Goal: Task Accomplishment & Management: Complete application form

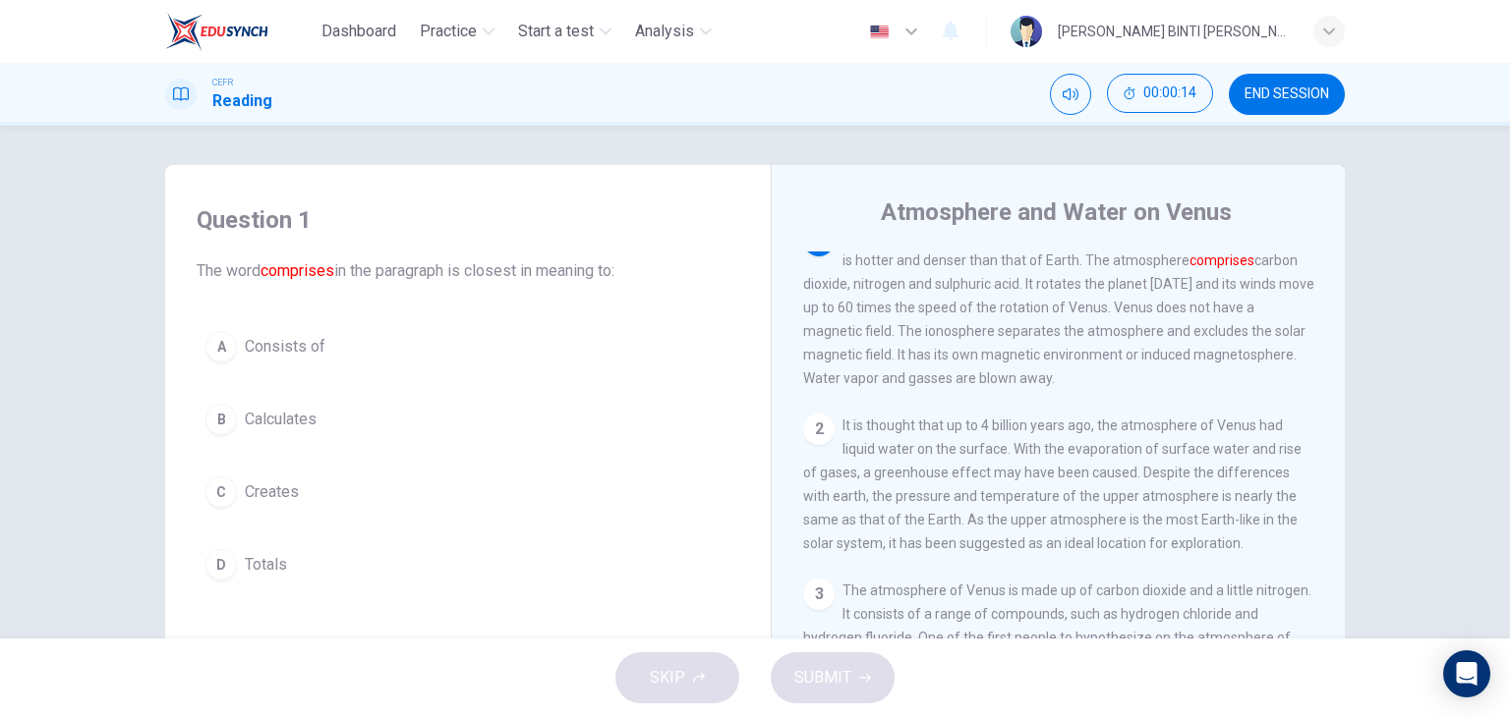
scroll to position [28, 0]
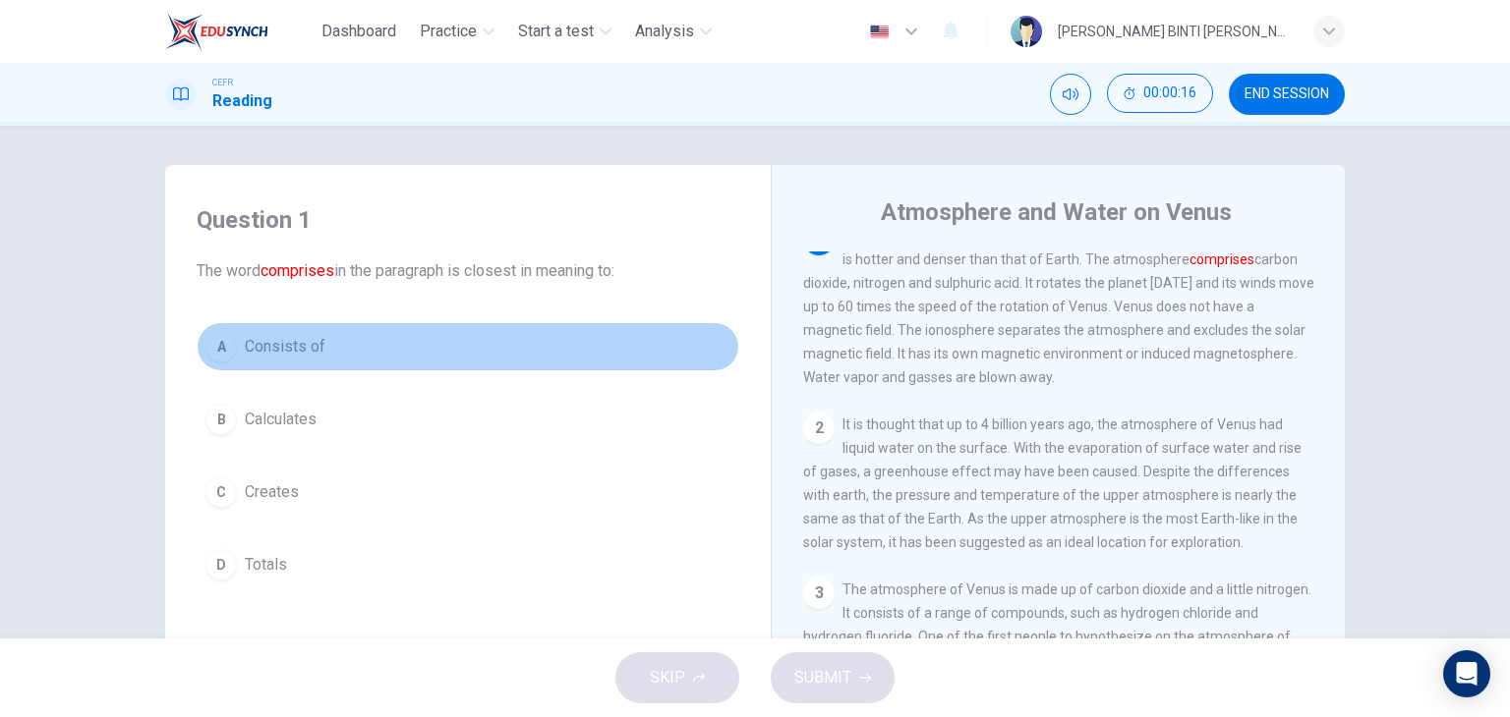
click at [266, 359] on button "A Consists of" at bounding box center [468, 346] width 543 height 49
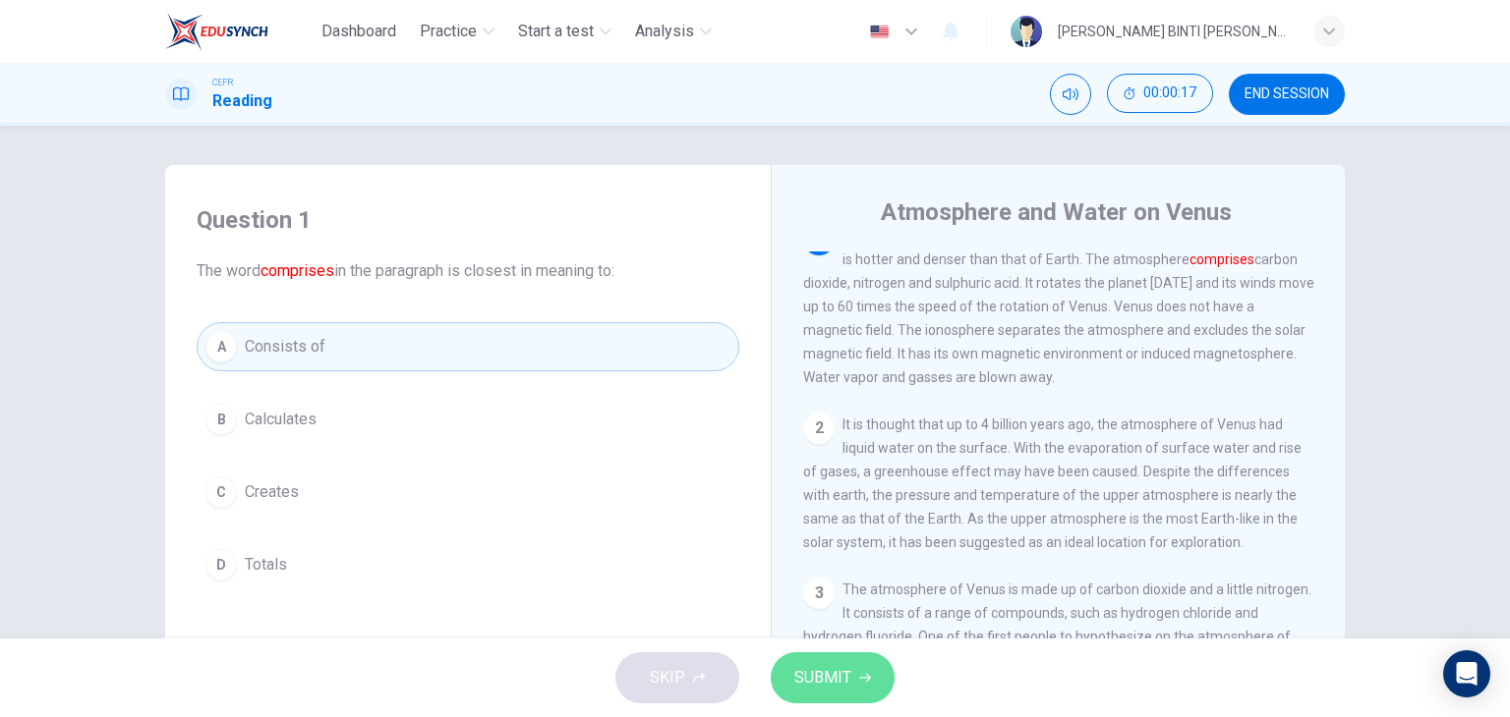
click at [821, 682] on span "SUBMIT" at bounding box center [822, 678] width 57 height 28
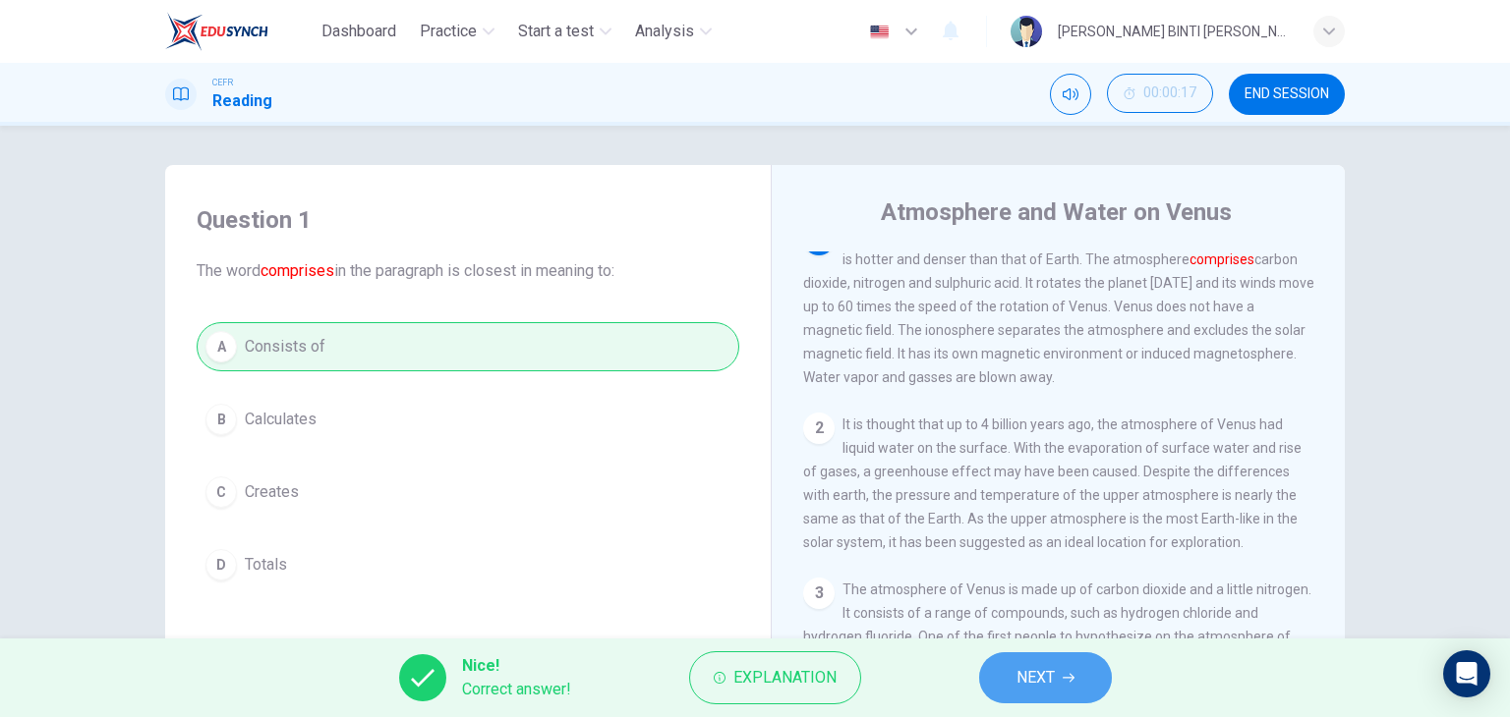
click at [1018, 678] on span "NEXT" at bounding box center [1035, 678] width 38 height 28
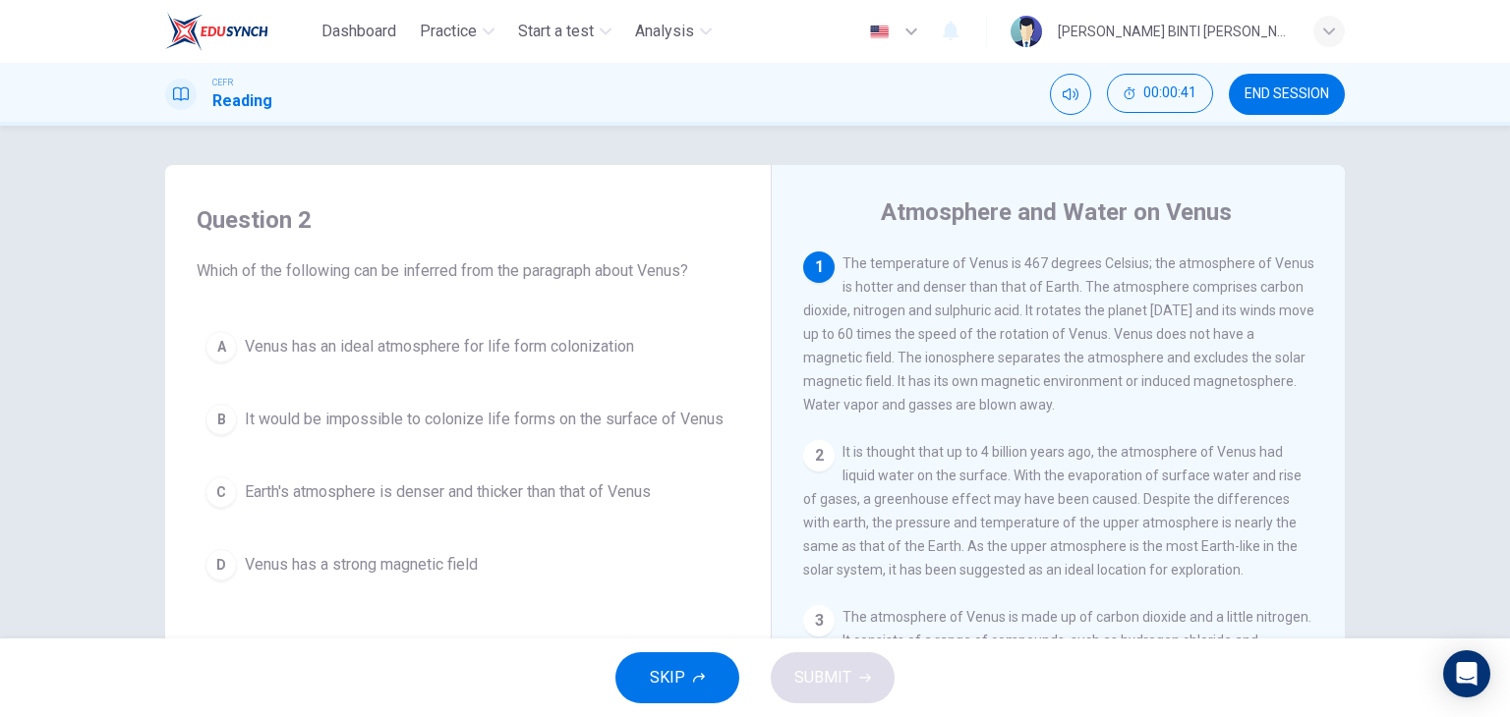
scroll to position [43, 0]
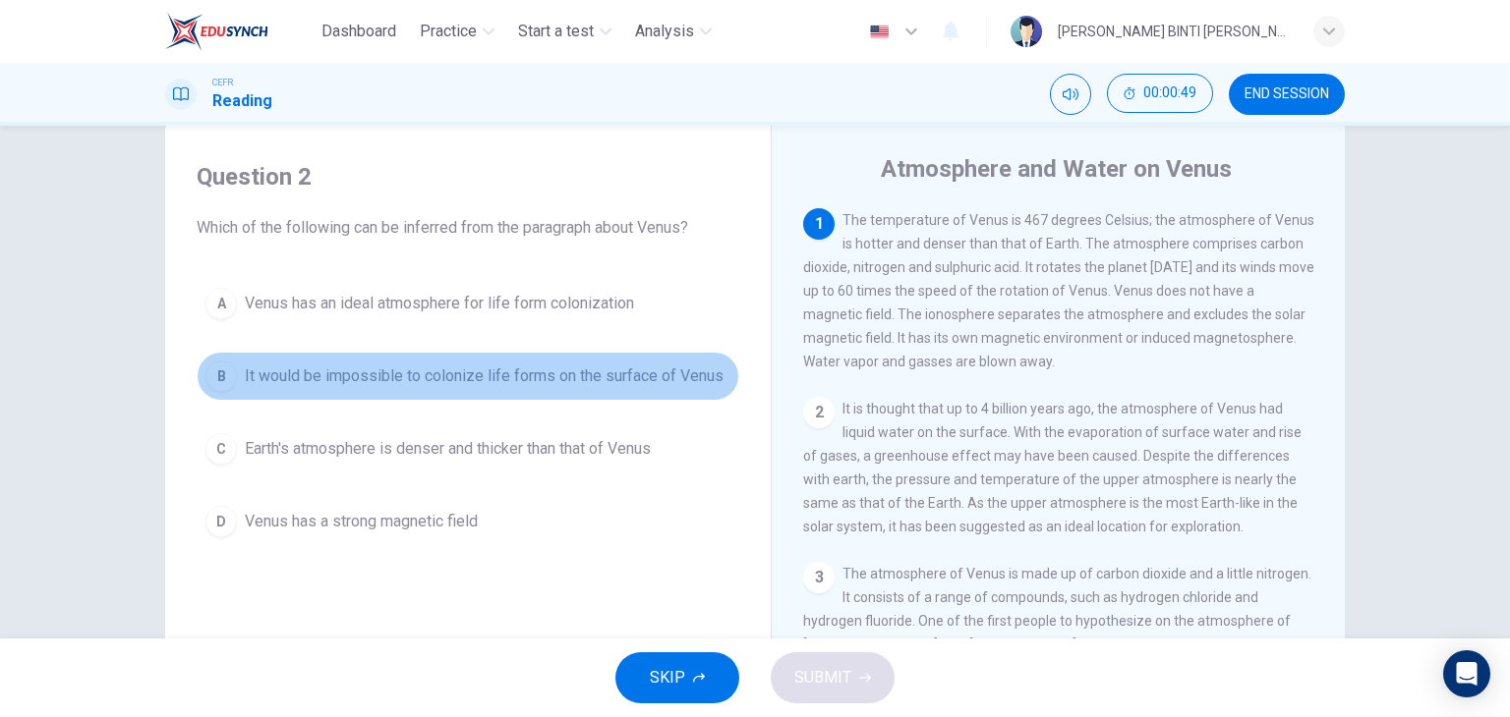
click at [265, 391] on button "B It would be impossible to colonize life forms on the surface of Venus" at bounding box center [468, 376] width 543 height 49
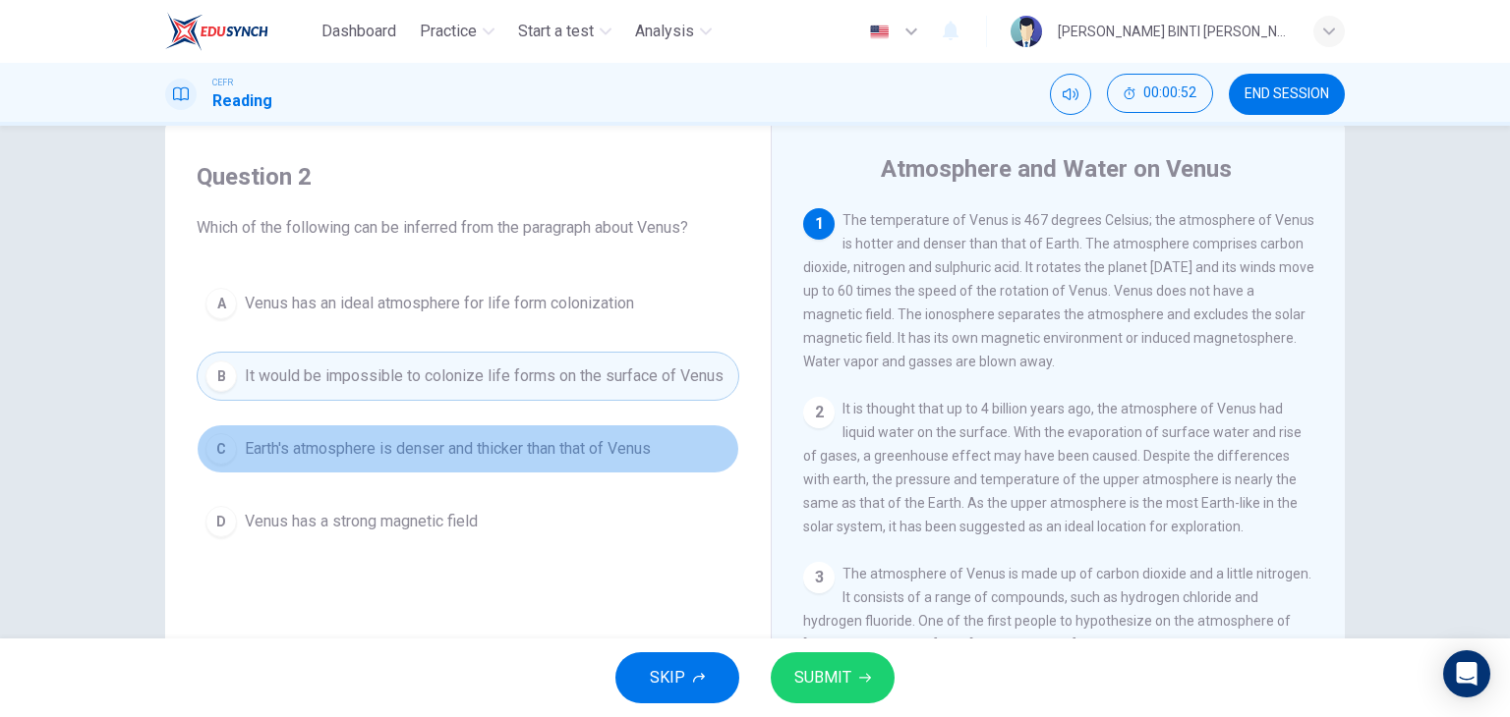
click at [298, 461] on button "C Earth's atmosphere is denser and thicker than that of Venus" at bounding box center [468, 449] width 543 height 49
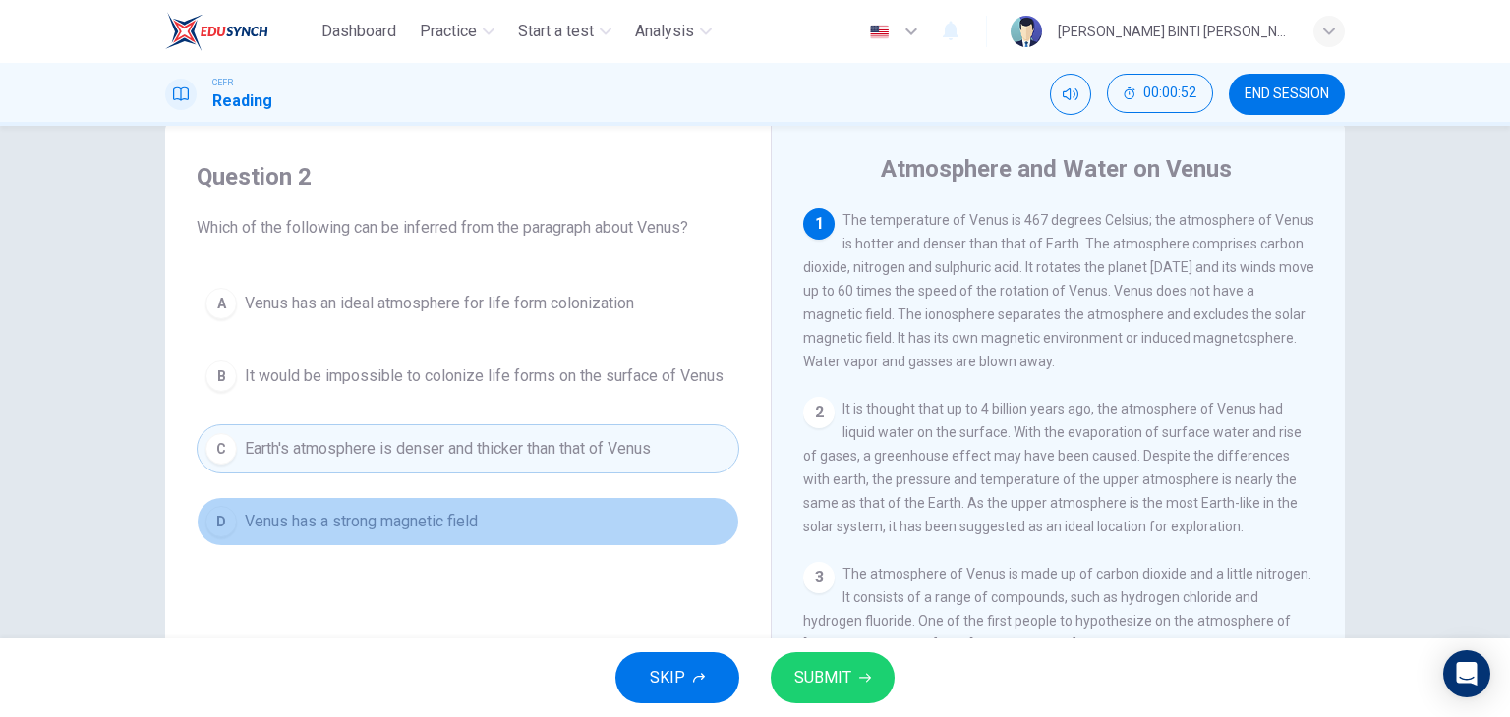
click at [325, 520] on span "Venus has a strong magnetic field" at bounding box center [361, 522] width 233 height 24
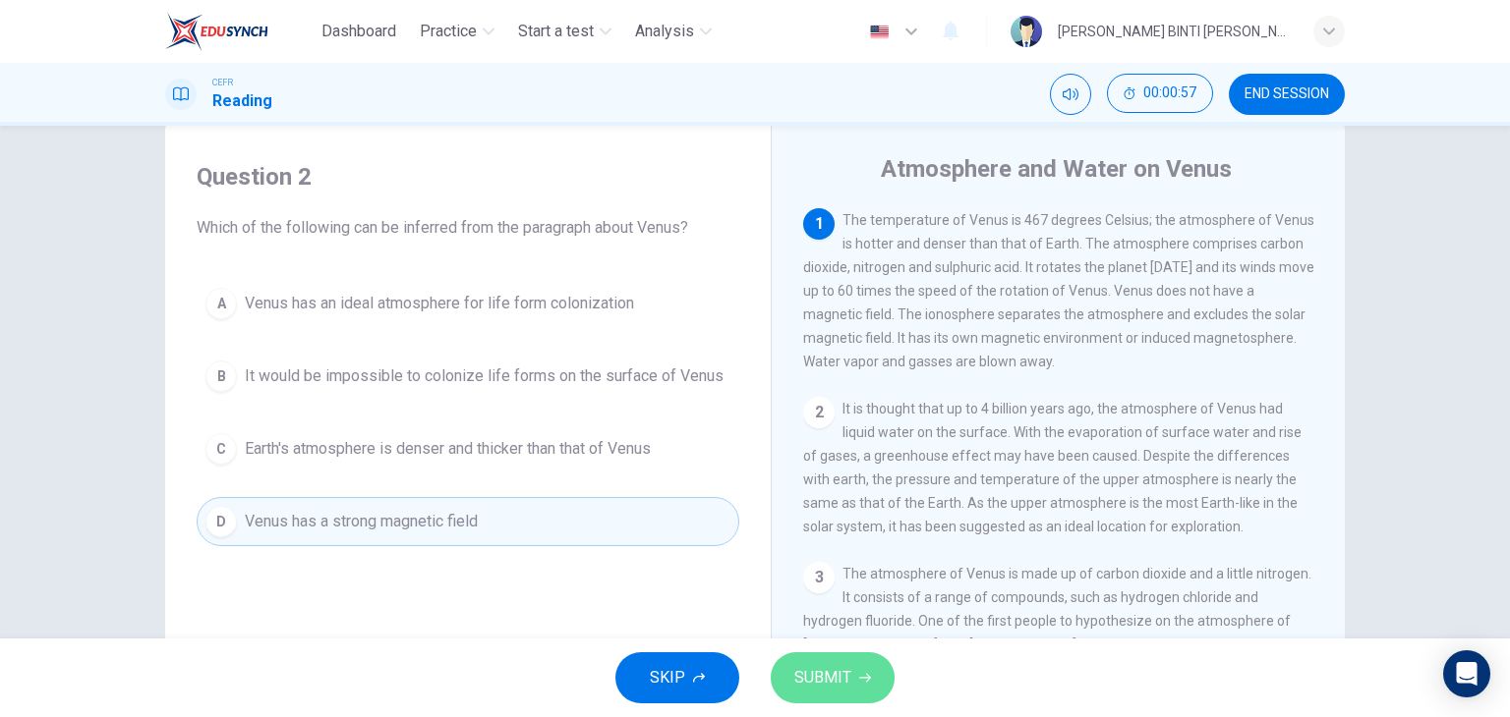
click at [854, 663] on button "SUBMIT" at bounding box center [833, 678] width 124 height 51
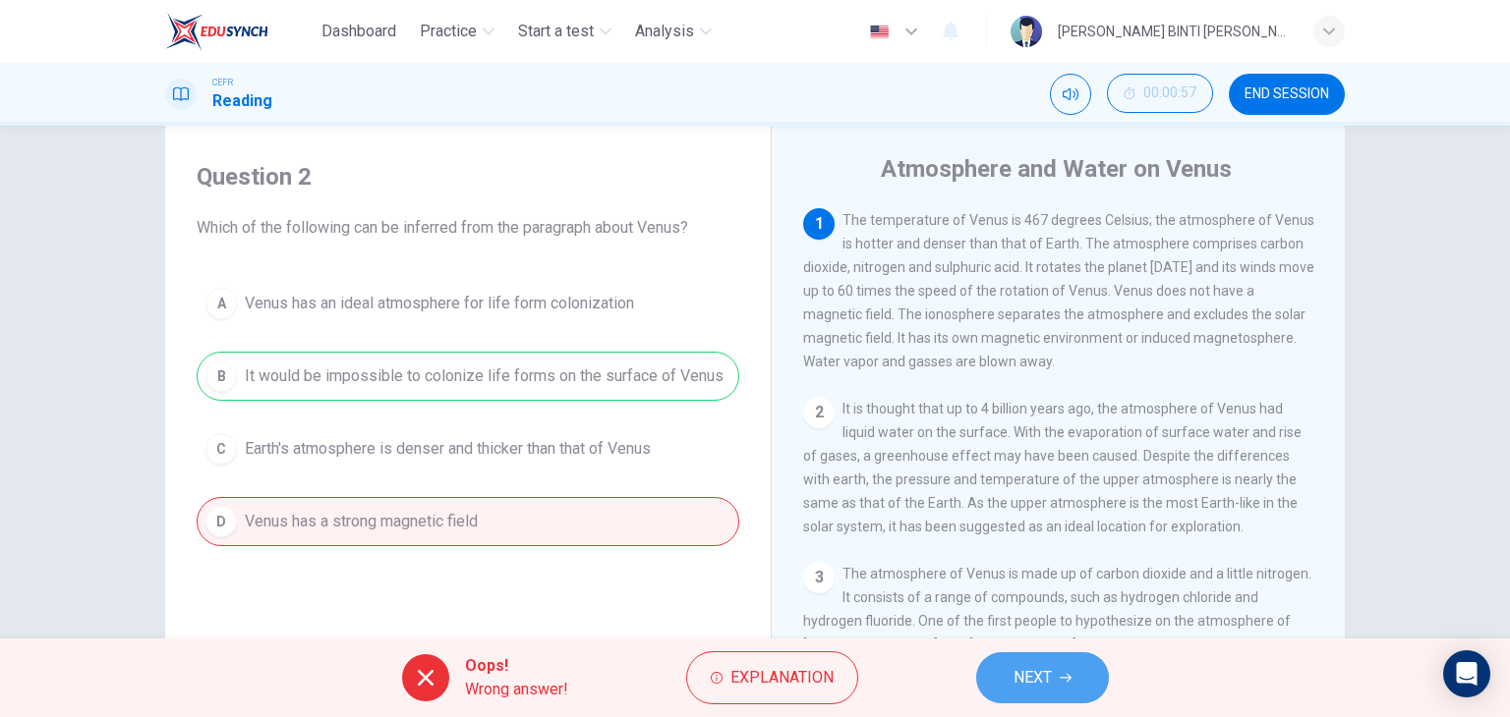
click at [1057, 673] on button "NEXT" at bounding box center [1042, 678] width 133 height 51
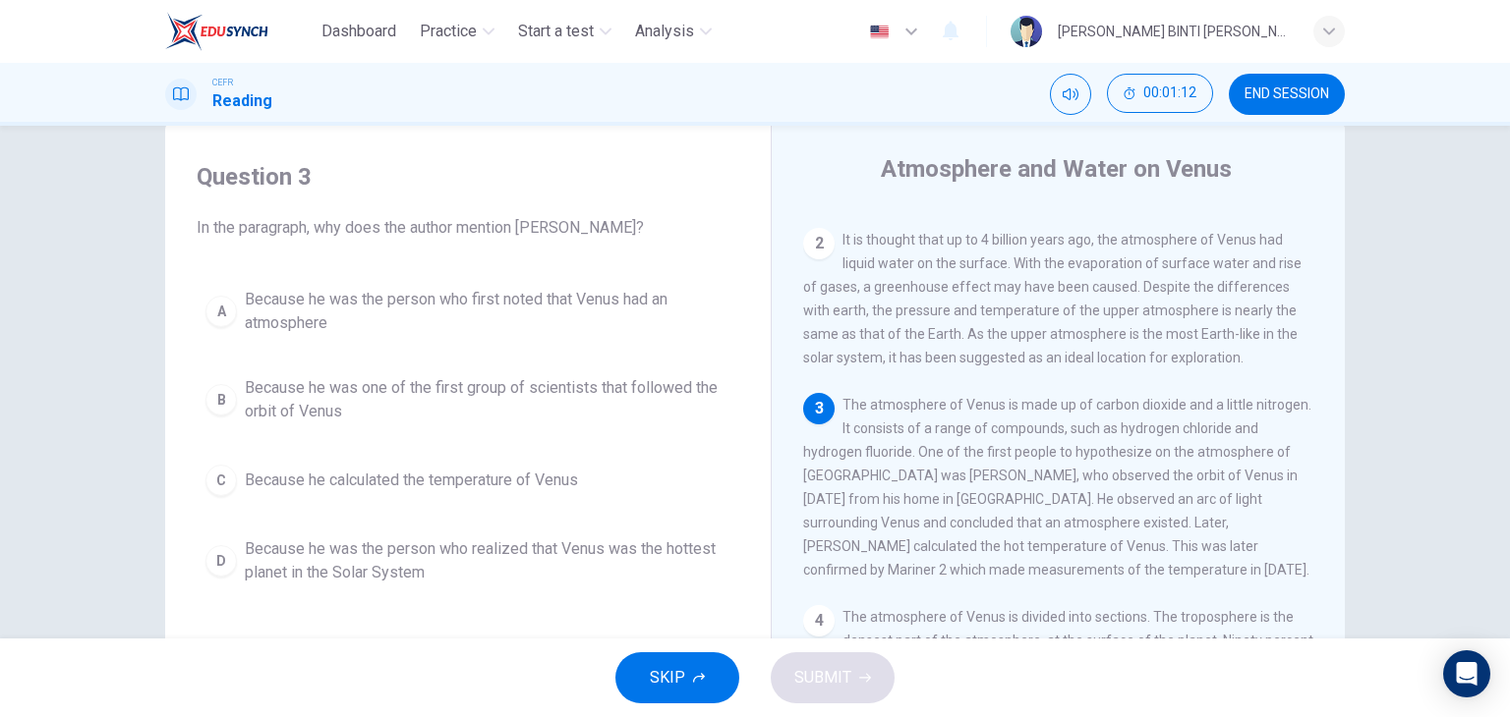
scroll to position [206, 0]
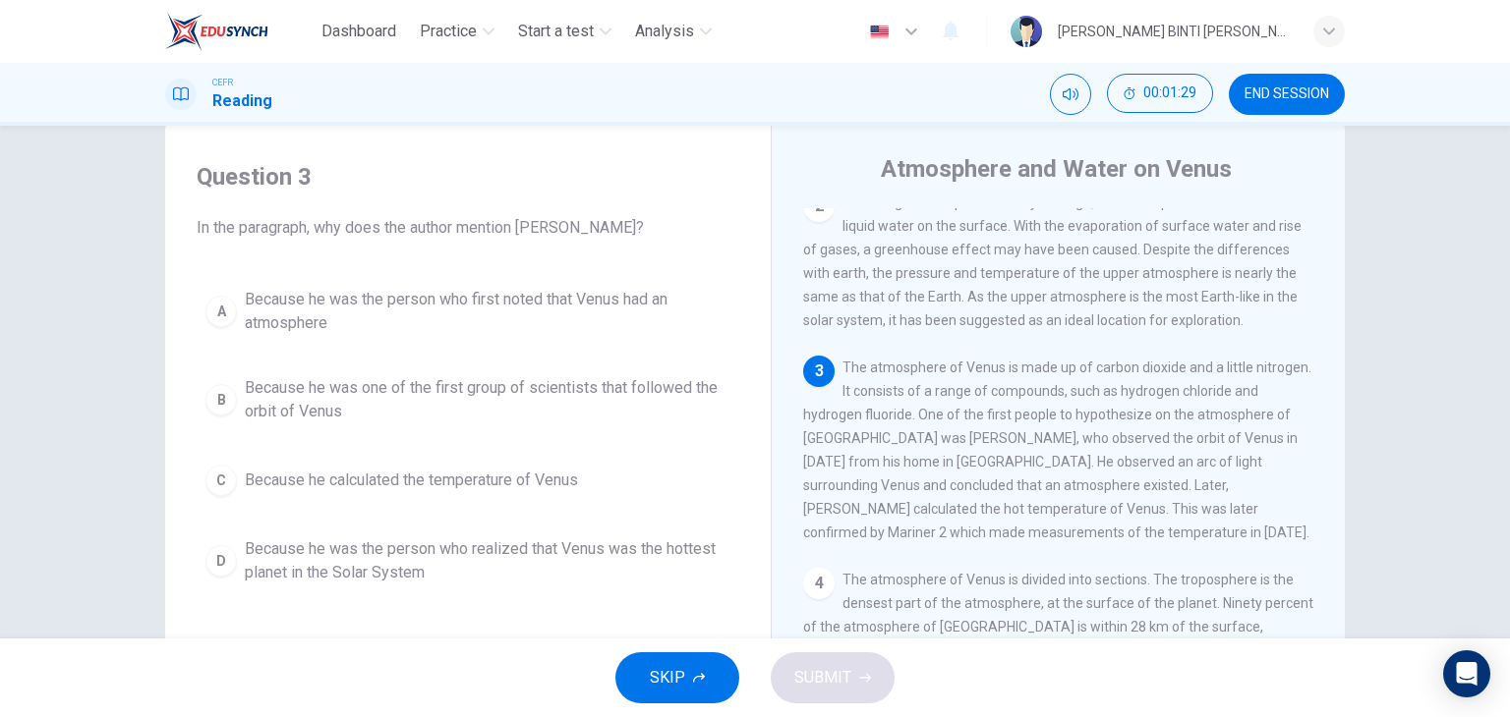
click at [463, 558] on span "Because he was the person who realized that Venus was the hottest planet in the…" at bounding box center [488, 561] width 486 height 47
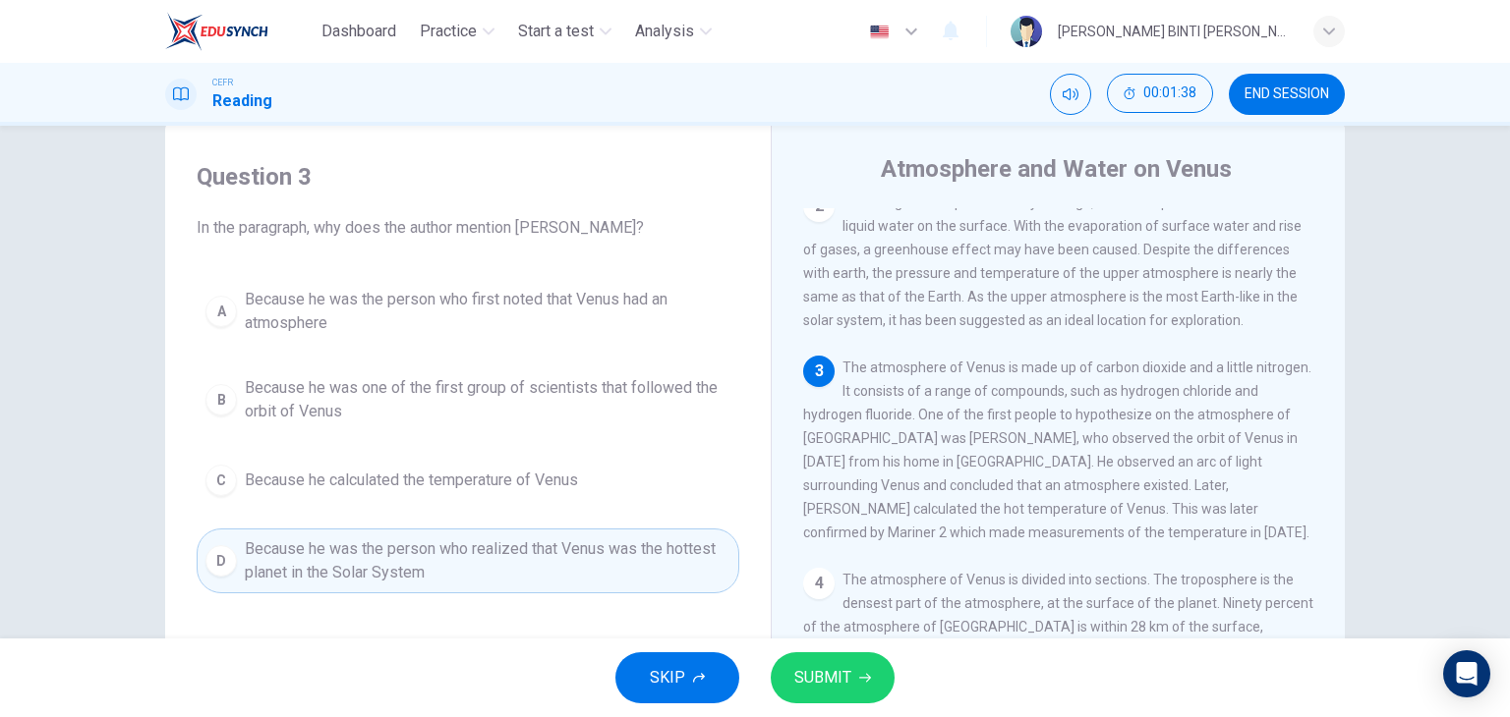
click at [550, 355] on div "A Because he was the person who first noted that Venus had an atmosphere B Beca…" at bounding box center [468, 436] width 543 height 315
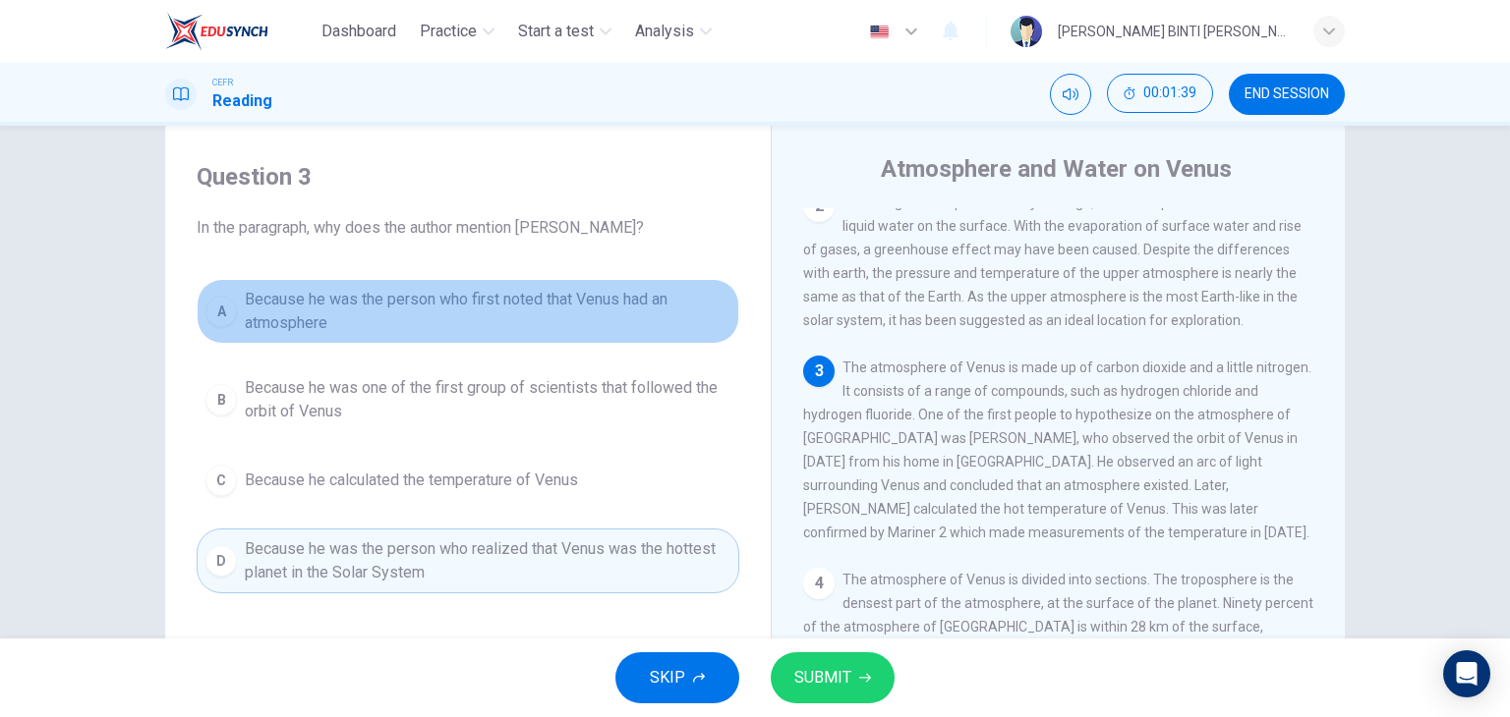
click at [485, 315] on span "Because he was the person who first noted that Venus had an atmosphere" at bounding box center [488, 311] width 486 height 47
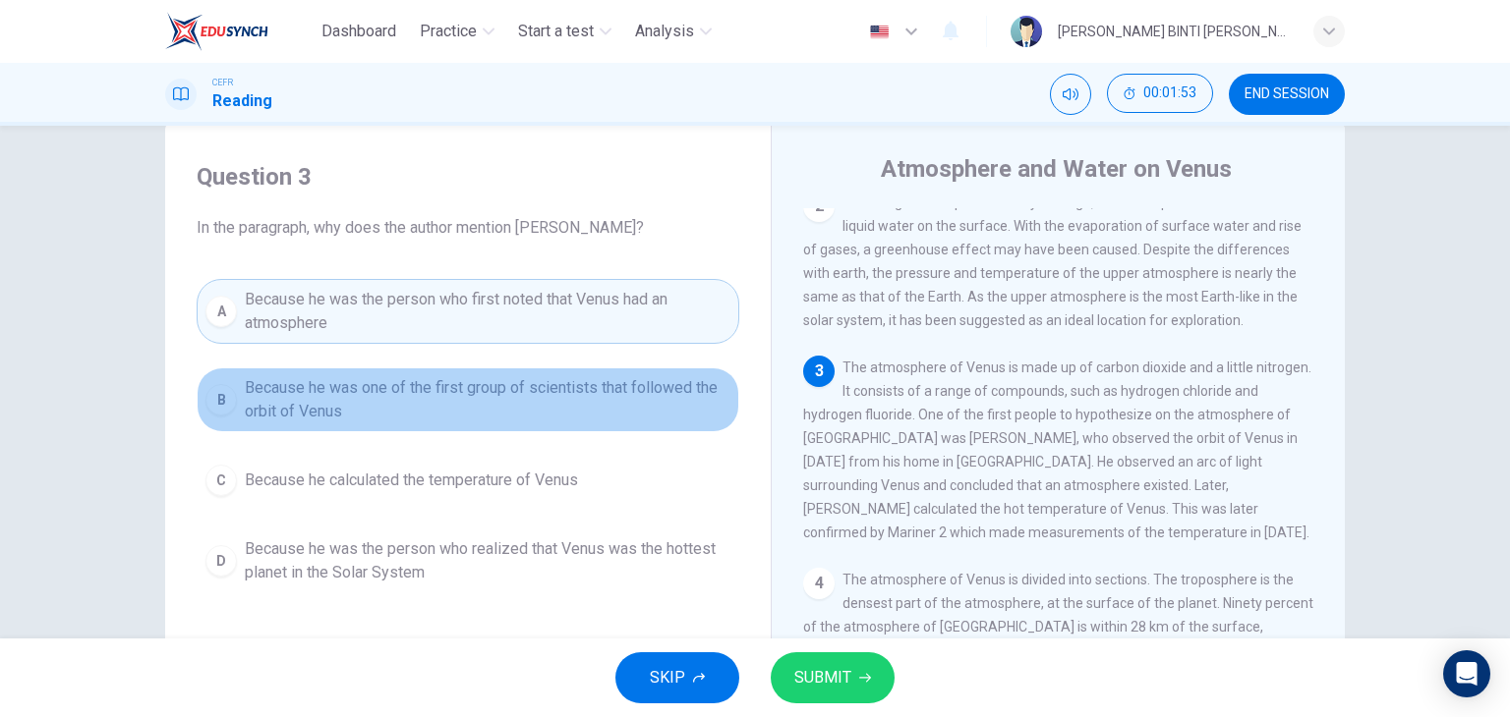
click at [540, 424] on button "B Because he was one of the first group of scientists that followed the orbit o…" at bounding box center [468, 400] width 543 height 65
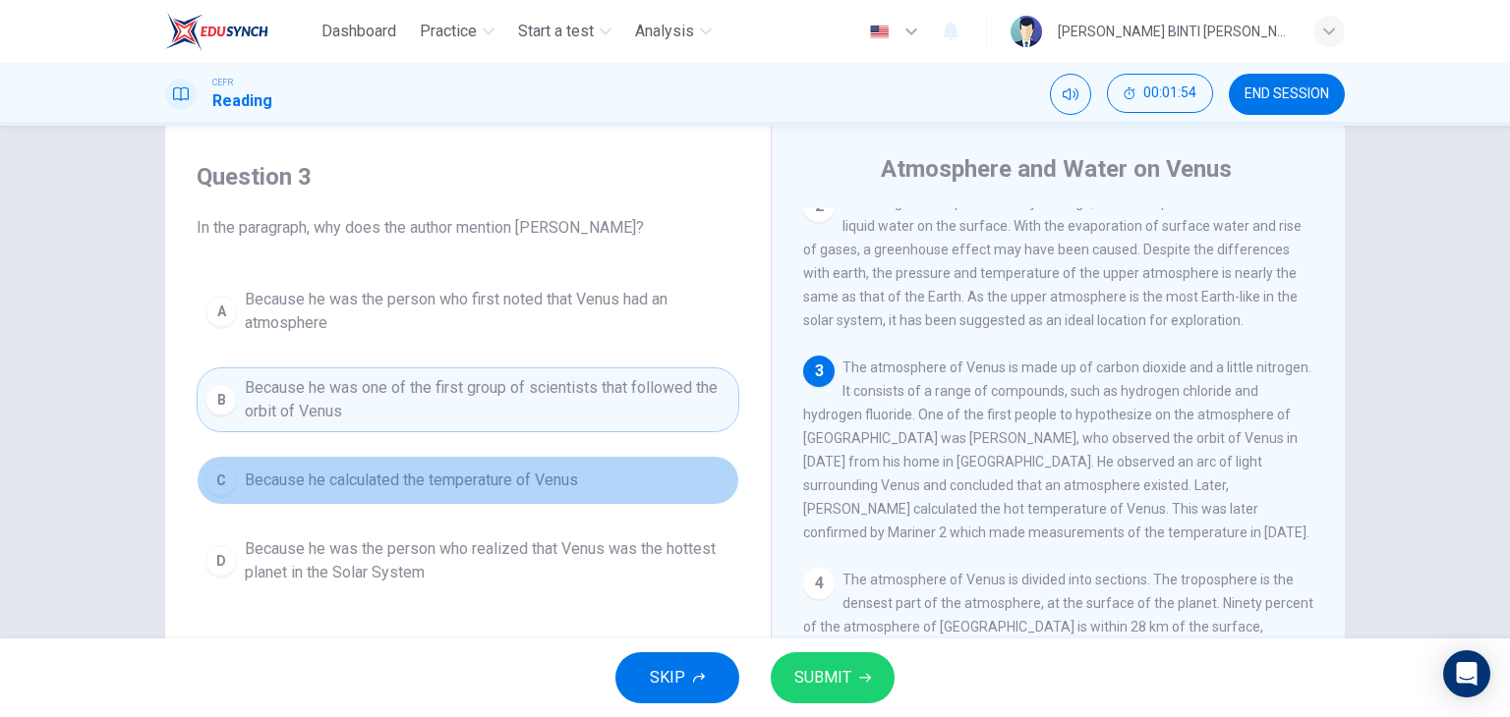
click at [504, 496] on button "C Because he calculated the temperature of Venus" at bounding box center [468, 480] width 543 height 49
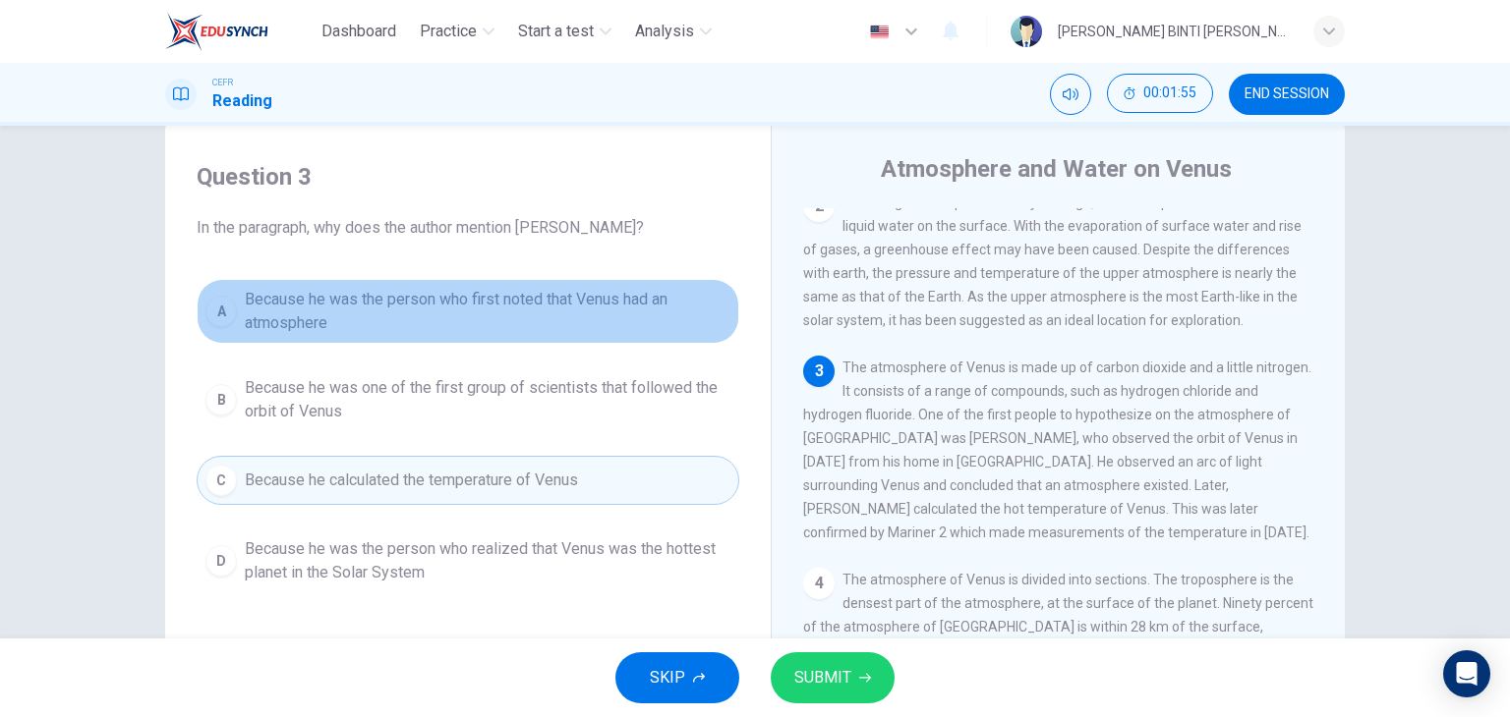
click at [507, 297] on span "Because he was the person who first noted that Venus had an atmosphere" at bounding box center [488, 311] width 486 height 47
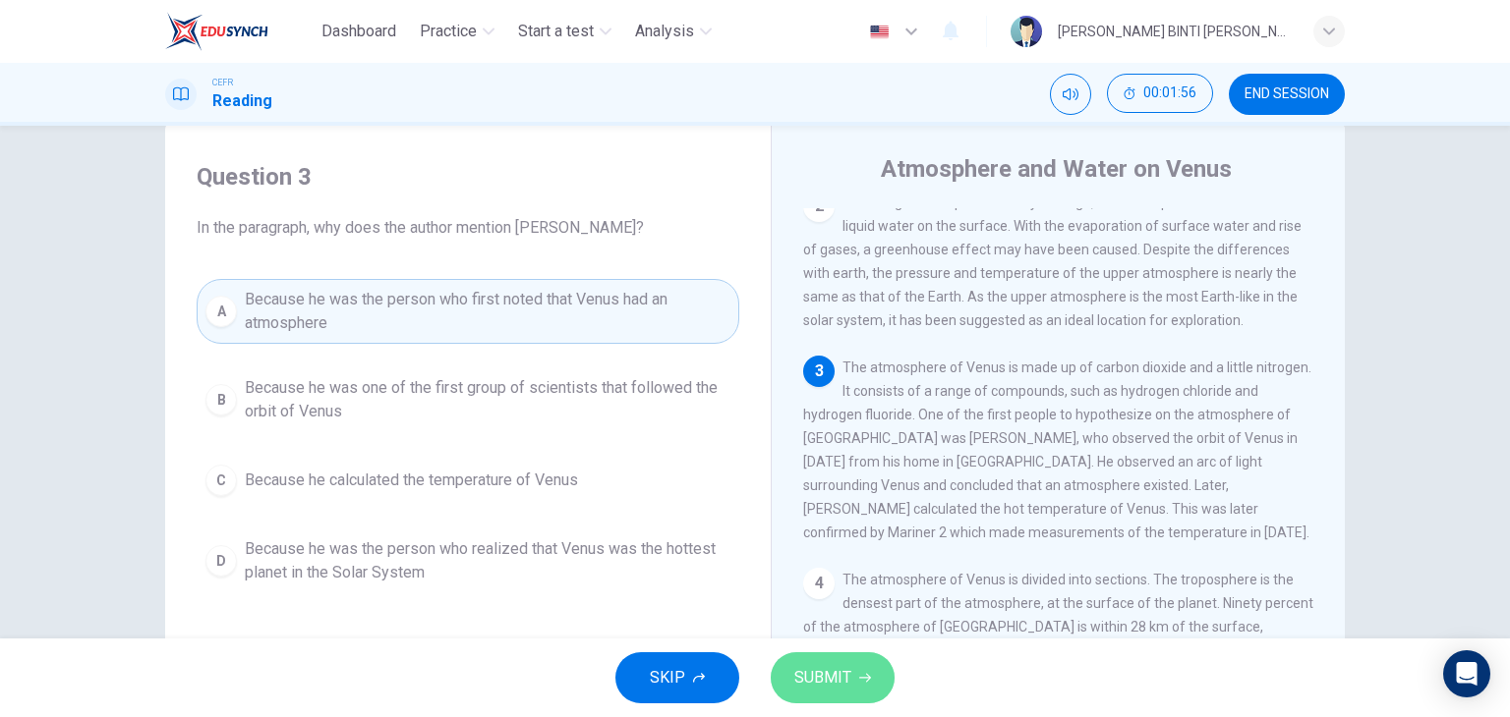
click at [857, 667] on button "SUBMIT" at bounding box center [833, 678] width 124 height 51
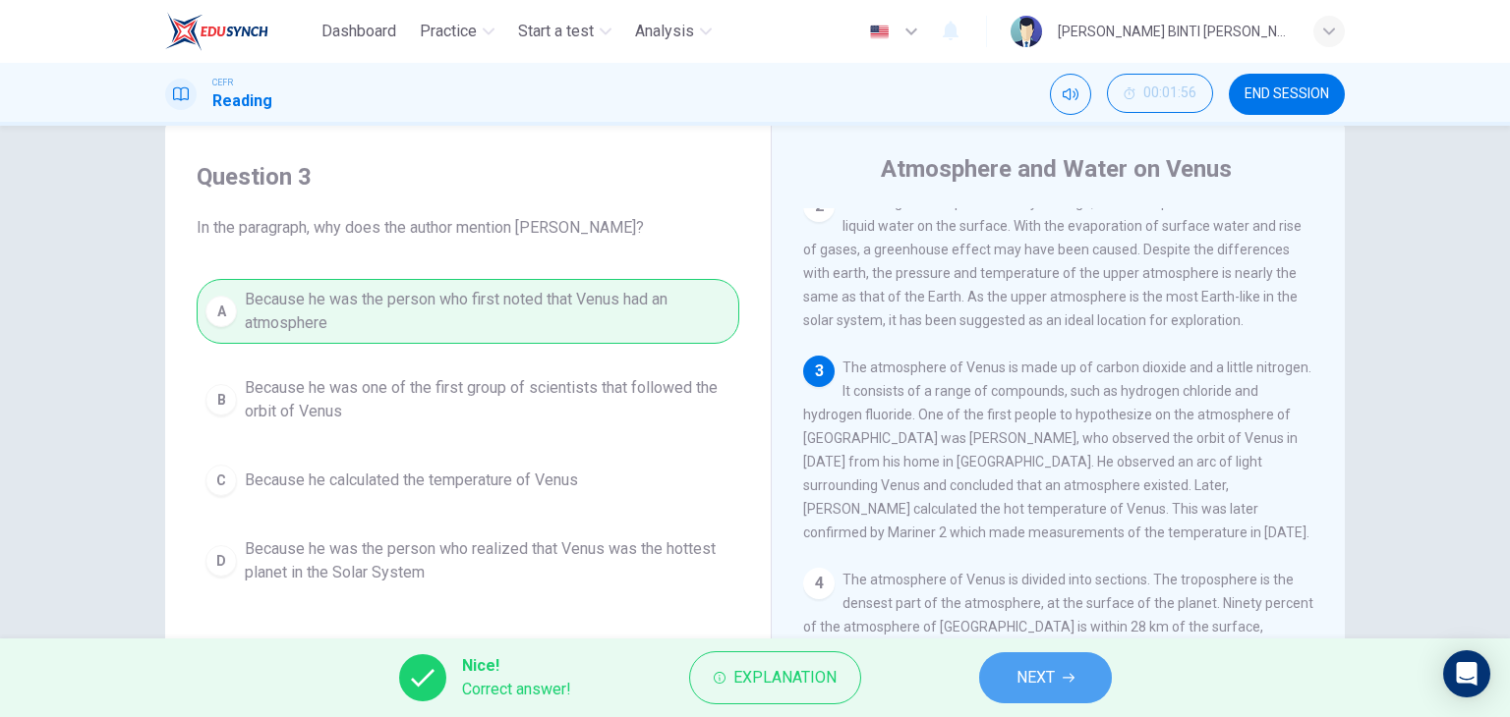
click at [1046, 681] on span "NEXT" at bounding box center [1035, 678] width 38 height 28
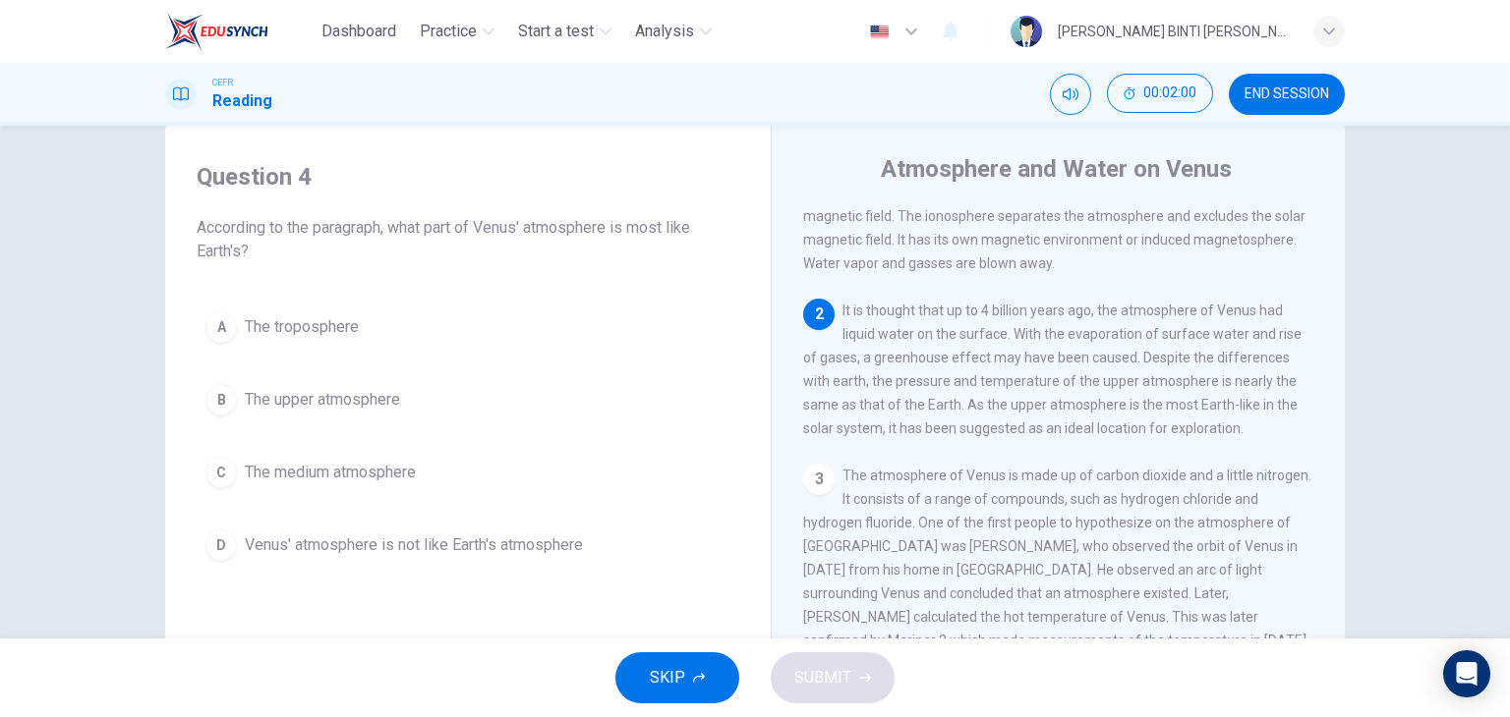
scroll to position [97, 0]
click at [362, 386] on button "B The upper atmosphere" at bounding box center [468, 399] width 543 height 49
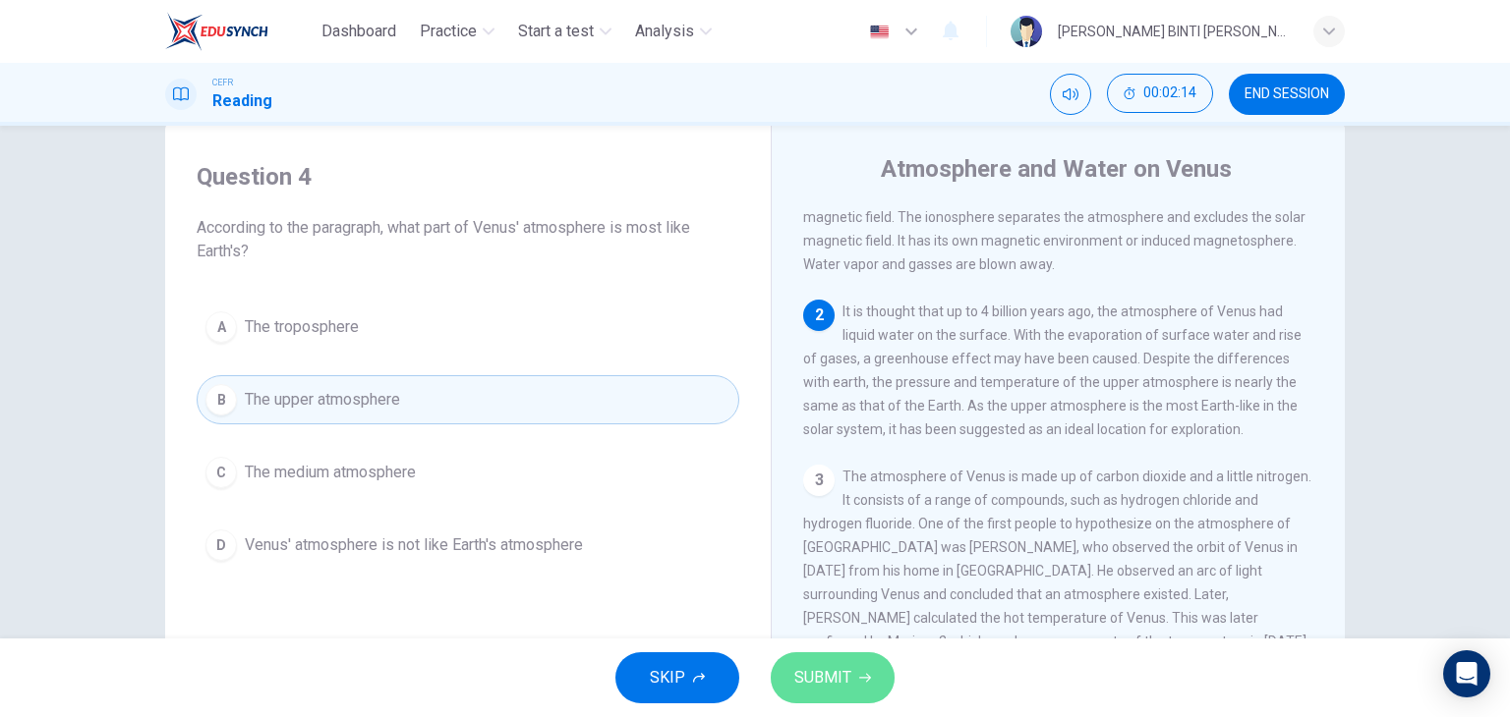
click at [827, 693] on button "SUBMIT" at bounding box center [833, 678] width 124 height 51
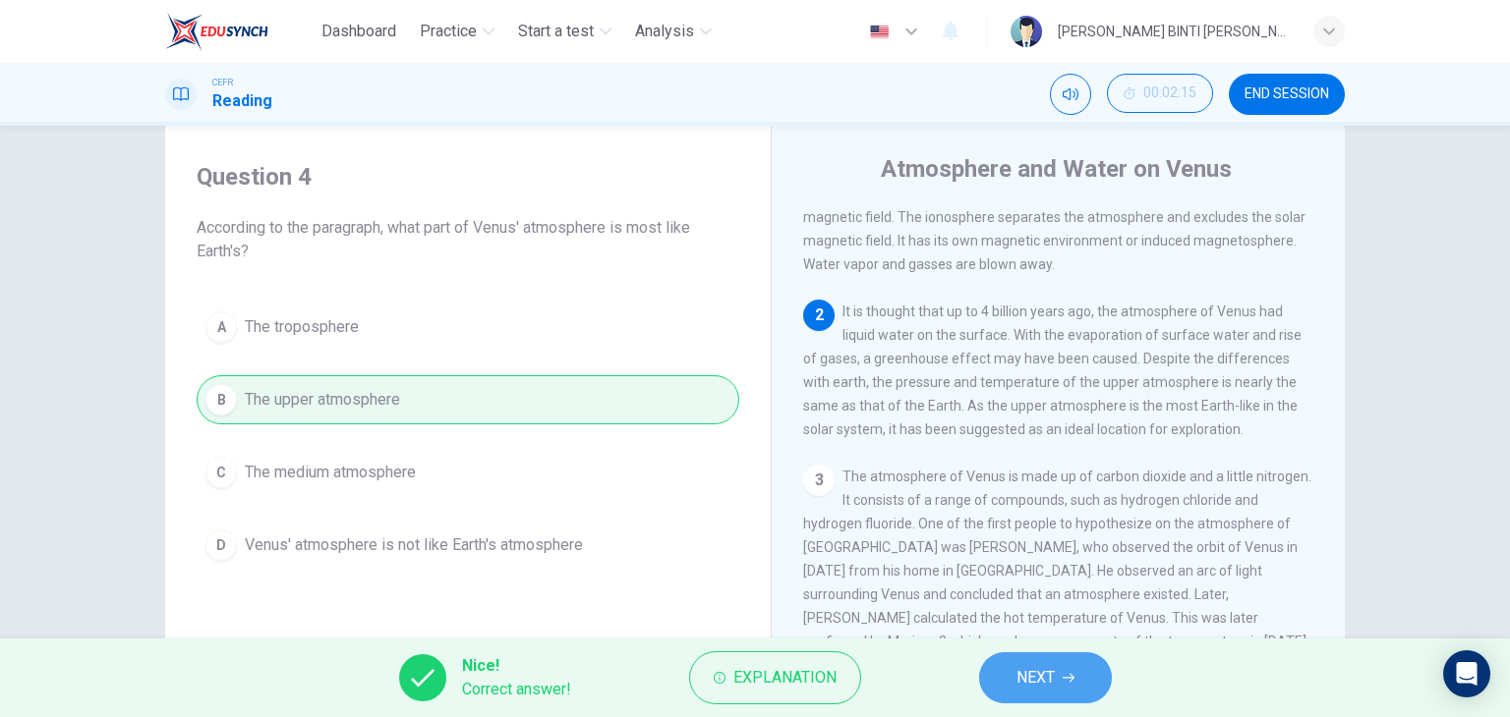
click at [1030, 678] on span "NEXT" at bounding box center [1035, 678] width 38 height 28
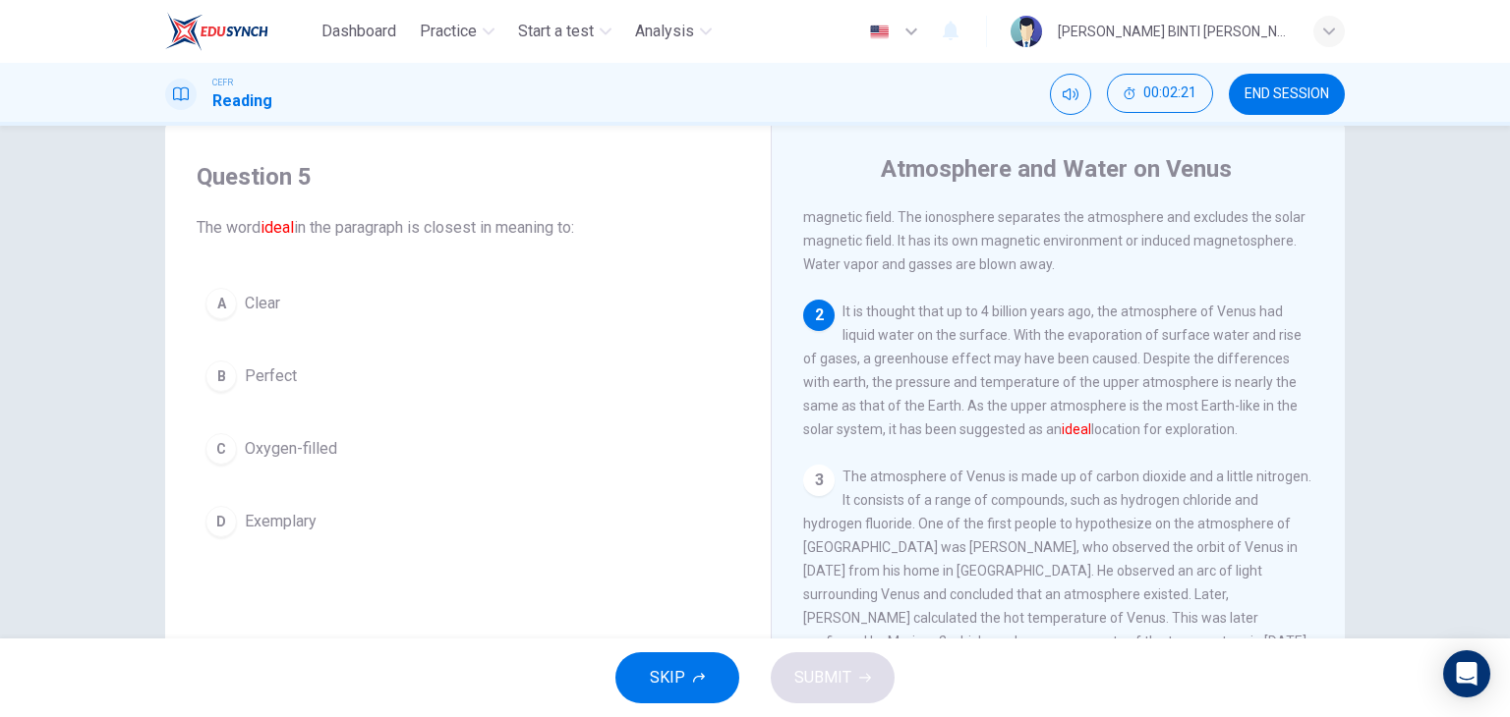
click at [291, 379] on button "B Perfect" at bounding box center [468, 376] width 543 height 49
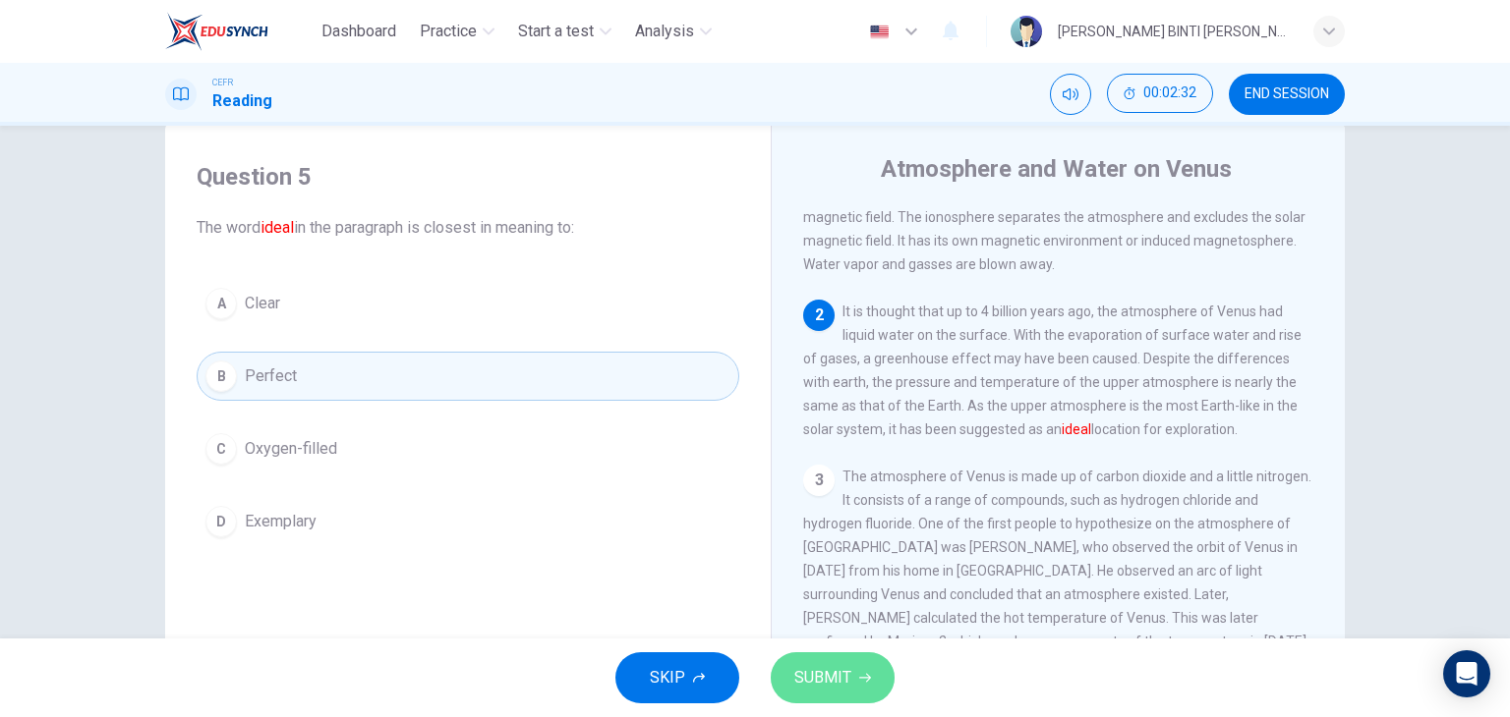
click at [844, 681] on span "SUBMIT" at bounding box center [822, 678] width 57 height 28
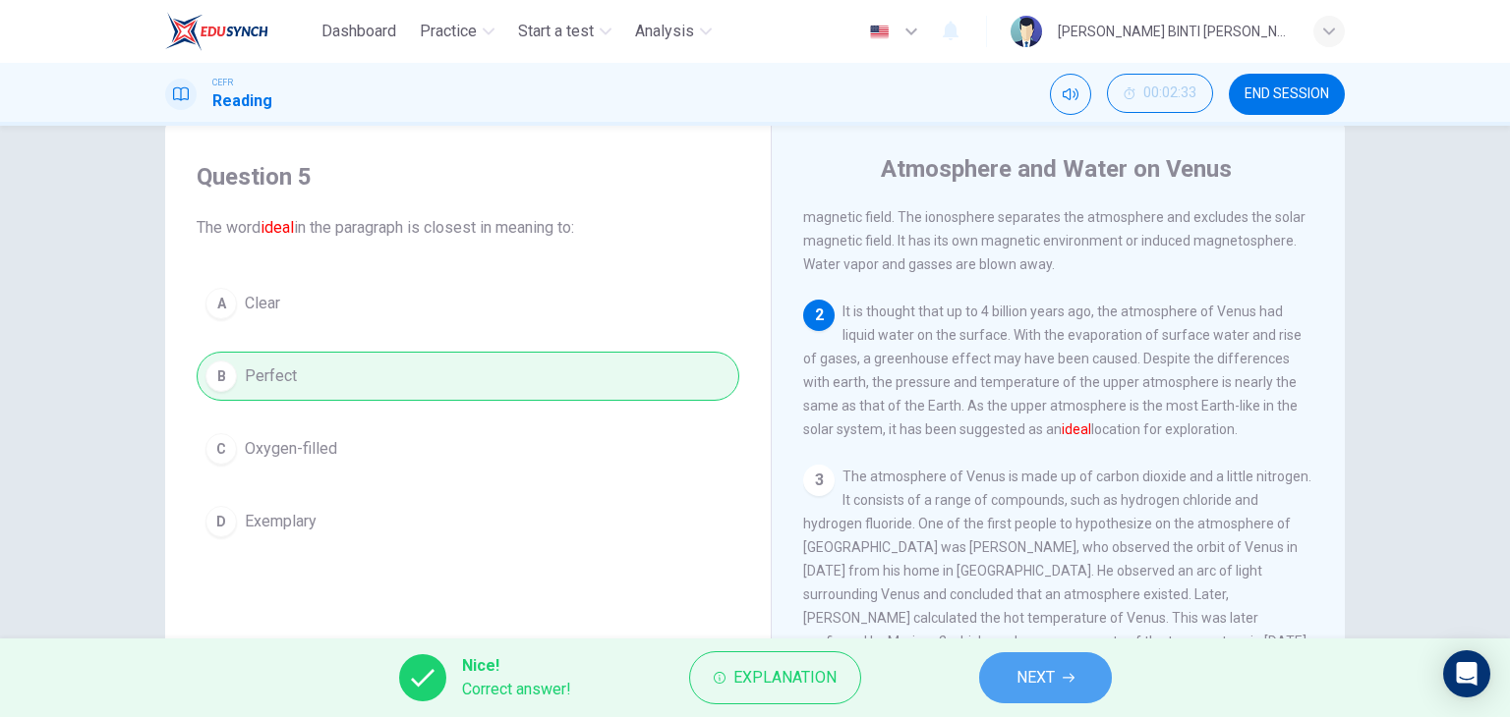
click at [1083, 669] on button "NEXT" at bounding box center [1045, 678] width 133 height 51
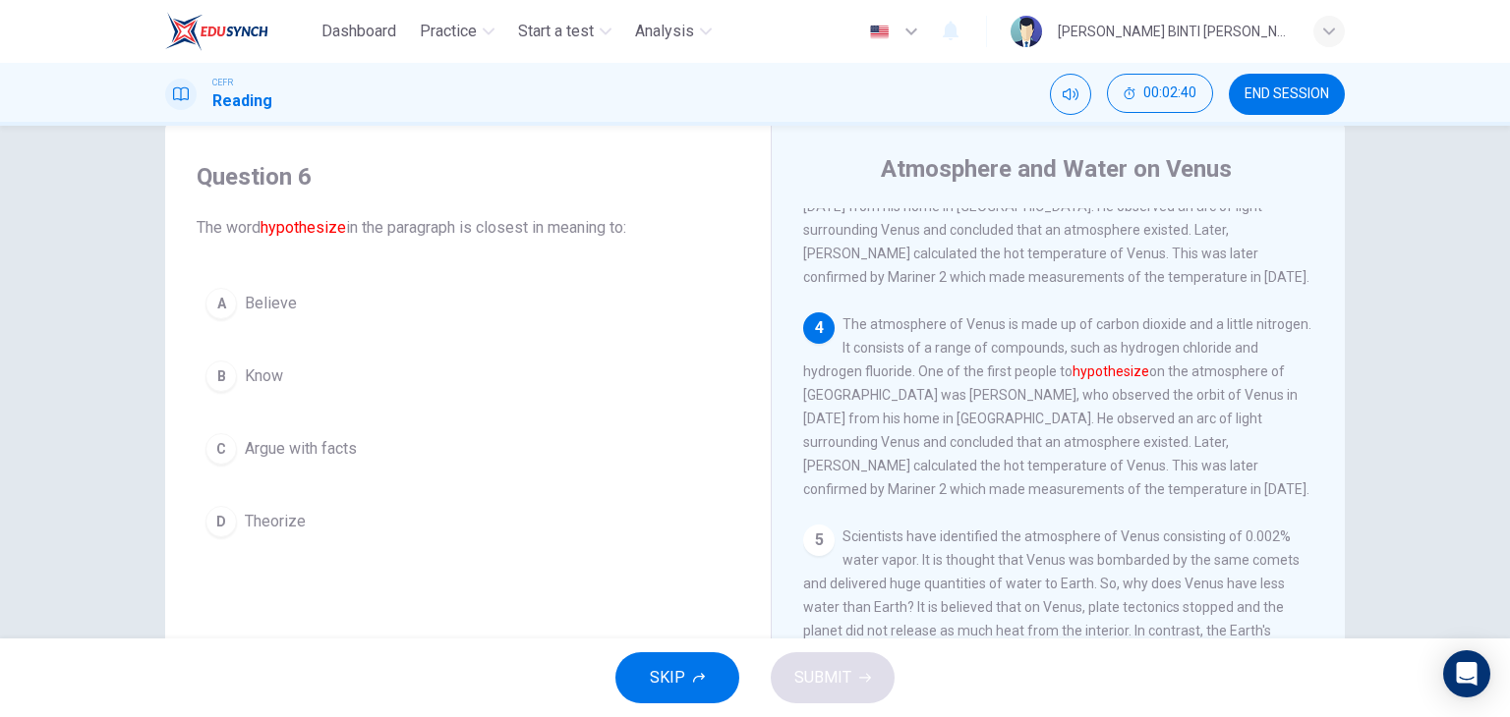
scroll to position [463, 0]
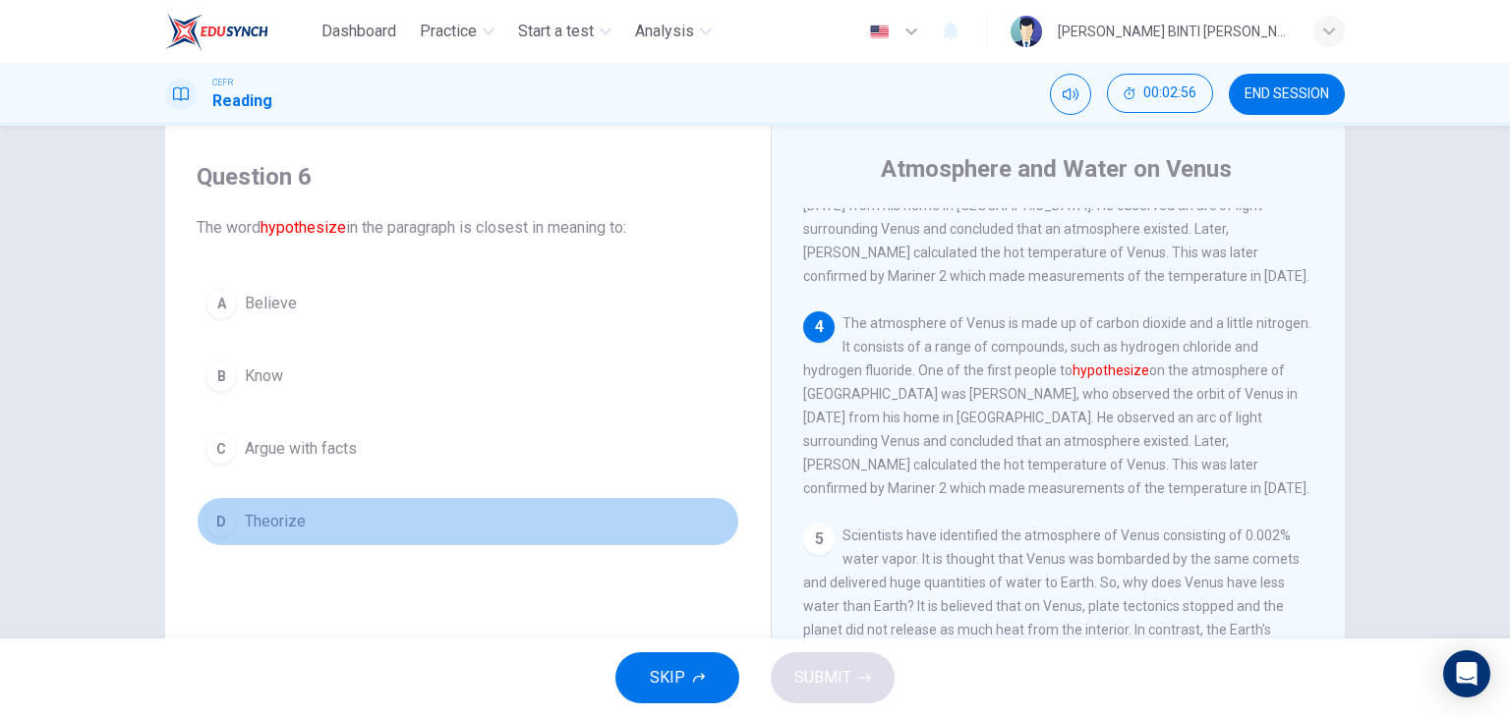
click at [299, 535] on button "D Theorize" at bounding box center [468, 521] width 543 height 49
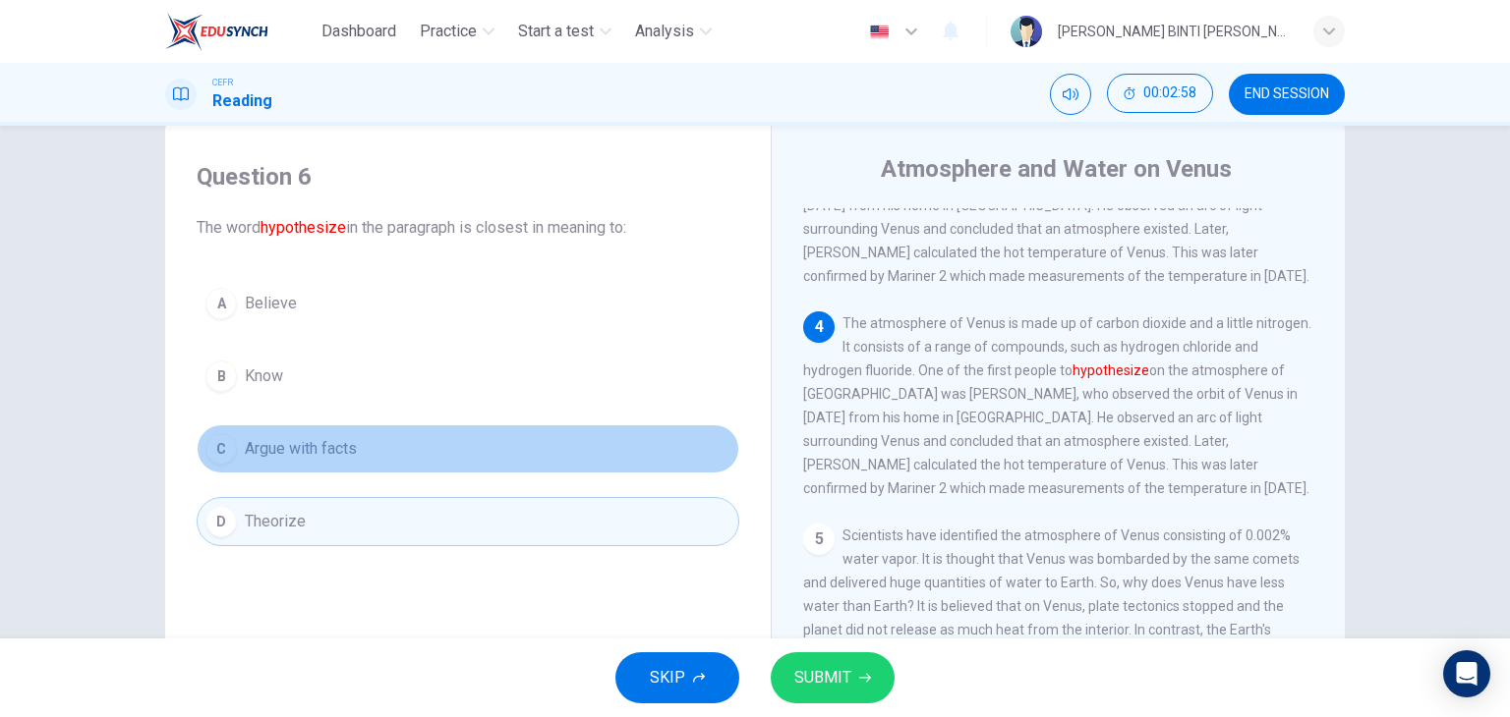
click at [282, 449] on span "Argue with facts" at bounding box center [301, 449] width 112 height 24
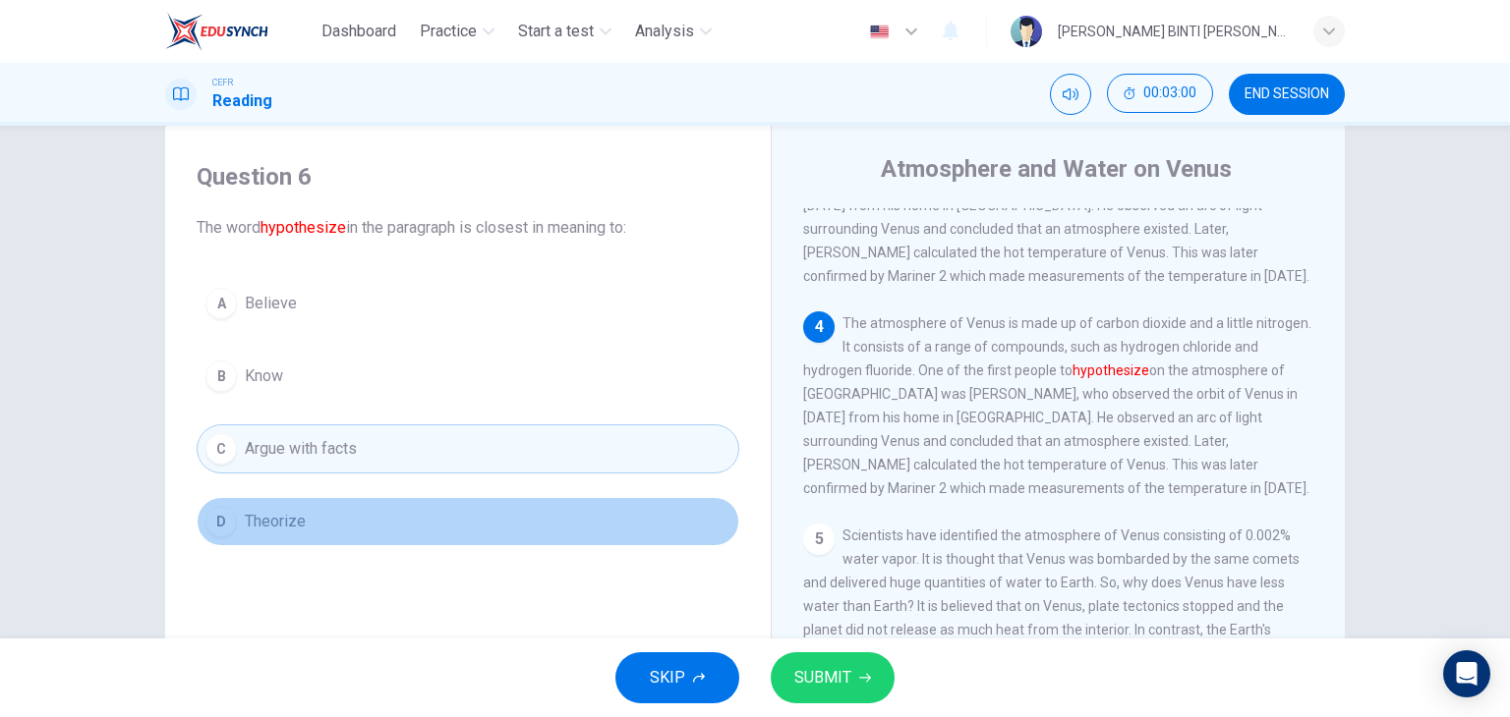
click at [287, 497] on button "D Theorize" at bounding box center [468, 521] width 543 height 49
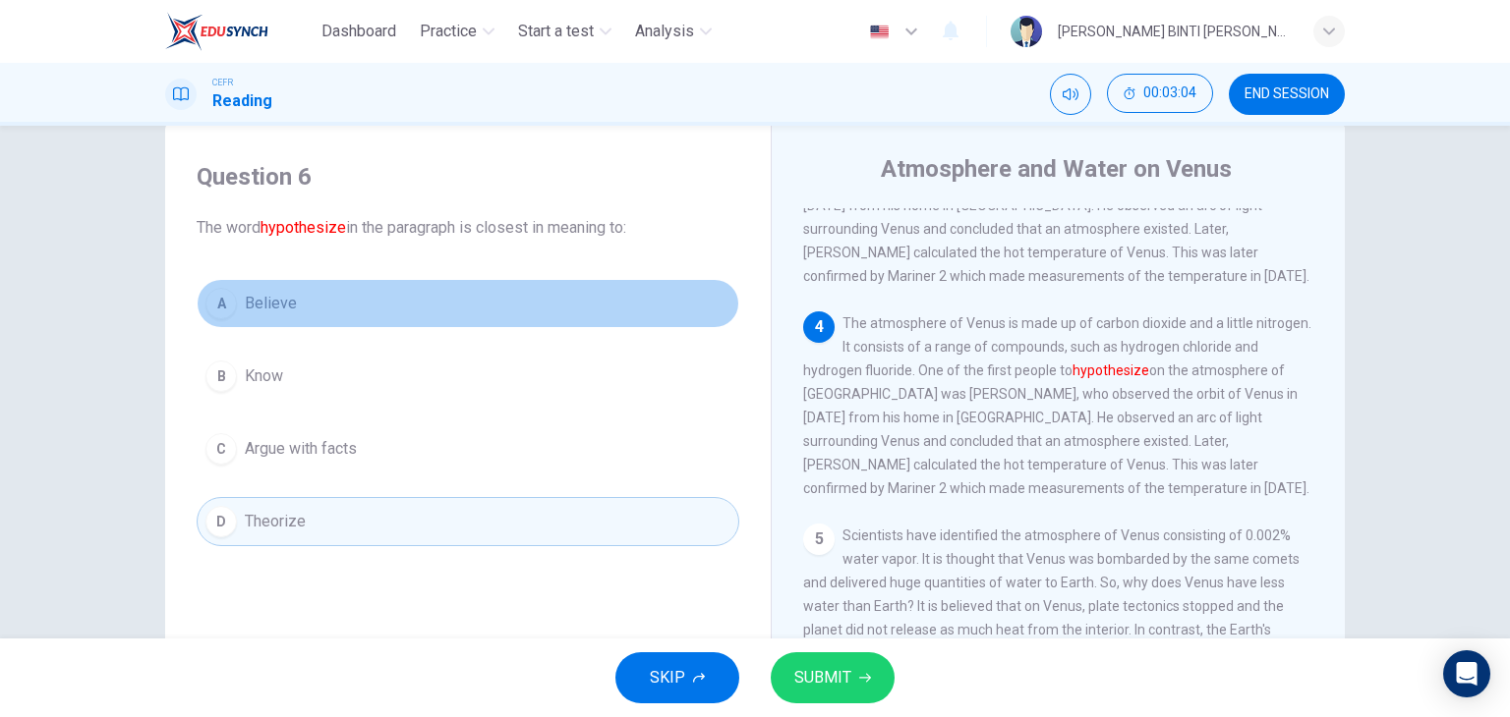
click at [263, 283] on button "A Believe" at bounding box center [468, 303] width 543 height 49
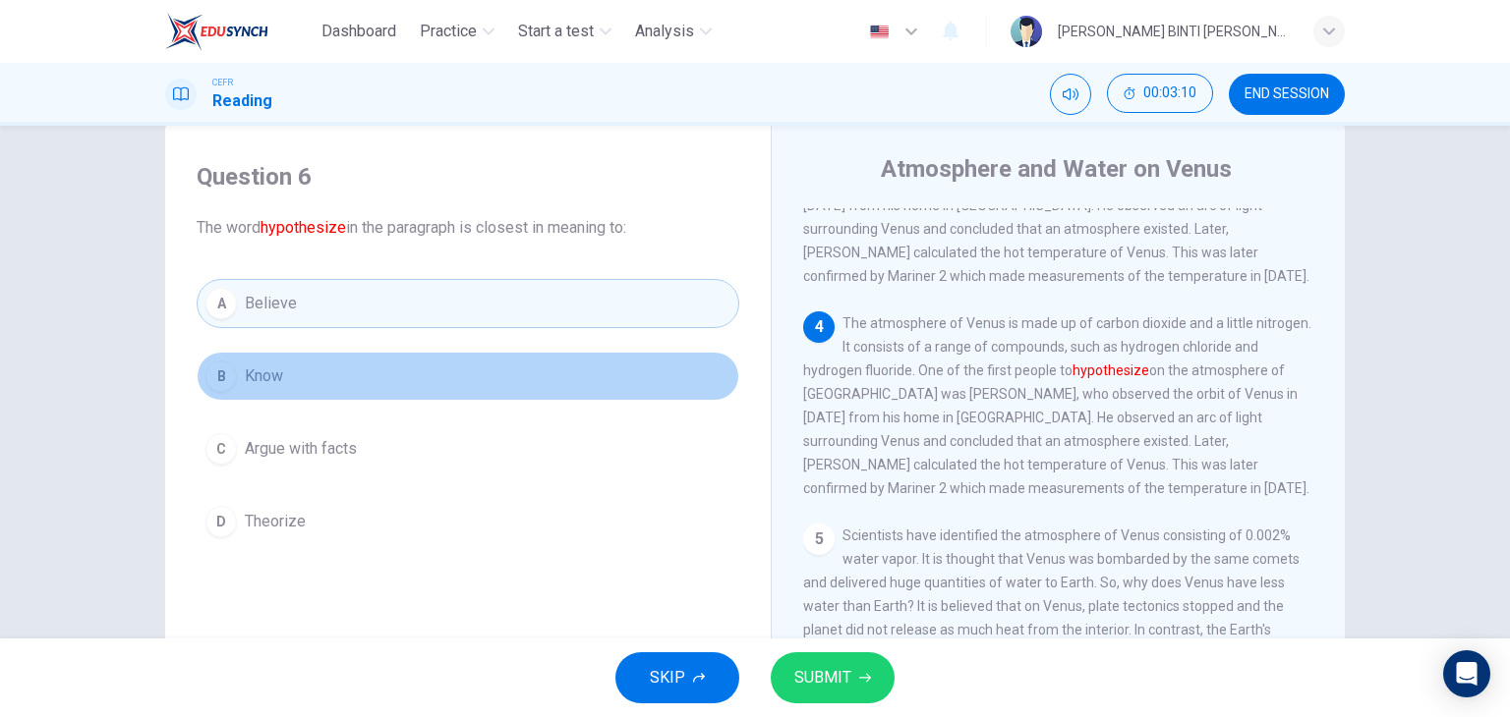
click at [365, 353] on button "B Know" at bounding box center [468, 376] width 543 height 49
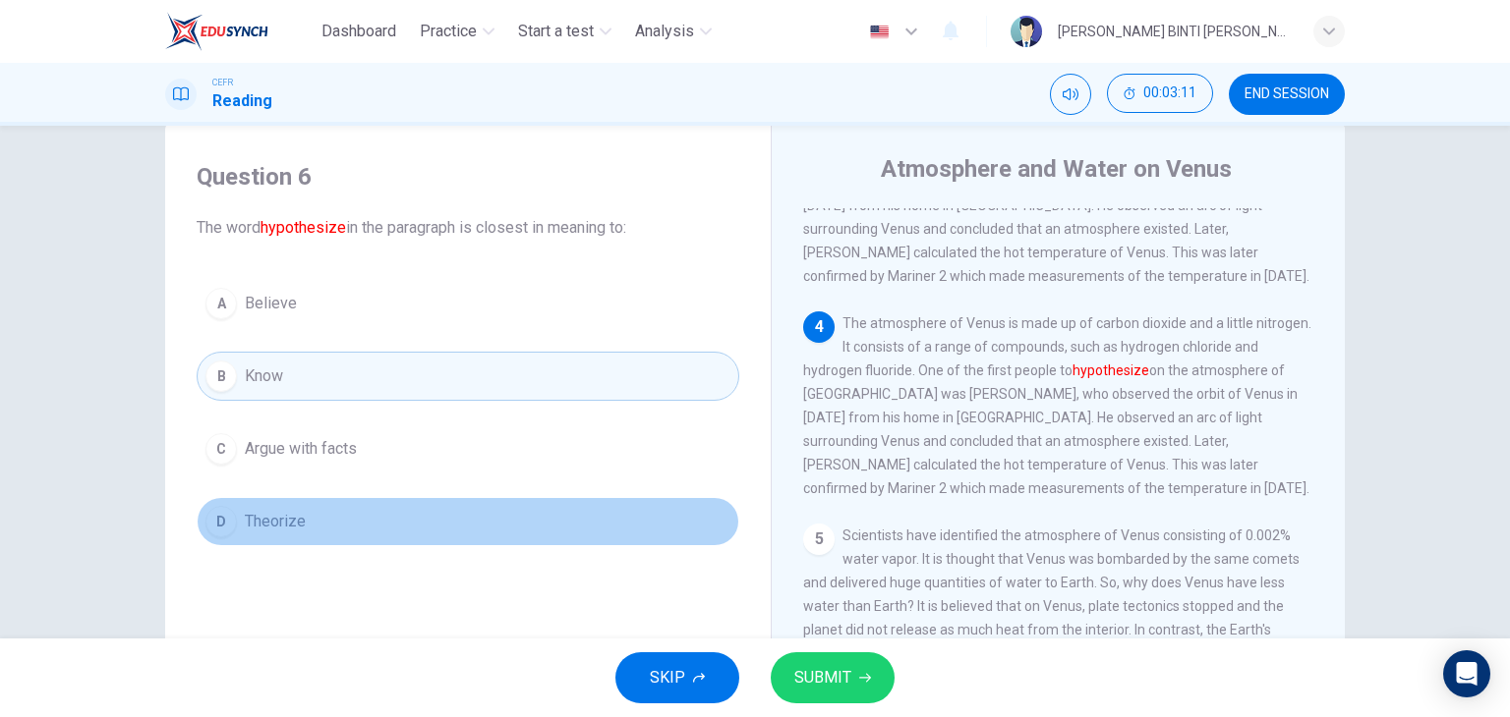
click at [262, 521] on span "Theorize" at bounding box center [275, 522] width 61 height 24
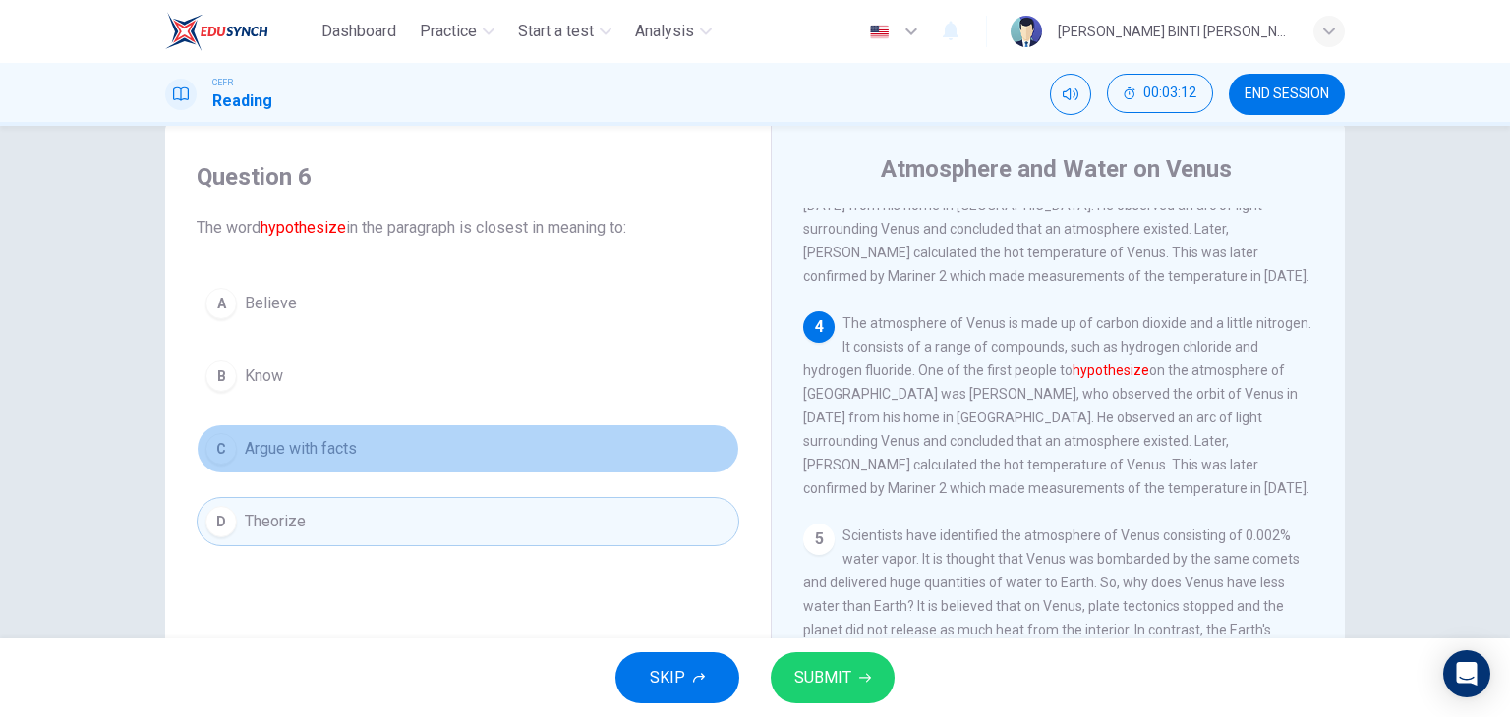
click at [313, 451] on span "Argue with facts" at bounding box center [301, 449] width 112 height 24
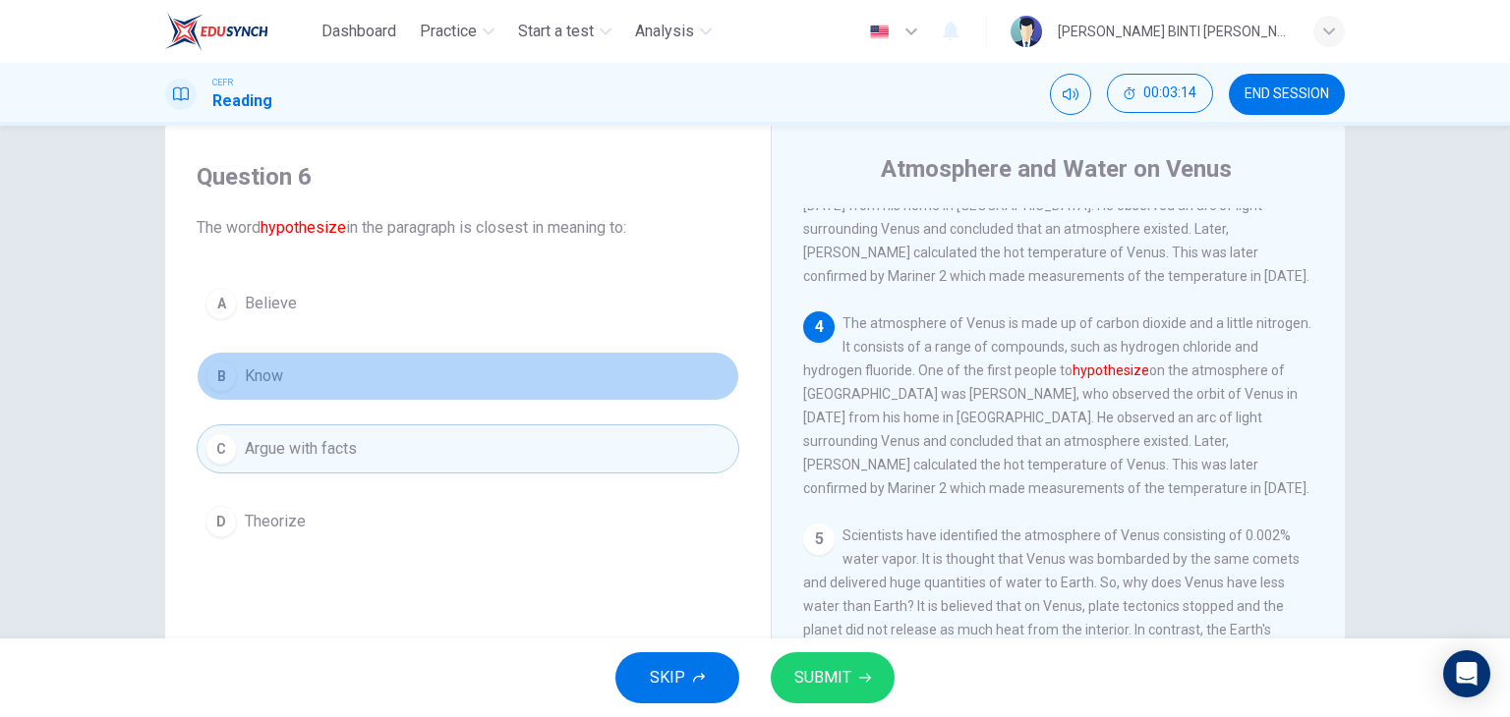
click at [336, 394] on button "B Know" at bounding box center [468, 376] width 543 height 49
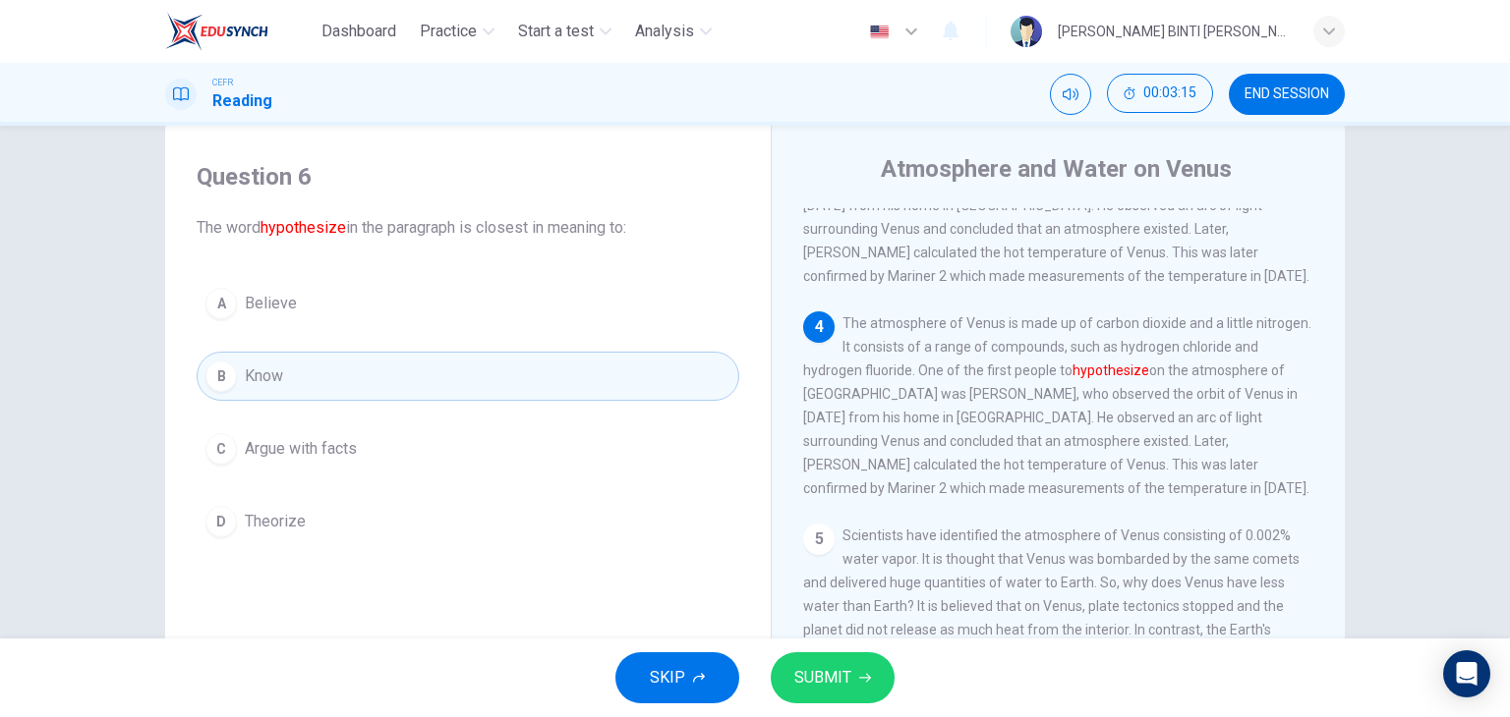
click at [354, 477] on div "A Believe B Know C Argue with facts D Theorize" at bounding box center [468, 412] width 543 height 267
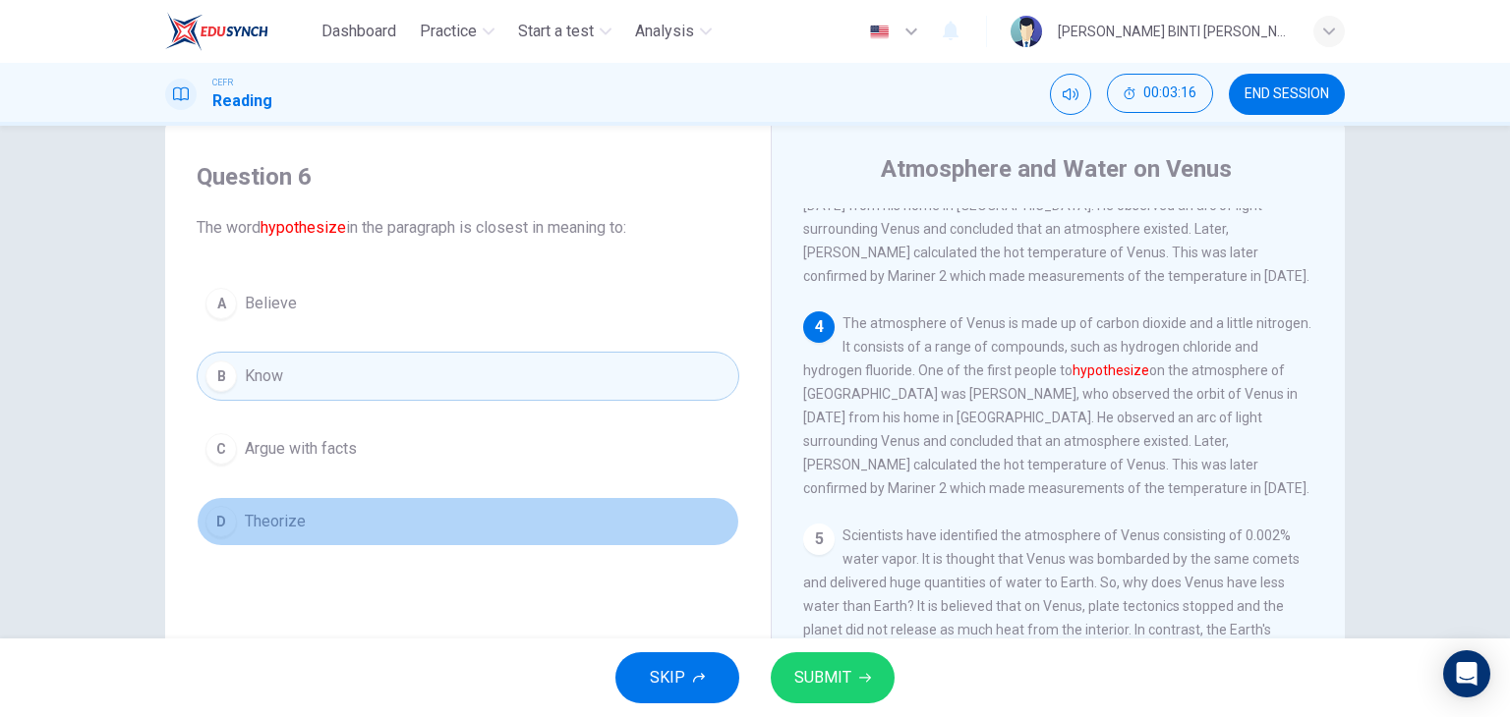
click at [330, 508] on button "D Theorize" at bounding box center [468, 521] width 543 height 49
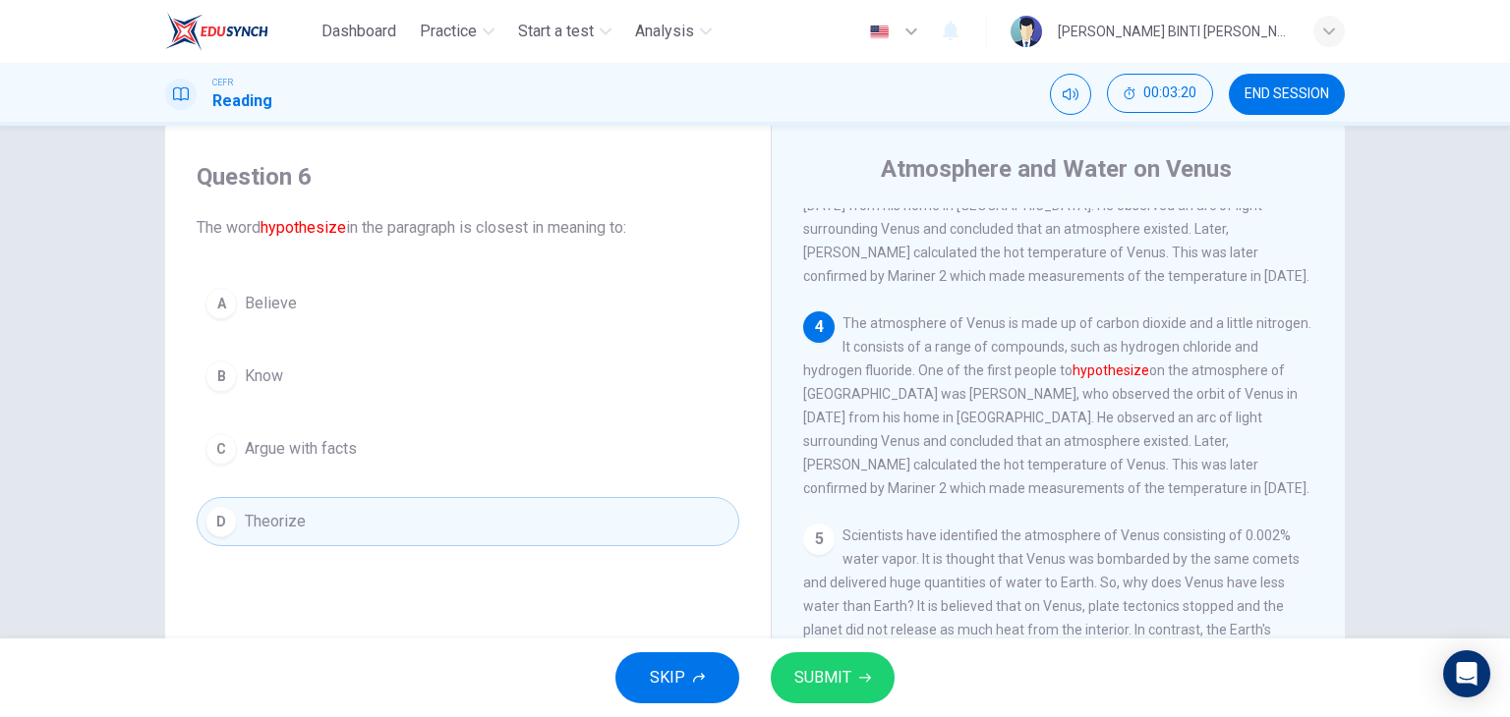
click at [806, 677] on span "SUBMIT" at bounding box center [822, 678] width 57 height 28
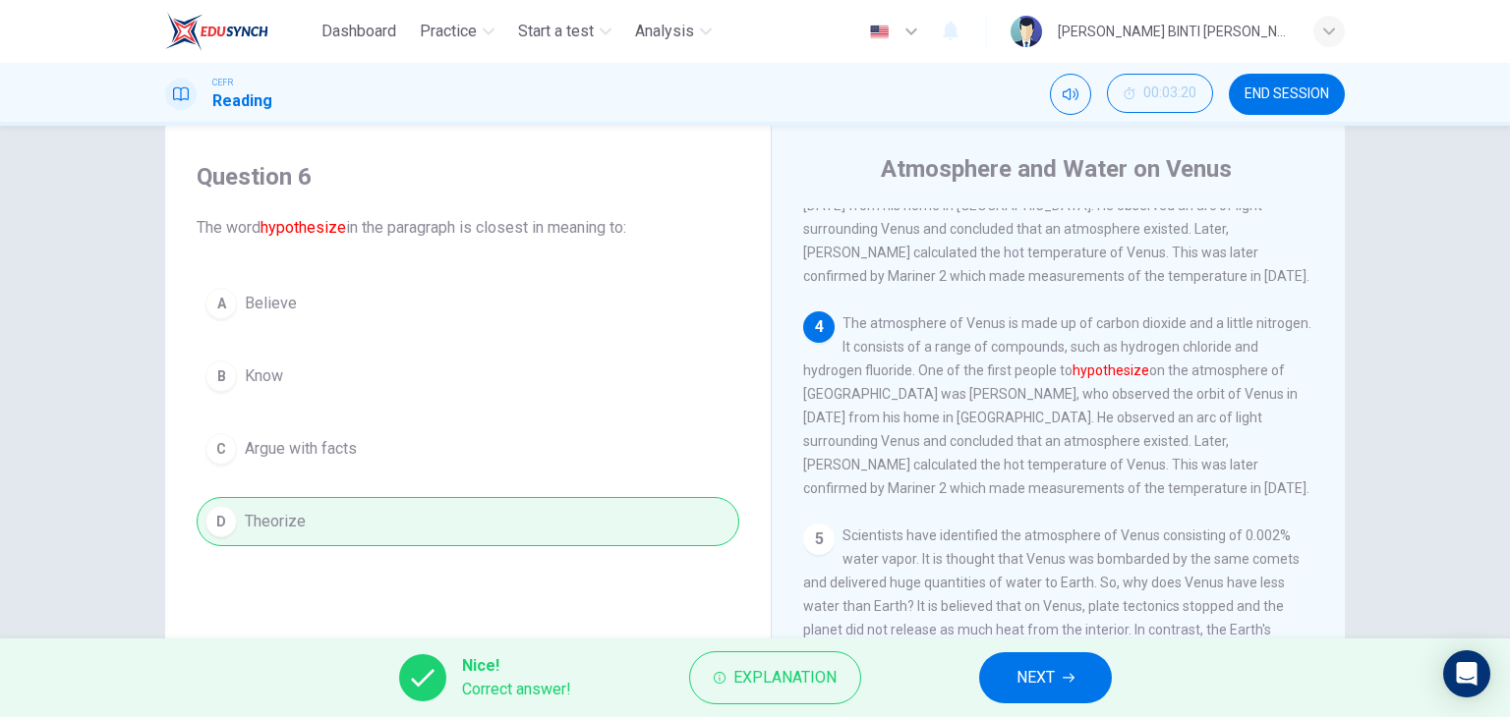
click at [1057, 672] on button "NEXT" at bounding box center [1045, 678] width 133 height 51
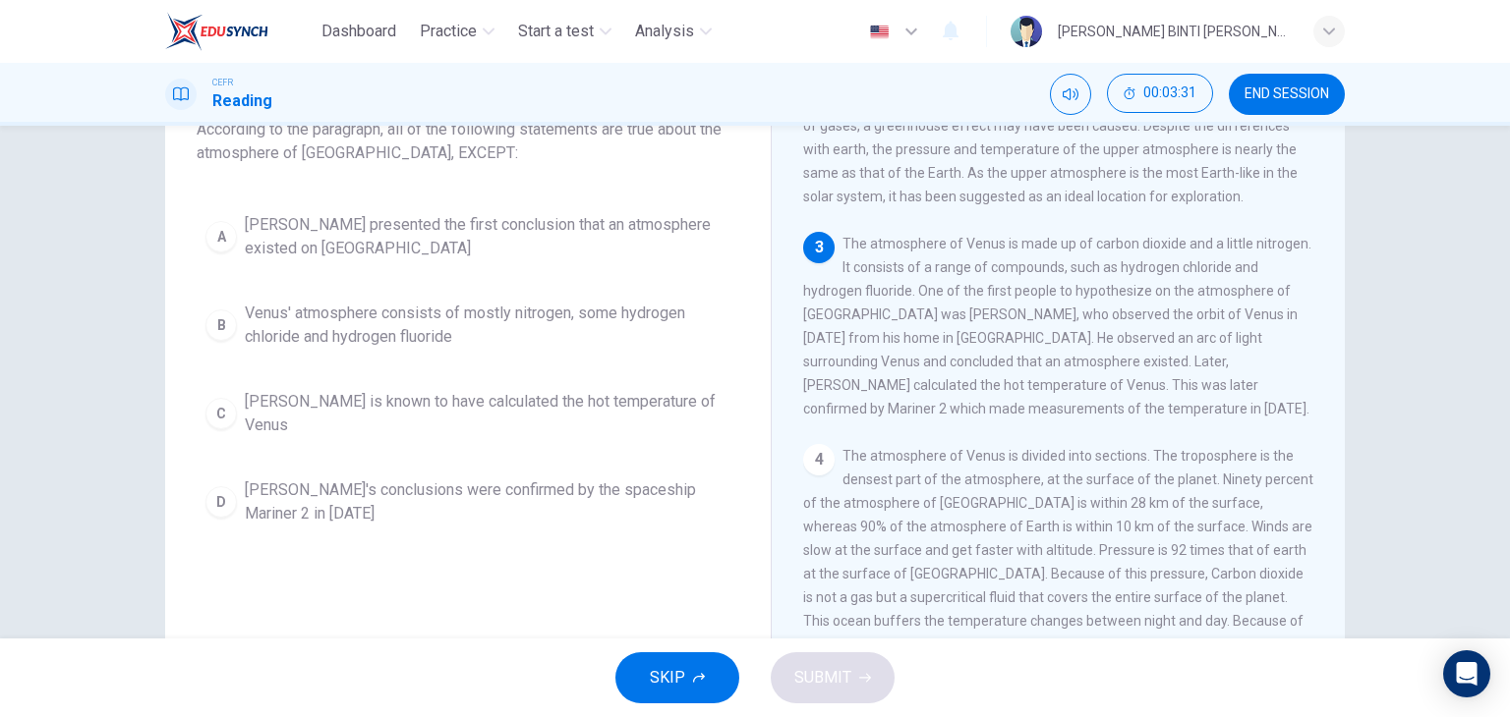
scroll to position [140, 0]
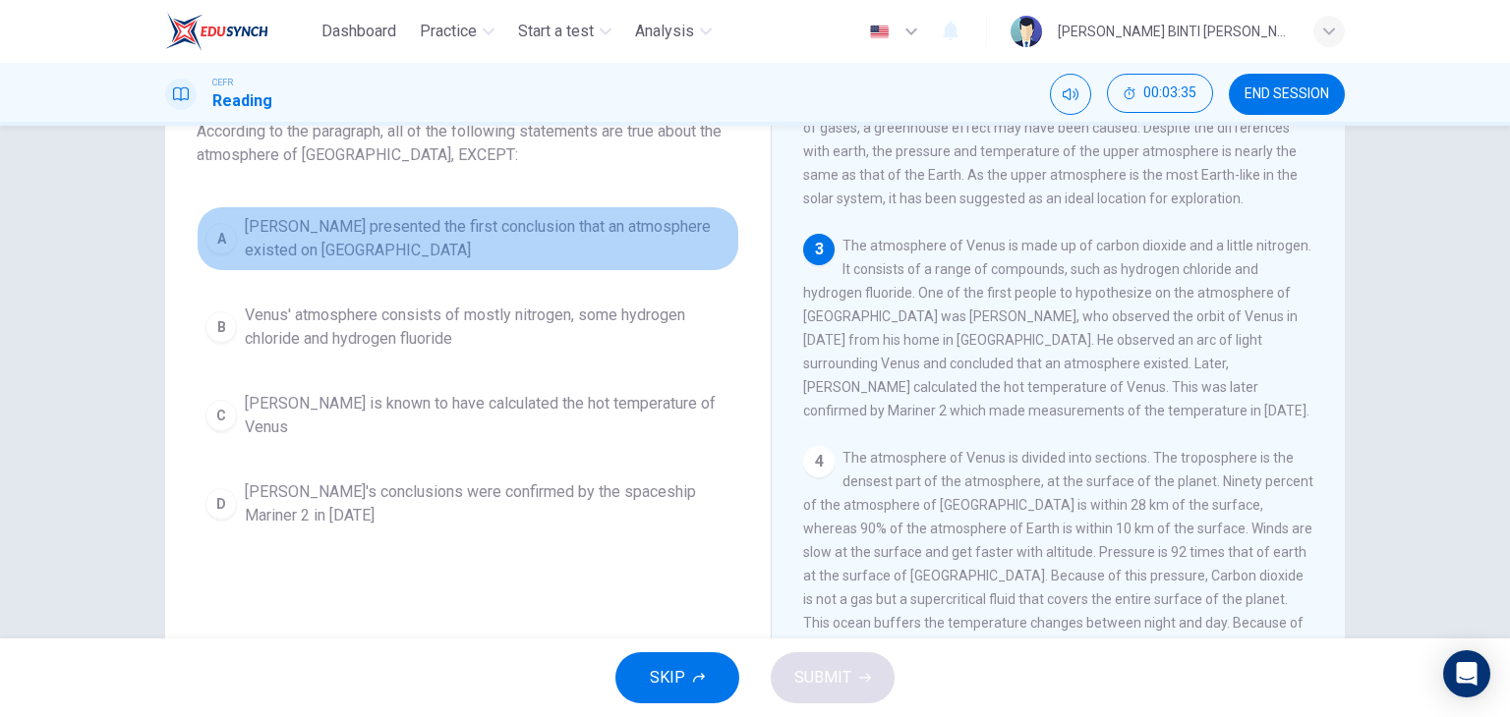
click at [483, 244] on span "Mikhail Lomonosov presented the first conclusion that an atmosphere existed on …" at bounding box center [488, 238] width 486 height 47
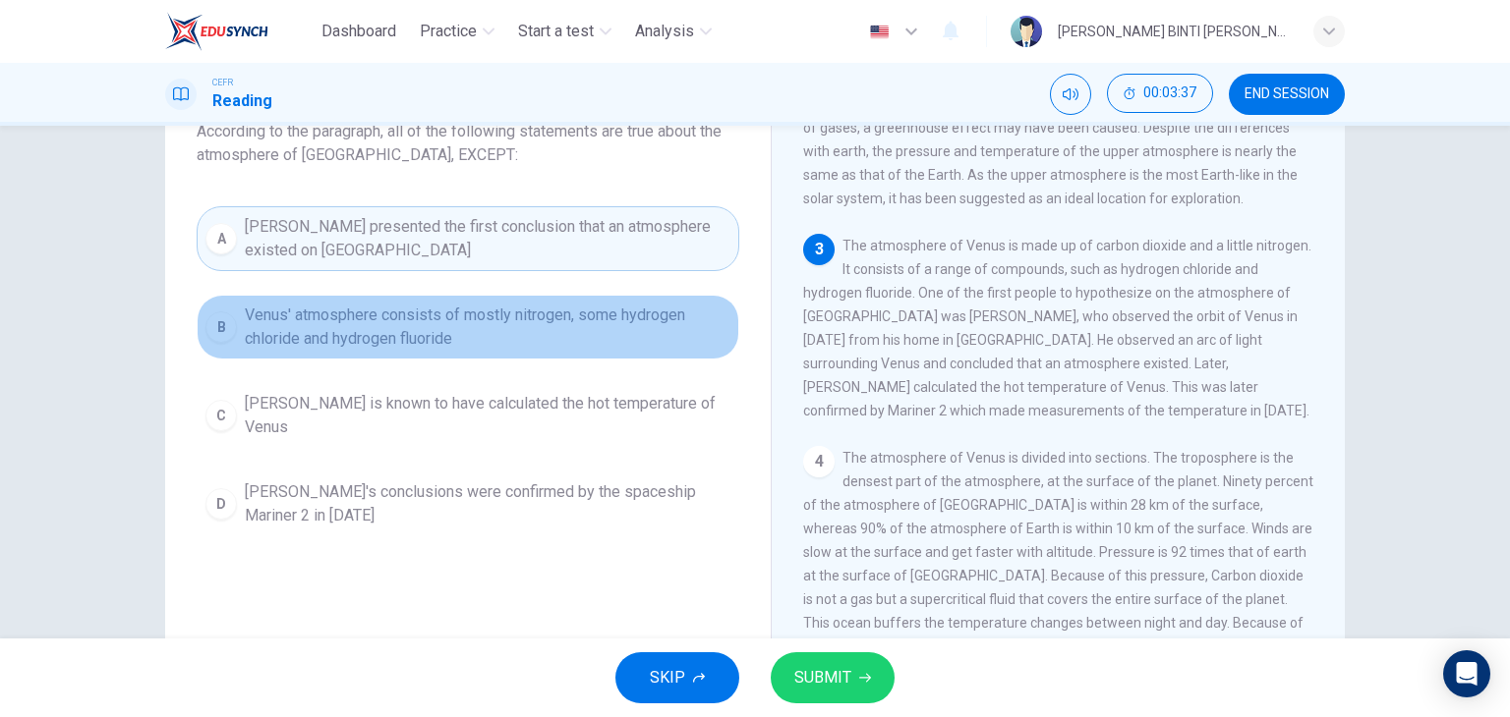
click at [464, 305] on span "Venus' atmosphere consists of mostly nitrogen, some hydrogen chloride and hydro…" at bounding box center [488, 327] width 486 height 47
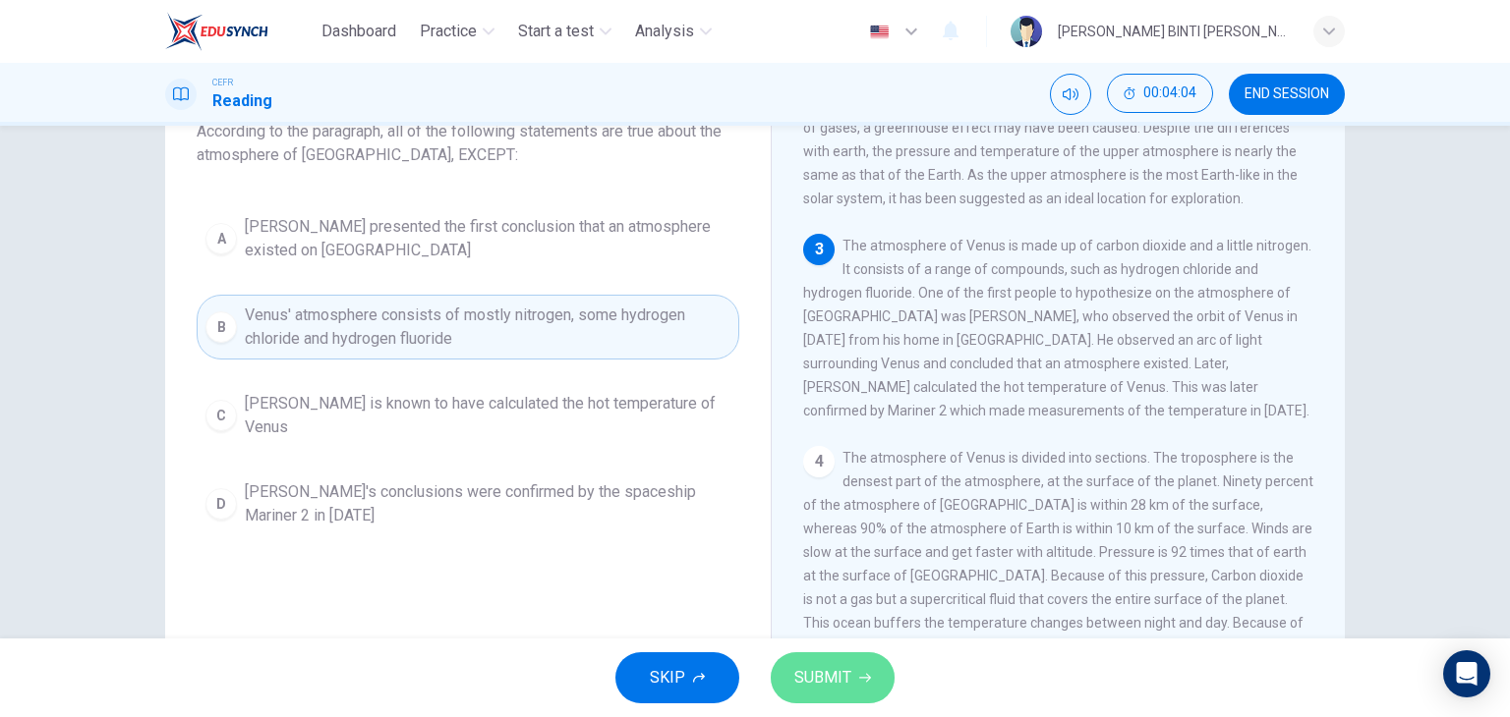
click at [822, 674] on span "SUBMIT" at bounding box center [822, 678] width 57 height 28
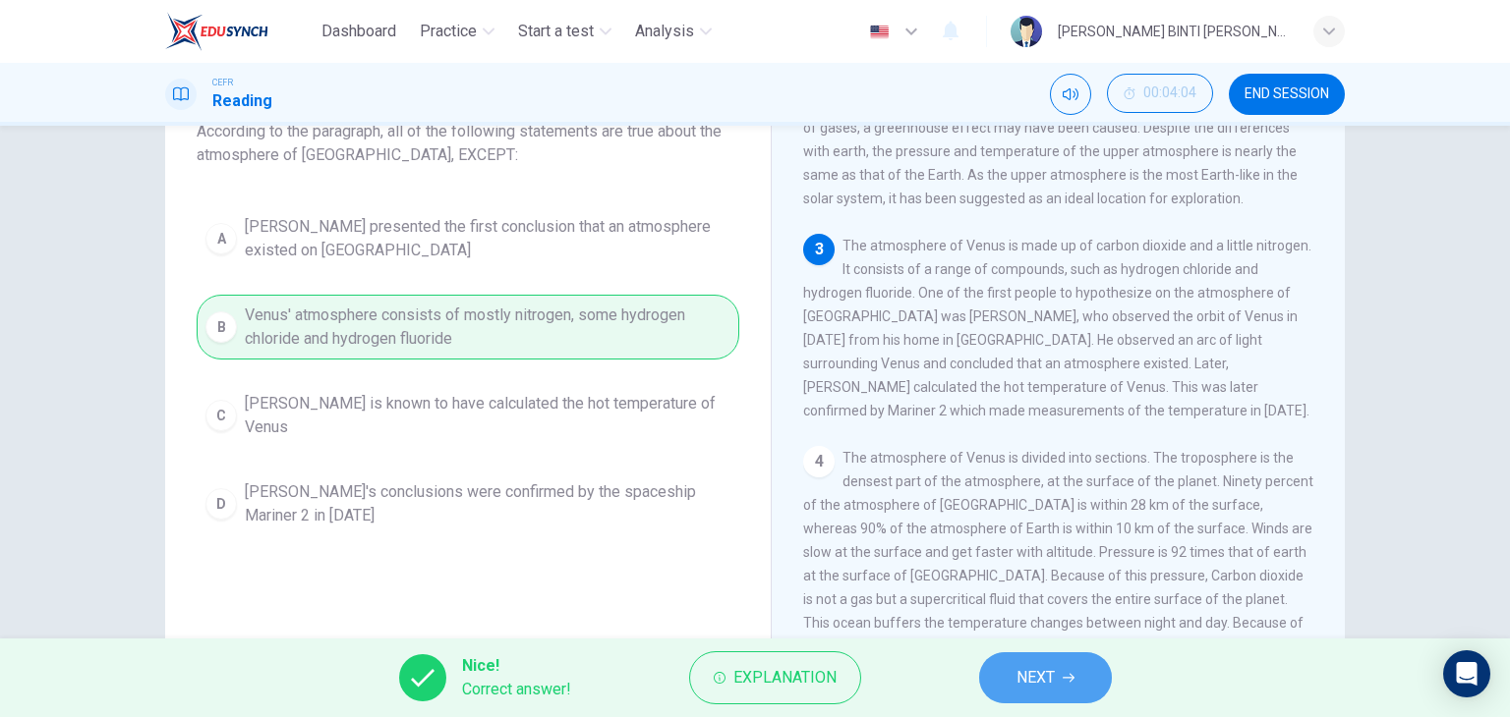
click at [1034, 689] on span "NEXT" at bounding box center [1035, 678] width 38 height 28
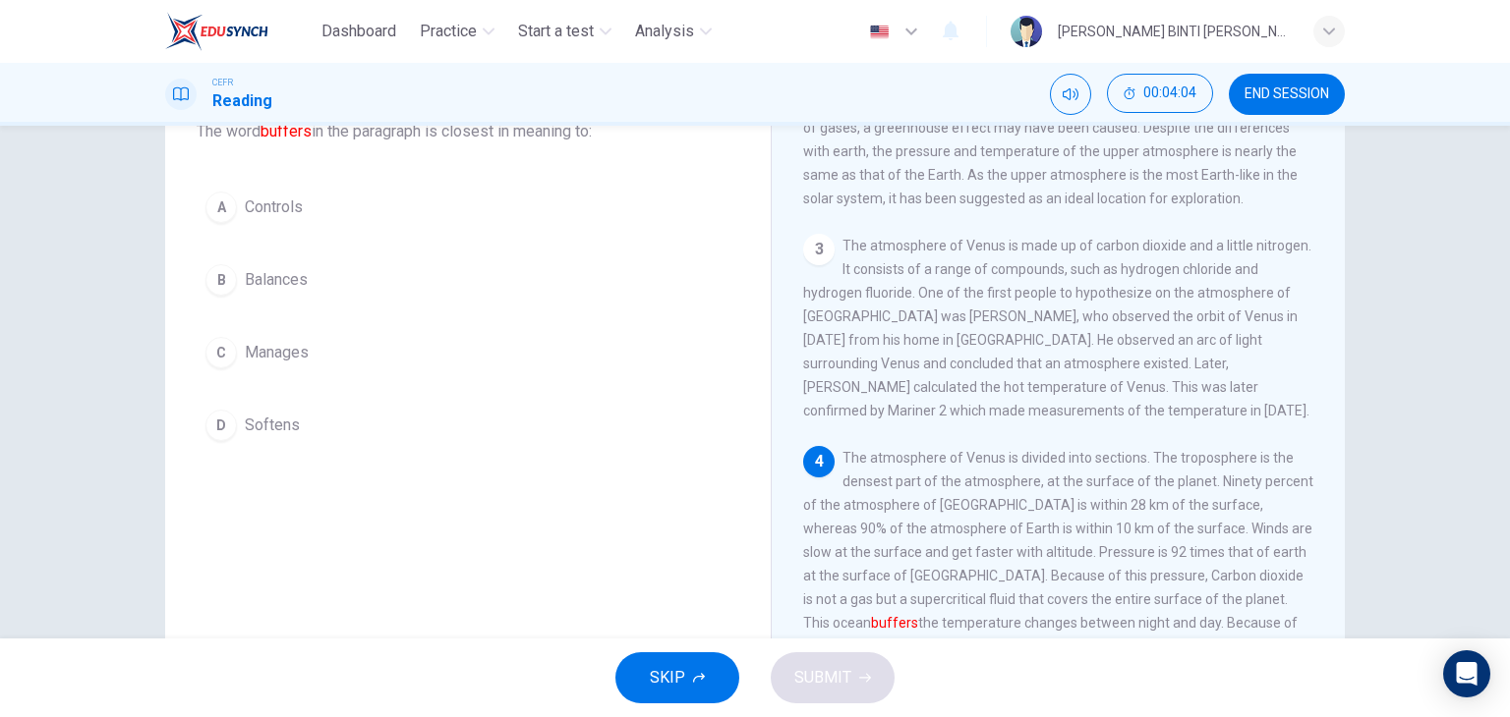
click at [1034, 689] on div "SKIP SUBMIT" at bounding box center [755, 678] width 1510 height 79
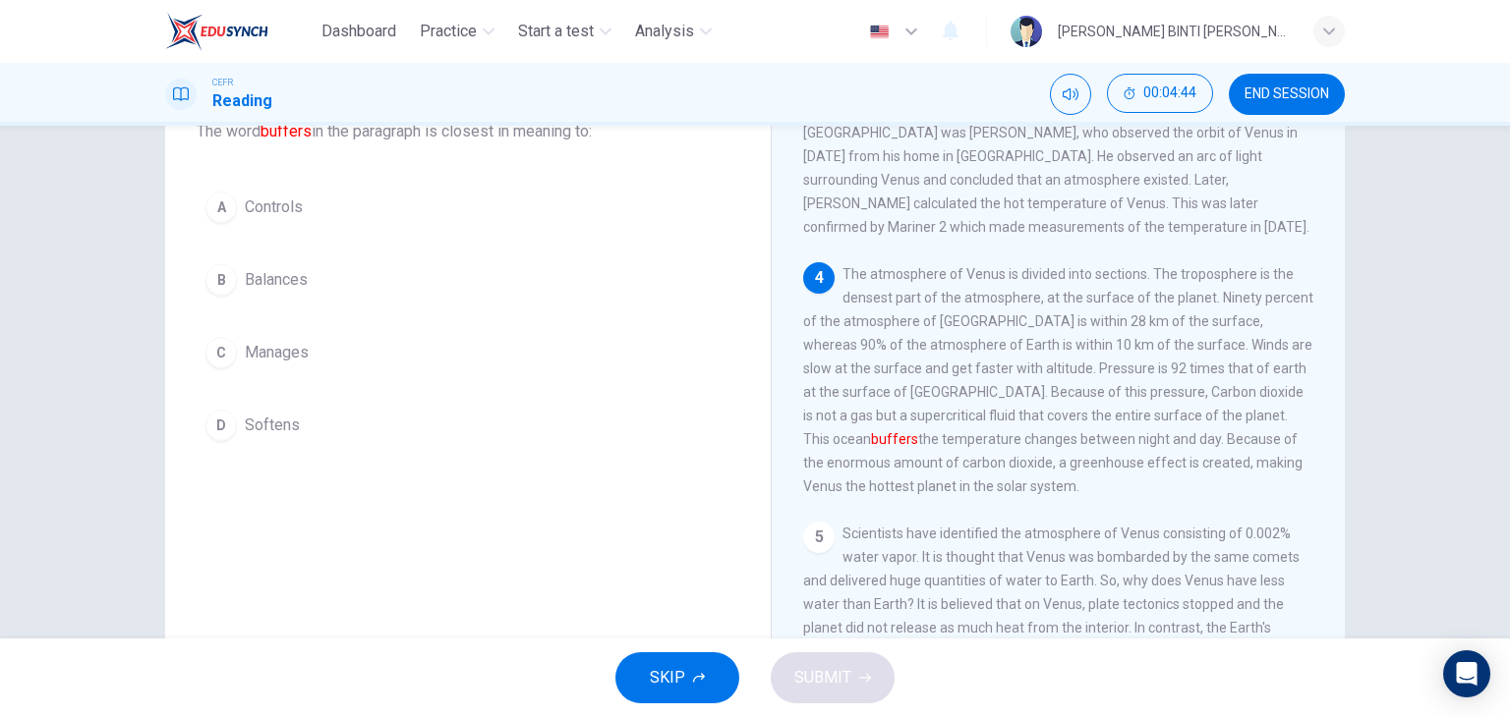
scroll to position [417, 0]
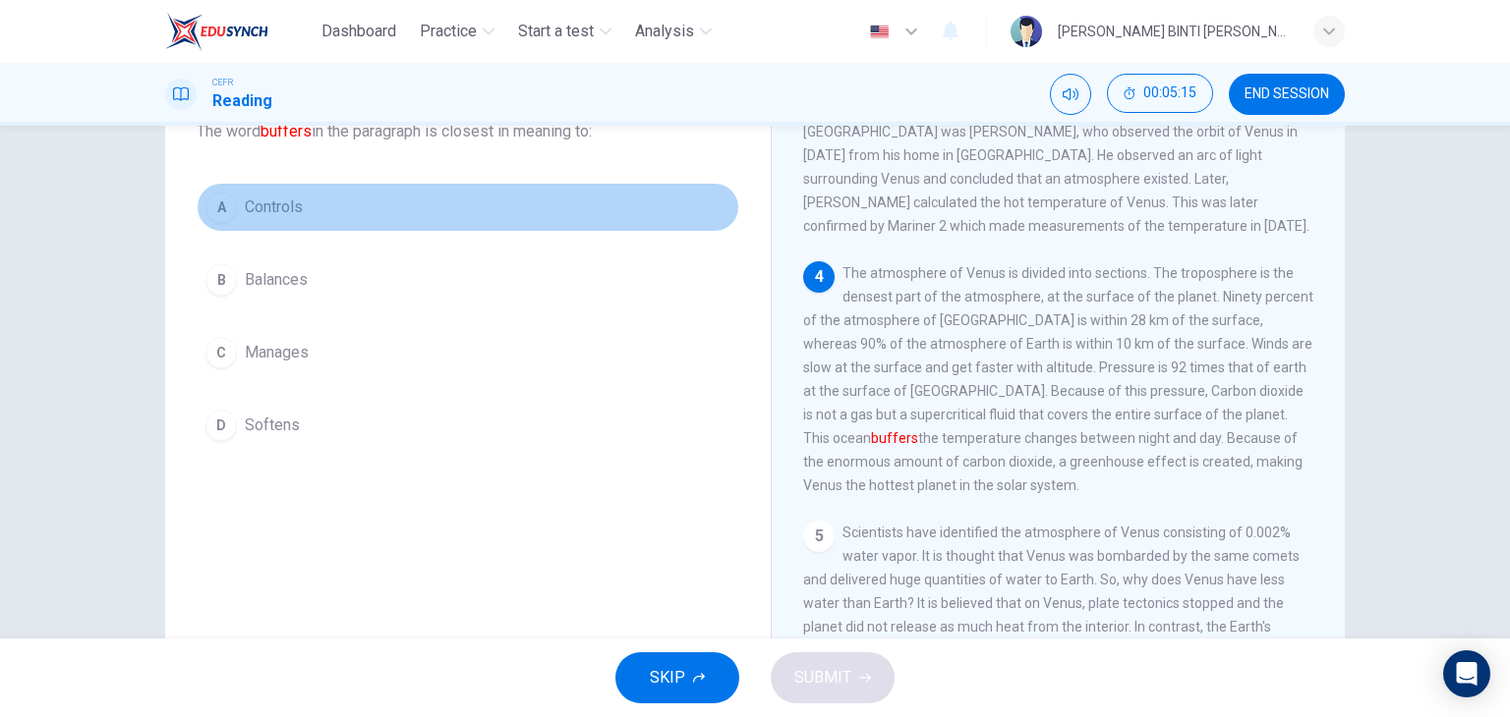
click at [321, 219] on button "A Controls" at bounding box center [468, 207] width 543 height 49
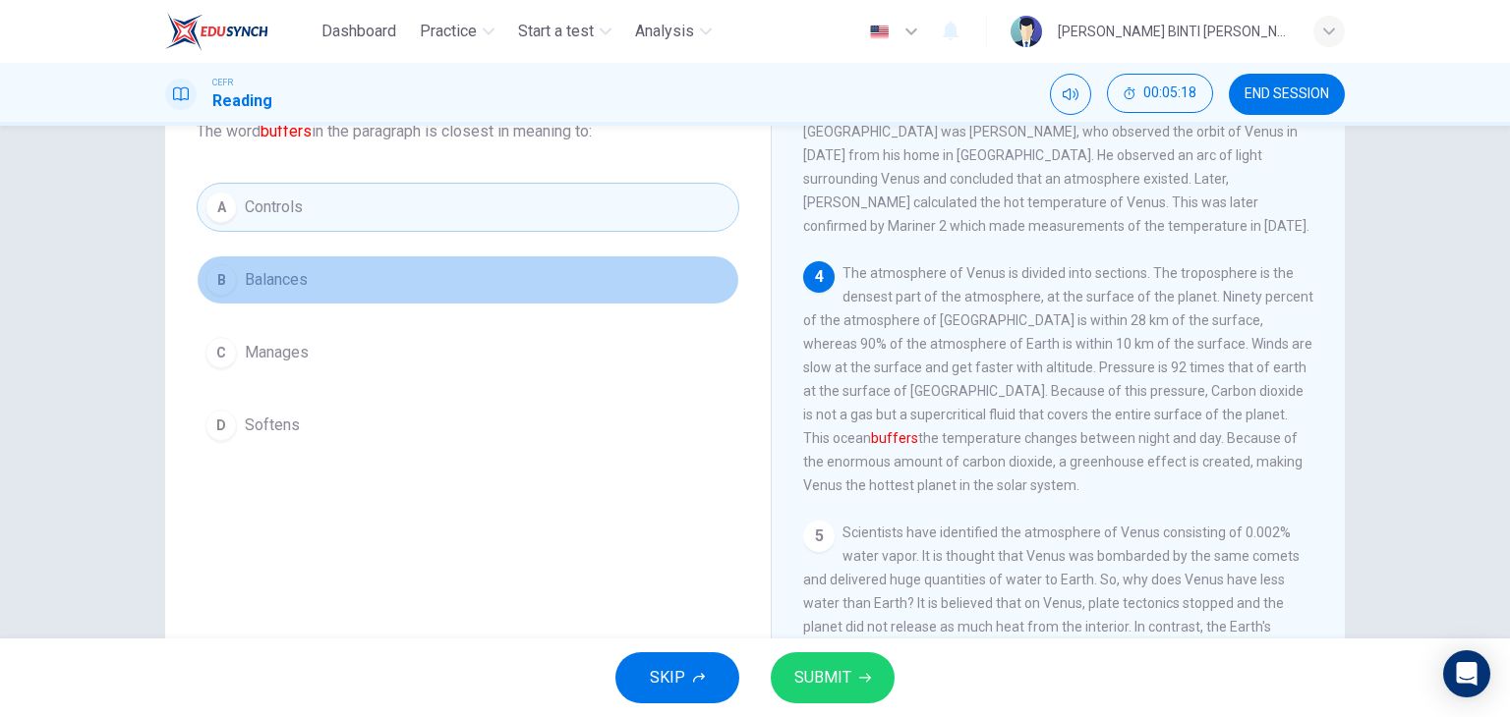
click at [295, 290] on span "Balances" at bounding box center [276, 280] width 63 height 24
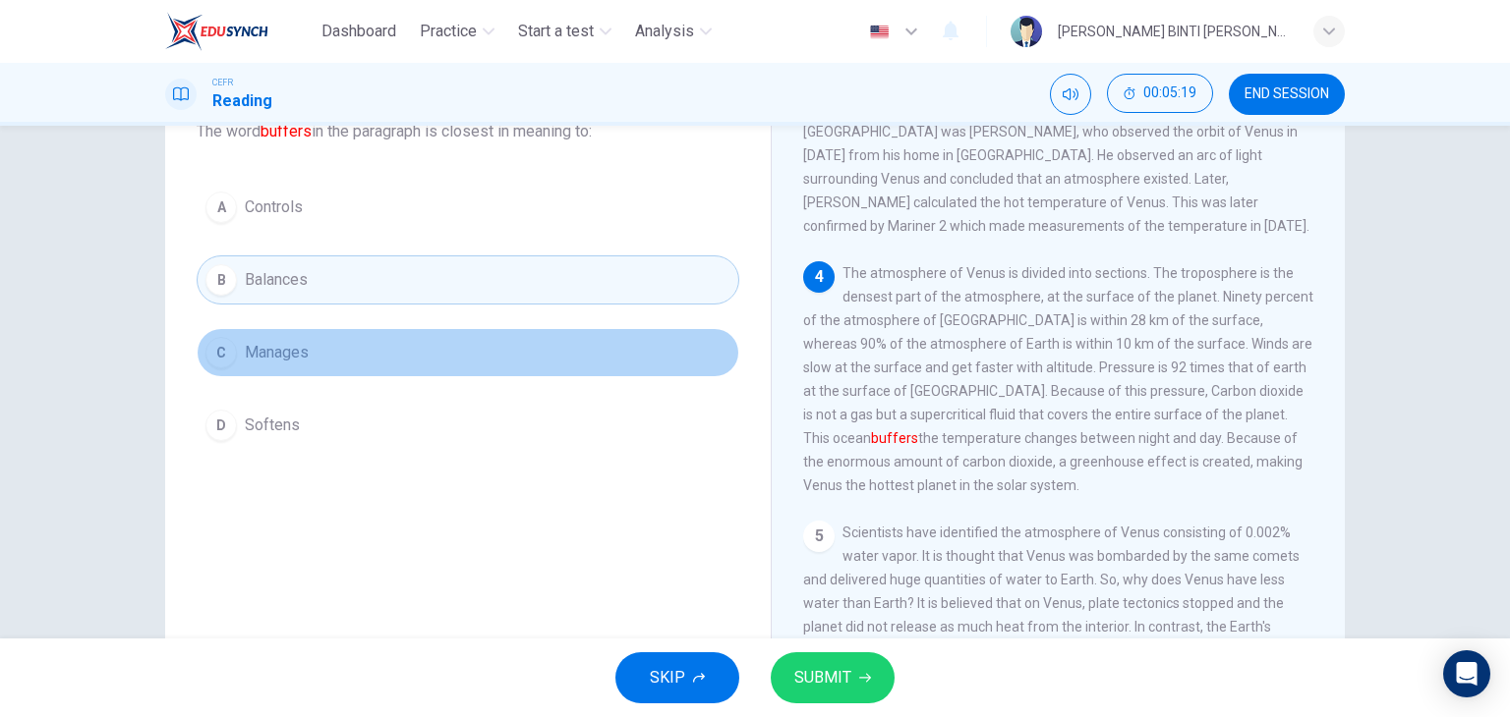
click at [283, 359] on span "Manages" at bounding box center [277, 353] width 64 height 24
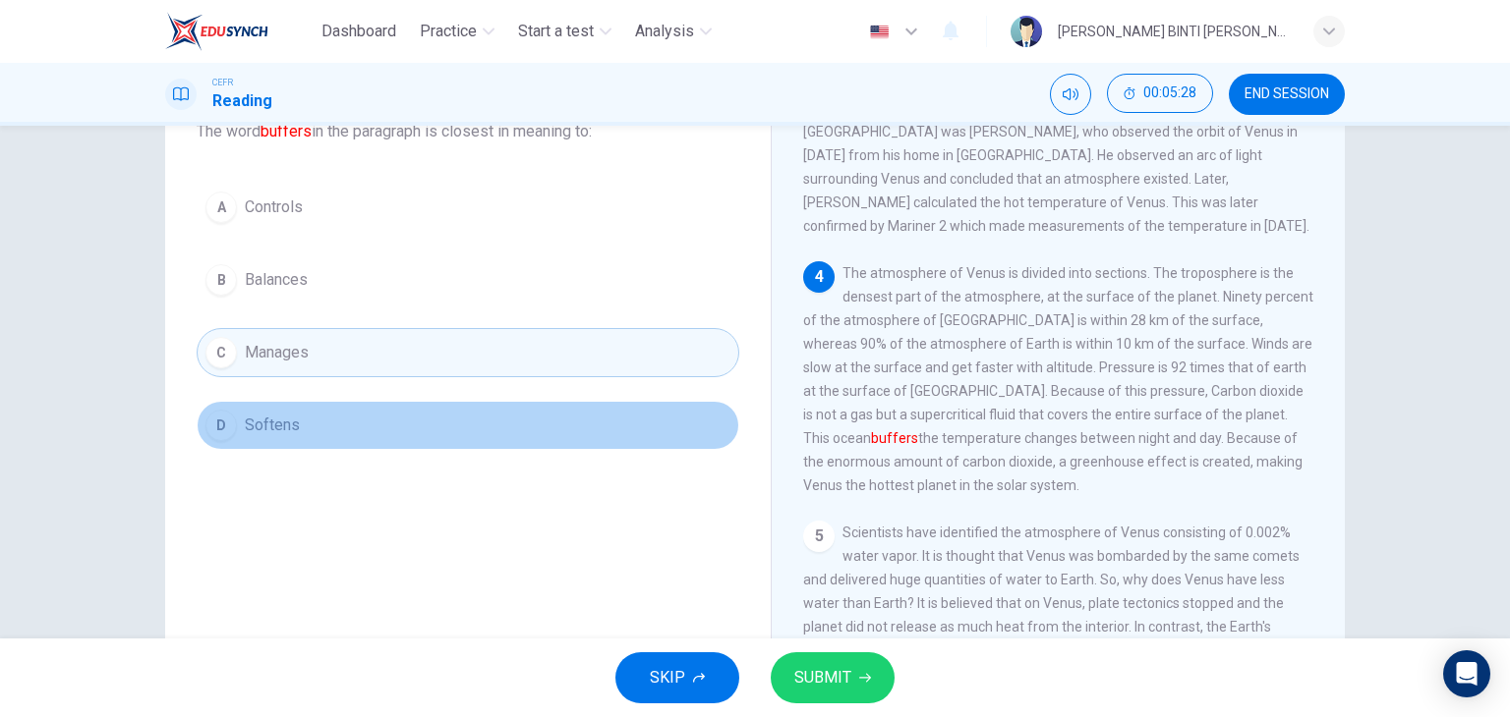
click at [288, 433] on span "Softens" at bounding box center [272, 426] width 55 height 24
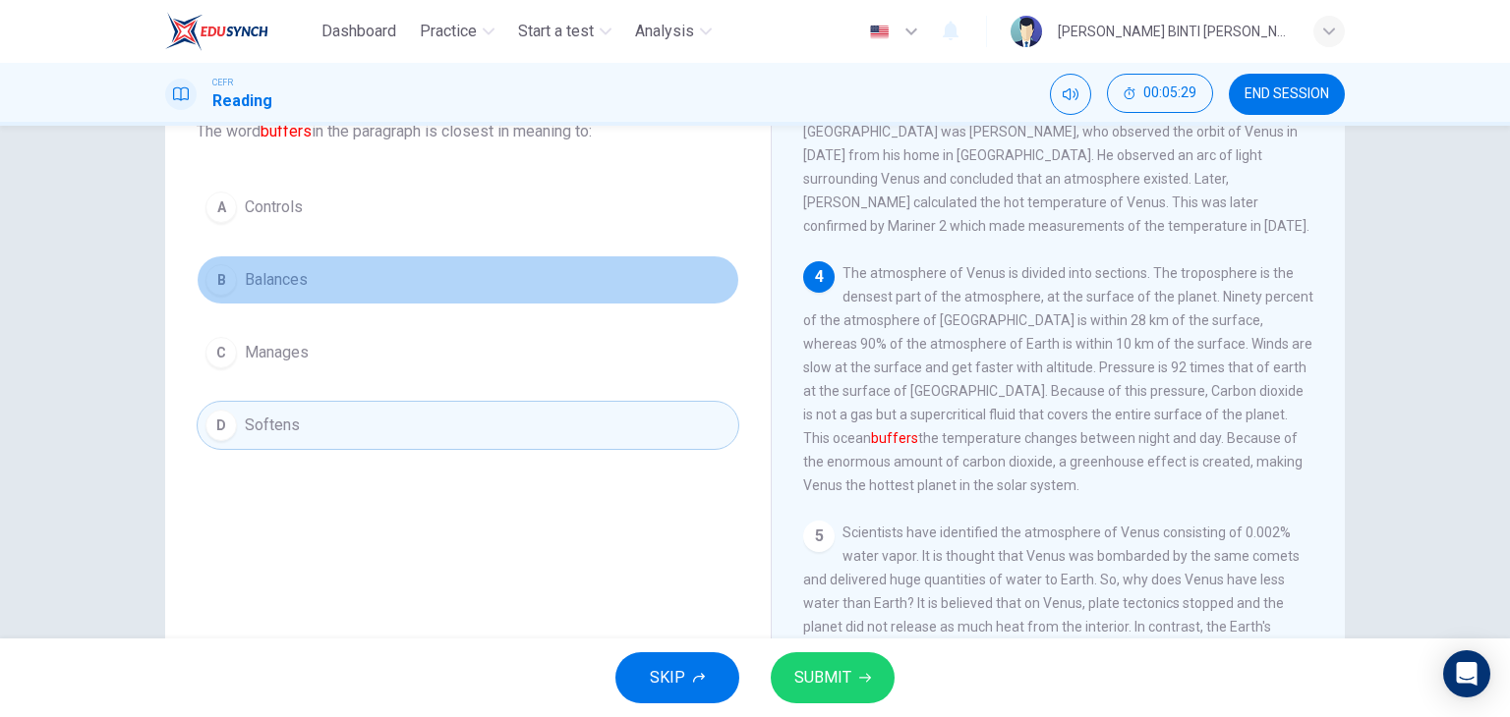
click at [277, 279] on span "Balances" at bounding box center [276, 280] width 63 height 24
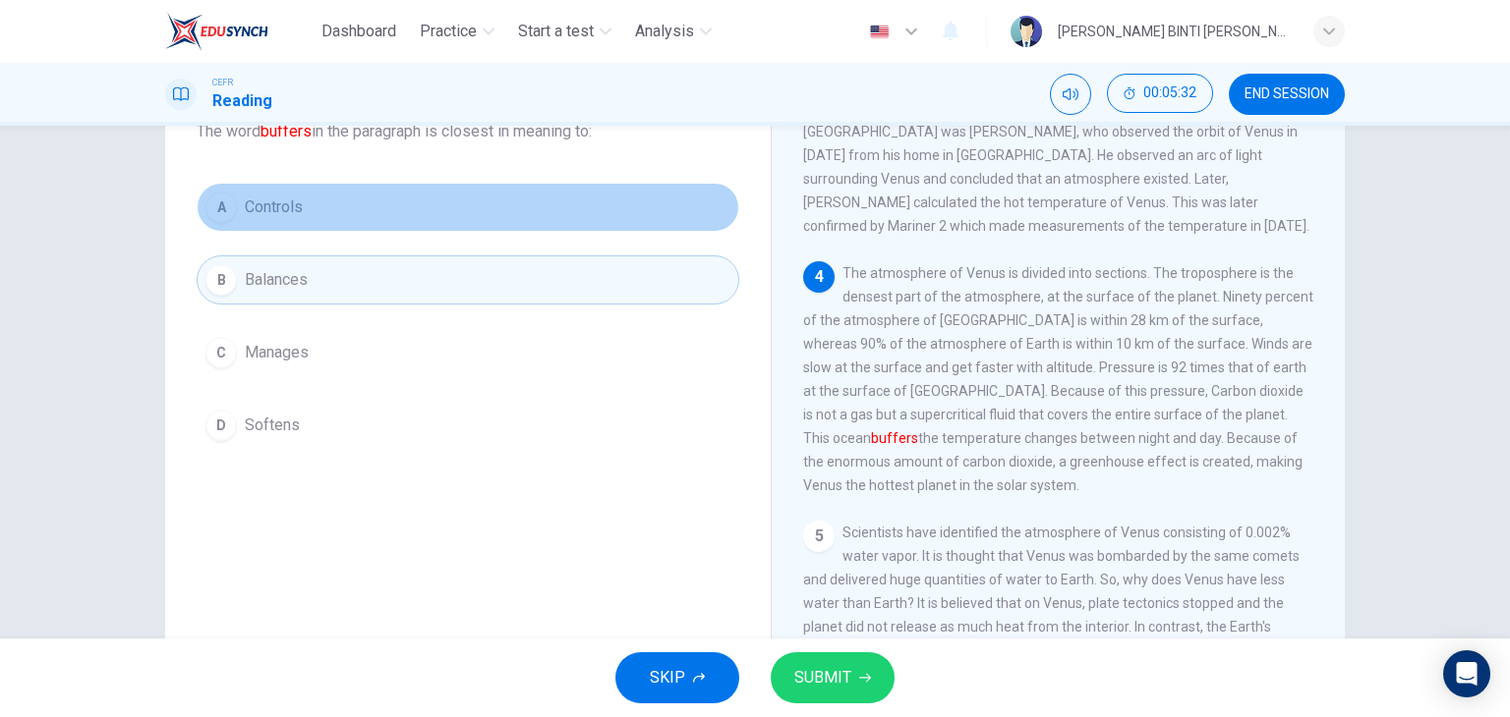
click at [465, 186] on button "A Controls" at bounding box center [468, 207] width 543 height 49
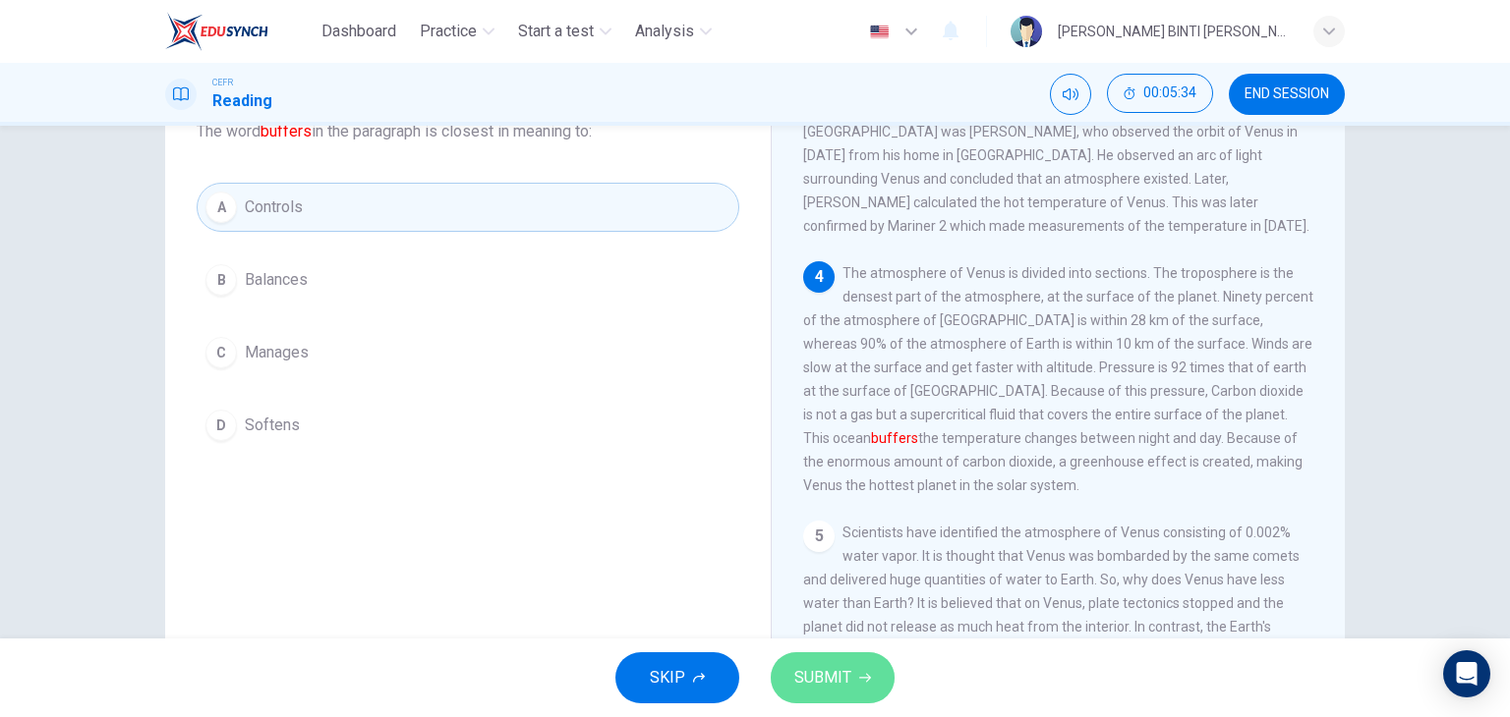
click at [835, 689] on span "SUBMIT" at bounding box center [822, 678] width 57 height 28
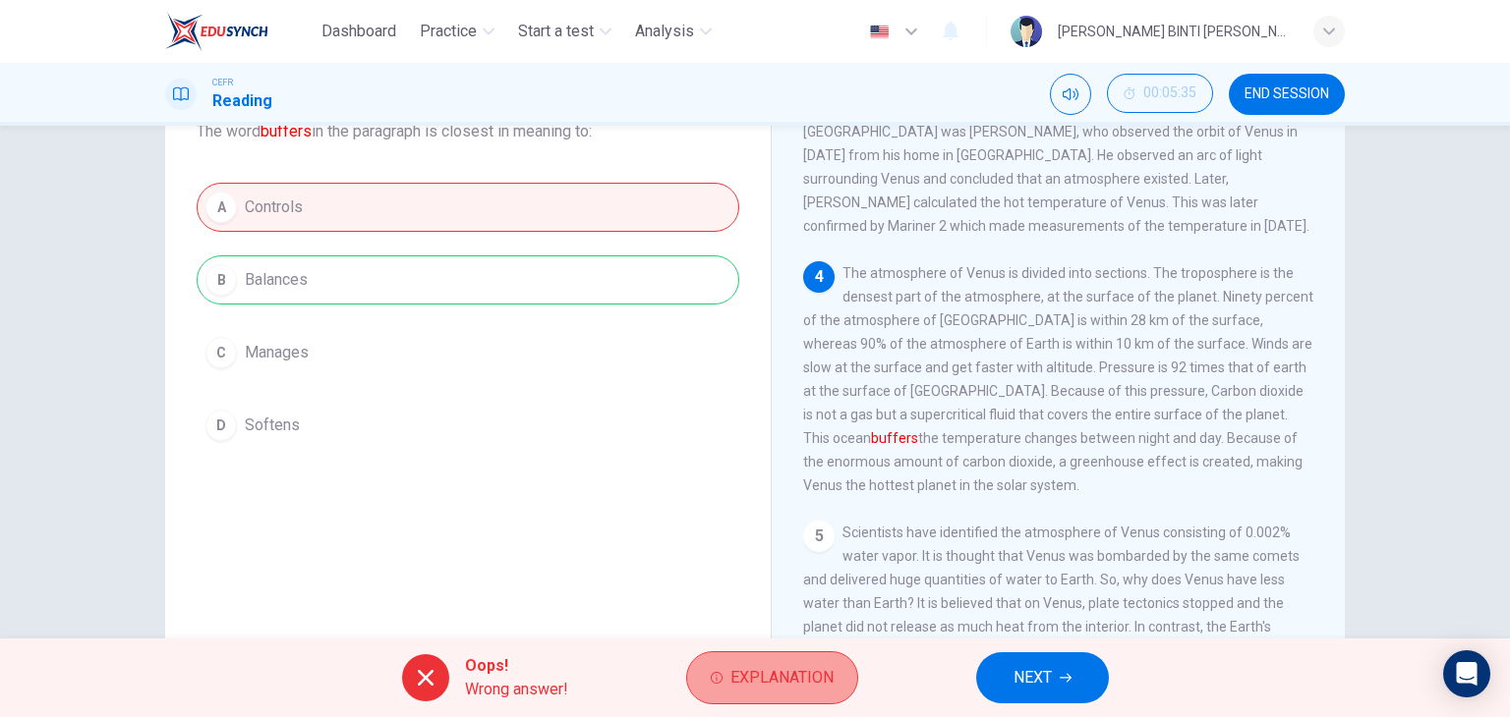
click at [767, 669] on span "Explanation" at bounding box center [781, 678] width 103 height 28
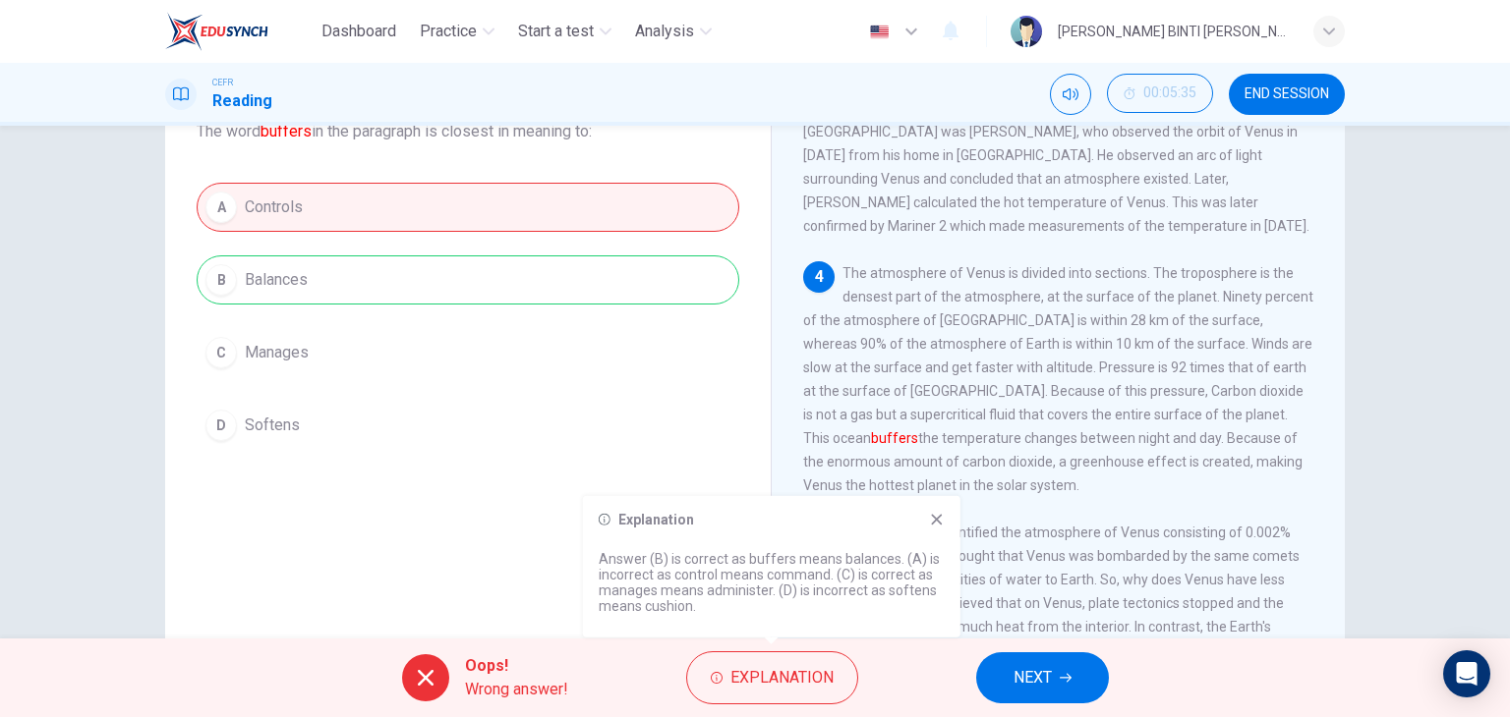
click at [932, 514] on icon at bounding box center [936, 519] width 11 height 11
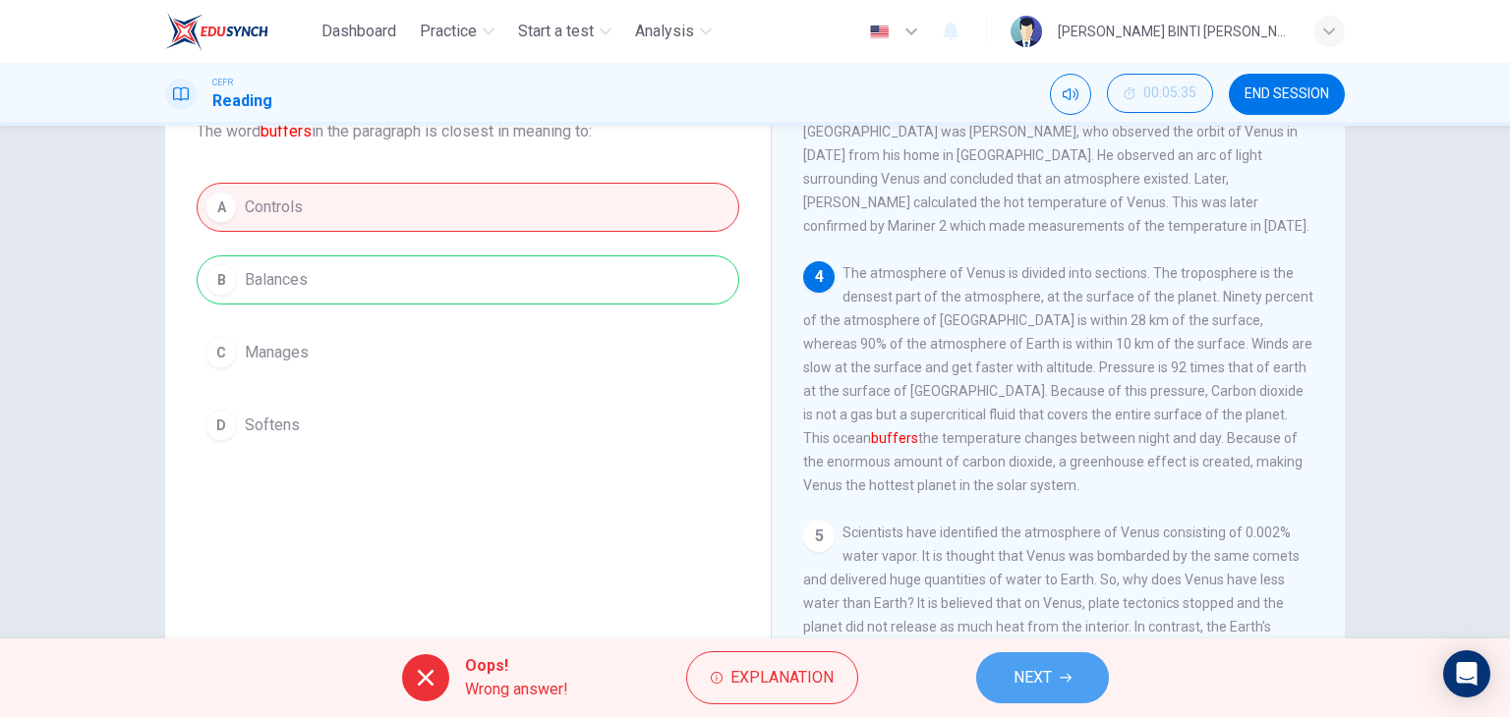
click at [1046, 691] on span "NEXT" at bounding box center [1032, 678] width 38 height 28
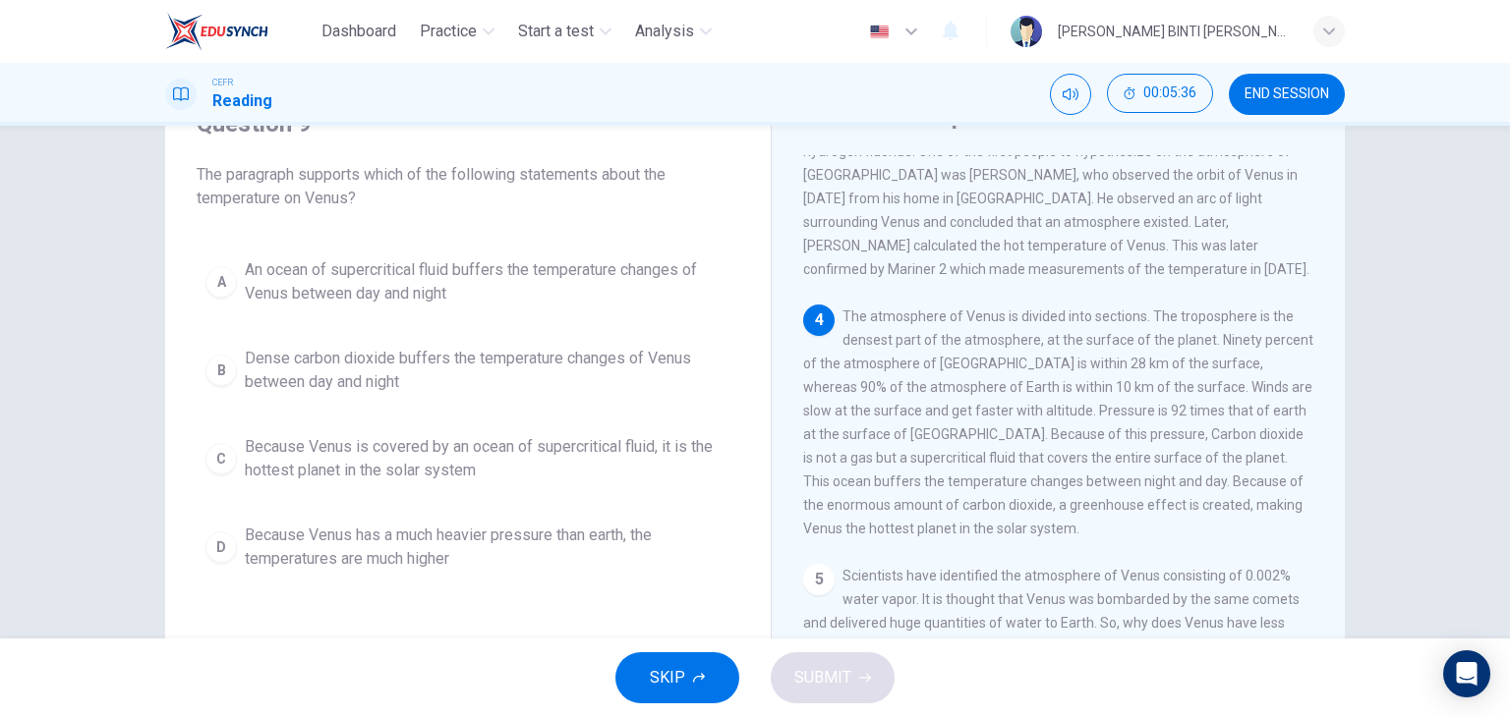
scroll to position [100, 0]
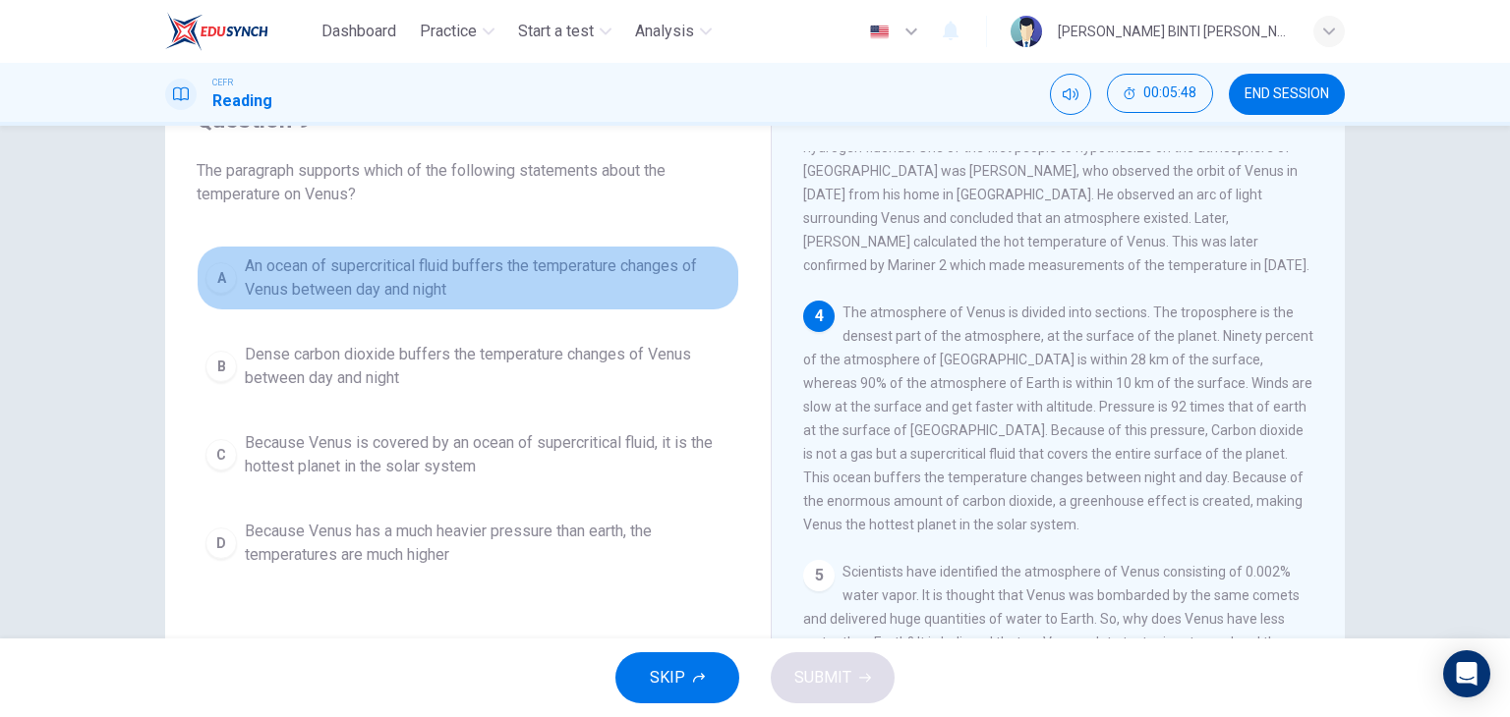
click at [436, 270] on span "An ocean of supercritical fluid buffers the temperature changes of Venus betwee…" at bounding box center [488, 278] width 486 height 47
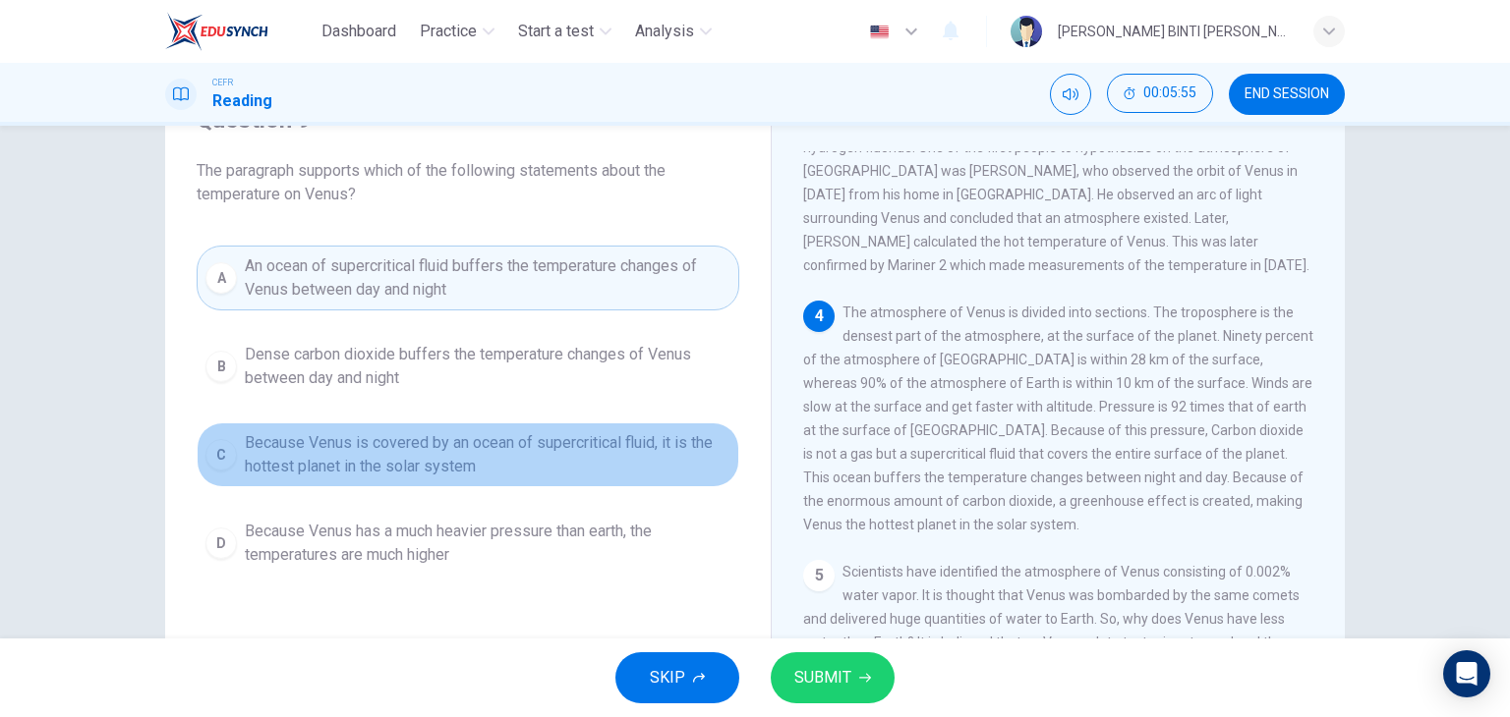
click at [422, 473] on span "Because Venus is covered by an ocean of supercritical fluid, it is the hottest …" at bounding box center [488, 454] width 486 height 47
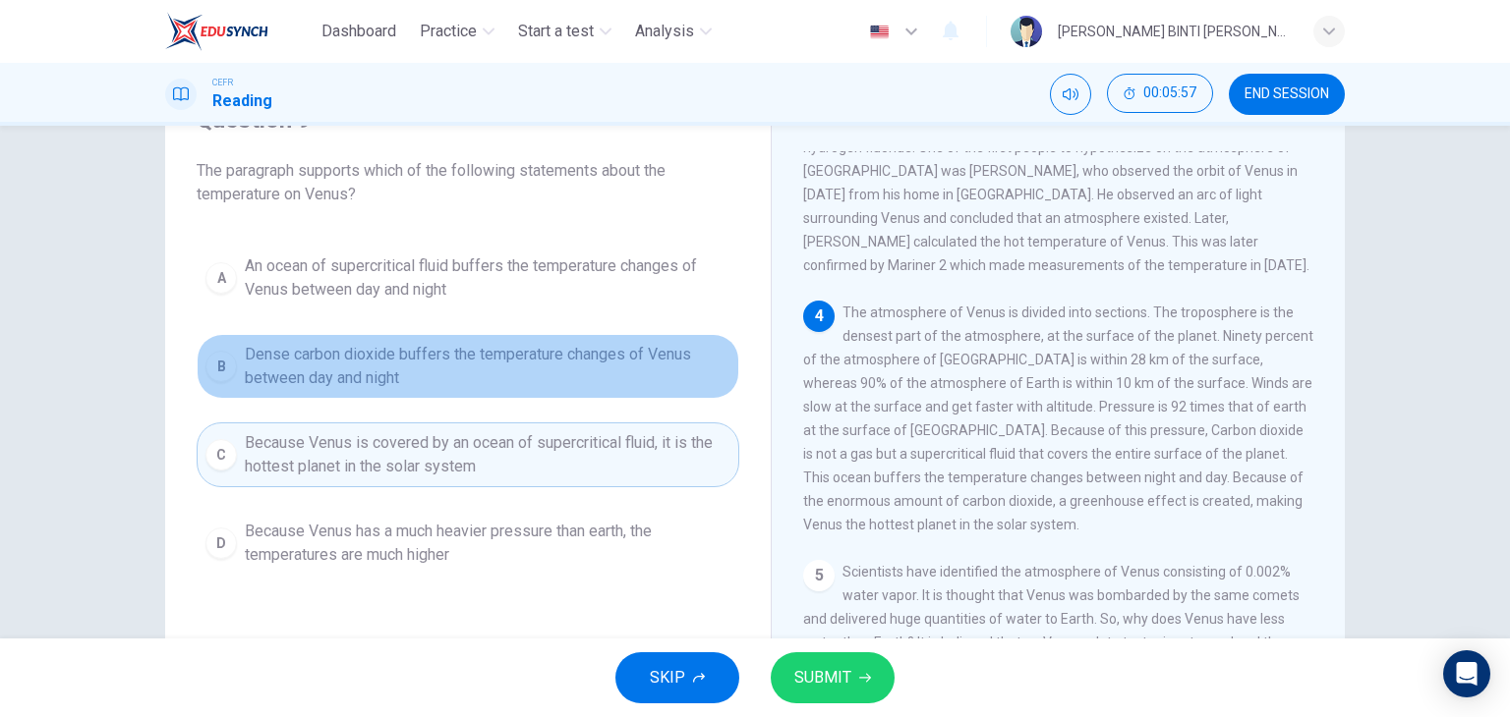
click at [443, 371] on span "Dense carbon dioxide buffers the temperature changes of Venus between day and n…" at bounding box center [488, 366] width 486 height 47
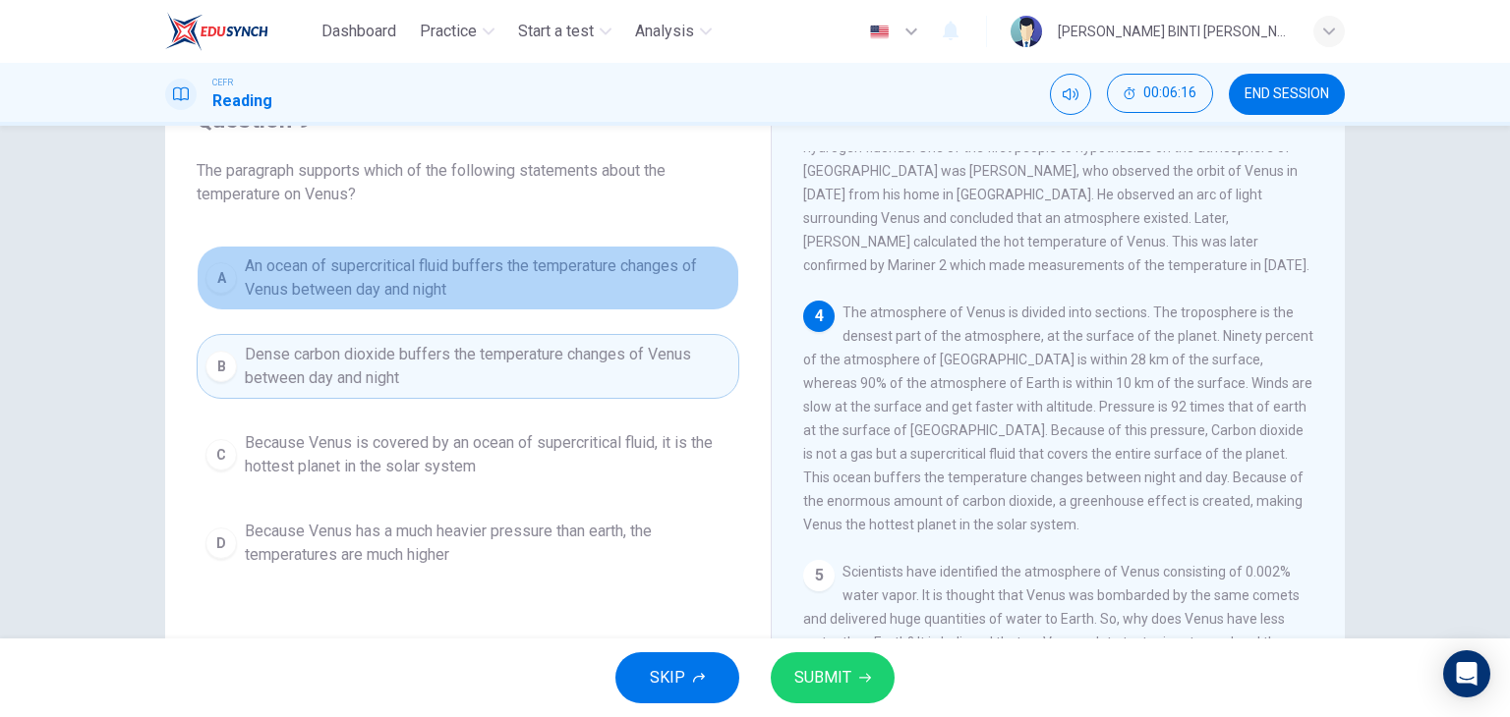
click at [495, 249] on button "A An ocean of supercritical fluid buffers the temperature changes of Venus betw…" at bounding box center [468, 278] width 543 height 65
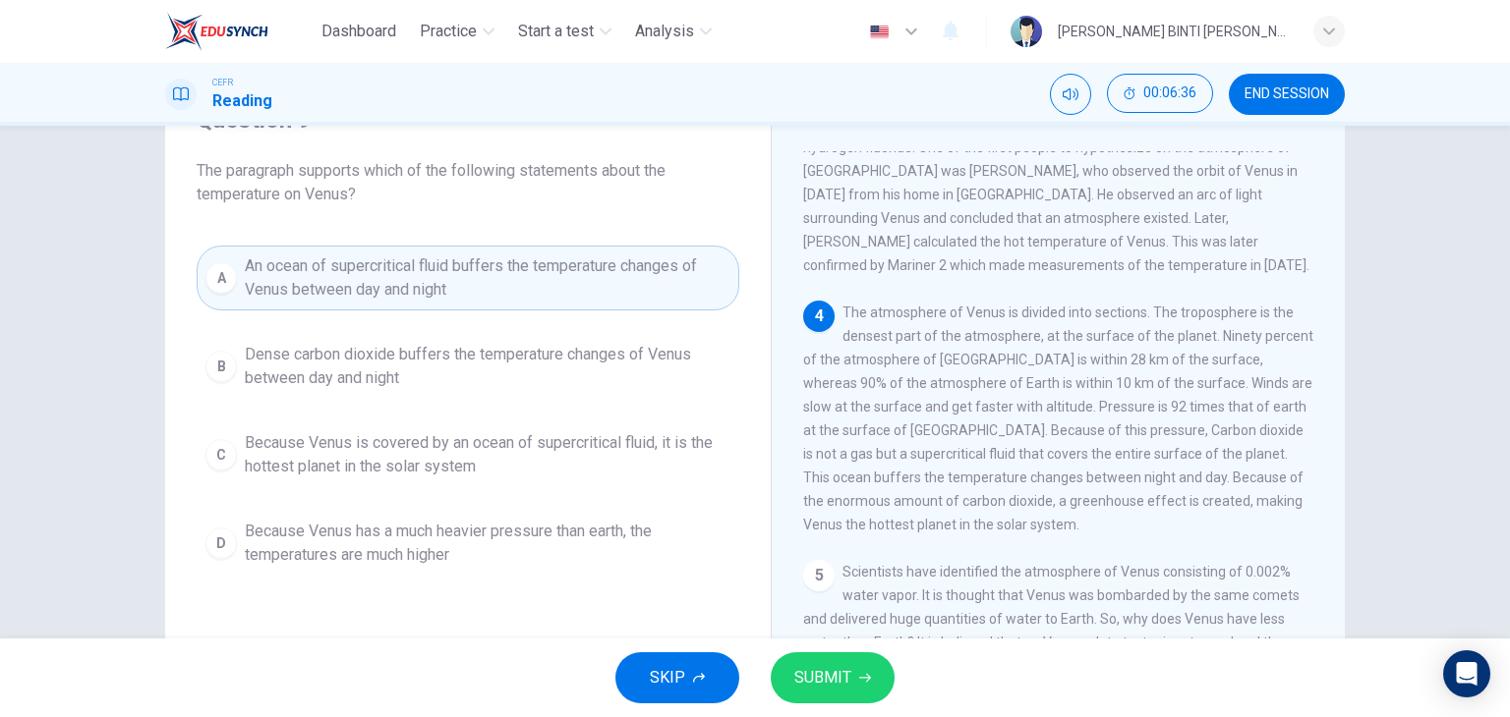
click at [452, 497] on div "A An ocean of supercritical fluid buffers the temperature changes of Venus betw…" at bounding box center [468, 411] width 543 height 330
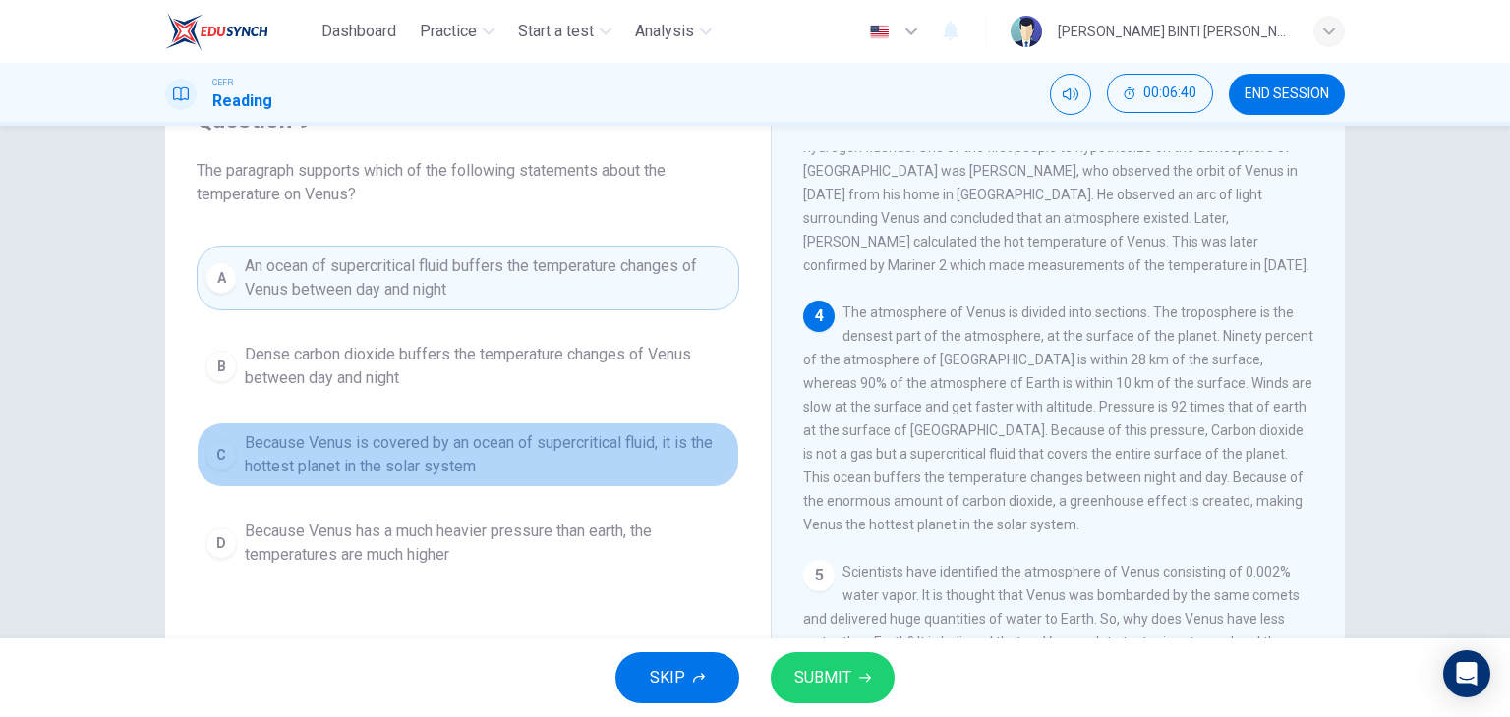
click at [457, 441] on span "Because Venus is covered by an ocean of supercritical fluid, it is the hottest …" at bounding box center [488, 454] width 486 height 47
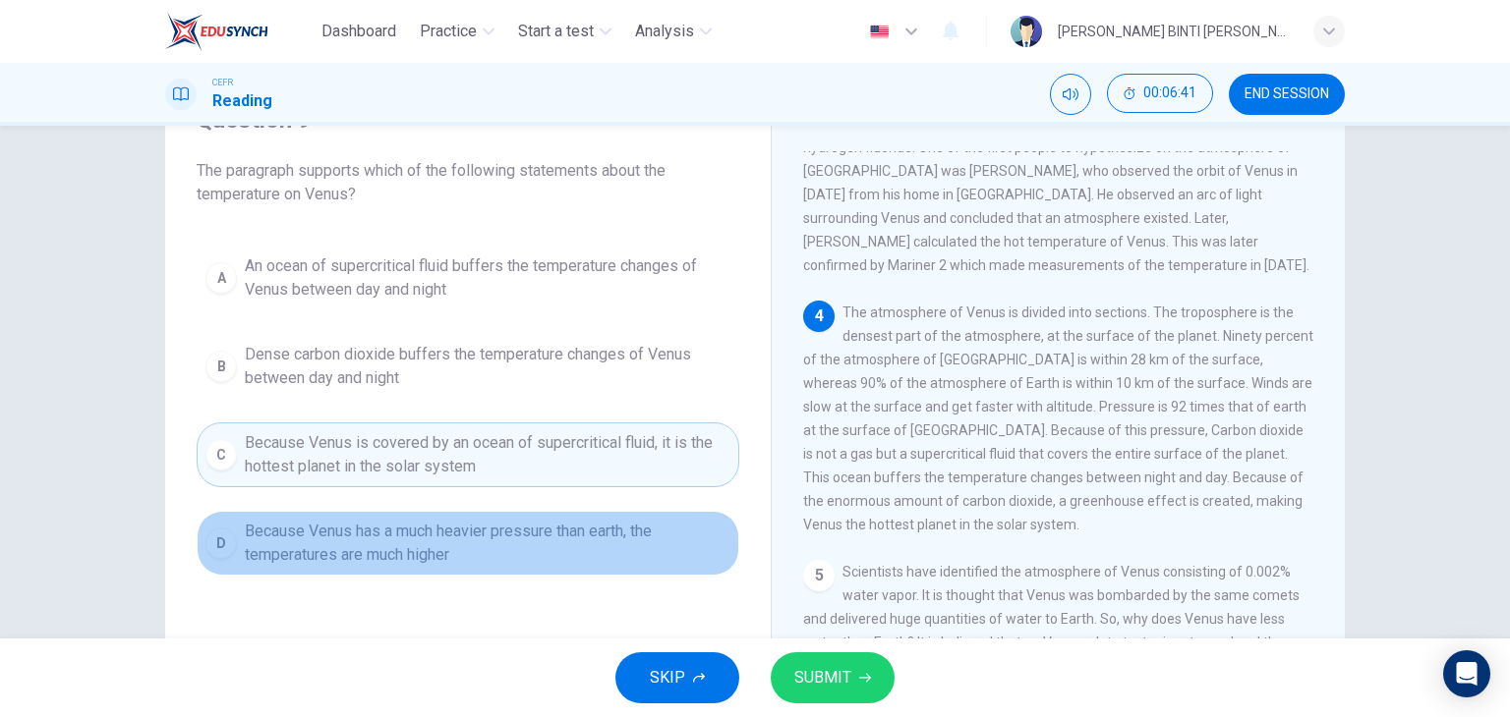
click at [452, 533] on span "Because Venus has a much heavier pressure than earth, the temperatures are much…" at bounding box center [488, 543] width 486 height 47
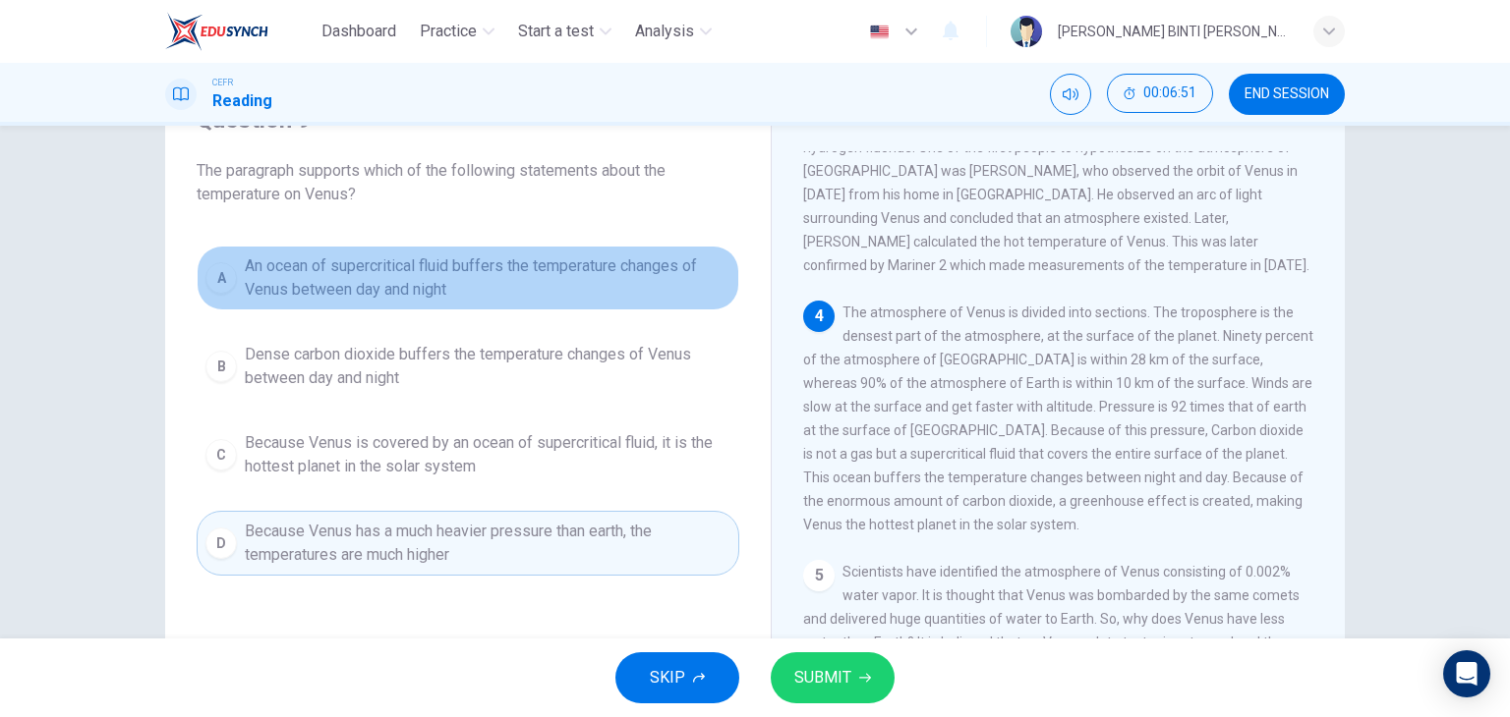
click at [538, 272] on span "An ocean of supercritical fluid buffers the temperature changes of Venus betwee…" at bounding box center [488, 278] width 486 height 47
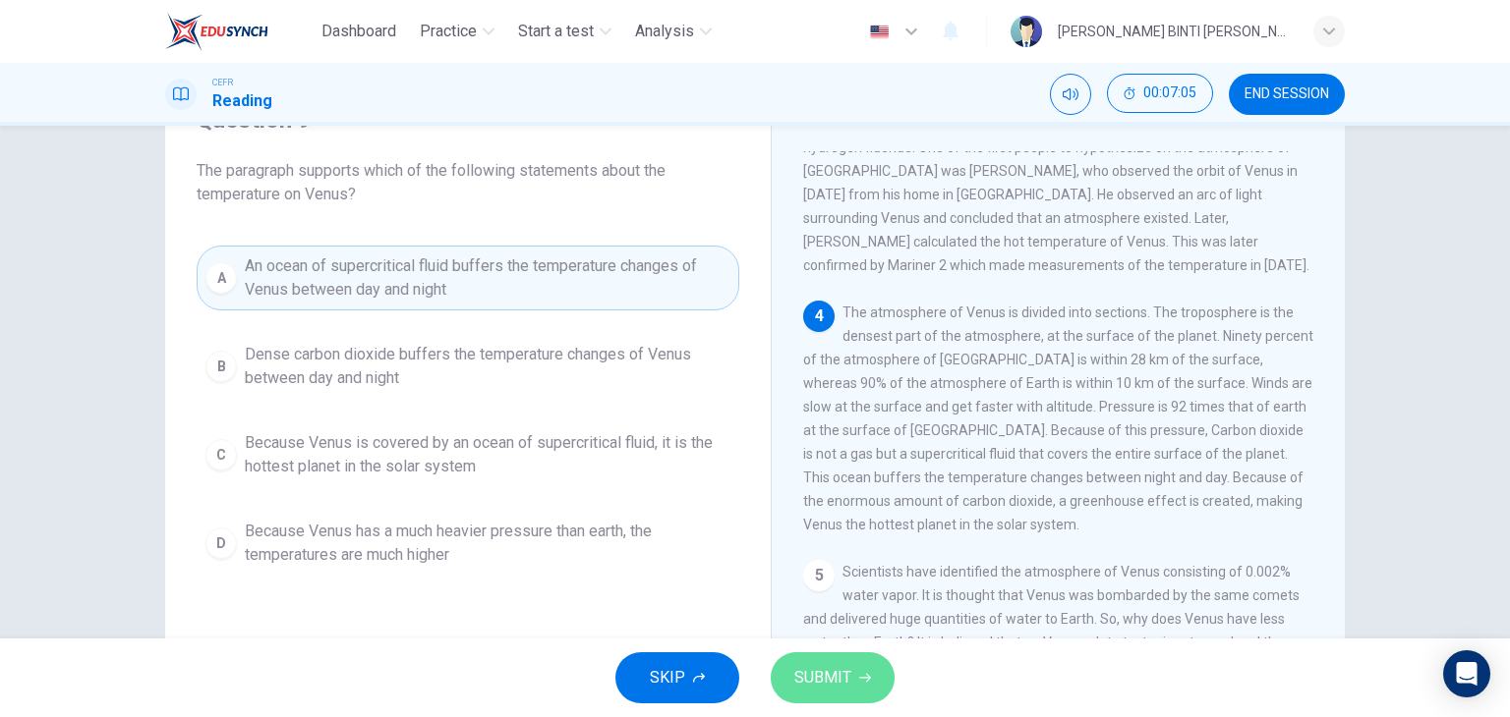
click at [802, 684] on span "SUBMIT" at bounding box center [822, 678] width 57 height 28
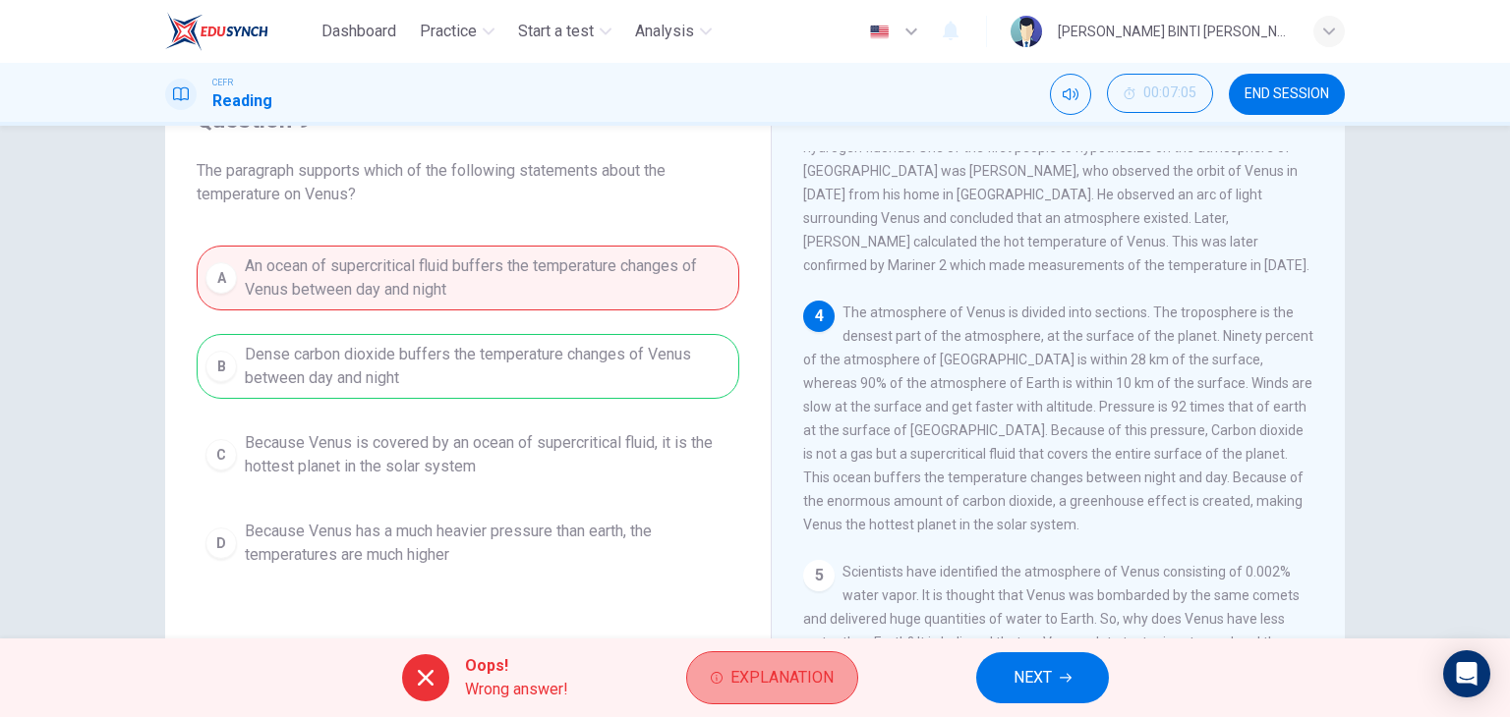
click at [783, 667] on span "Explanation" at bounding box center [781, 678] width 103 height 28
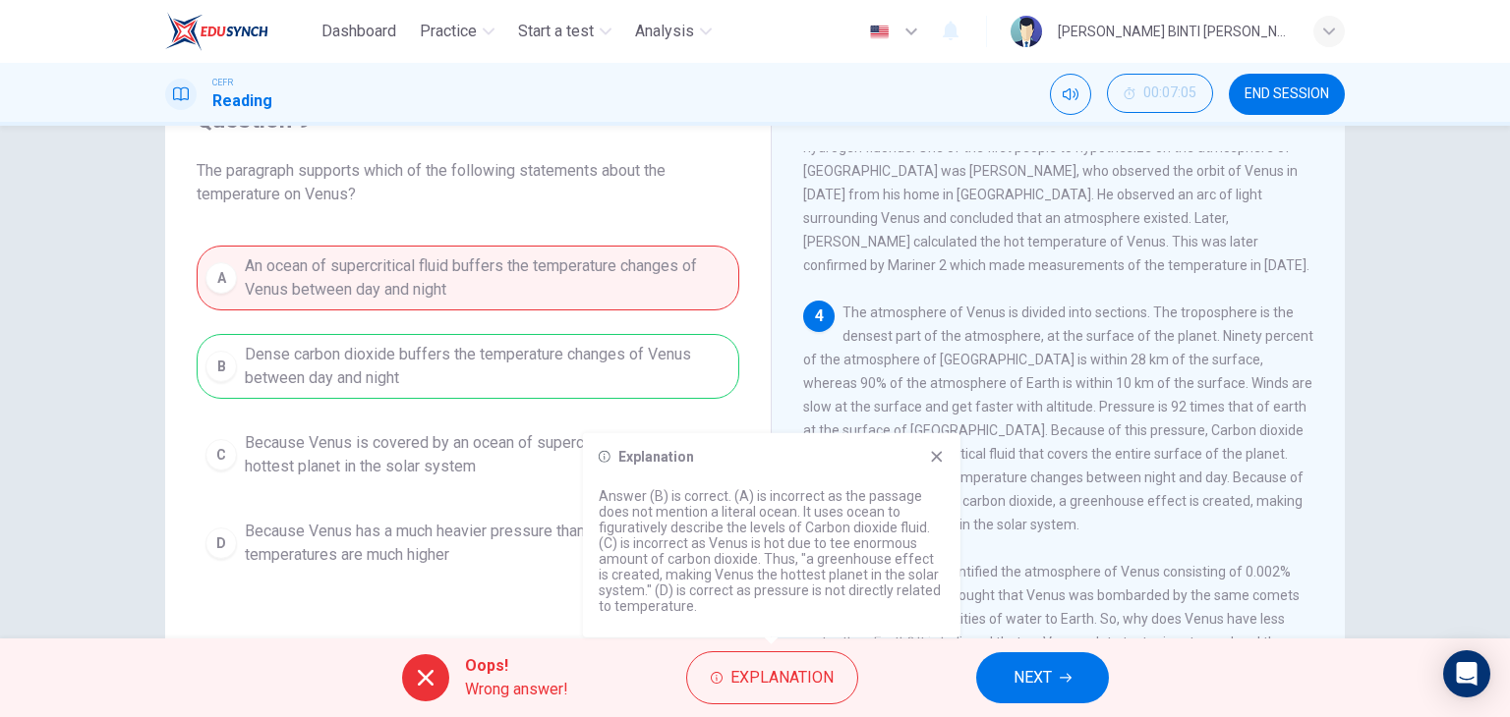
click at [929, 468] on div "Explanation Answer (B) is correct. (A) is incorrect as the passage does not men…" at bounding box center [771, 535] width 377 height 204
click at [931, 461] on icon at bounding box center [937, 457] width 16 height 16
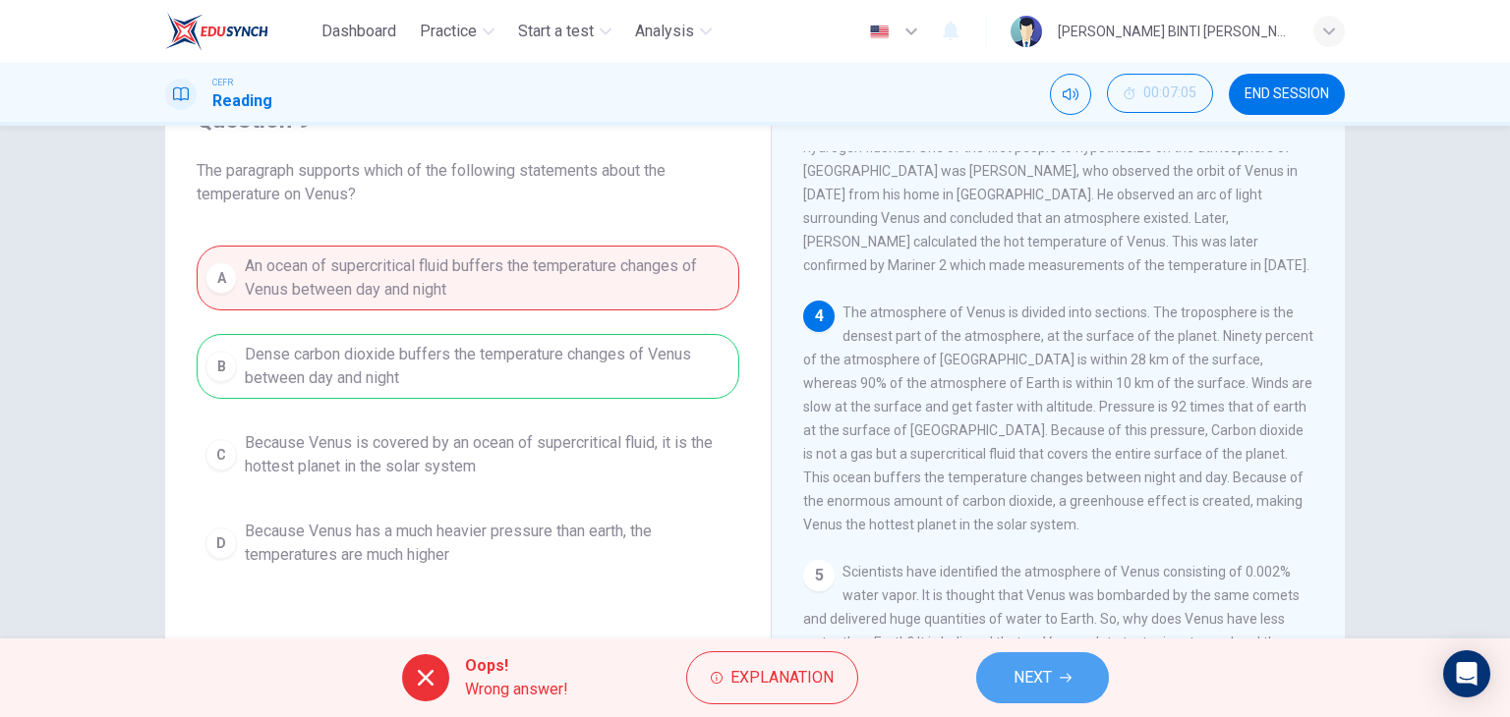
click at [1007, 677] on button "NEXT" at bounding box center [1042, 678] width 133 height 51
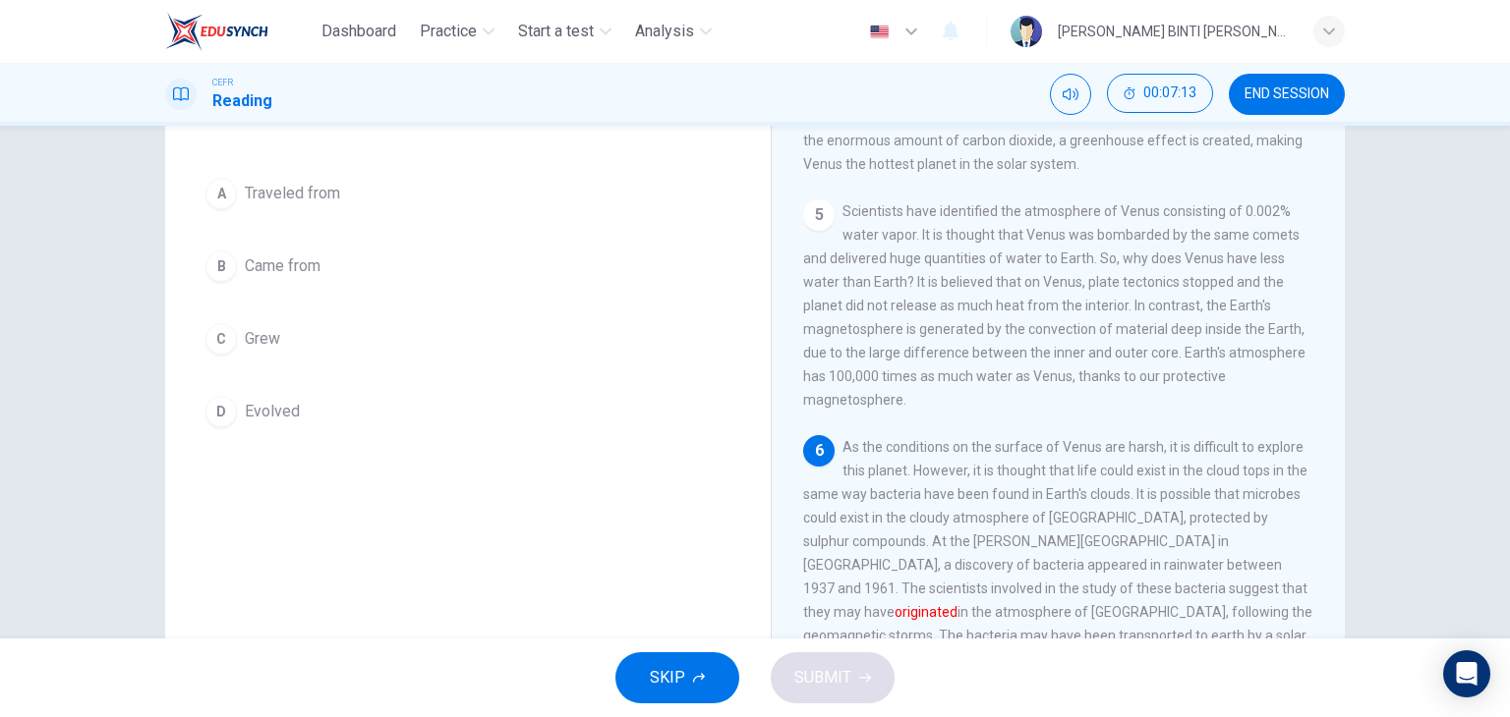
scroll to position [149, 0]
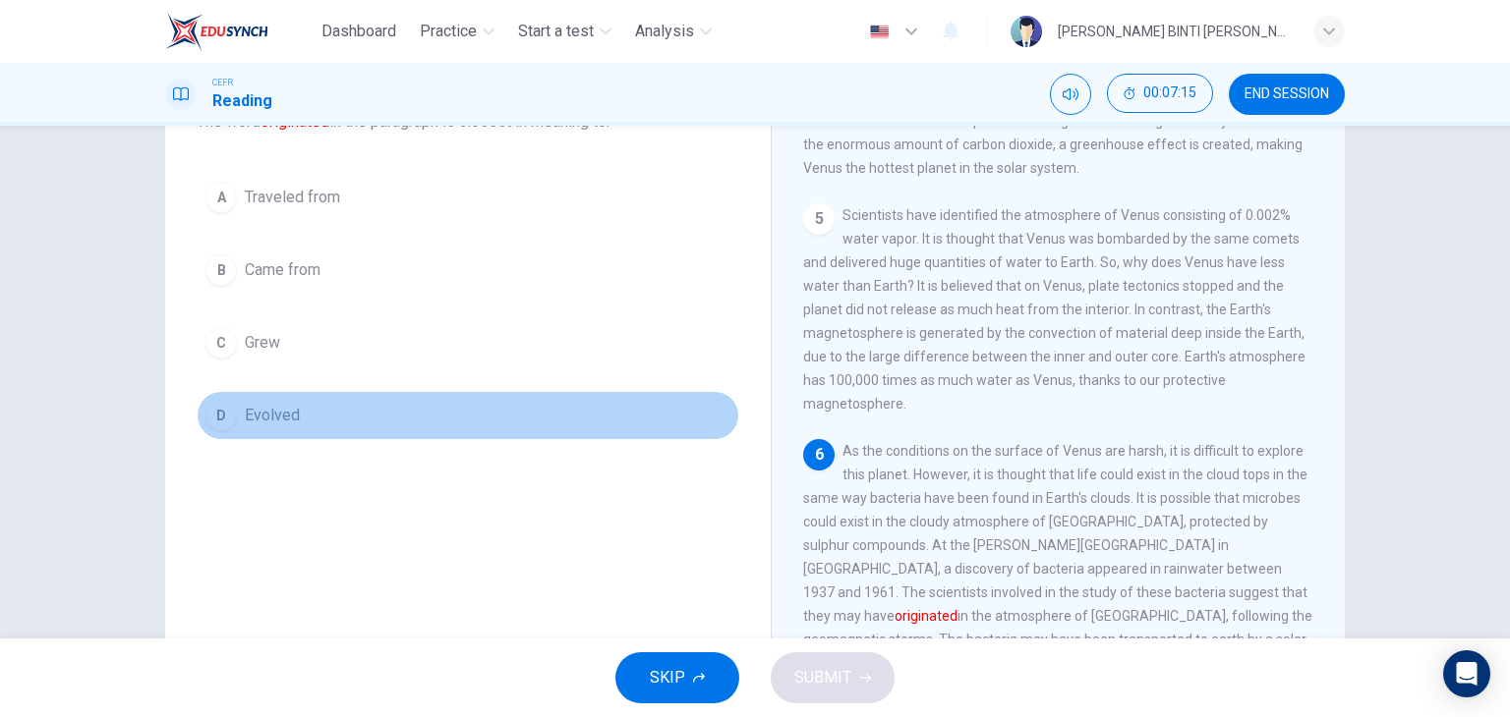
click at [299, 428] on button "D Evolved" at bounding box center [468, 415] width 543 height 49
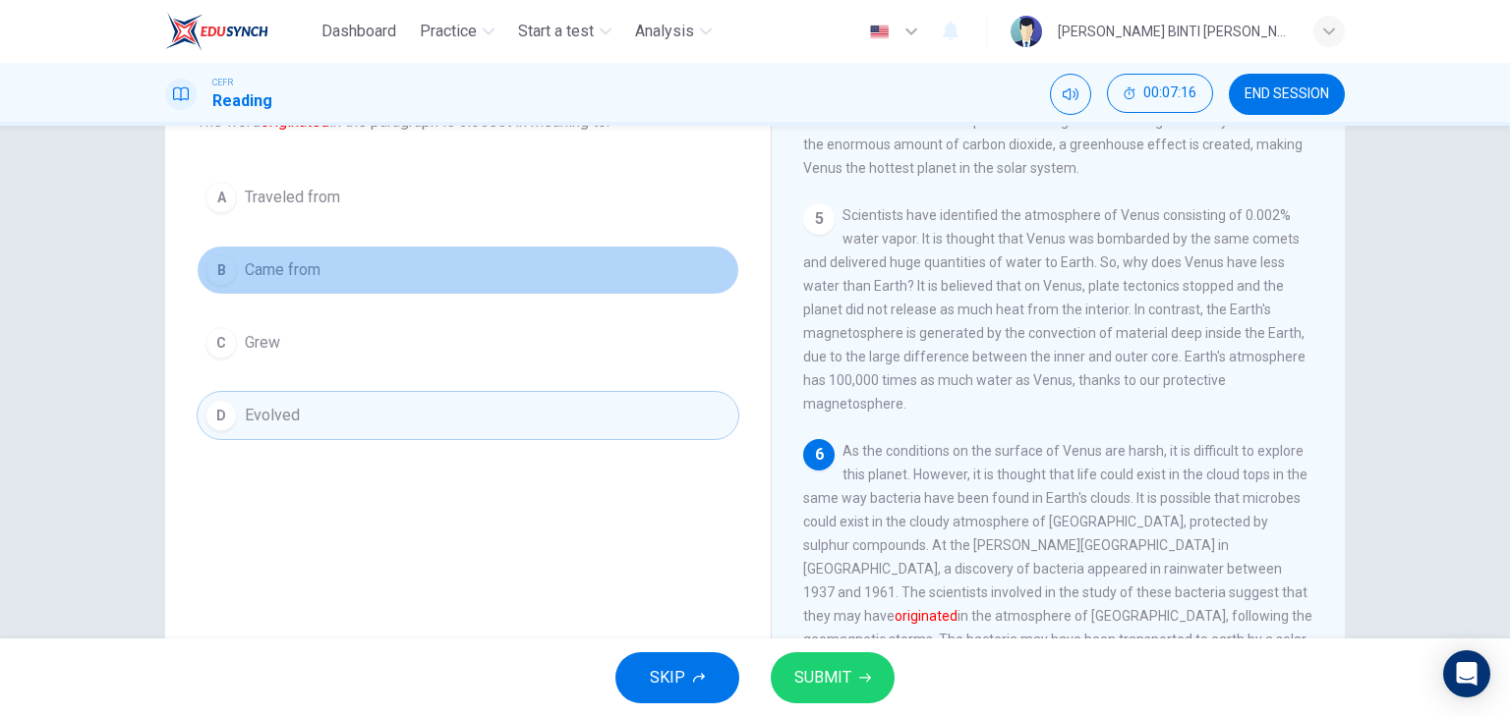
click at [359, 270] on button "B Came from" at bounding box center [468, 270] width 543 height 49
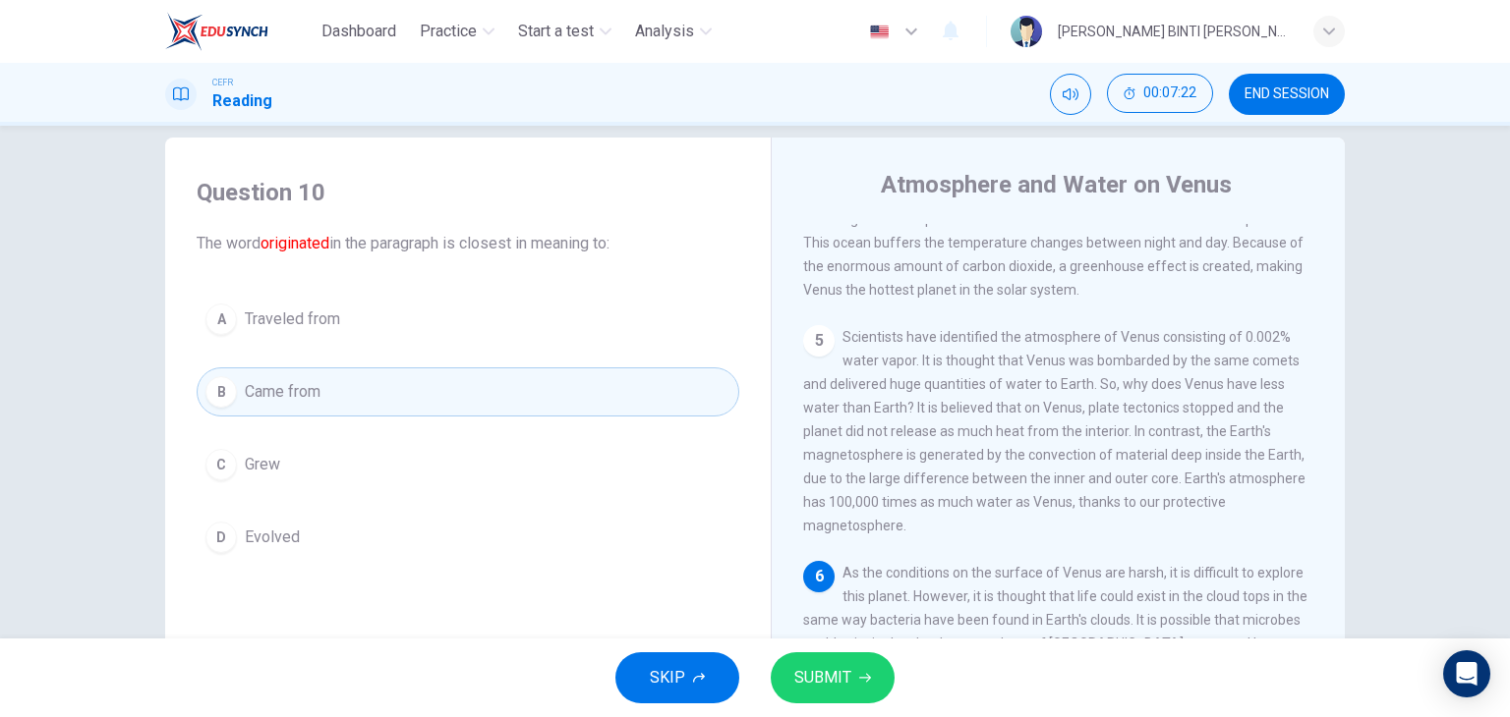
scroll to position [26, 0]
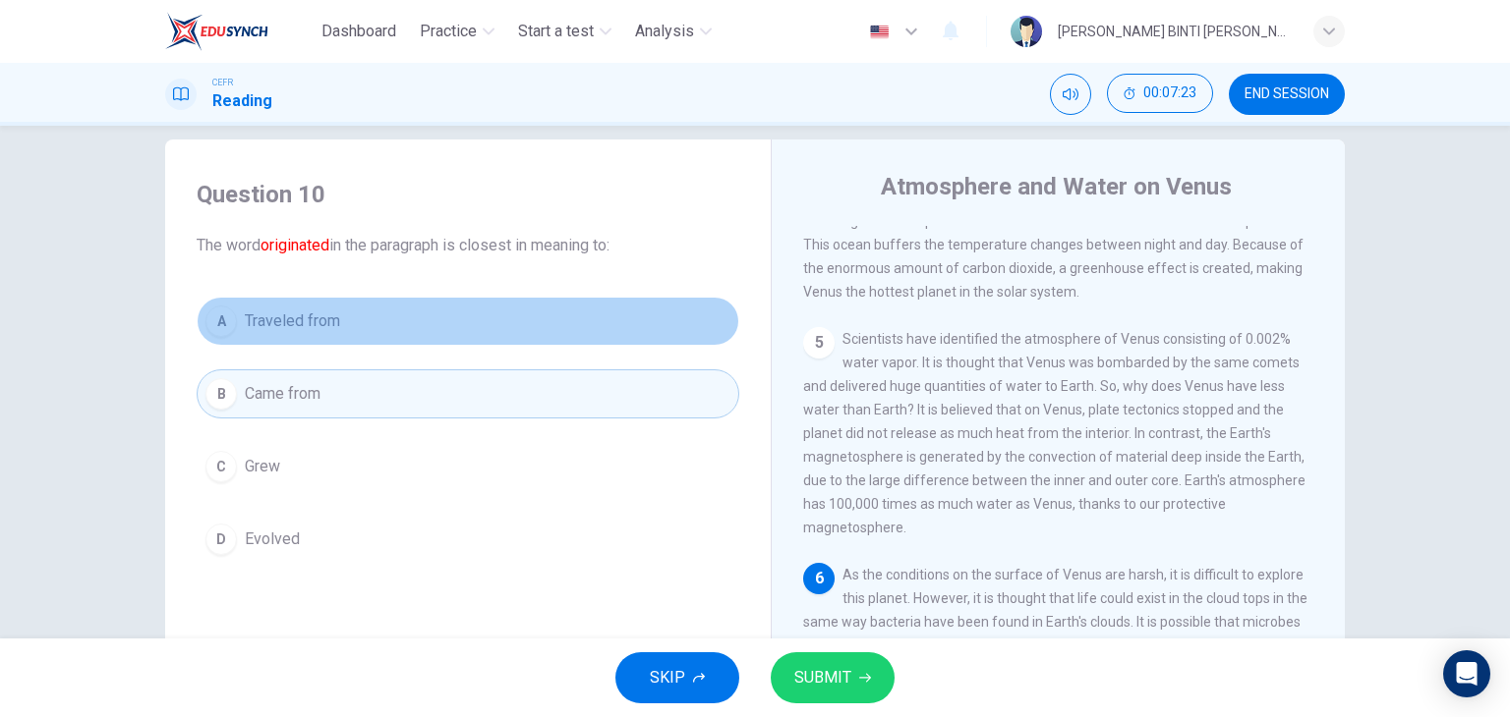
click at [557, 334] on button "A Traveled from" at bounding box center [468, 321] width 543 height 49
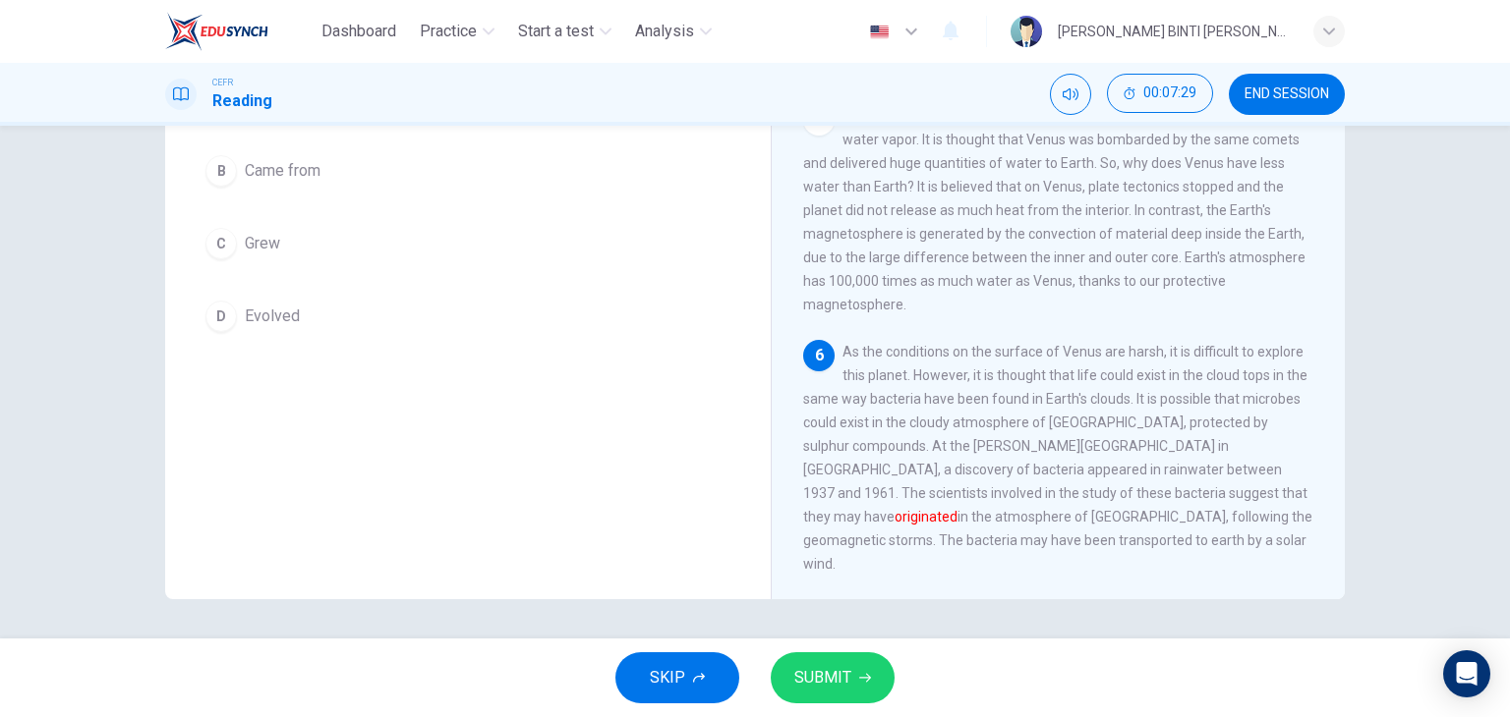
scroll to position [59, 0]
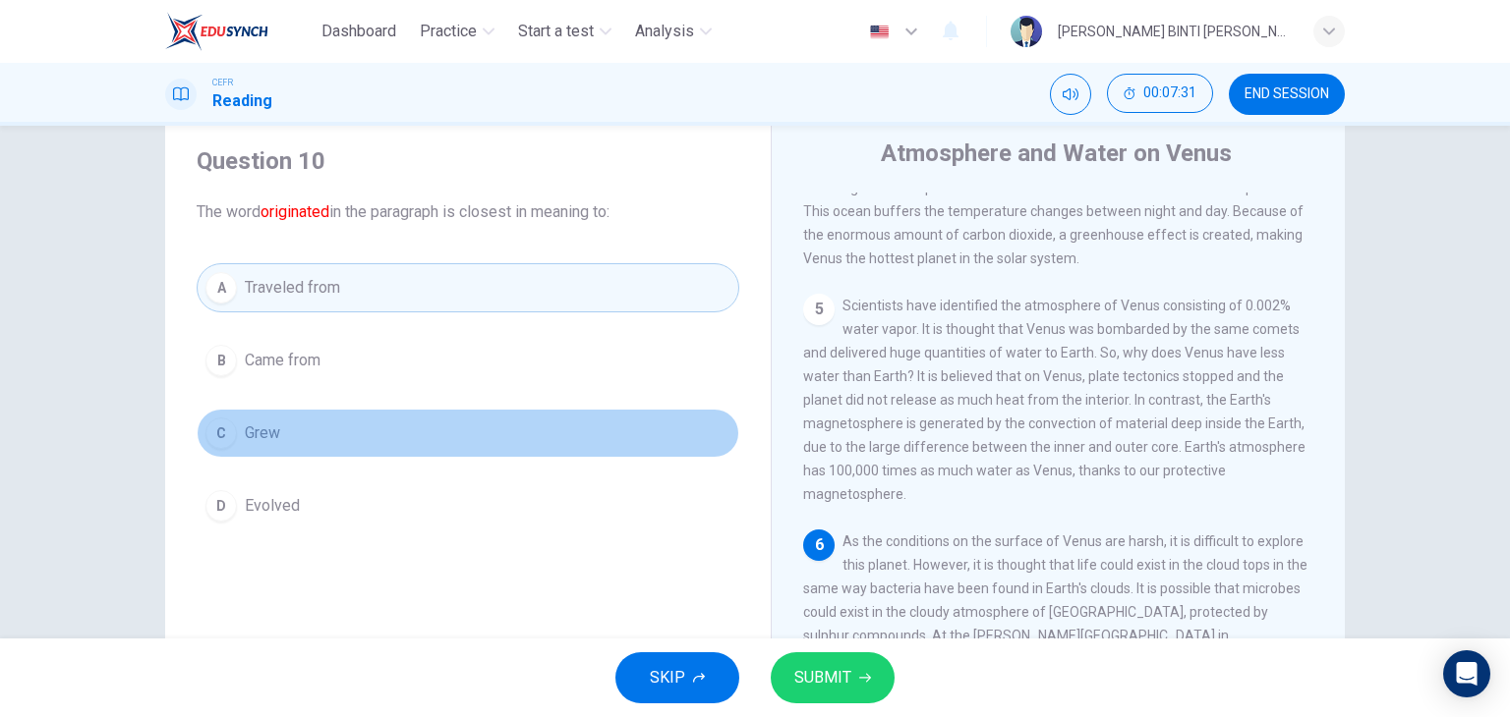
click at [358, 430] on button "C Grew" at bounding box center [468, 433] width 543 height 49
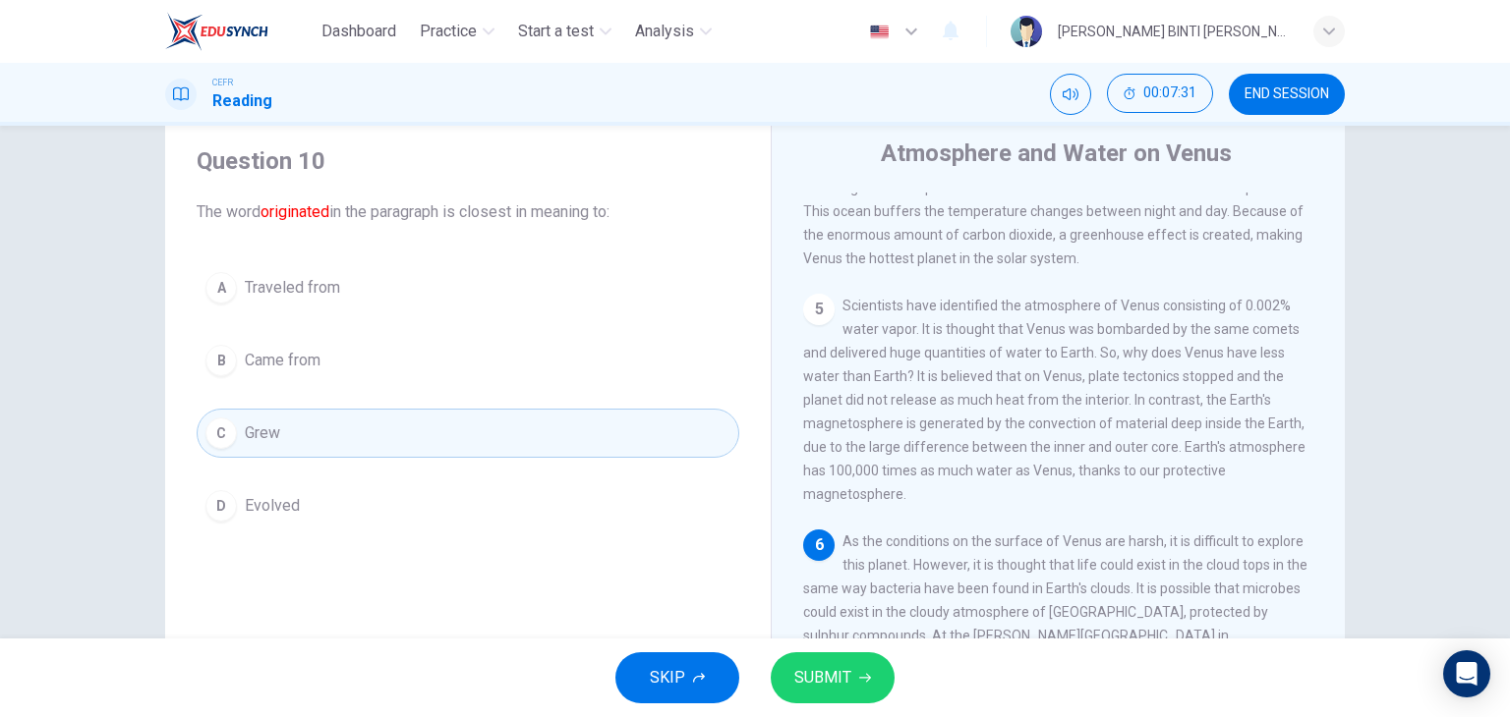
scroll to position [249, 0]
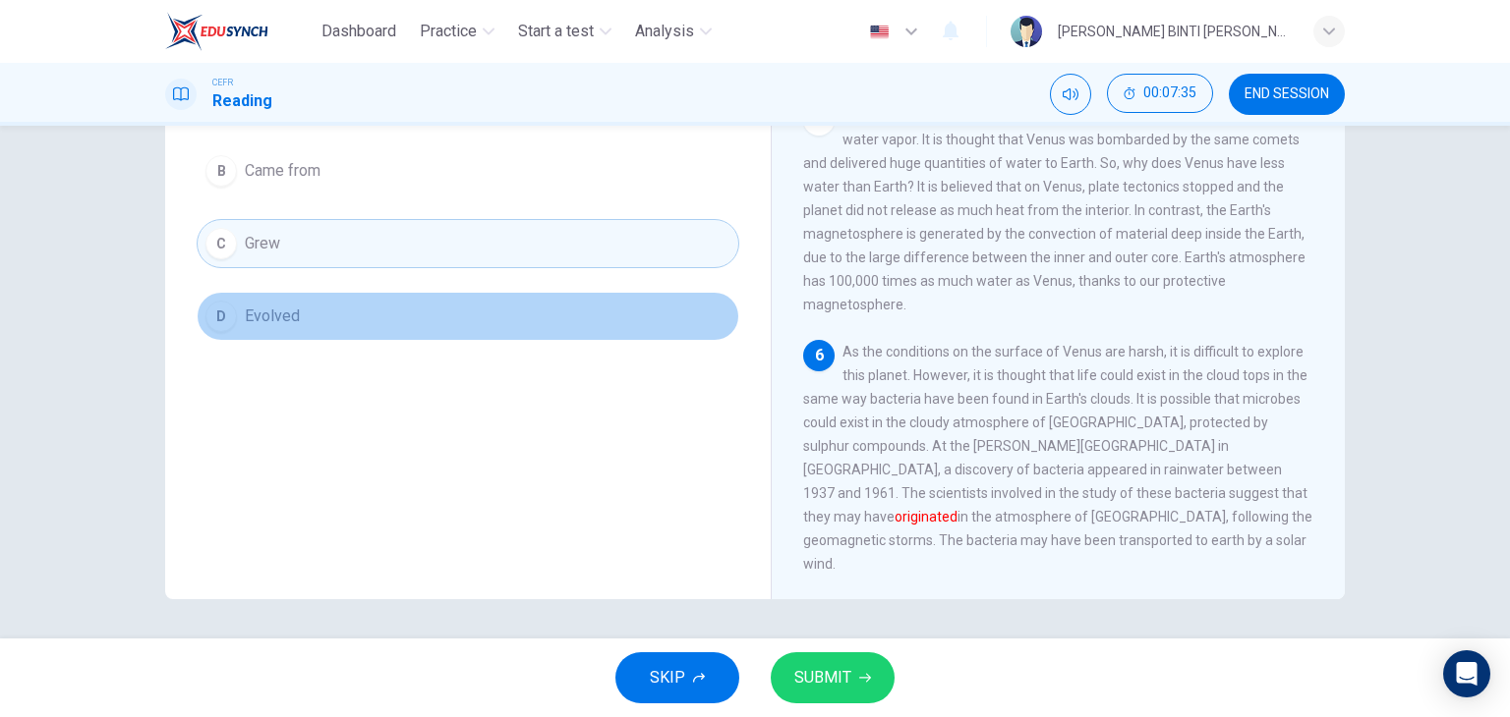
click at [347, 307] on button "D Evolved" at bounding box center [468, 316] width 543 height 49
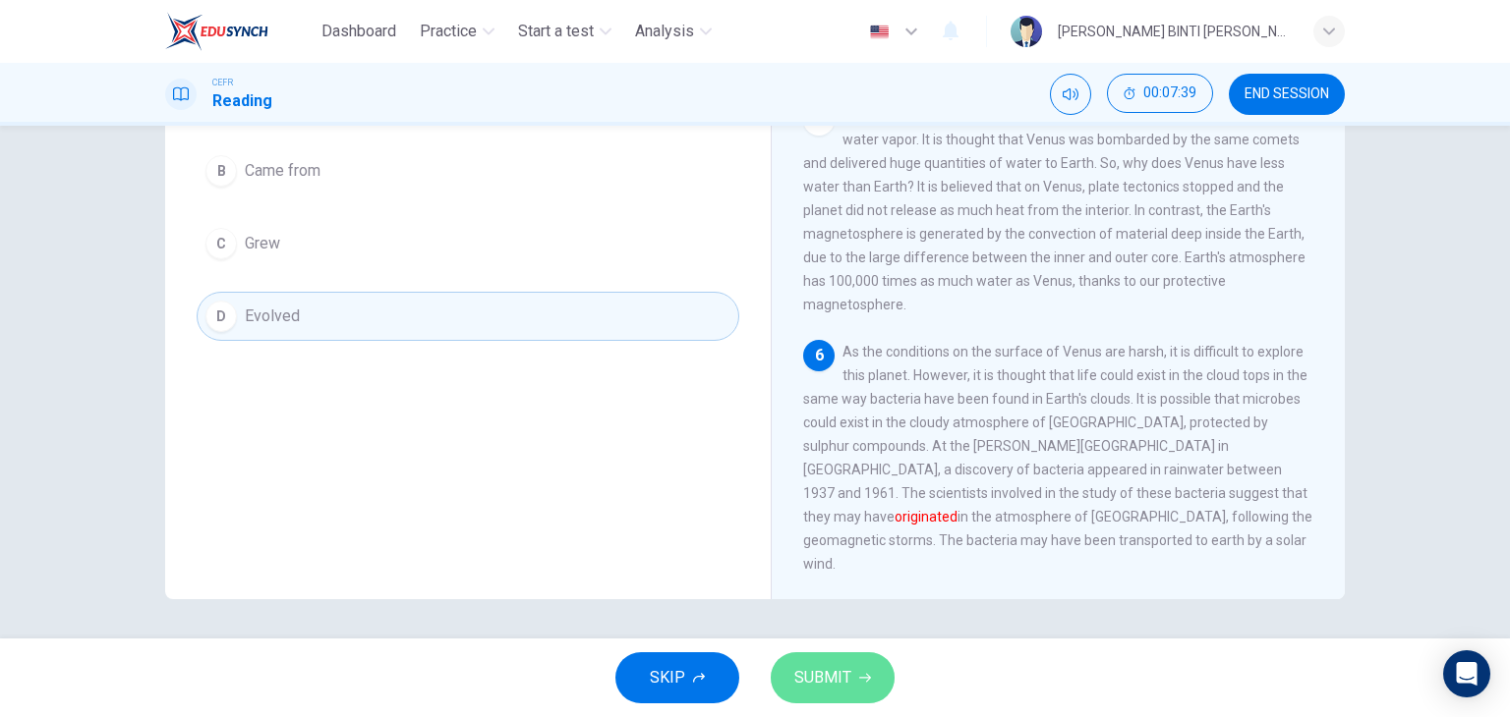
click at [873, 690] on button "SUBMIT" at bounding box center [833, 678] width 124 height 51
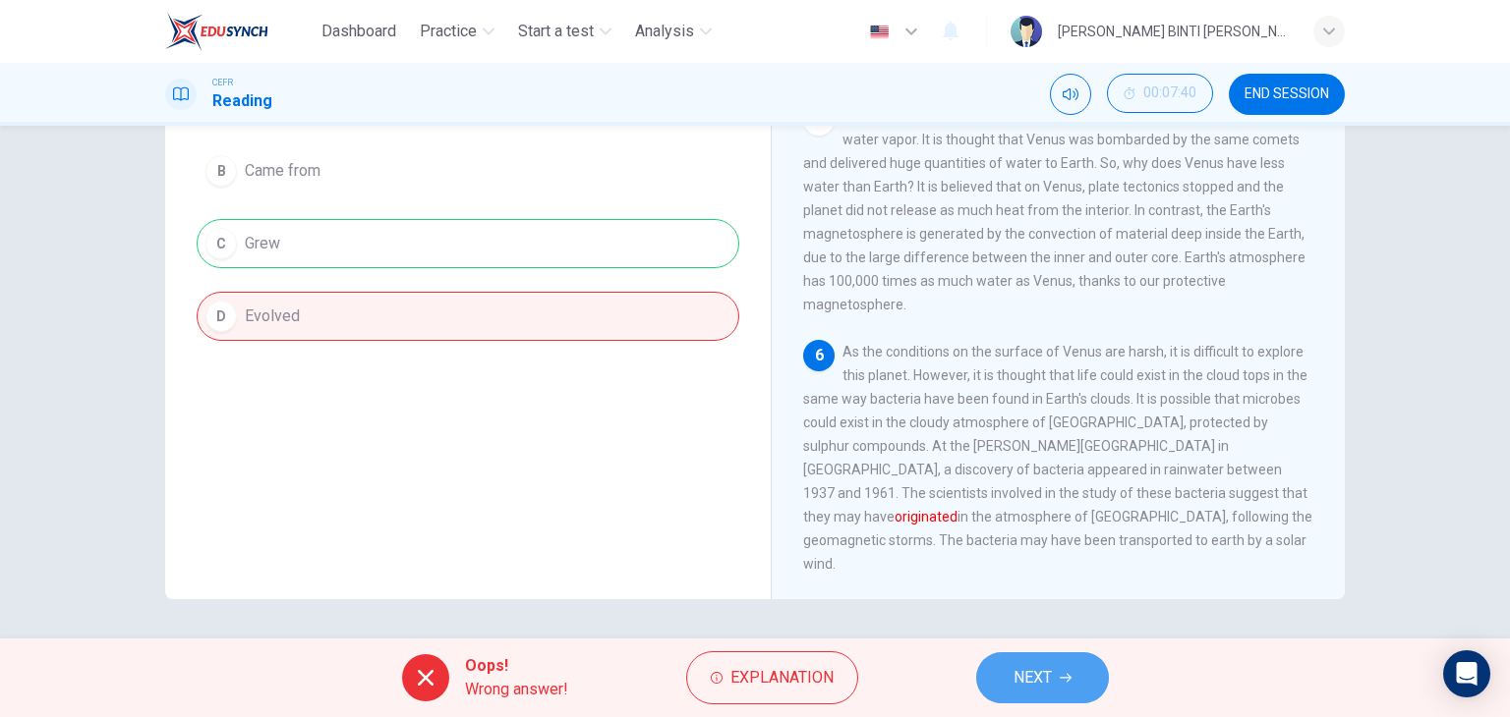
click at [1011, 698] on button "NEXT" at bounding box center [1042, 678] width 133 height 51
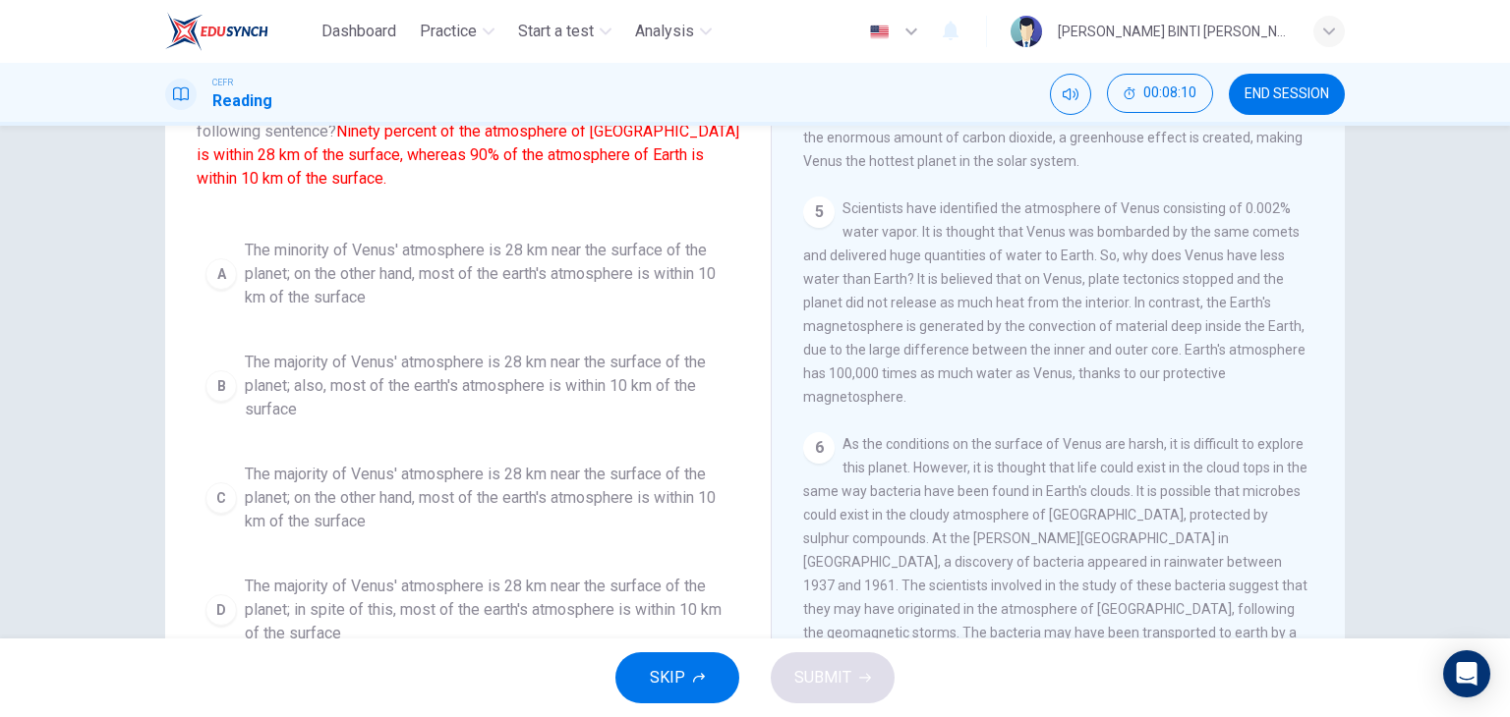
scroll to position [201, 0]
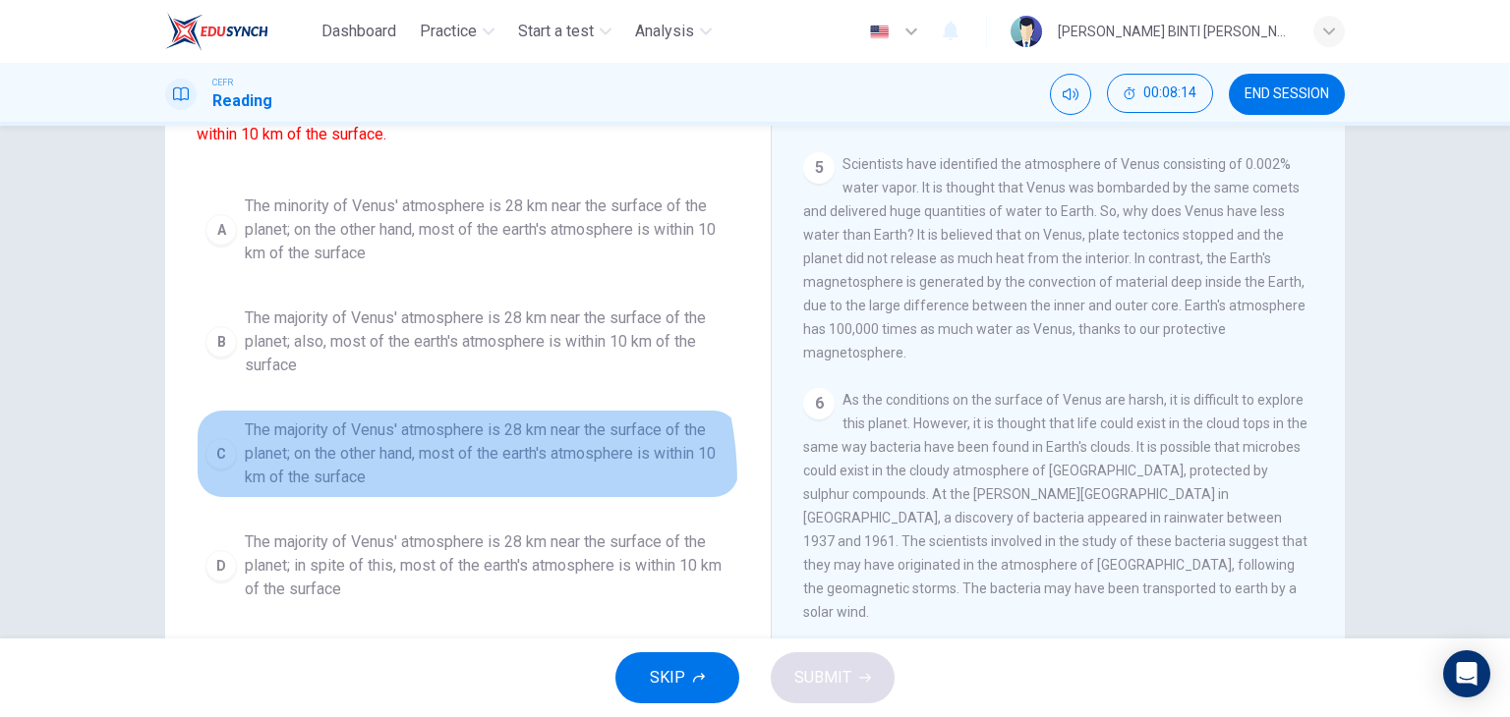
click at [387, 481] on span "The majority of Venus' atmosphere is 28 km near the surface of the planet; on t…" at bounding box center [488, 454] width 486 height 71
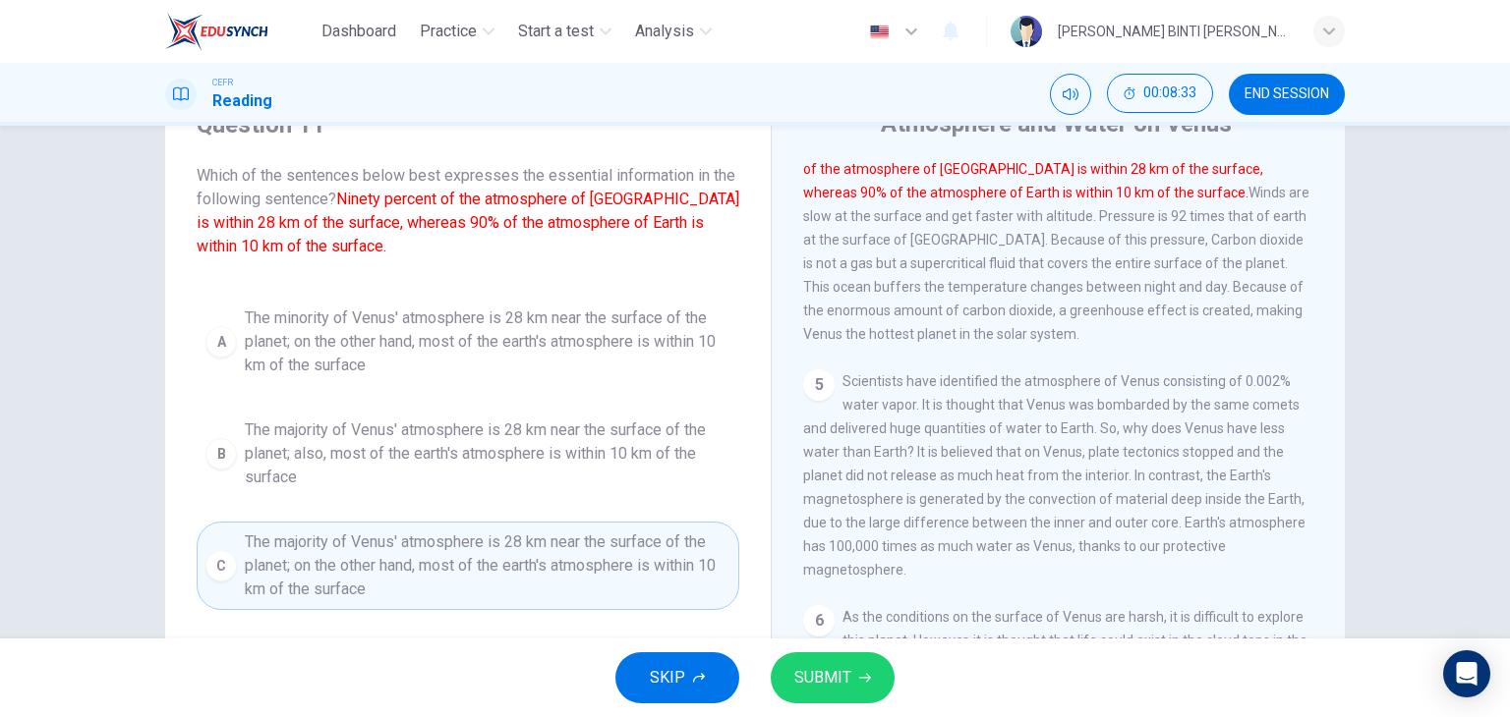
scroll to position [94, 0]
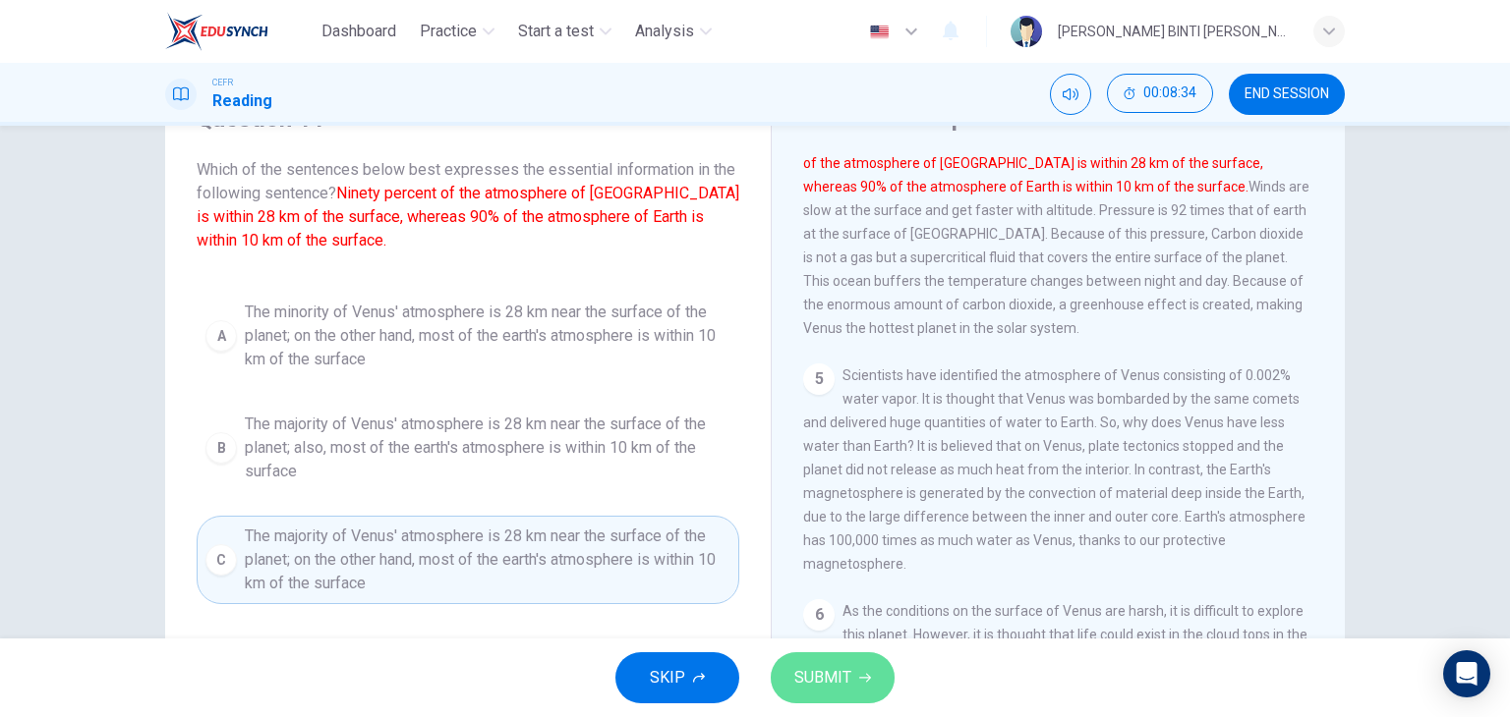
click at [824, 658] on button "SUBMIT" at bounding box center [833, 678] width 124 height 51
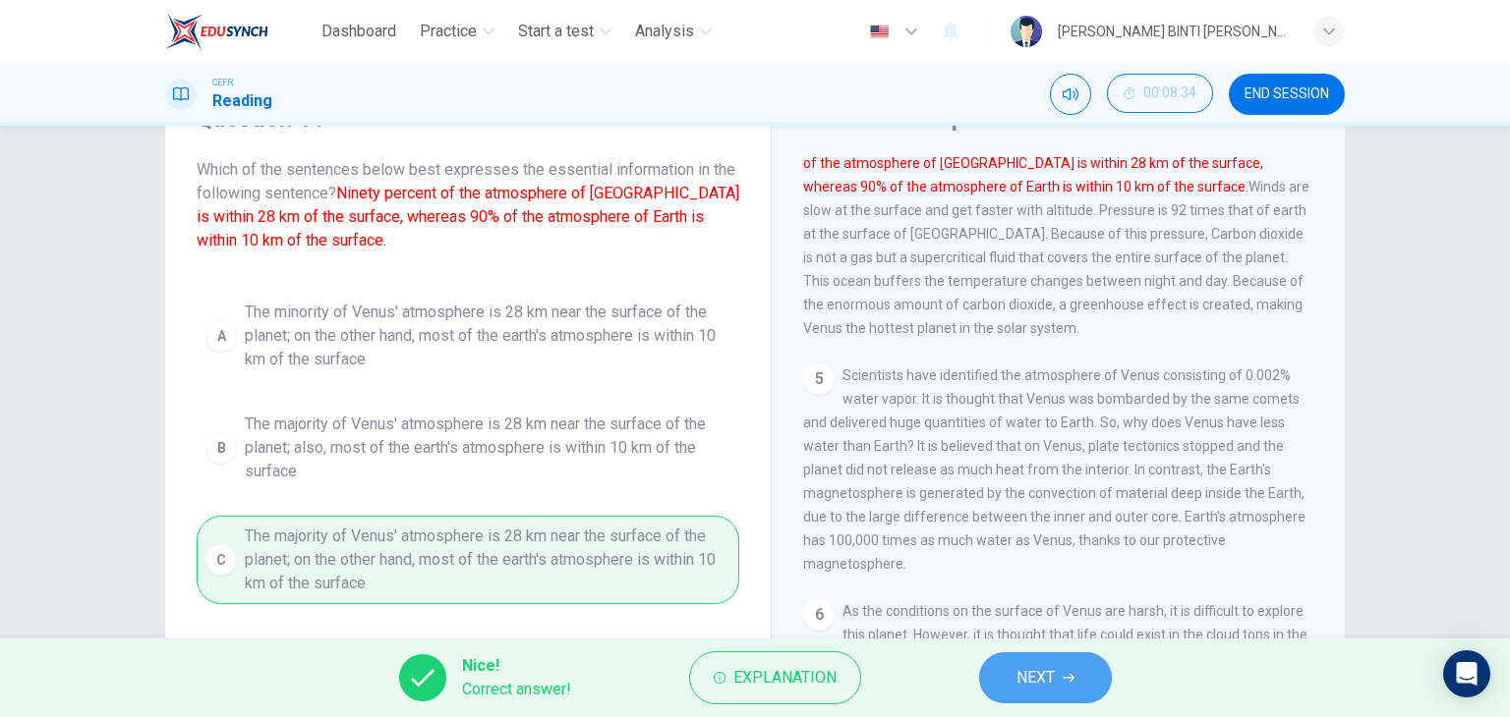
click at [1069, 678] on icon "button" at bounding box center [1068, 678] width 12 height 12
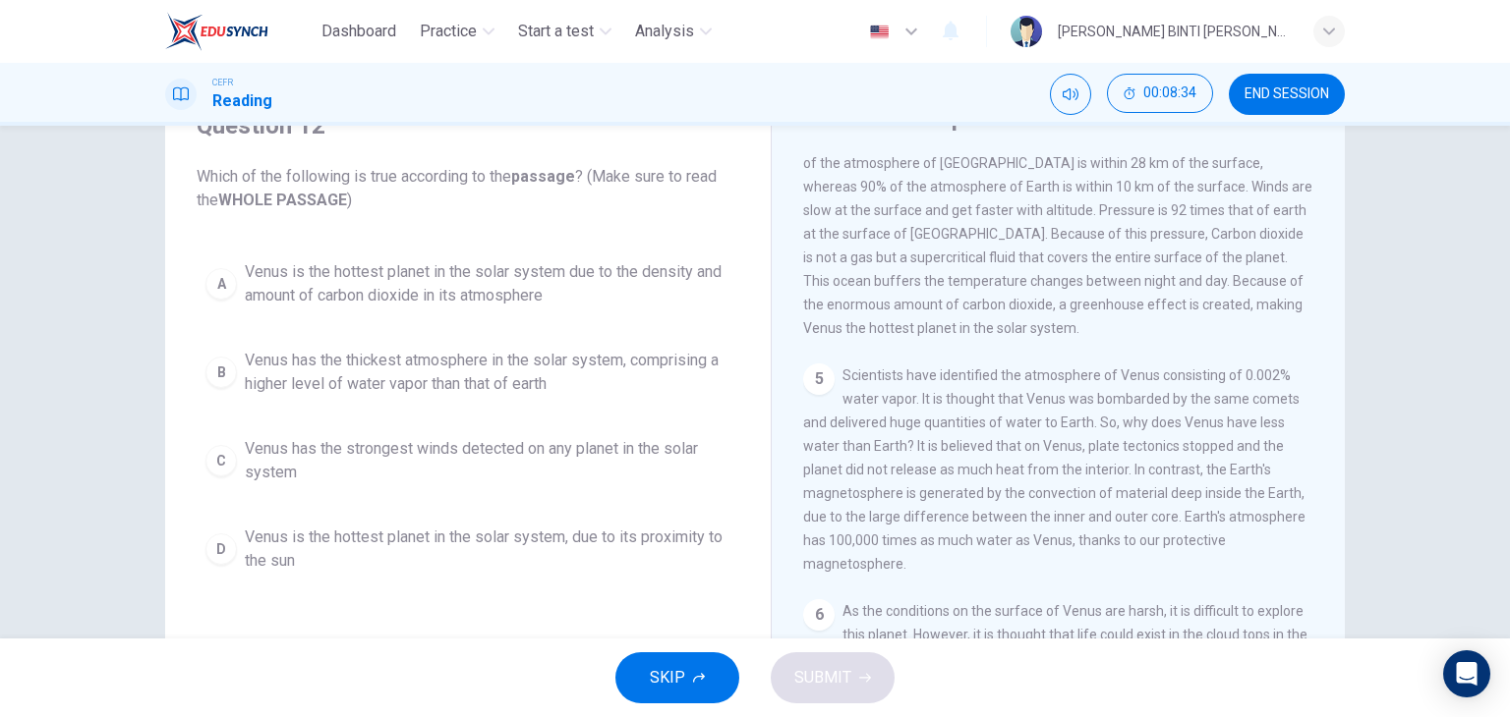
scroll to position [102, 0]
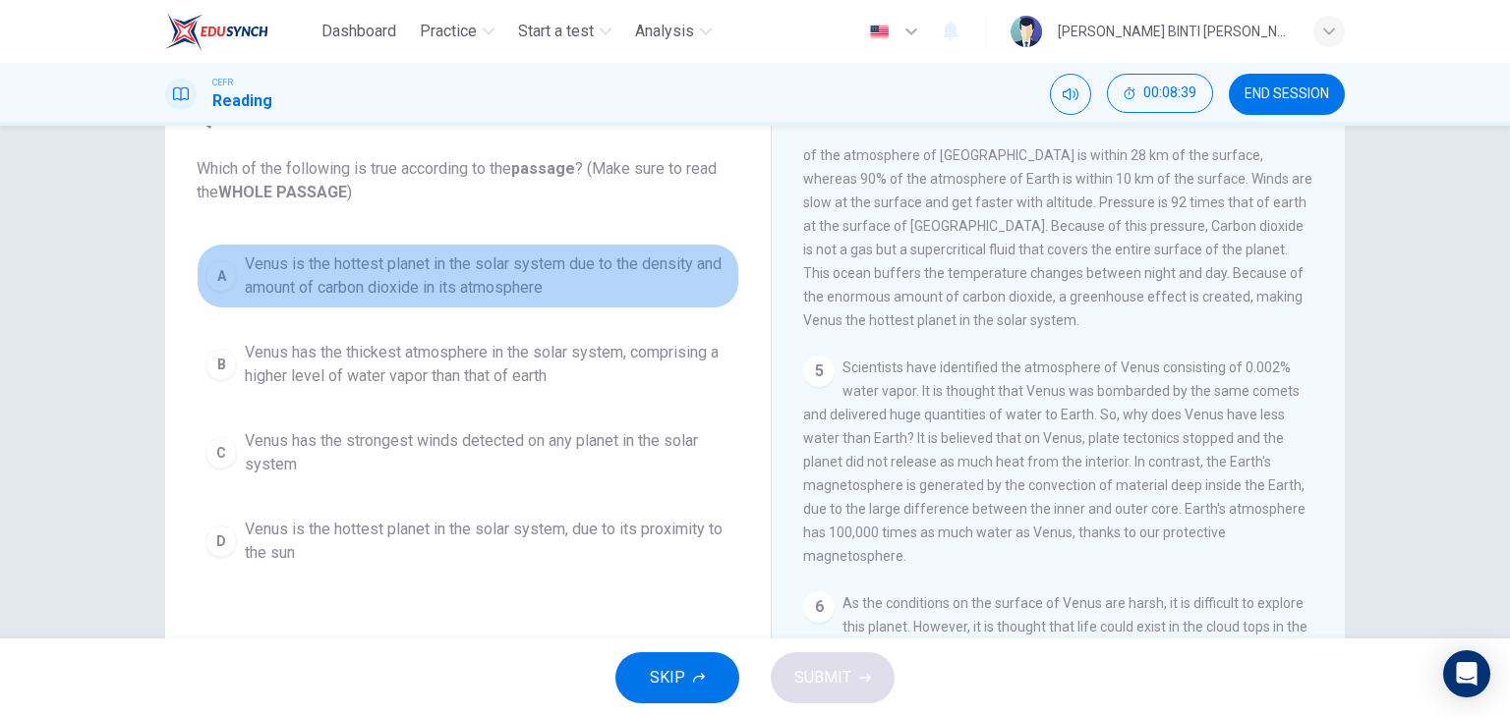
click at [342, 272] on span "Venus is the hottest planet in the solar system due to the density and amount o…" at bounding box center [488, 276] width 486 height 47
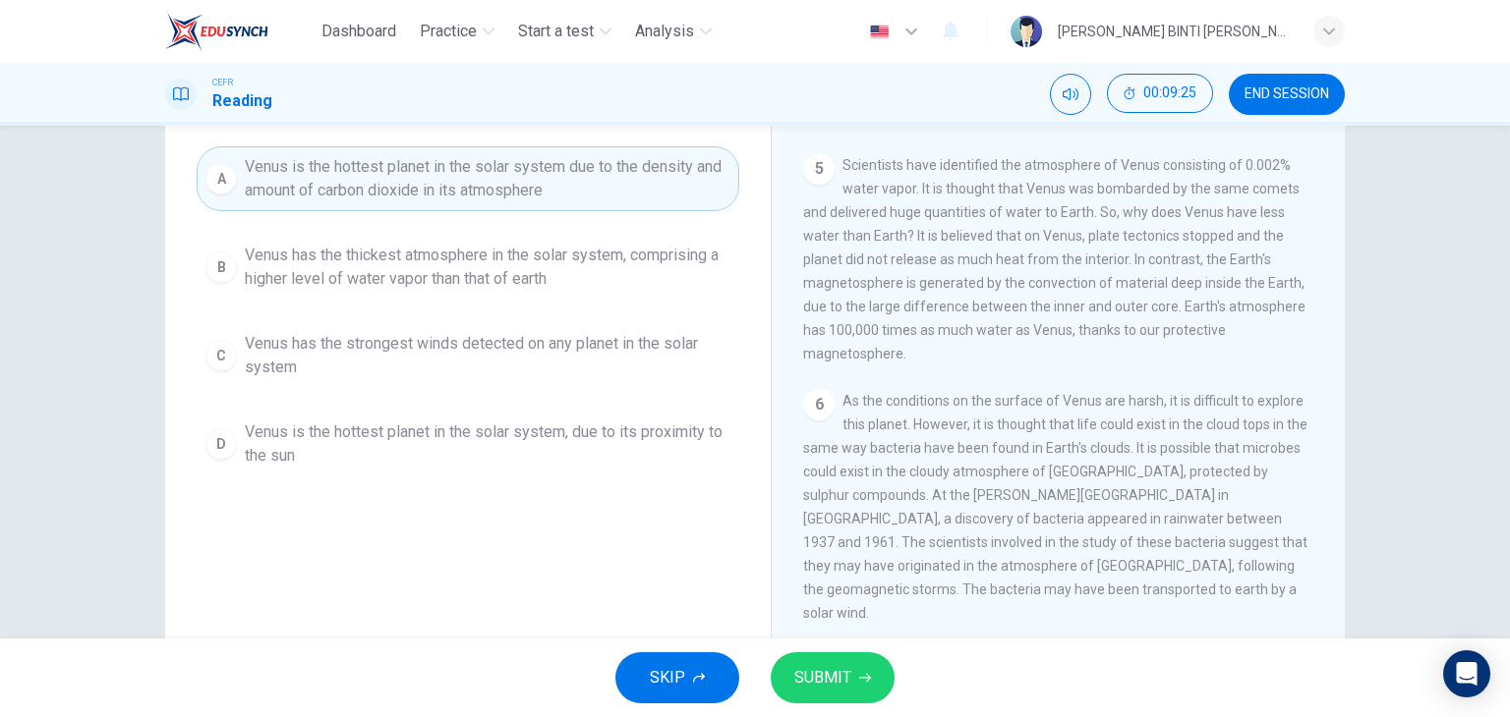
scroll to position [249, 0]
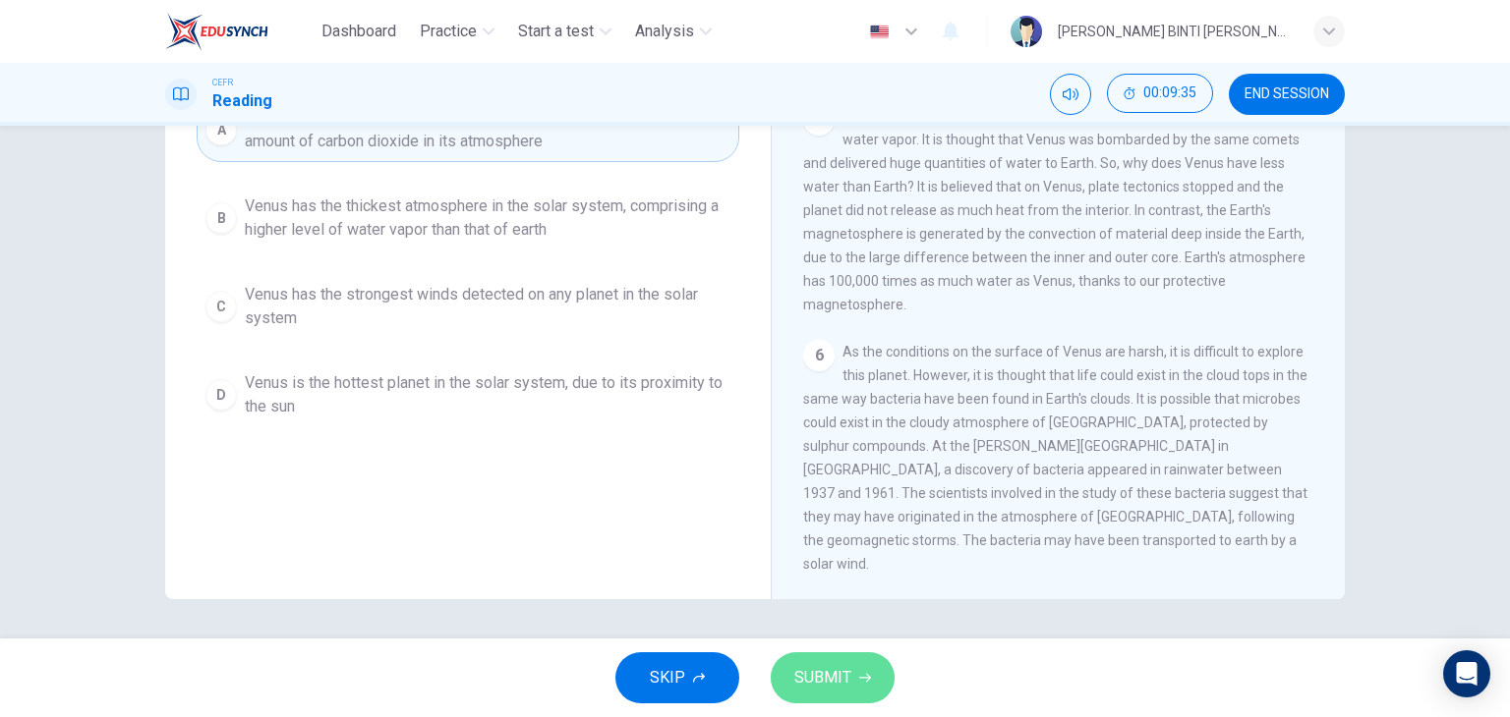
click at [816, 698] on button "SUBMIT" at bounding box center [833, 678] width 124 height 51
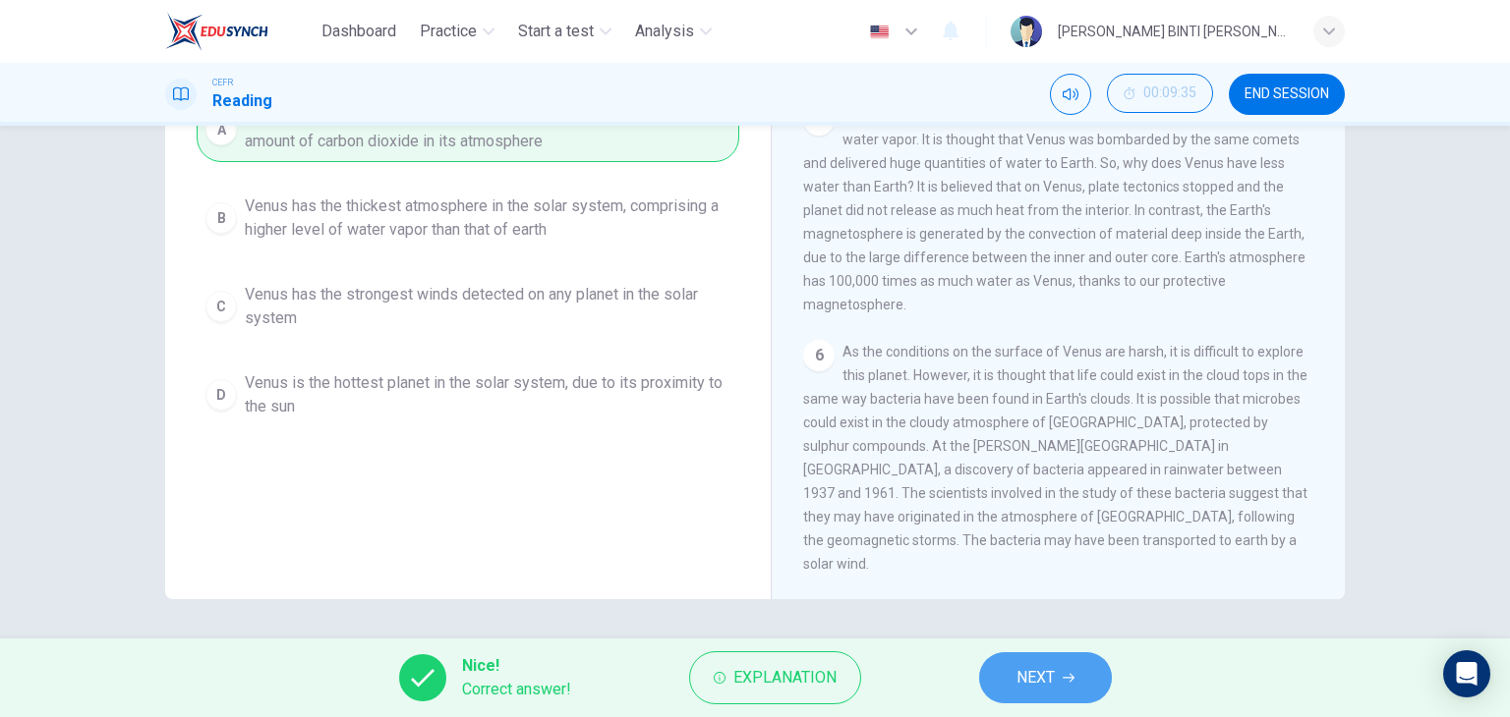
click at [1040, 685] on span "NEXT" at bounding box center [1035, 678] width 38 height 28
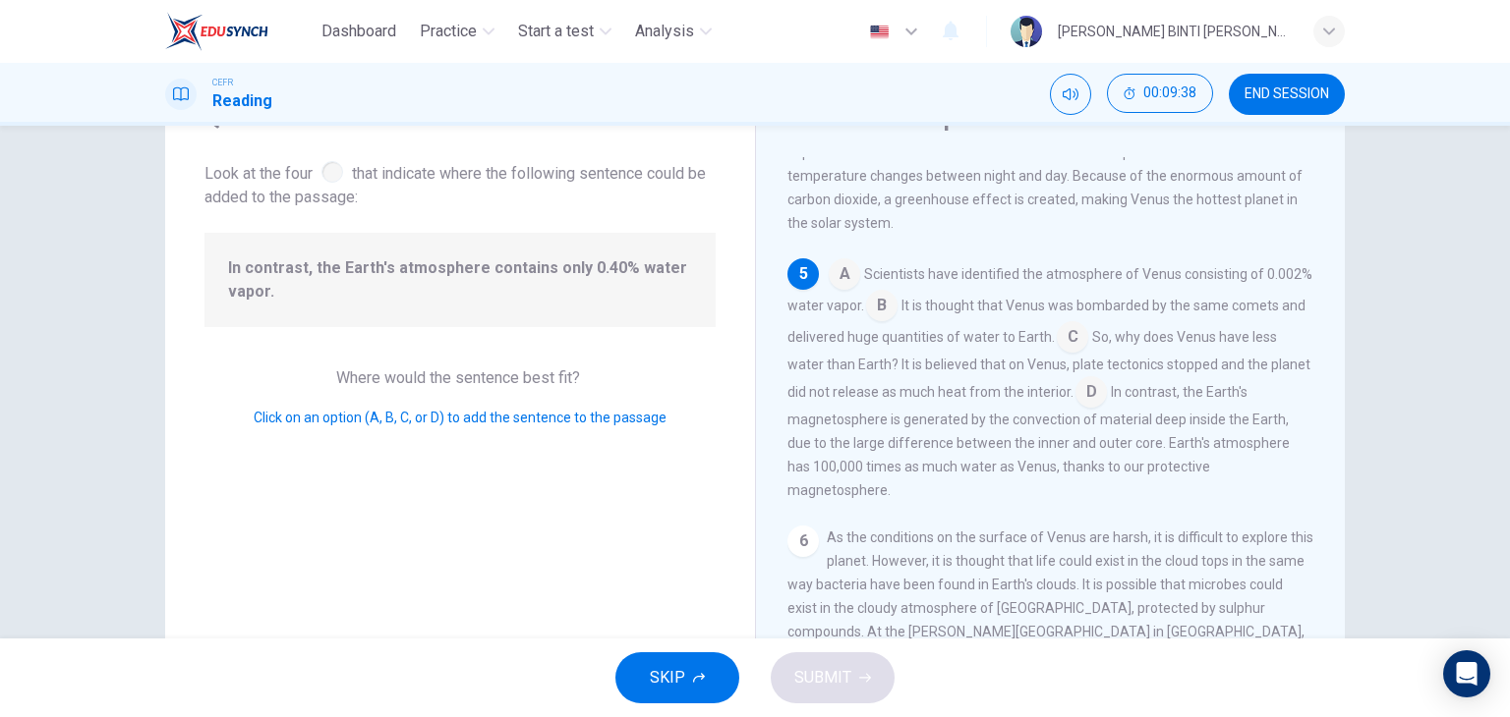
scroll to position [93, 0]
click at [897, 324] on input at bounding box center [881, 308] width 31 height 31
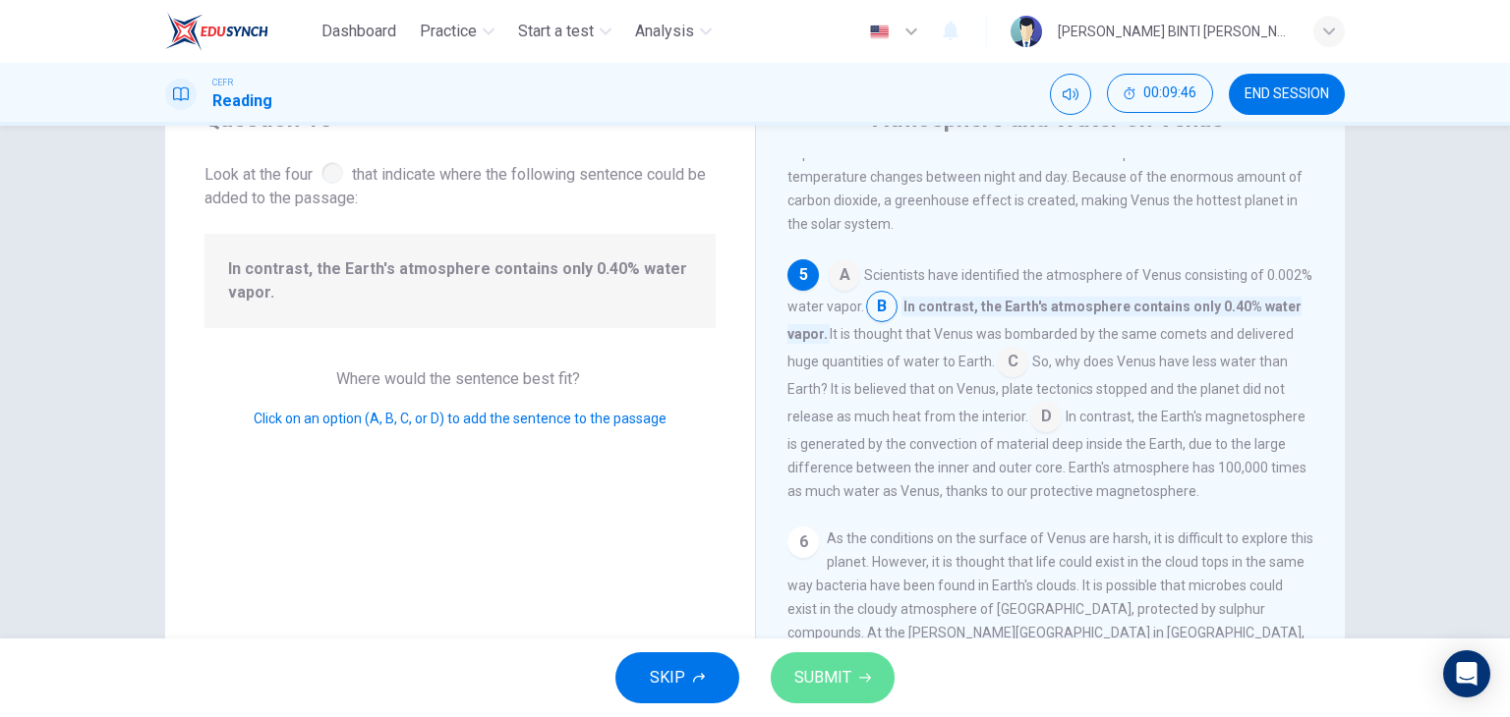
click at [841, 658] on button "SUBMIT" at bounding box center [833, 678] width 124 height 51
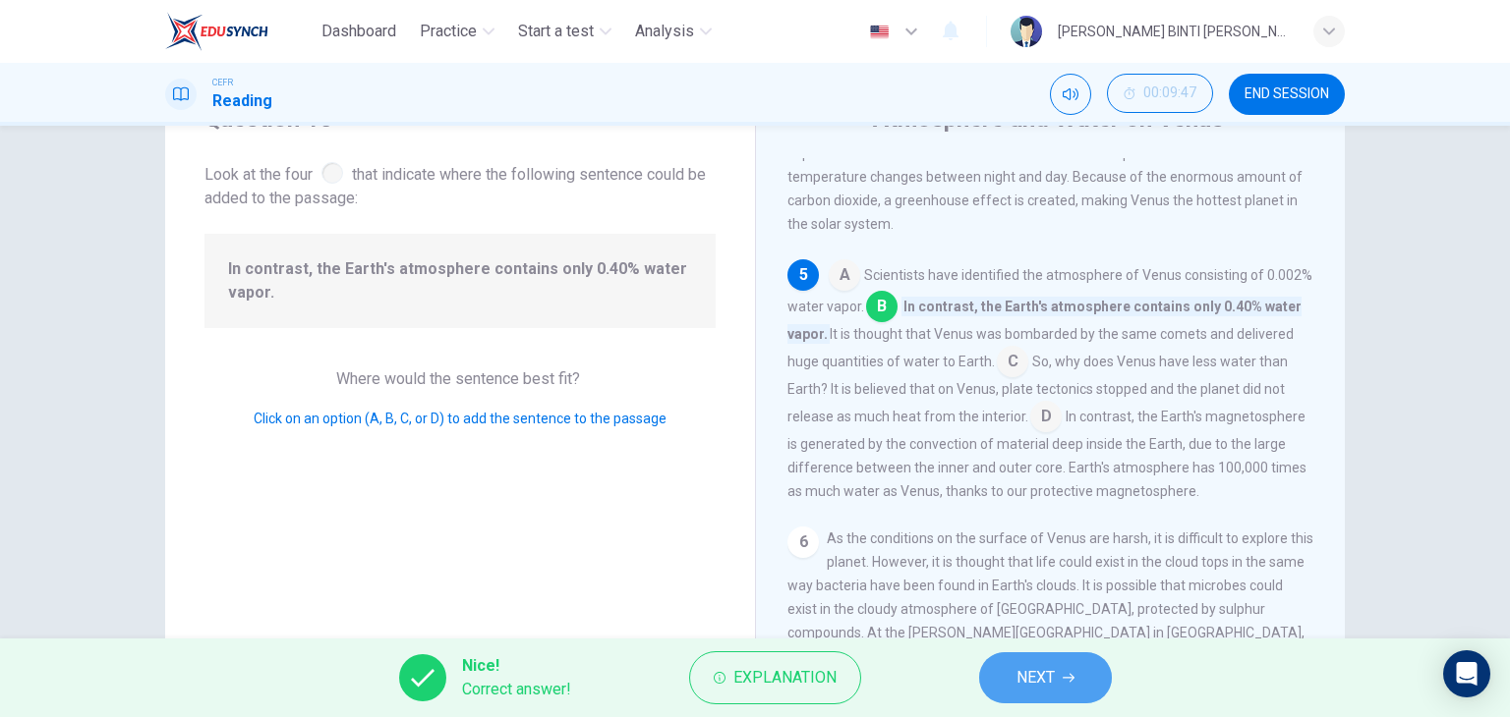
click at [1030, 681] on span "NEXT" at bounding box center [1035, 678] width 38 height 28
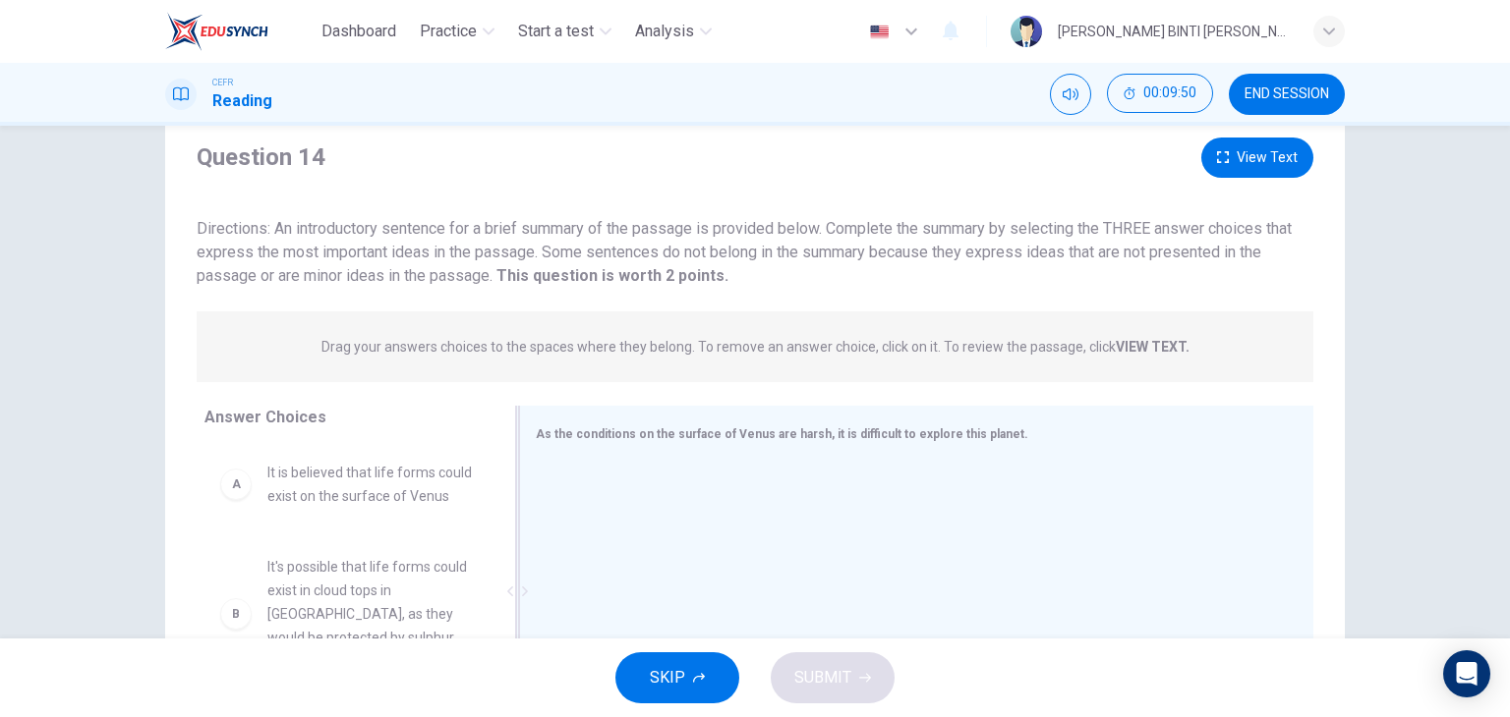
scroll to position [58, 0]
click at [655, 438] on span "As the conditions on the surface of Venus are harsh, it is difficult to explore…" at bounding box center [782, 436] width 492 height 14
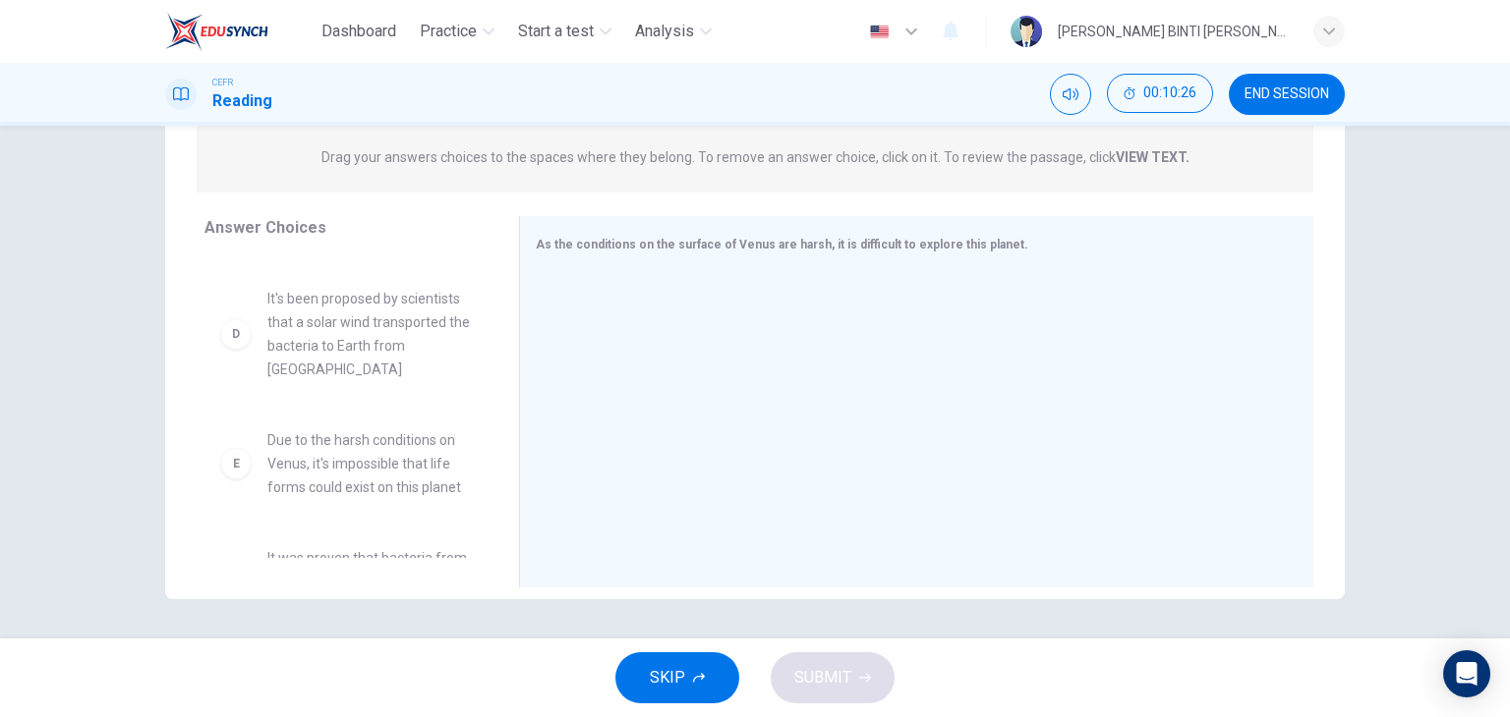
scroll to position [484, 0]
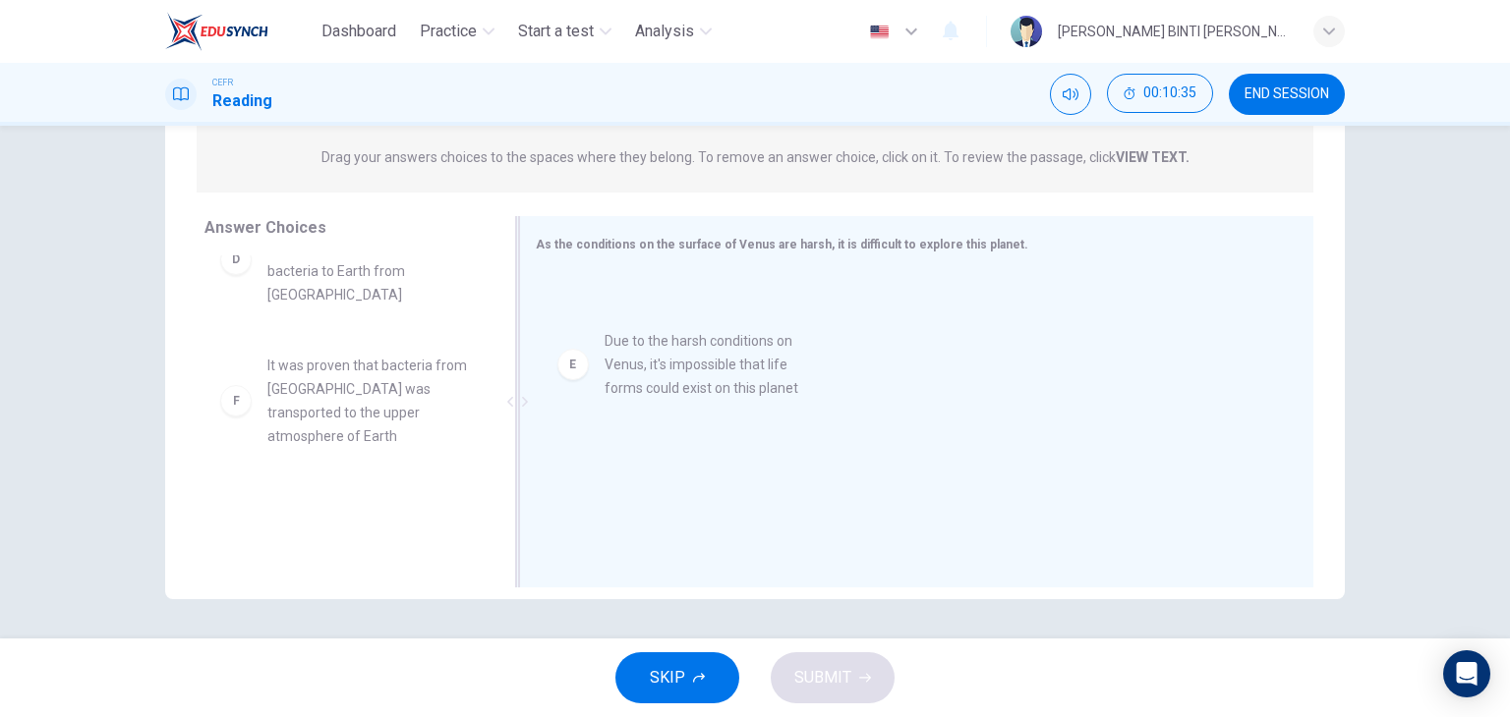
drag, startPoint x: 359, startPoint y: 387, endPoint x: 711, endPoint y: 362, distance: 352.8
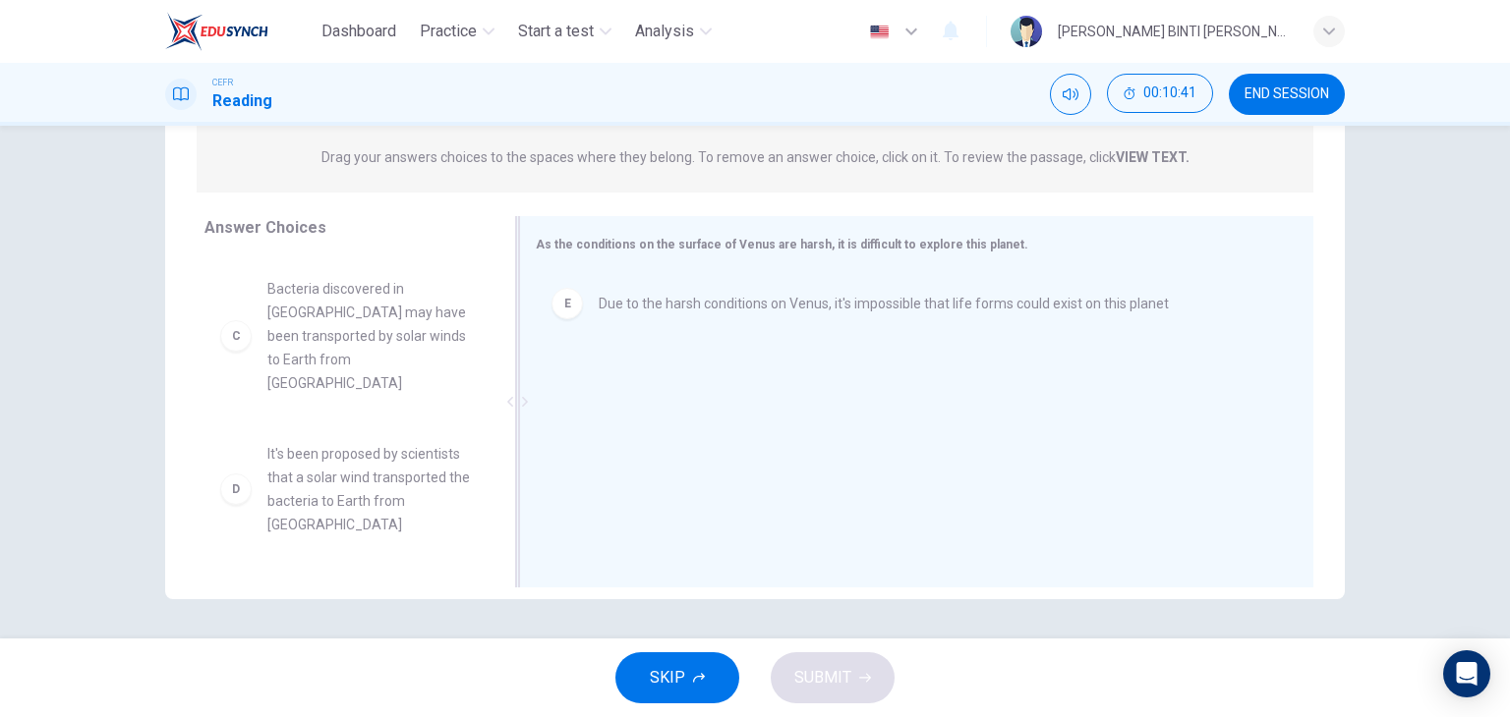
scroll to position [0, 0]
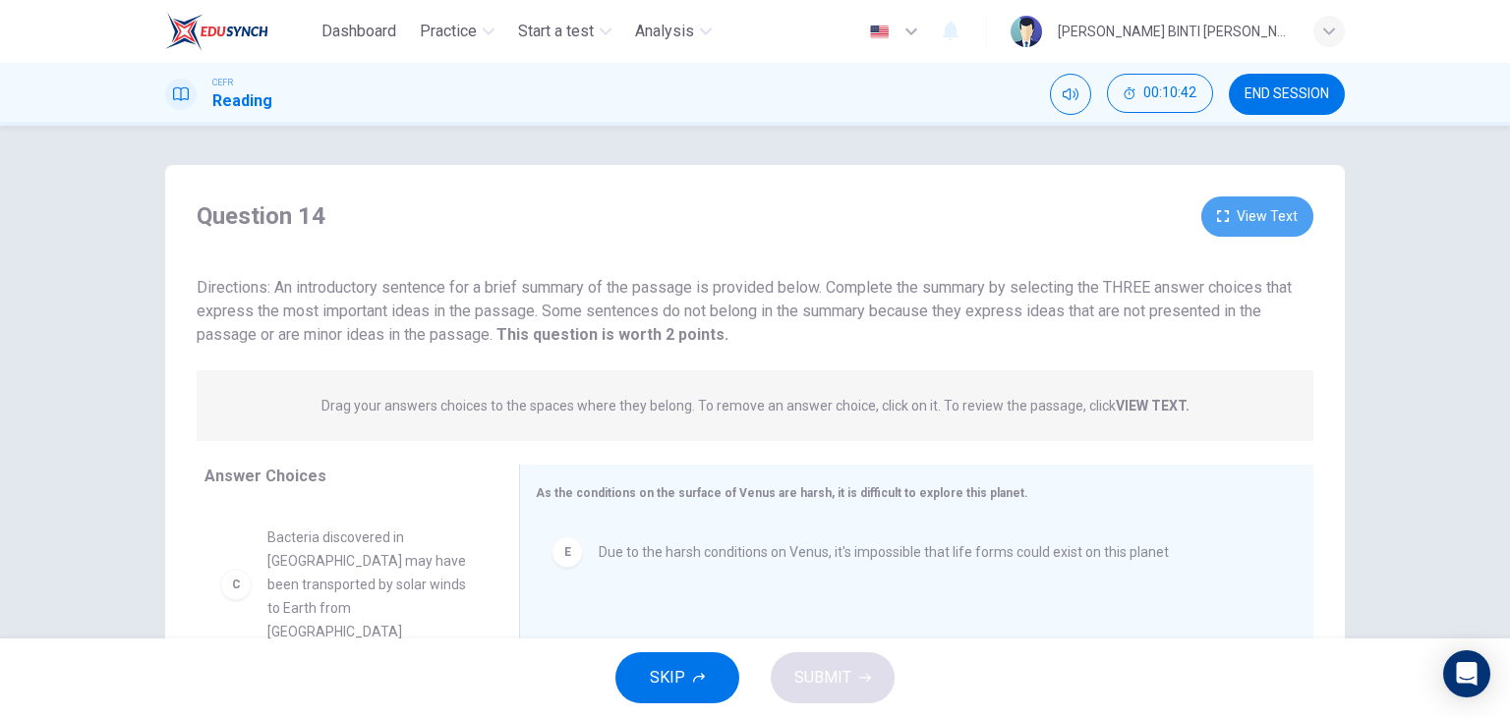
click at [1292, 199] on button "View Text" at bounding box center [1257, 217] width 112 height 40
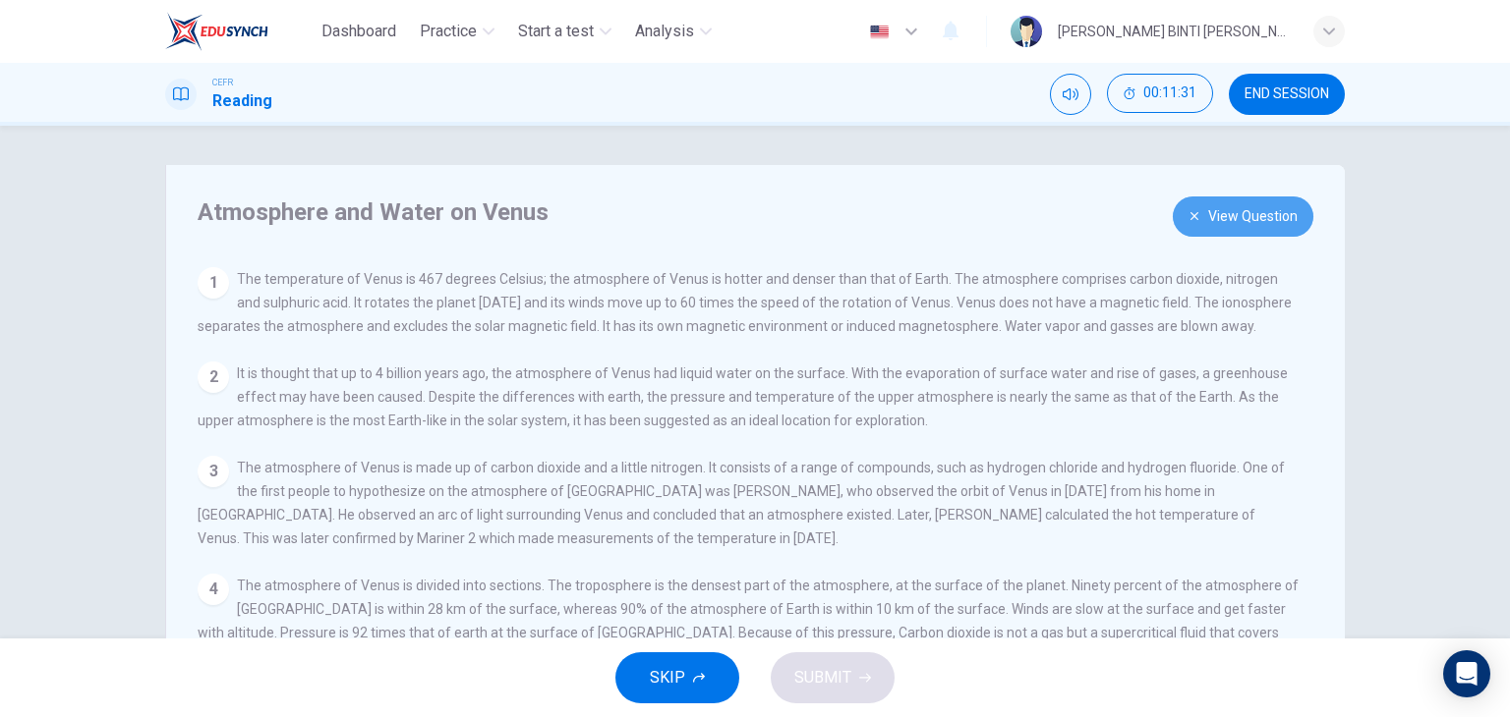
click at [1230, 211] on button "View Question" at bounding box center [1243, 217] width 141 height 40
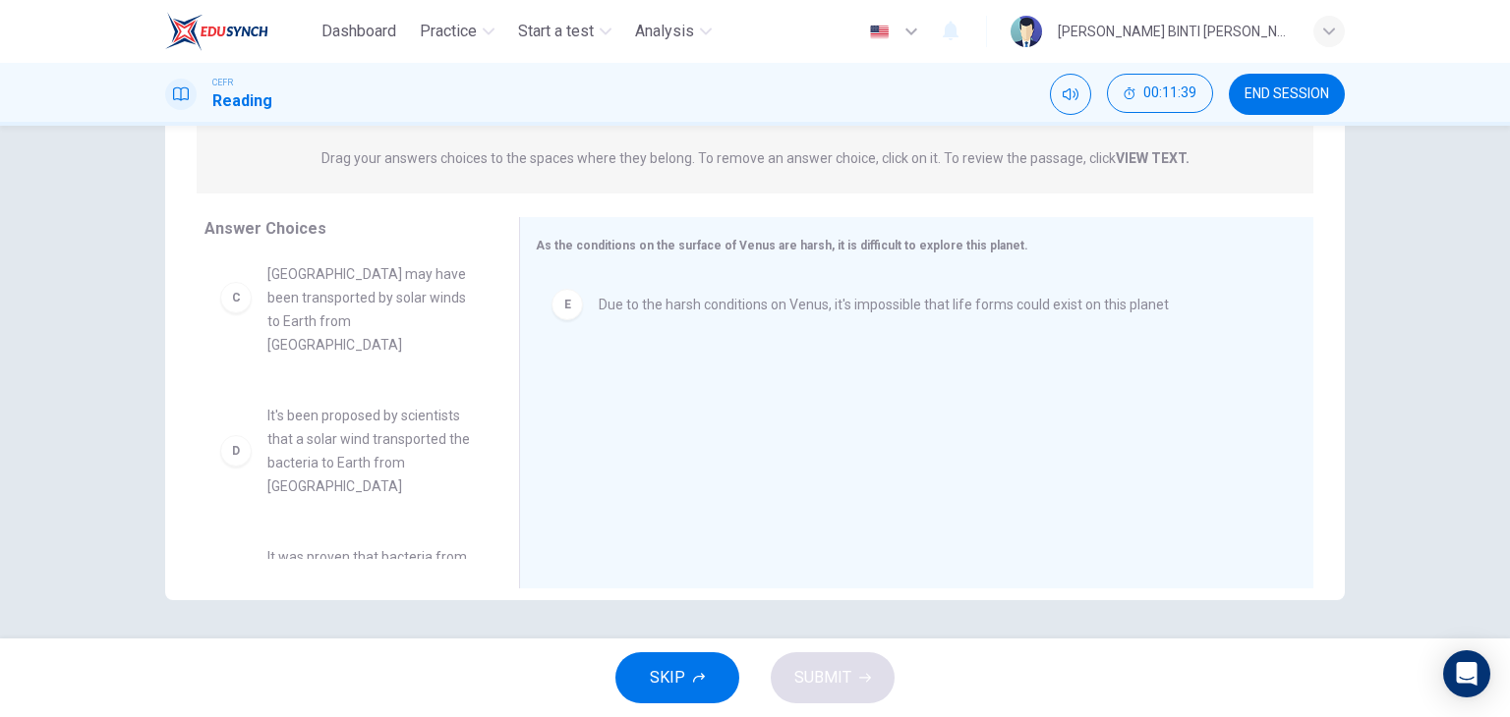
scroll to position [366, 0]
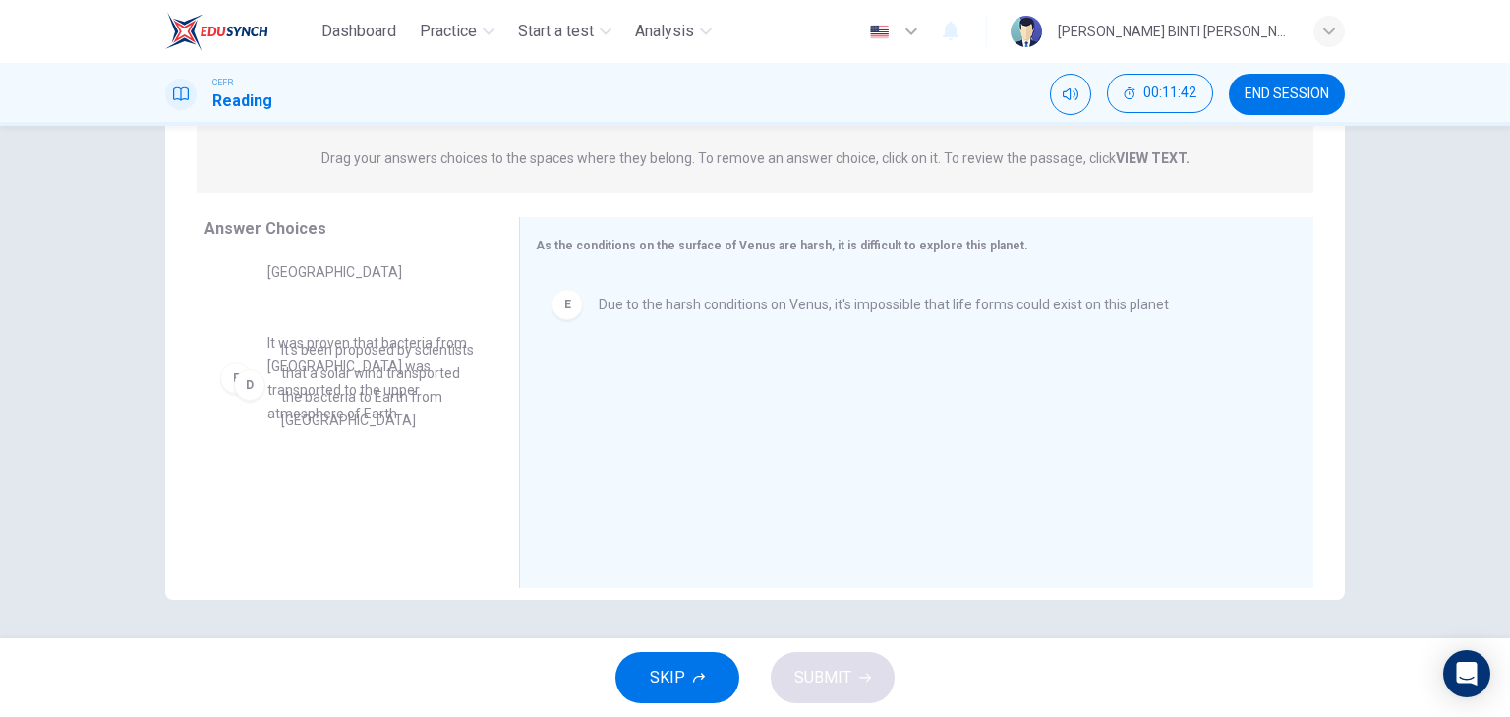
drag, startPoint x: 322, startPoint y: 373, endPoint x: 338, endPoint y: 374, distance: 15.8
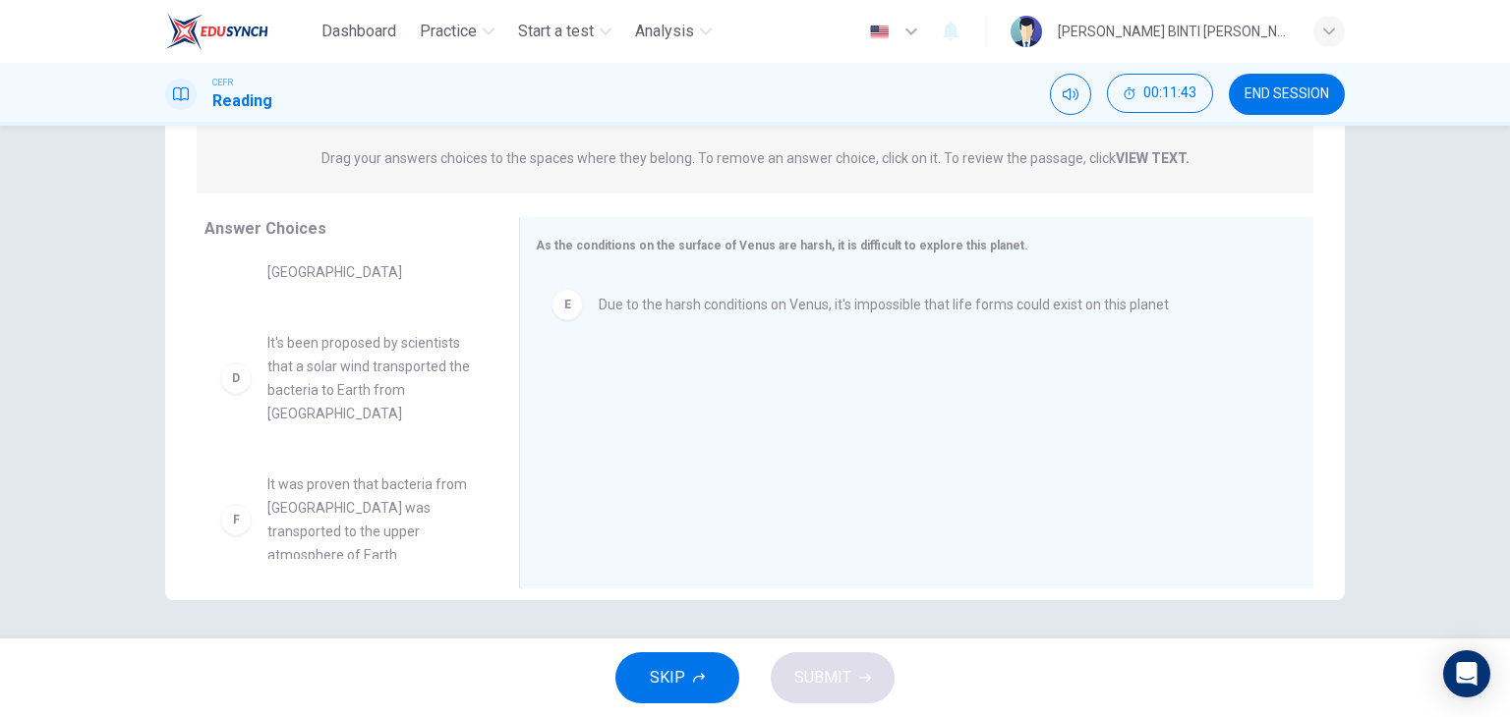
scroll to position [249, 0]
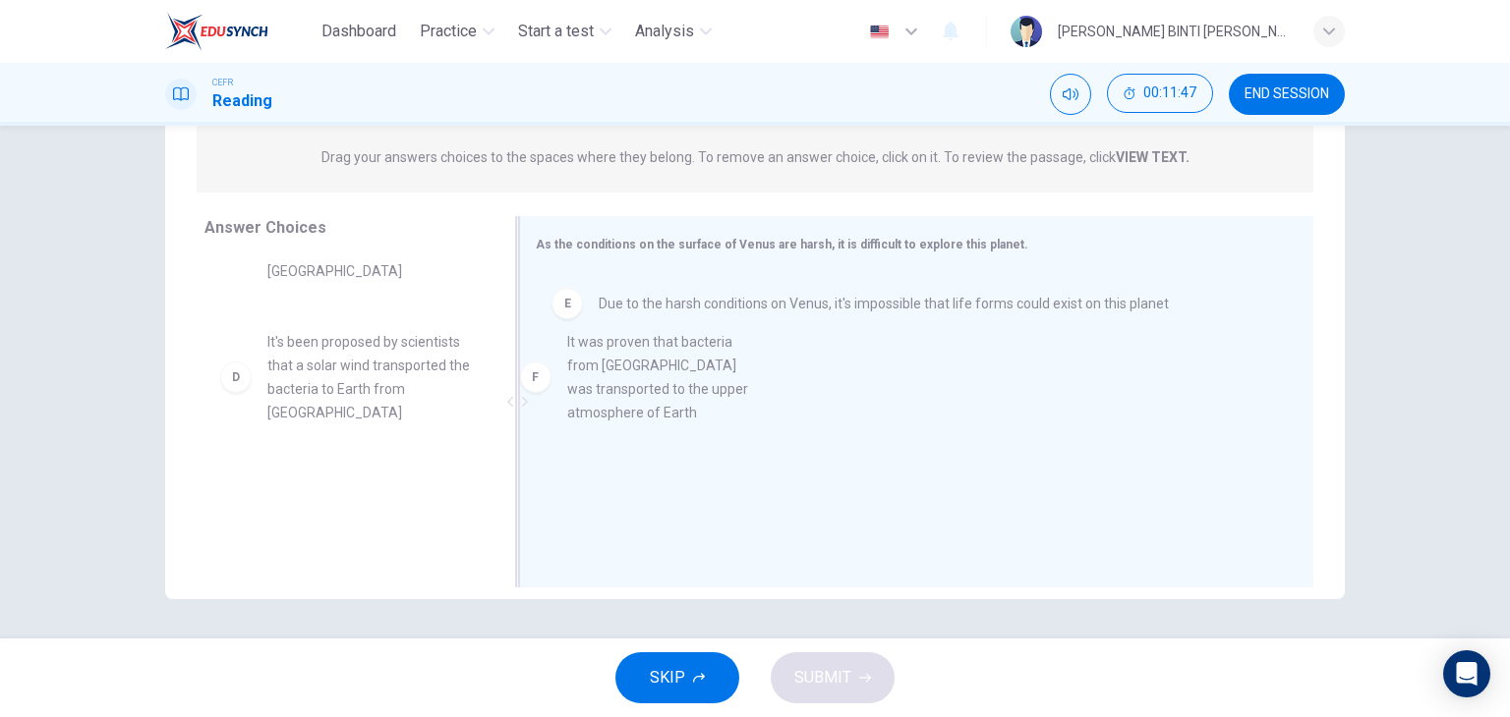
drag, startPoint x: 310, startPoint y: 513, endPoint x: 628, endPoint y: 370, distance: 349.3
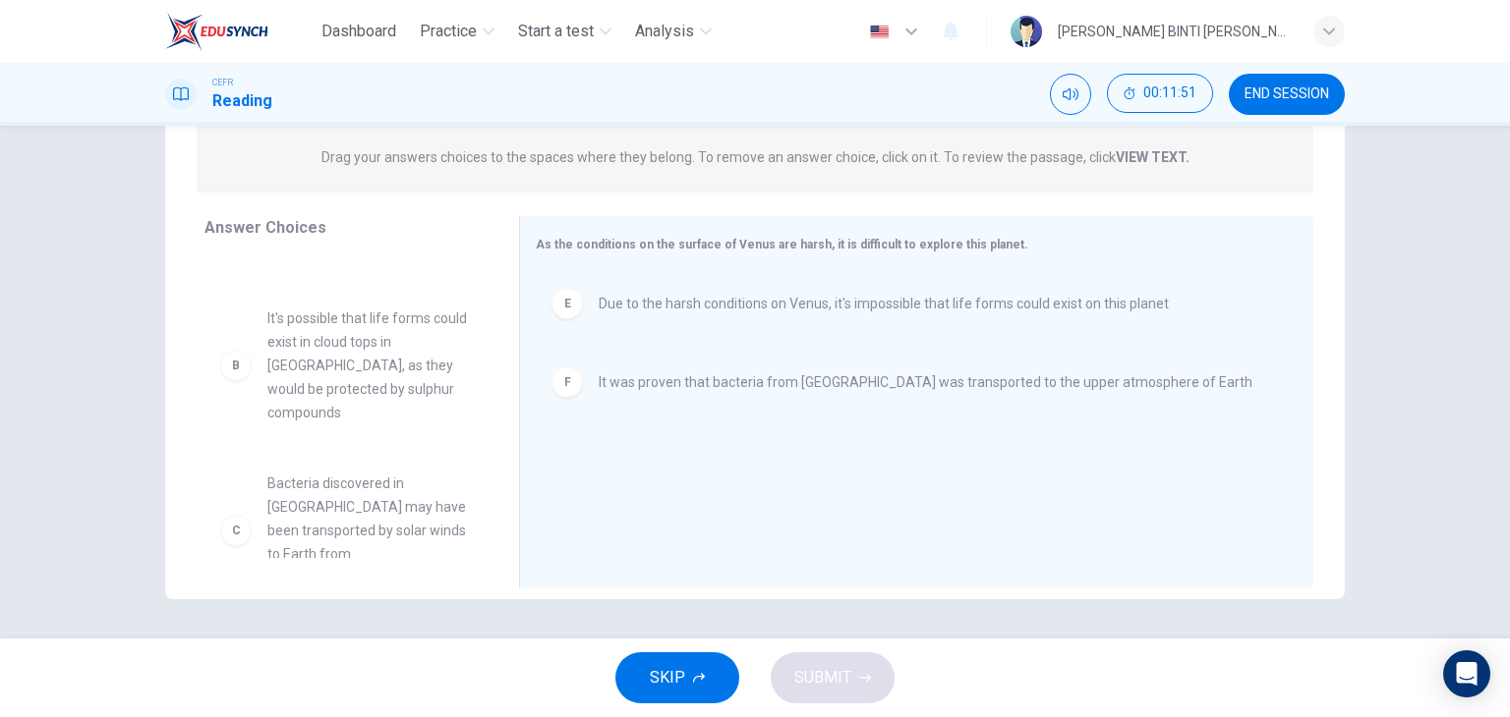
scroll to position [55, 0]
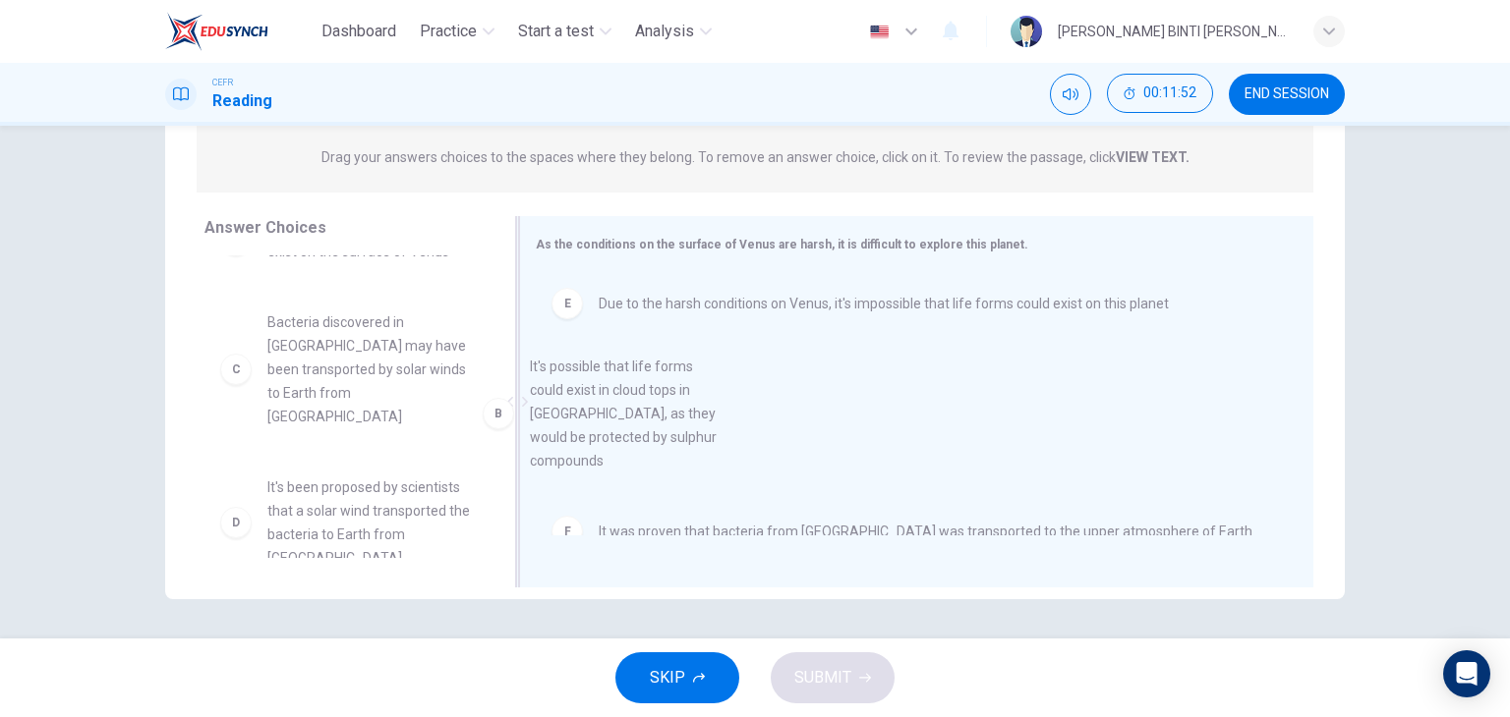
drag, startPoint x: 326, startPoint y: 399, endPoint x: 665, endPoint y: 436, distance: 341.1
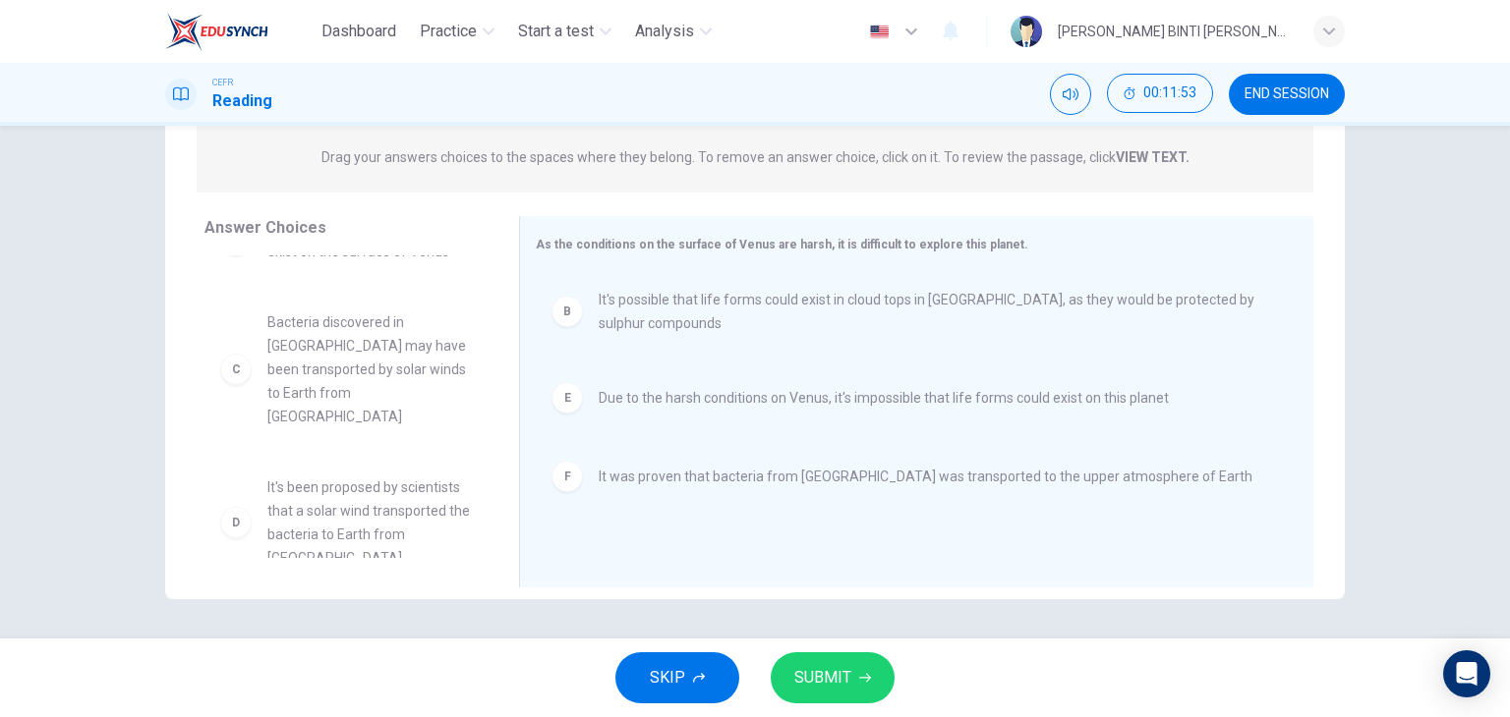
scroll to position [0, 0]
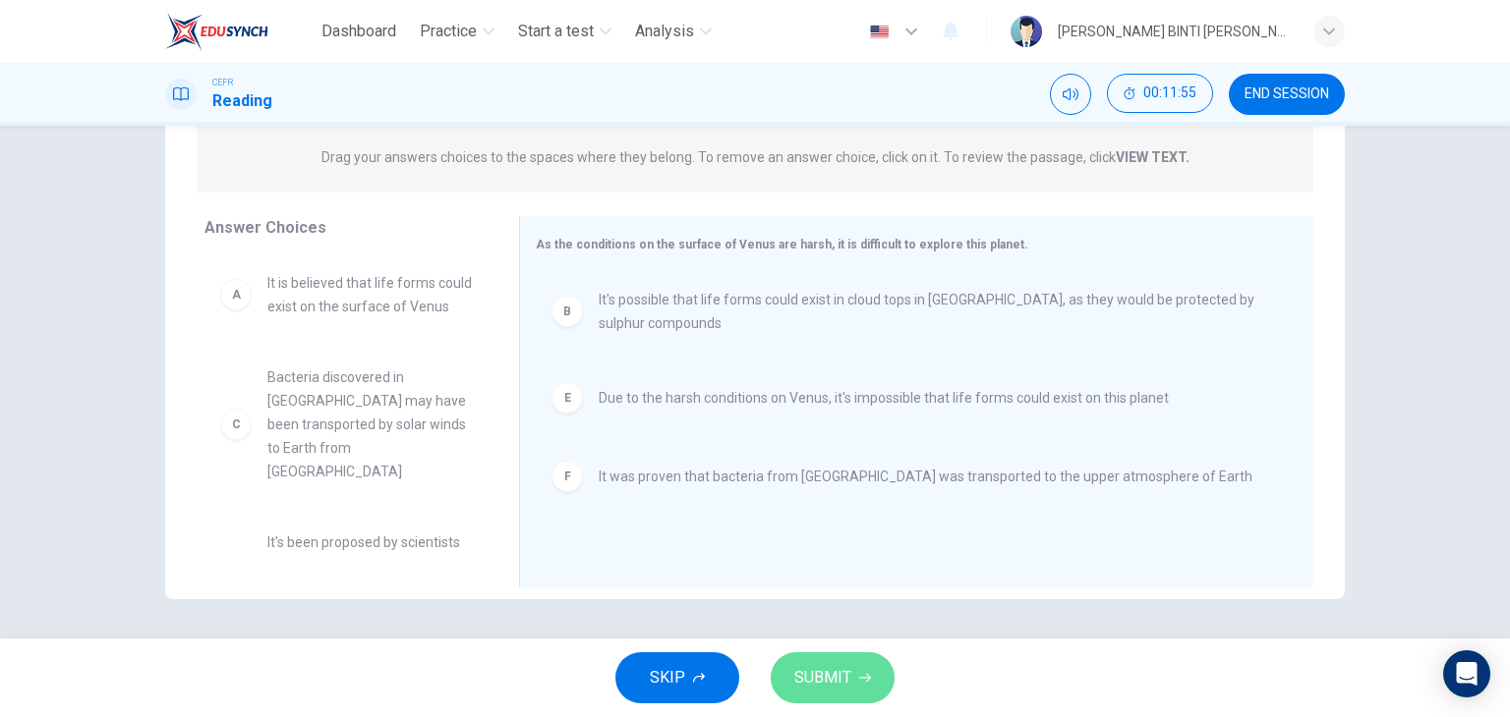
click at [842, 682] on span "SUBMIT" at bounding box center [822, 678] width 57 height 28
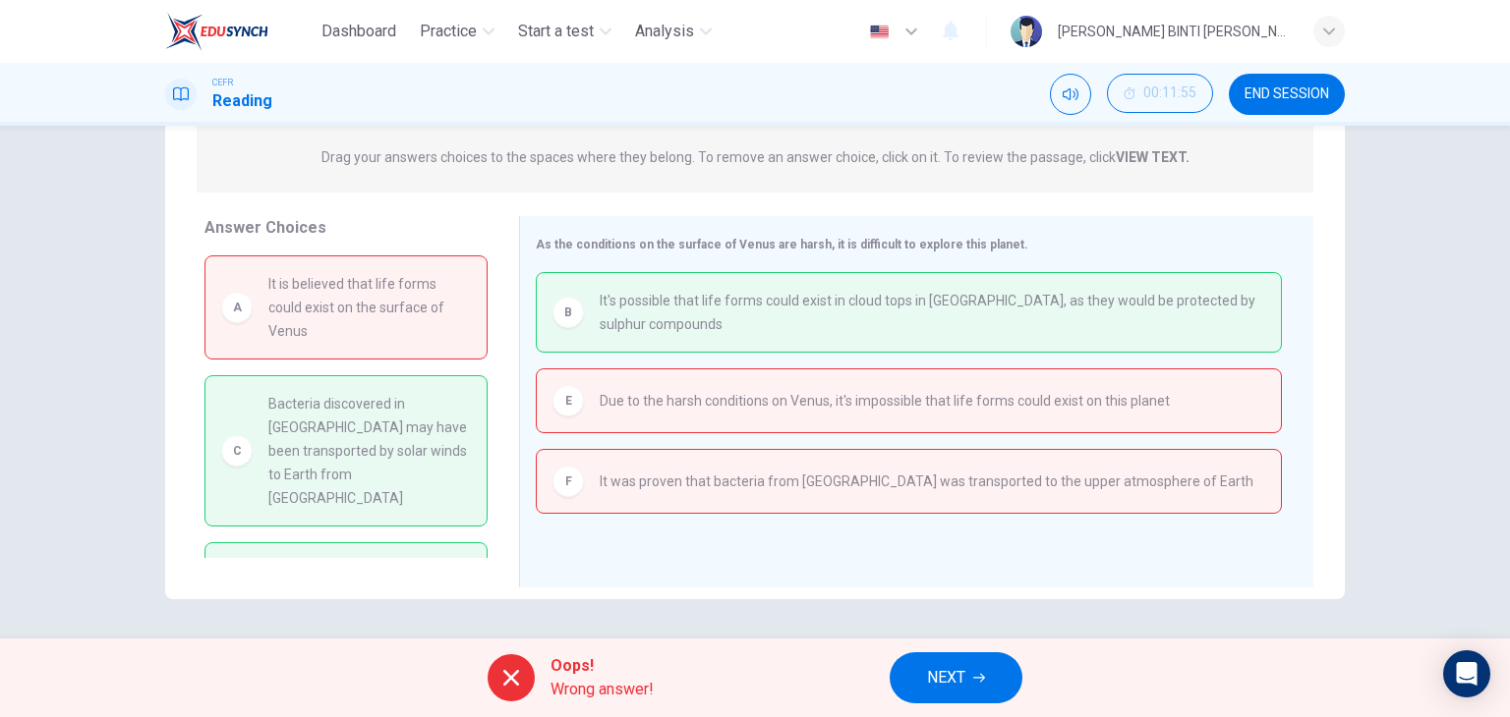
scroll to position [86, 0]
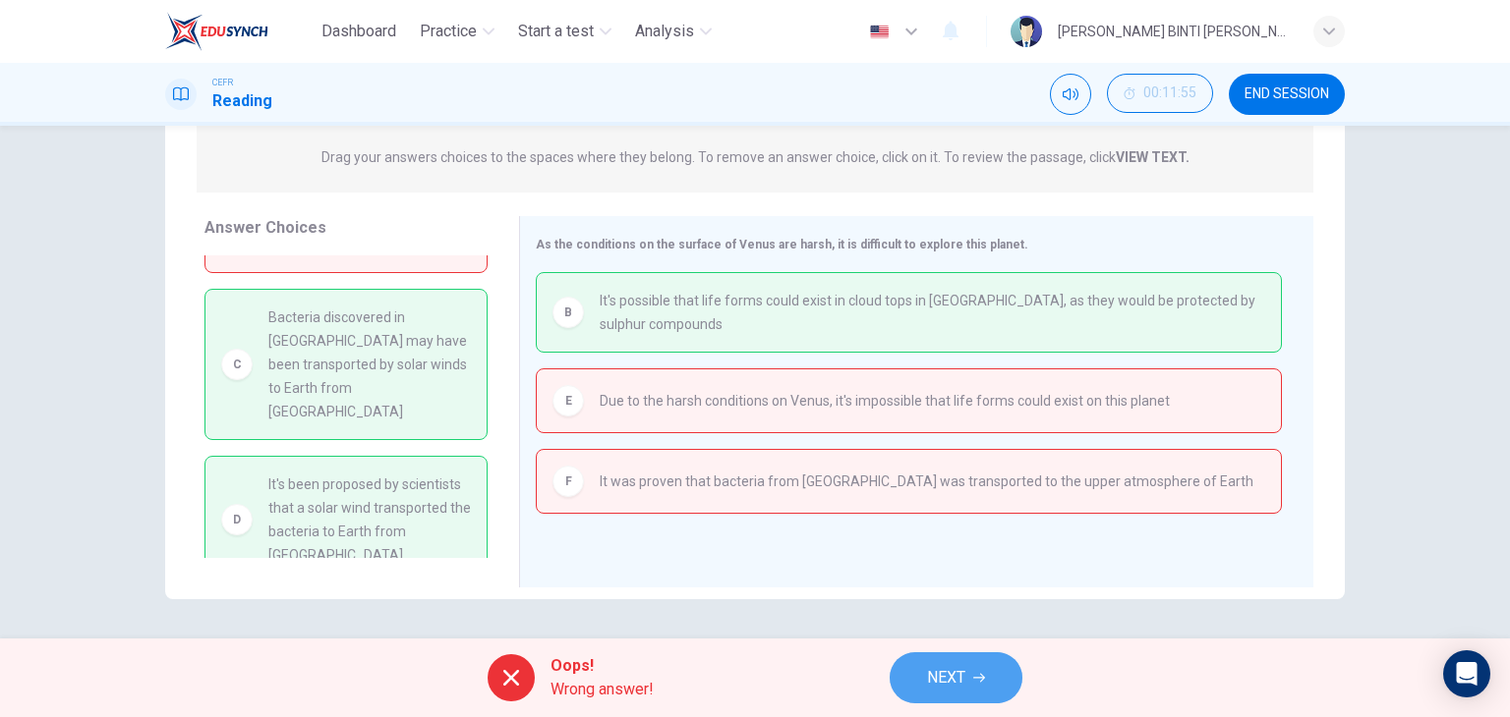
click at [975, 665] on button "NEXT" at bounding box center [955, 678] width 133 height 51
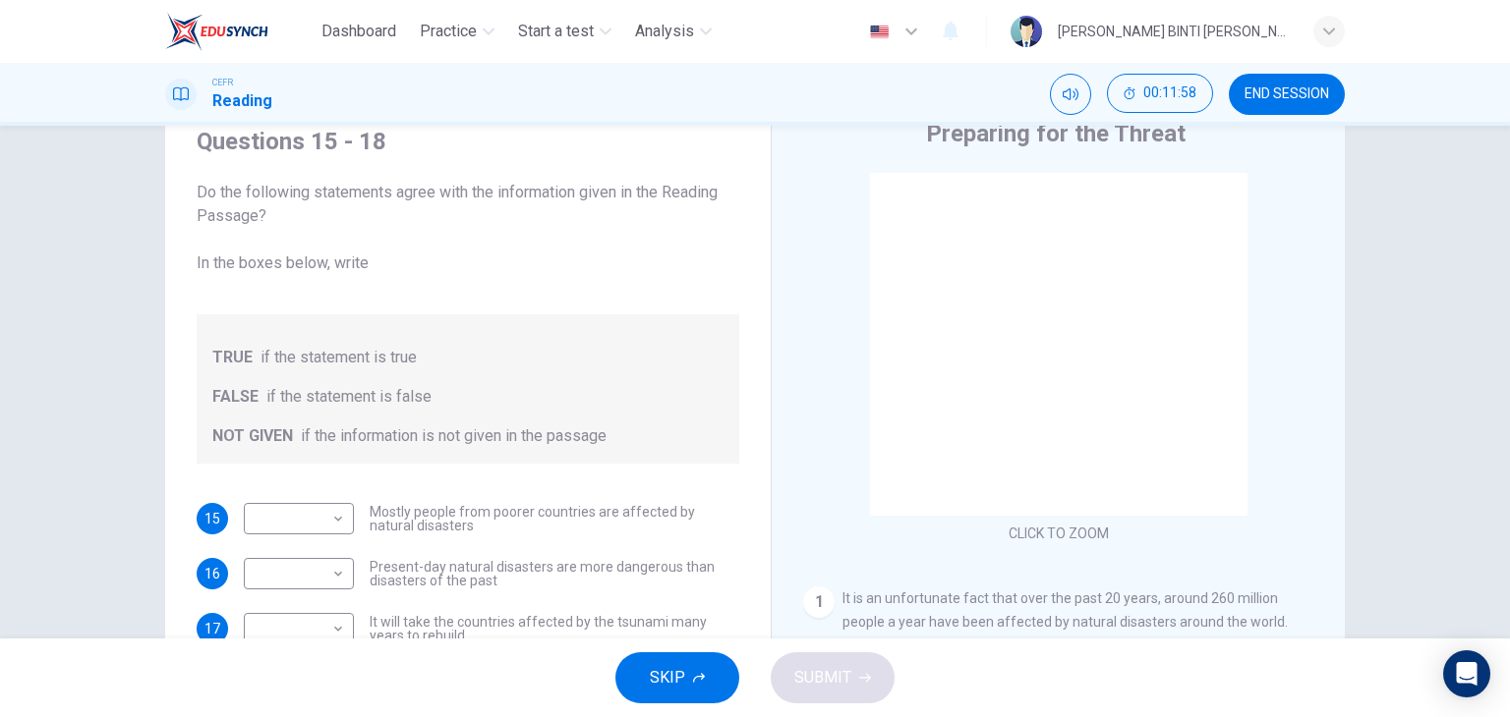
scroll to position [163, 0]
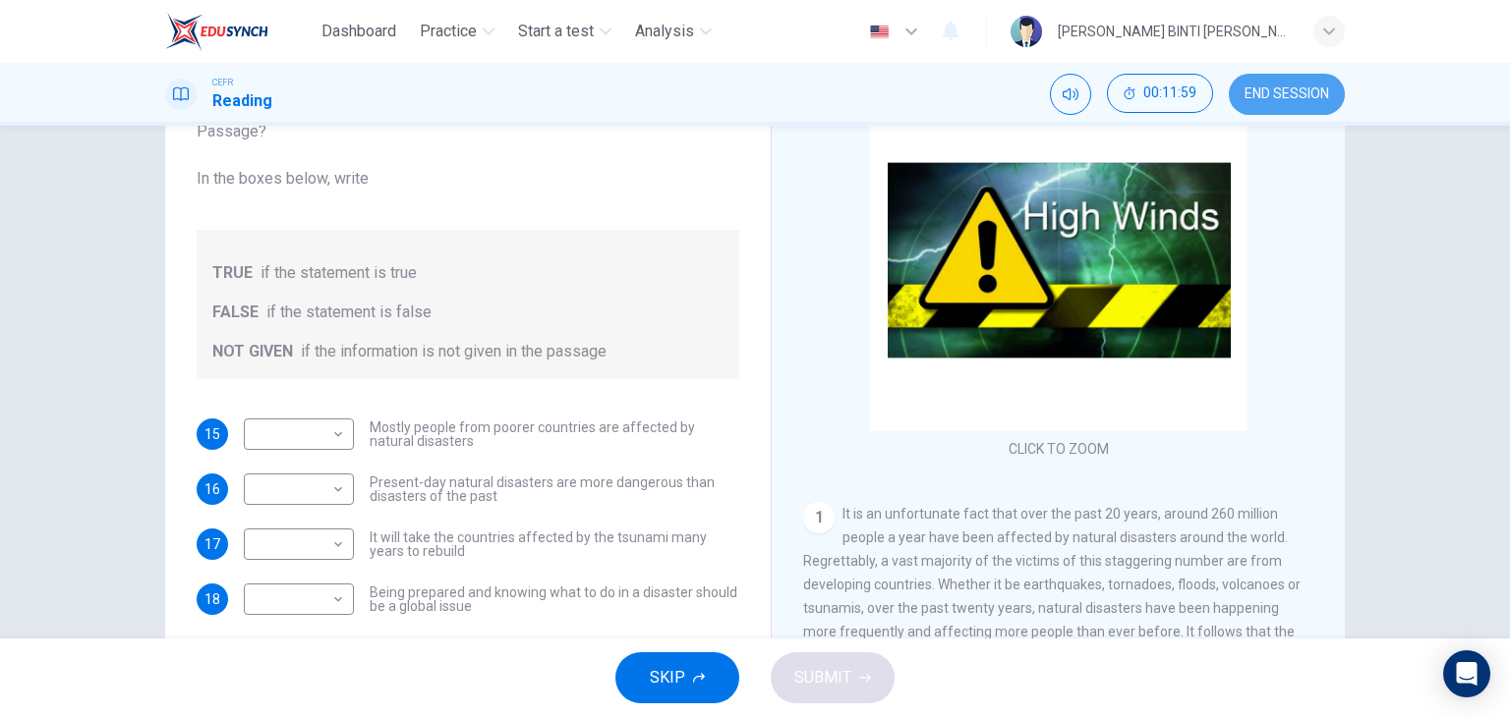
click at [1268, 109] on button "END SESSION" at bounding box center [1287, 94] width 116 height 41
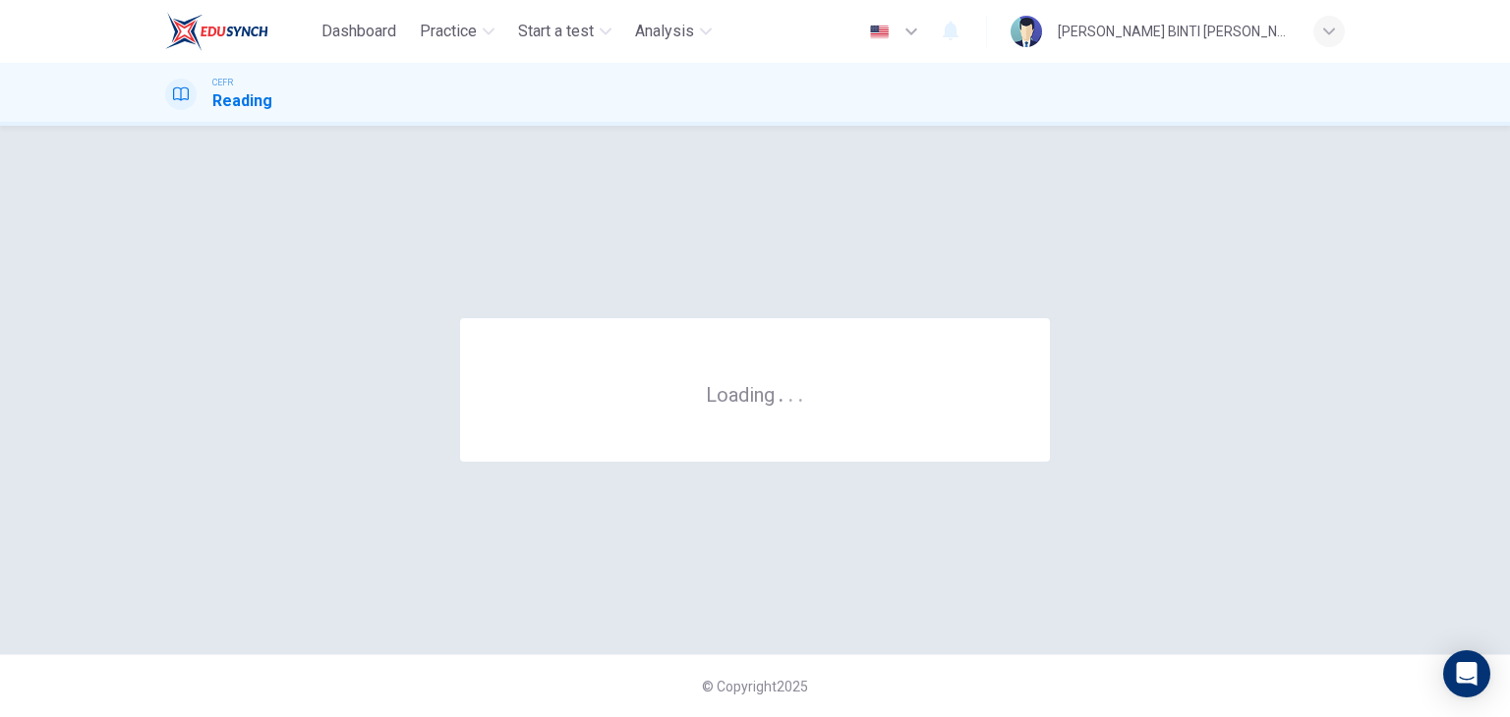
scroll to position [0, 0]
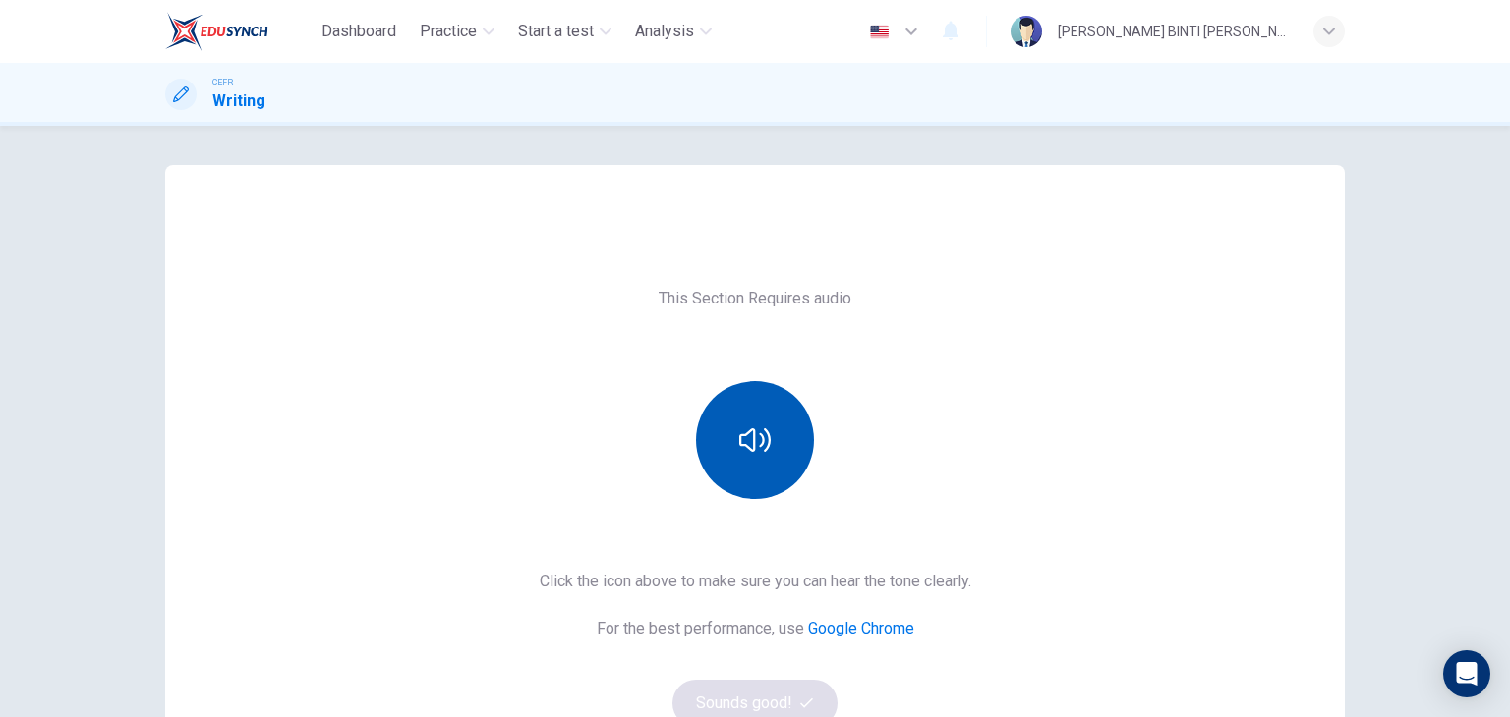
click at [723, 401] on button "button" at bounding box center [755, 440] width 118 height 118
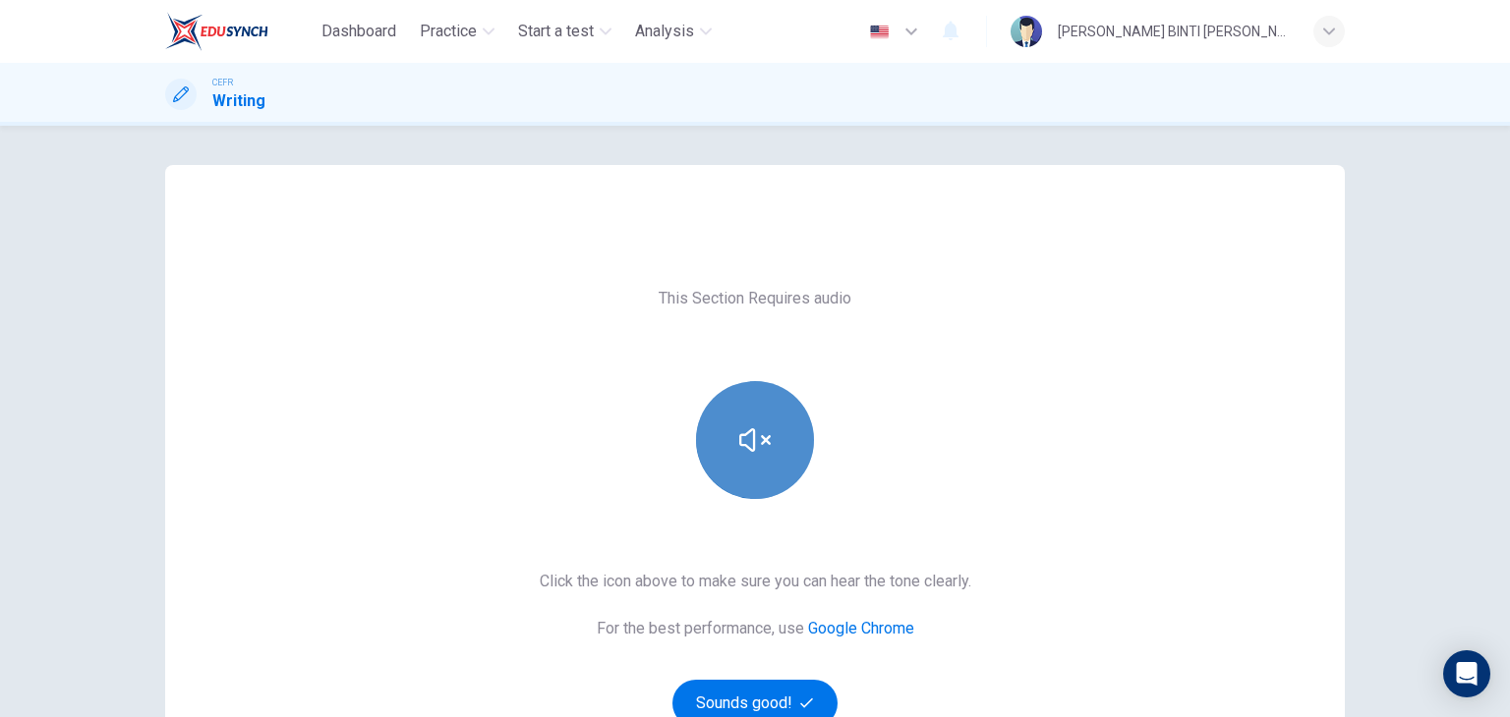
click at [723, 401] on button "button" at bounding box center [755, 440] width 118 height 118
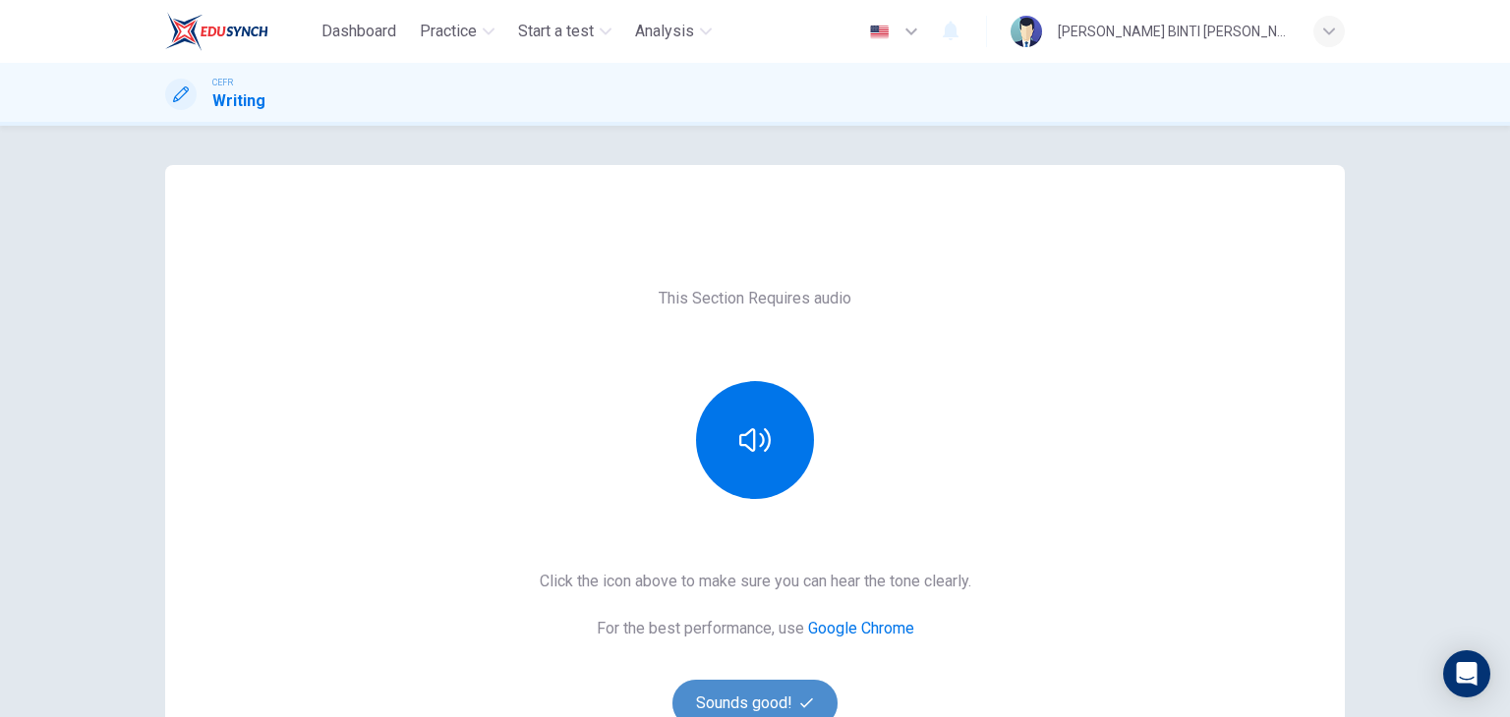
click at [730, 703] on button "Sounds good!" at bounding box center [754, 703] width 165 height 47
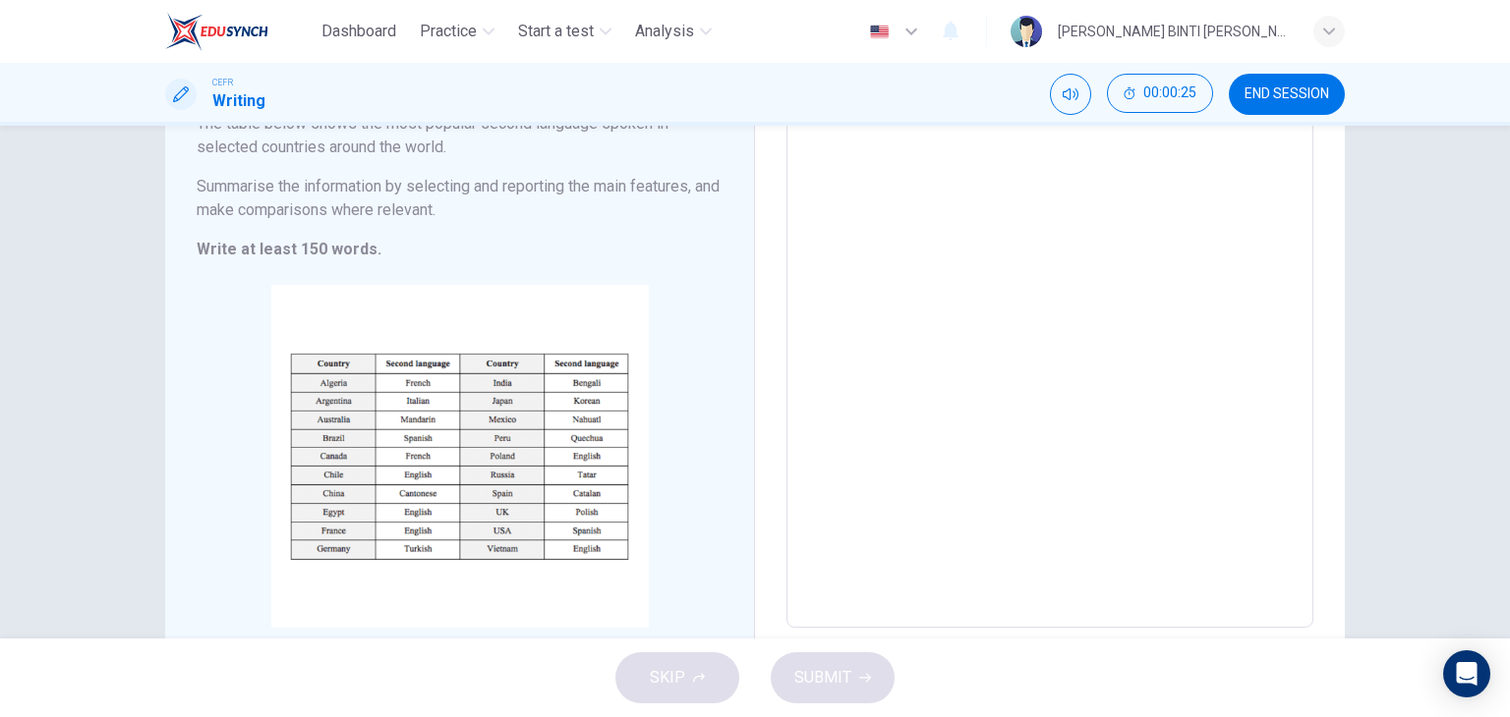
scroll to position [92, 0]
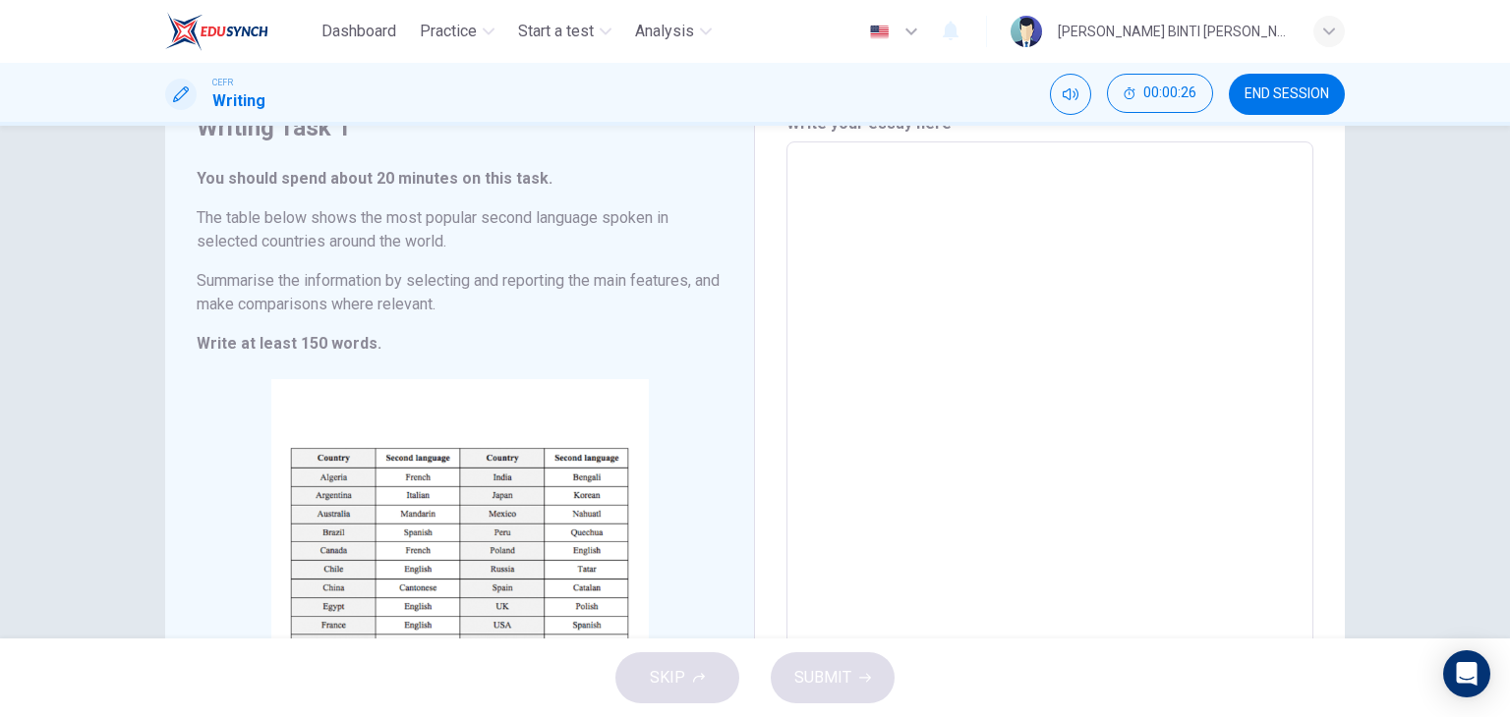
click at [837, 269] on textarea at bounding box center [1049, 432] width 499 height 548
type textarea "T"
type textarea "x"
type textarea "Th"
type textarea "x"
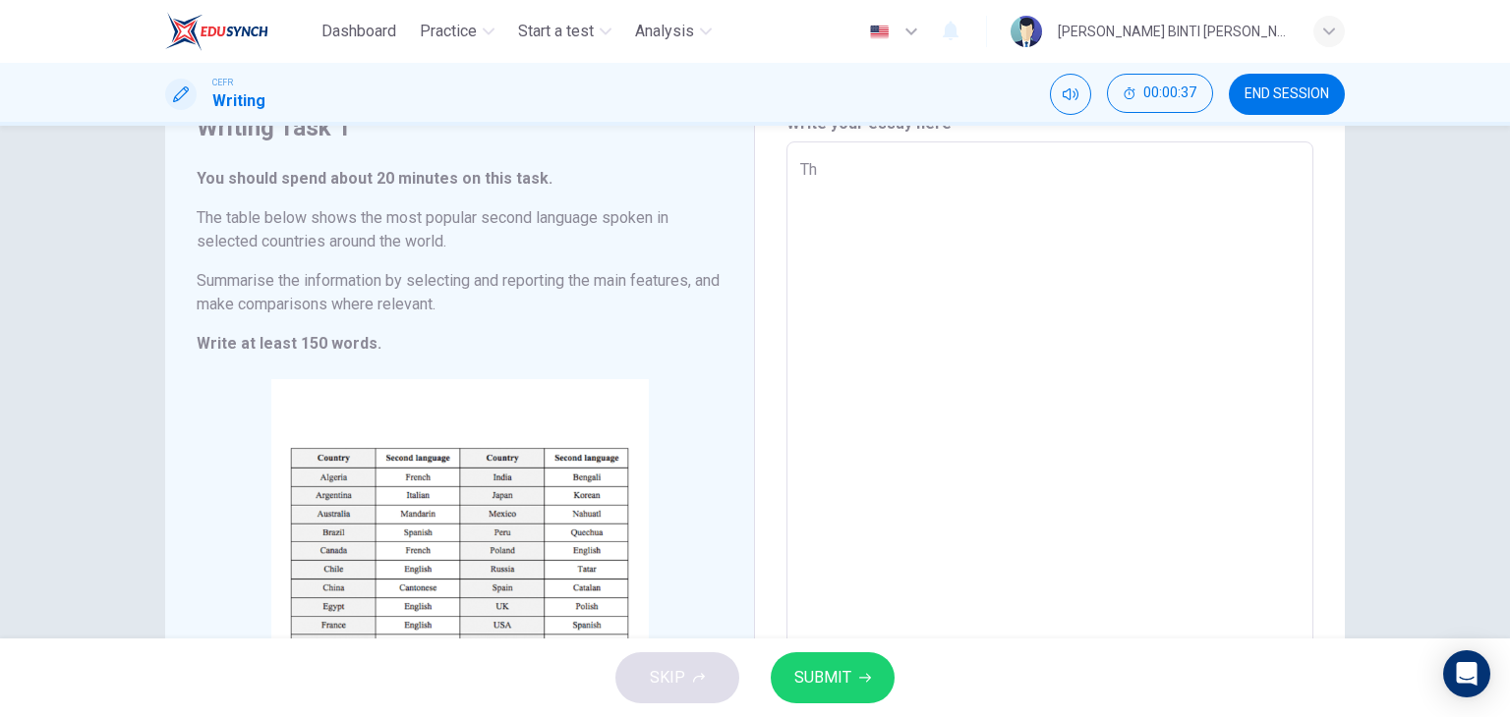
type textarea "The"
type textarea "x"
type textarea "The"
type textarea "x"
type textarea "The t"
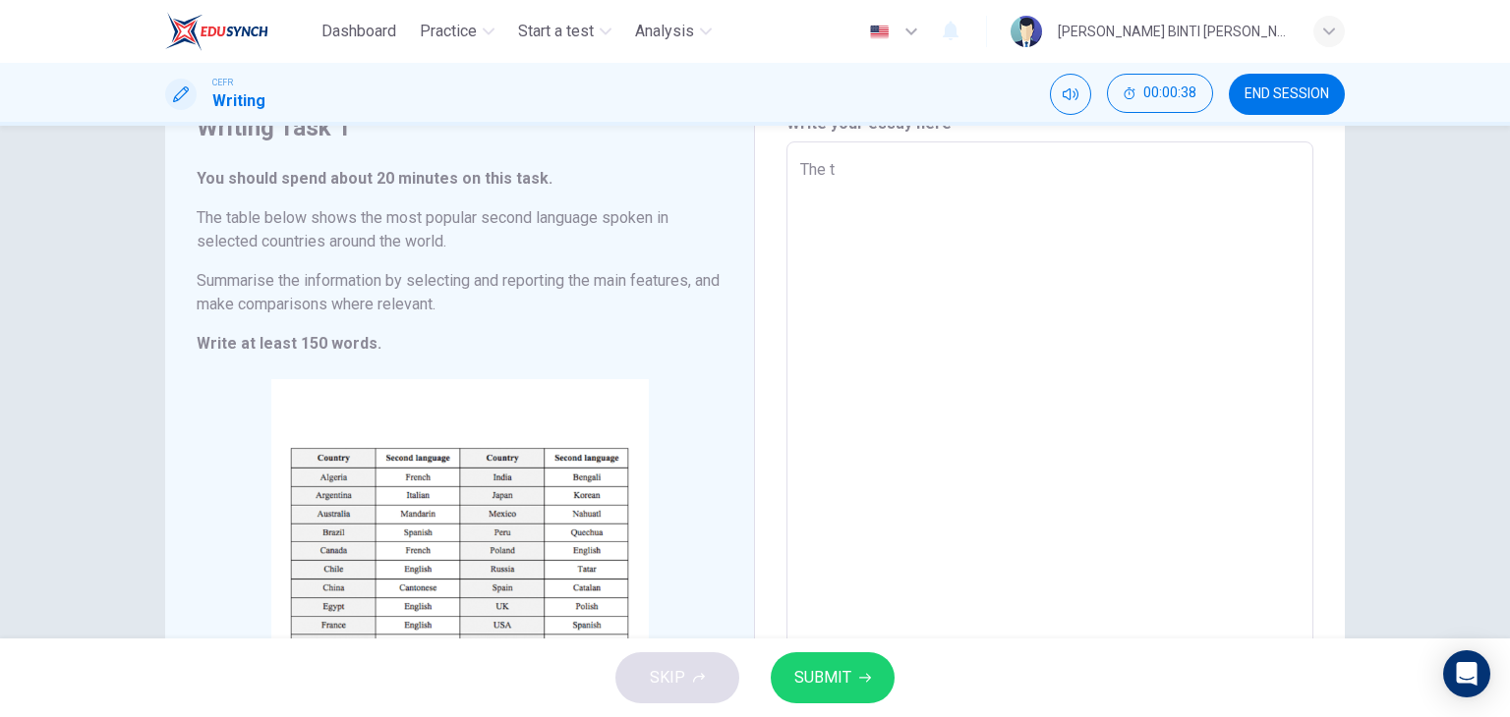
type textarea "x"
type textarea "The ta"
type textarea "x"
type textarea "The tab"
type textarea "x"
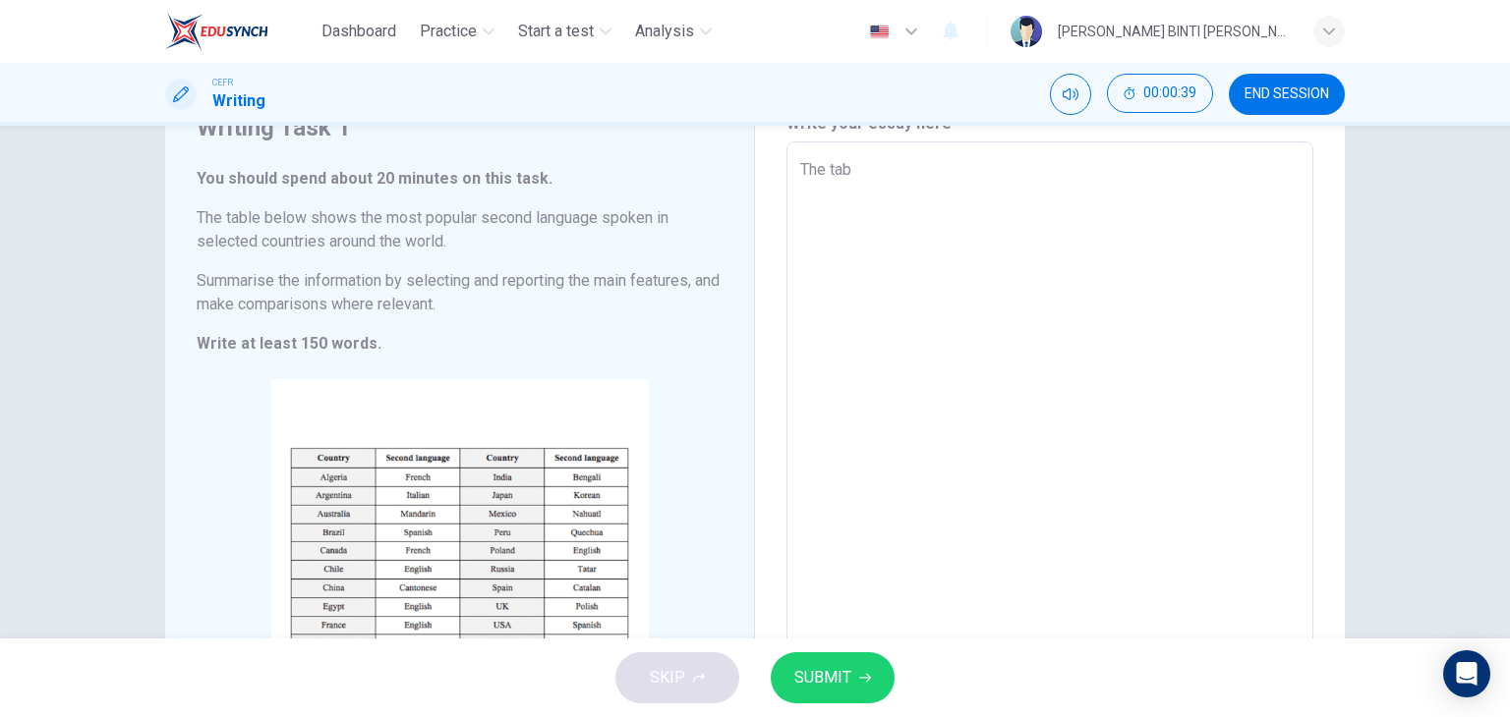
type textarea "The tabl"
type textarea "x"
type textarea "The table"
type textarea "x"
type textarea "The table"
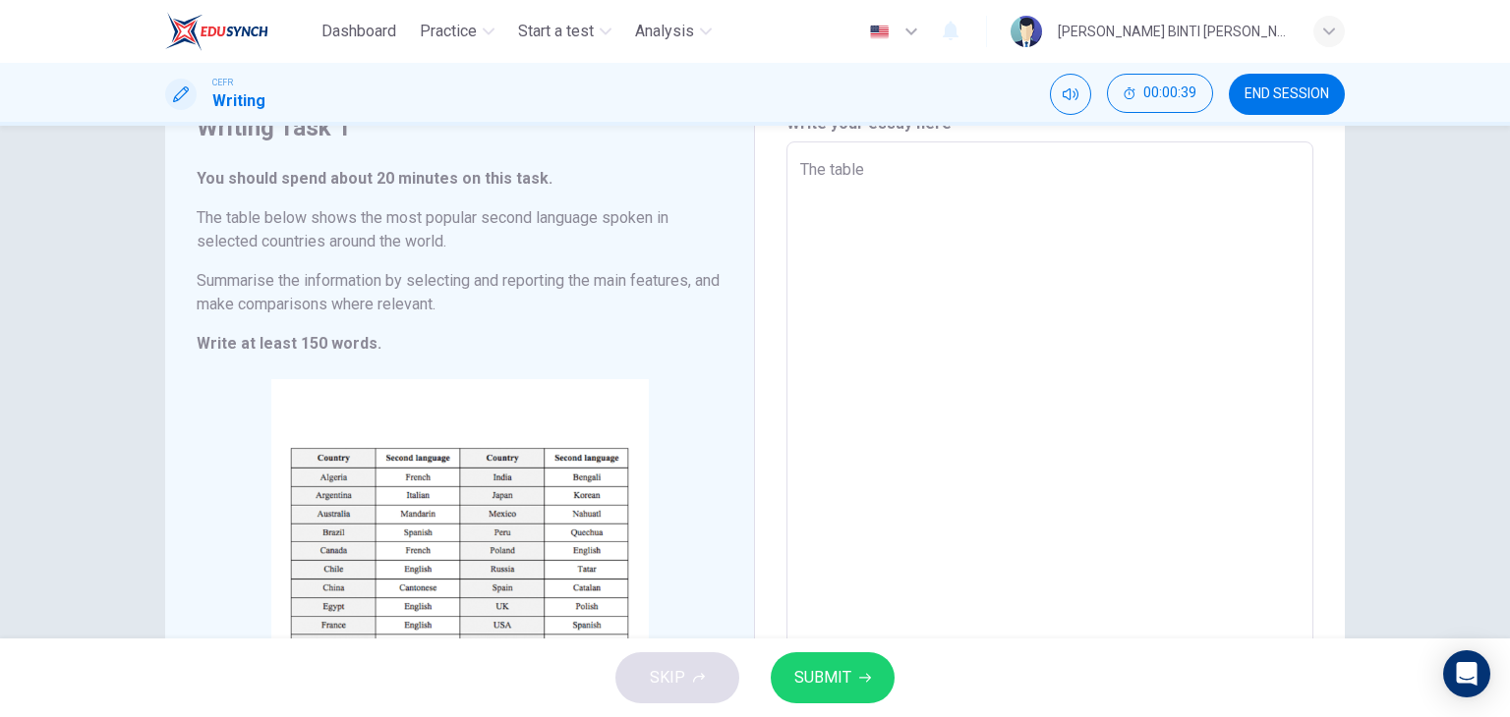
type textarea "x"
type textarea "The table i"
type textarea "x"
type textarea "The table il"
type textarea "x"
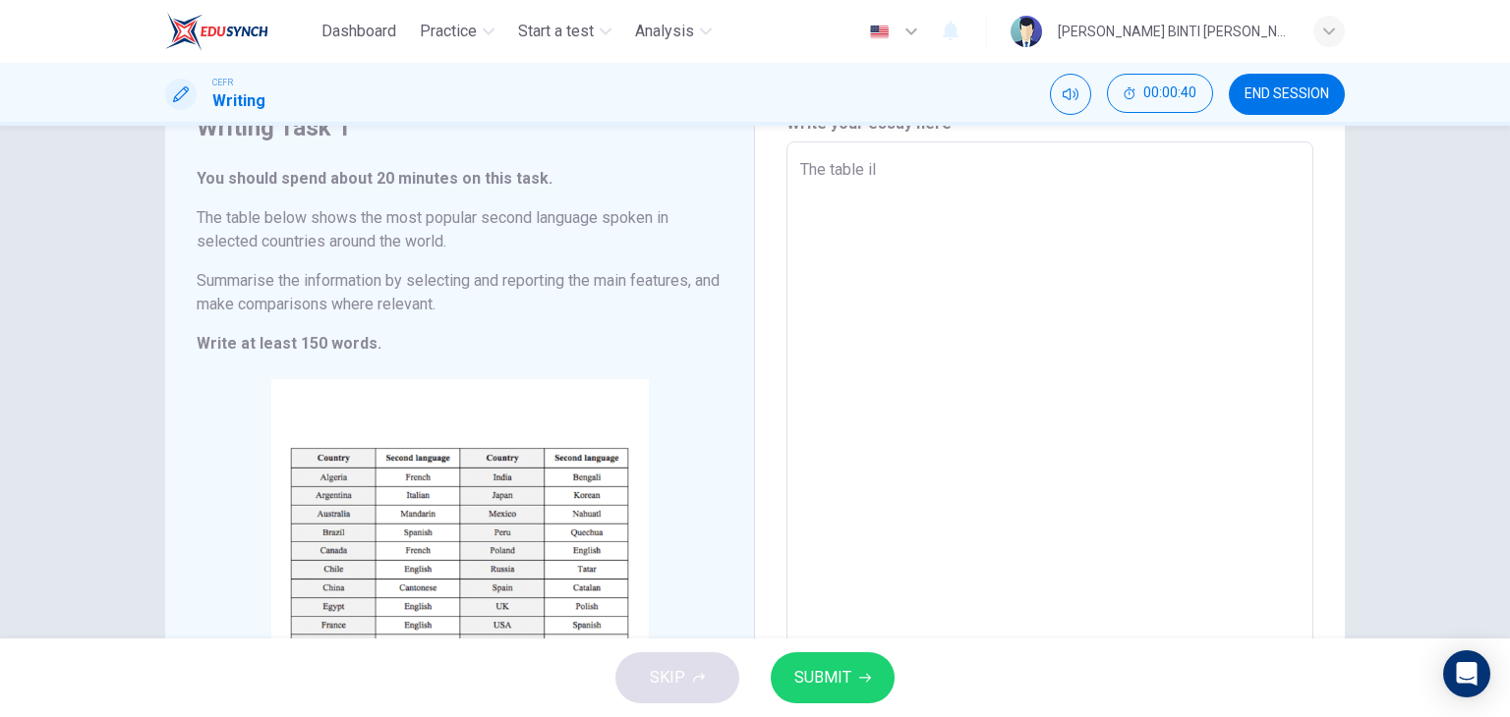
type textarea "The table ill"
type textarea "x"
type textarea "The table illu"
type textarea "x"
type textarea "The table illus"
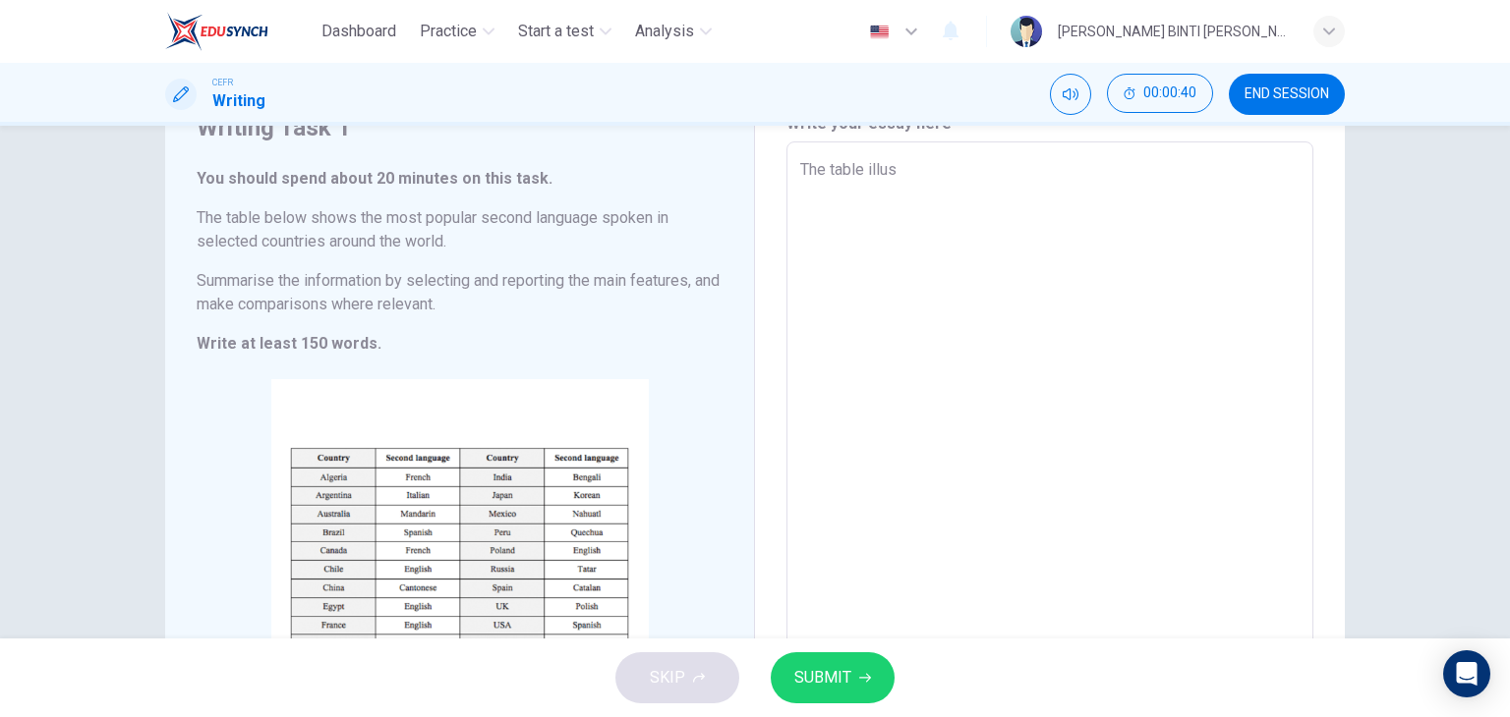
type textarea "x"
type textarea "The table illust"
type textarea "x"
type textarea "The table illustr"
type textarea "x"
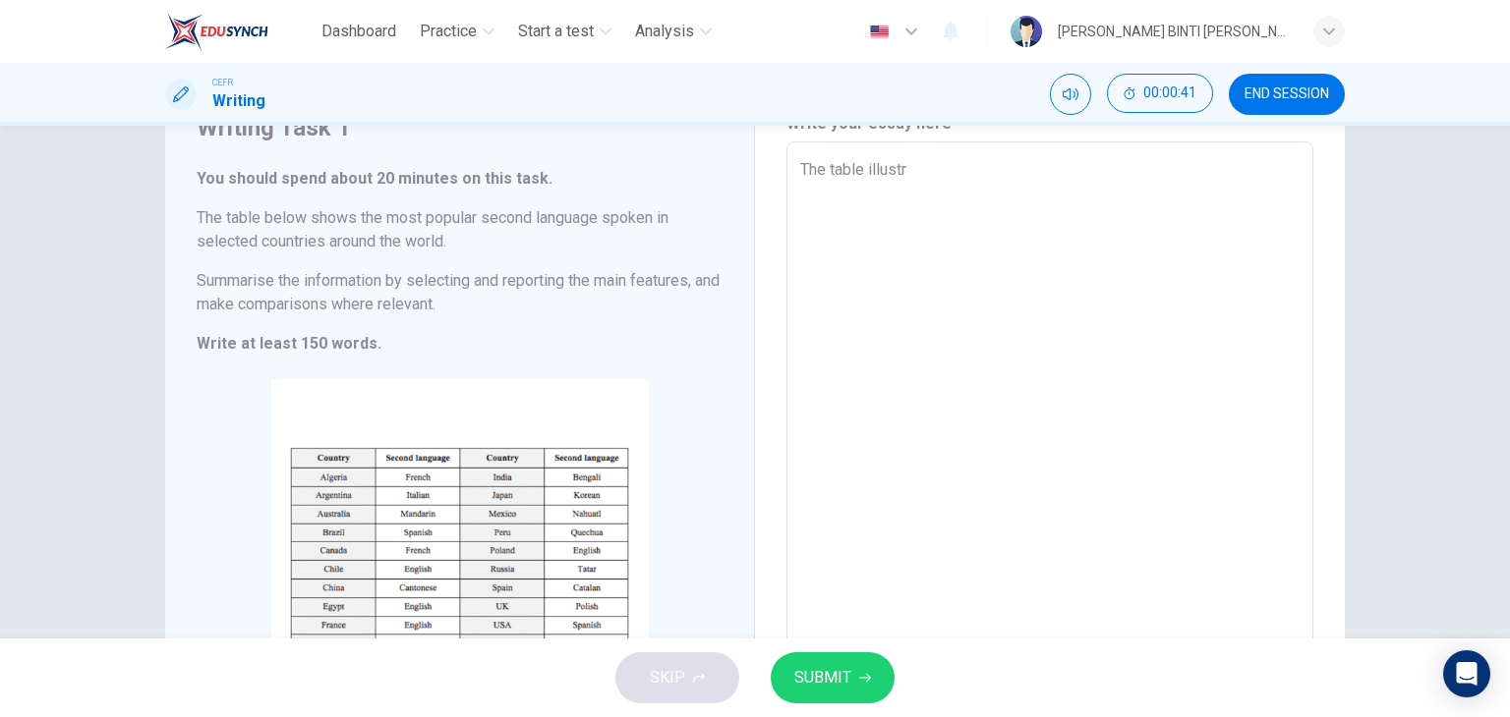
type textarea "The table illustra"
type textarea "x"
type textarea "The table illustrat"
type textarea "x"
type textarea "The table illustrate"
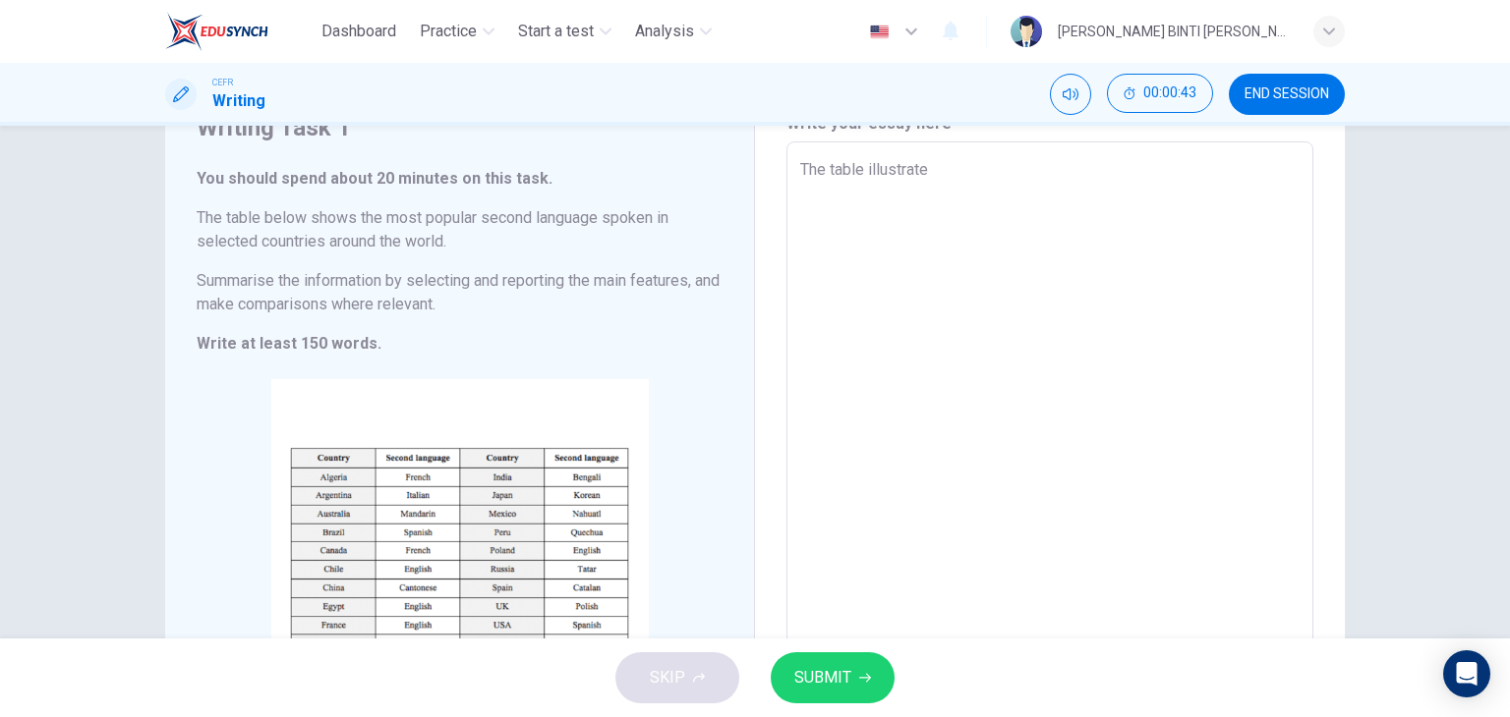
type textarea "x"
type textarea "The table illustrates"
type textarea "x"
type textarea "The table illustrates"
type textarea "x"
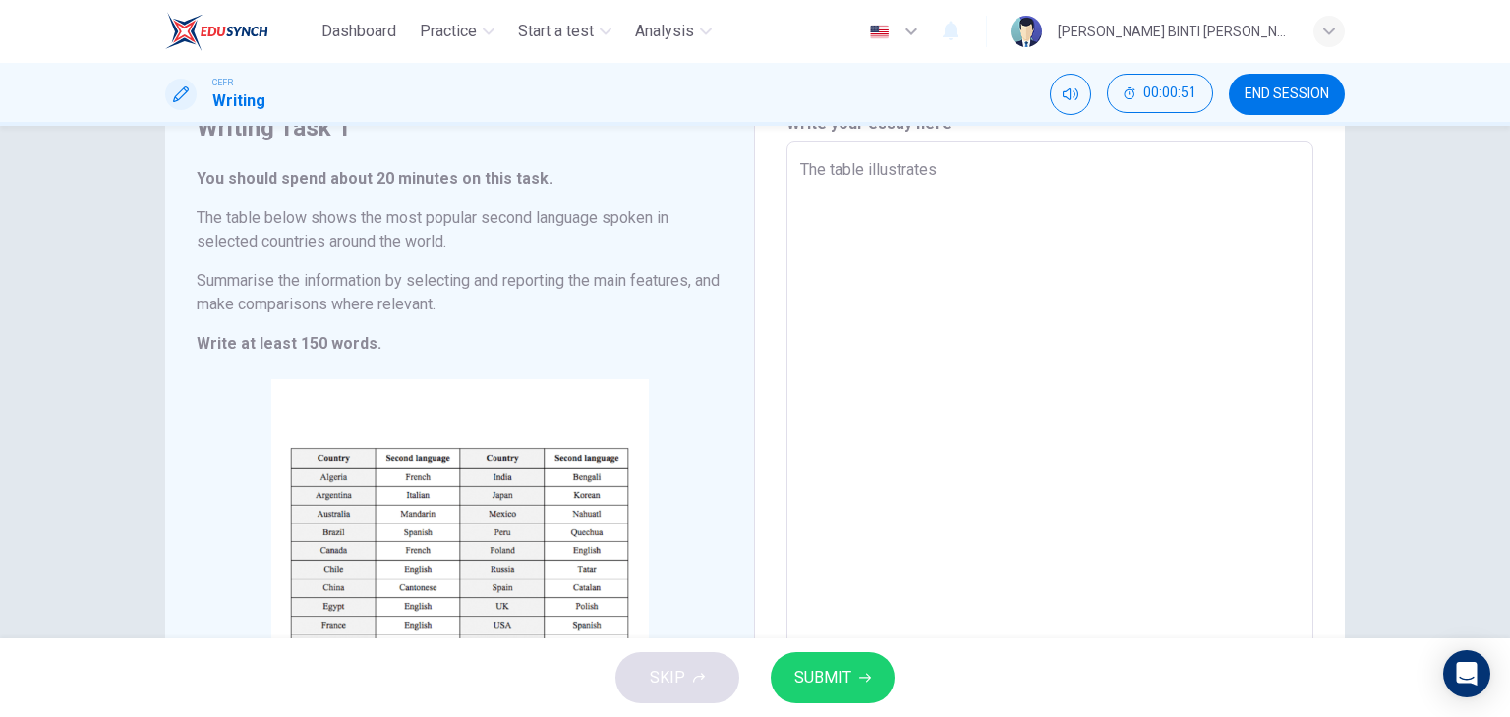
type textarea "The table illustrates t"
type textarea "x"
type textarea "The table illustrates th"
type textarea "x"
type textarea "The table illustrates the"
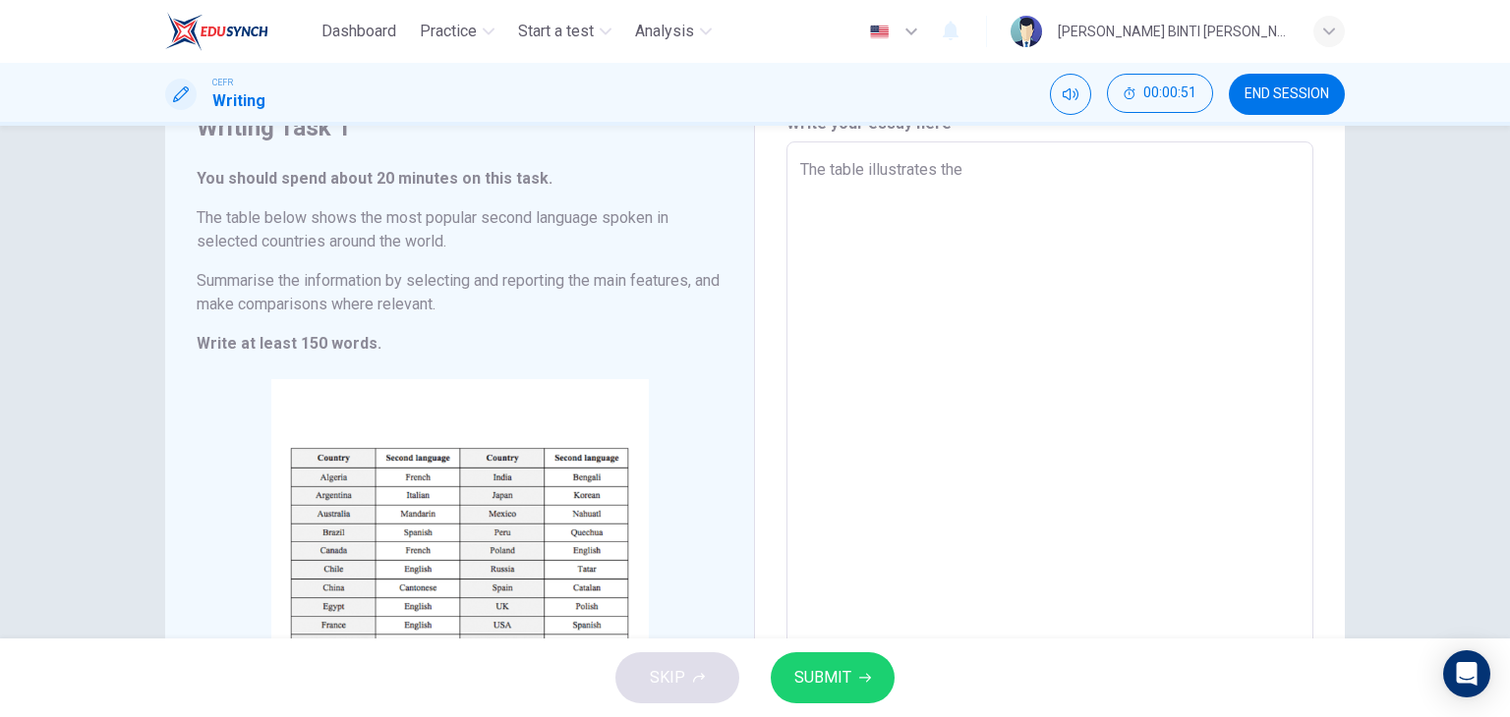
type textarea "x"
type textarea "The table illustrates the"
type textarea "x"
type textarea "The table illustrates the m"
type textarea "x"
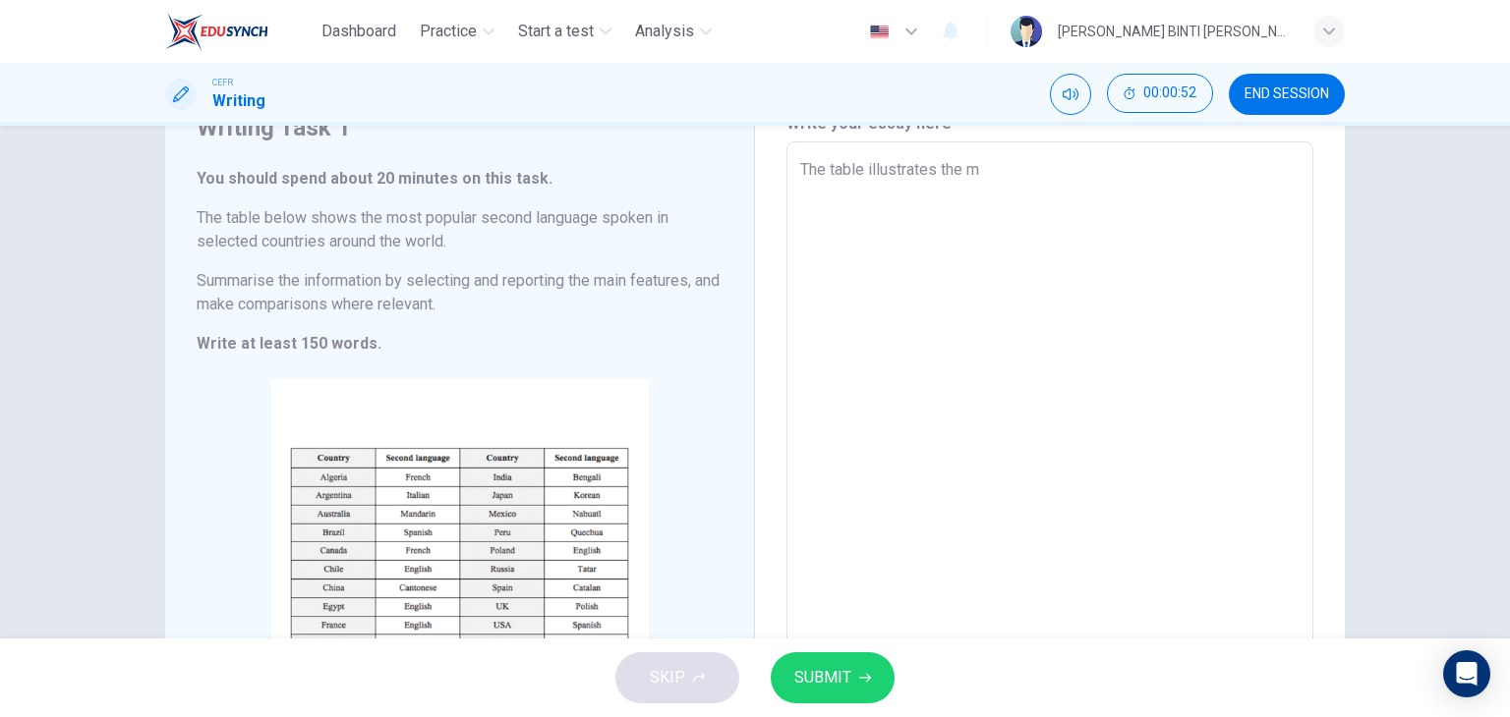
type textarea "The table illustrates the mo"
type textarea "x"
type textarea "The table illustrates the mos"
type textarea "x"
type textarea "The table illustrates the most"
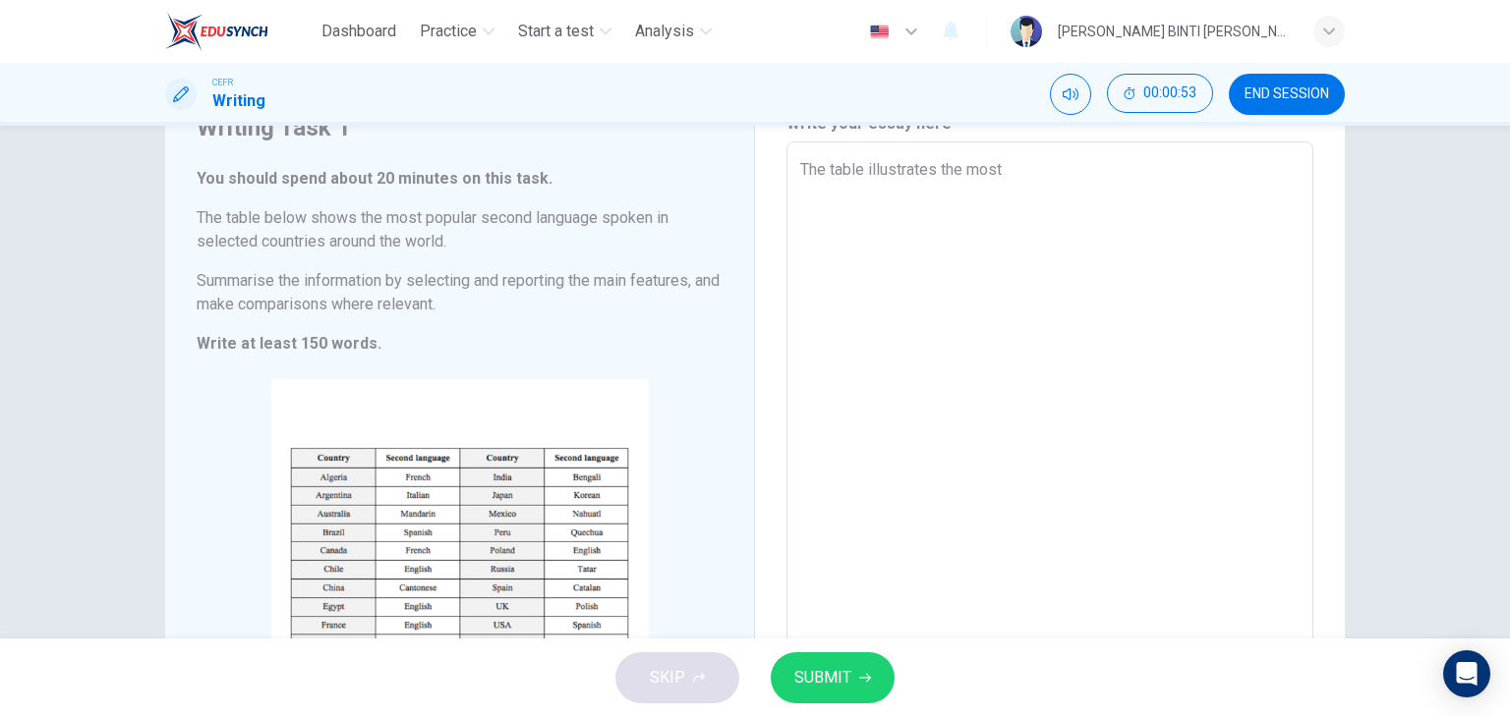
type textarea "x"
type textarea "The table illustrates the most"
type textarea "x"
type textarea "The table illustrates the most s"
type textarea "x"
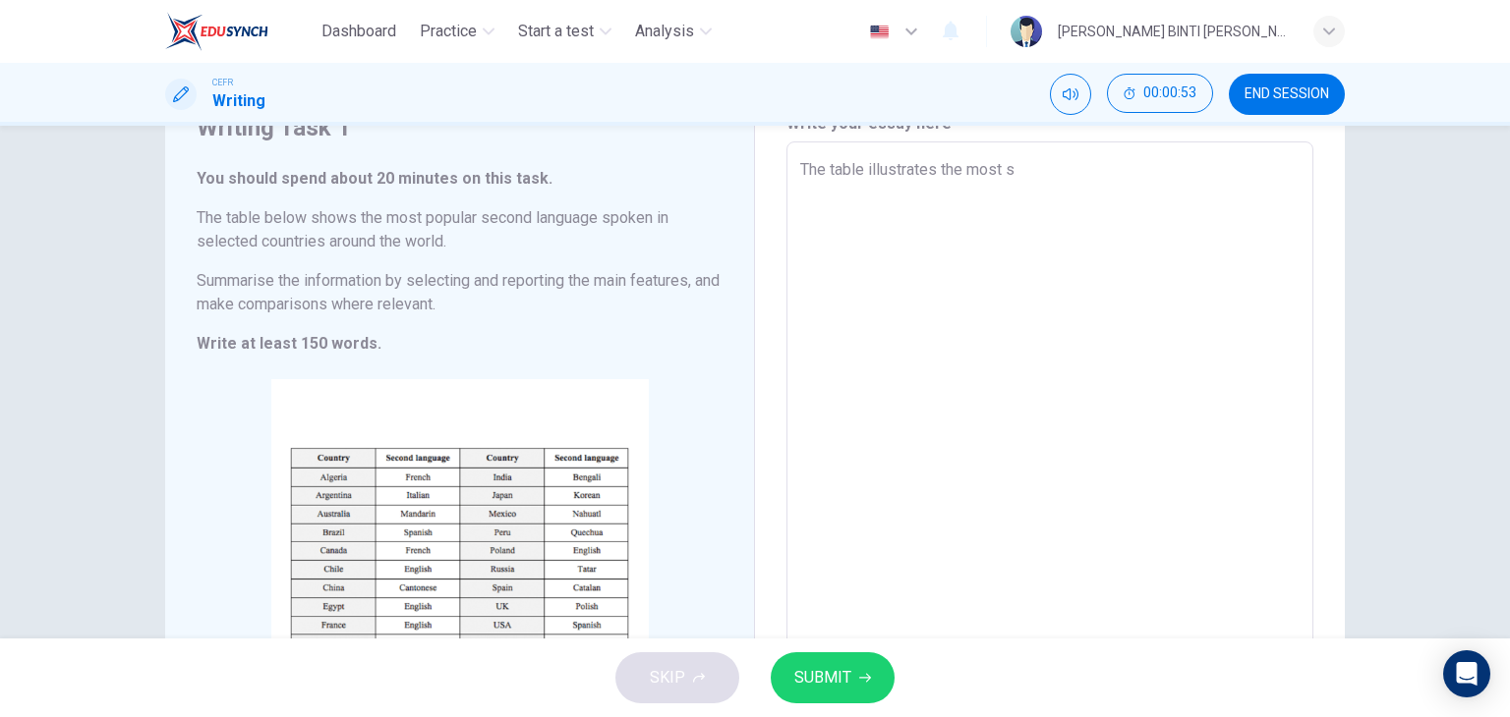
type textarea "The table illustrates the most sp"
type textarea "x"
type textarea "The table illustrates the most spo"
type textarea "x"
type textarea "The table illustrates the most spok"
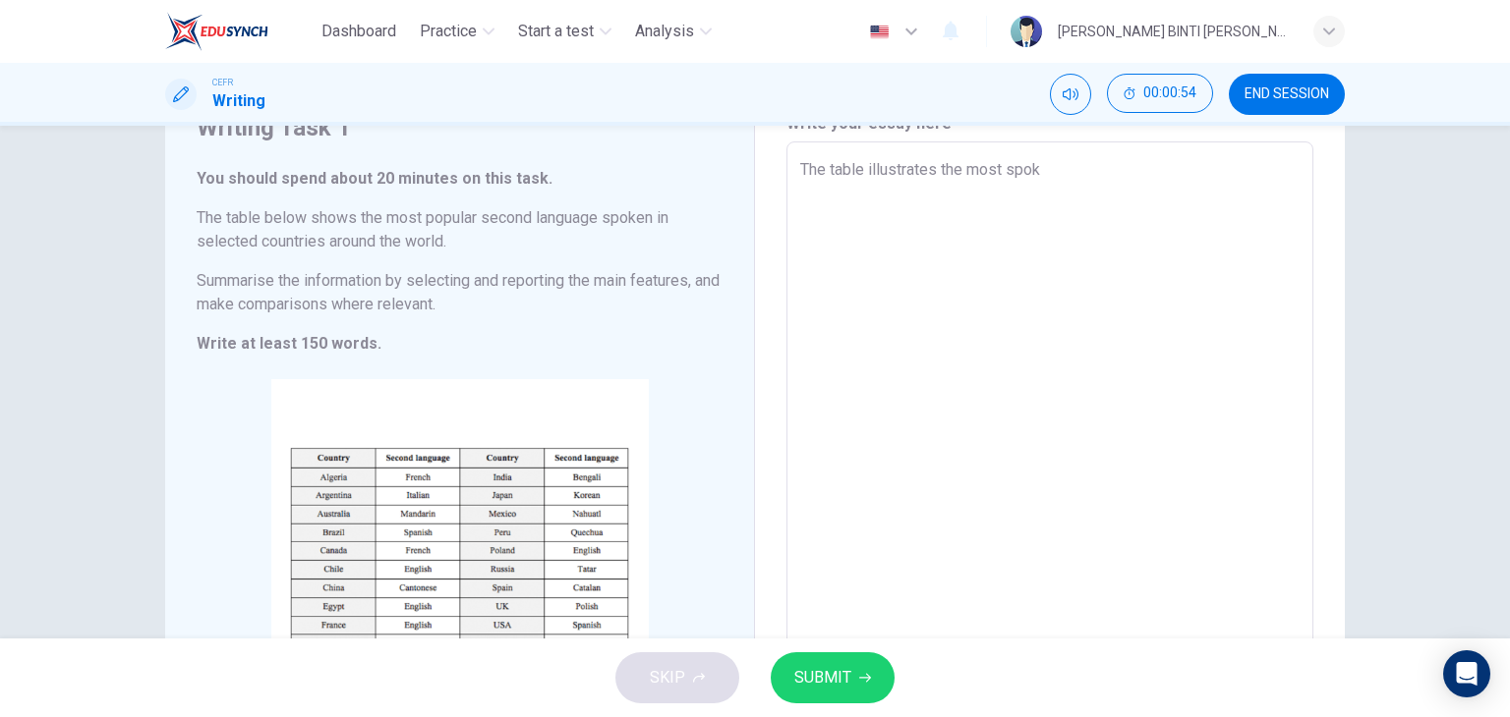
type textarea "x"
type textarea "The table illustrates the most spoke"
type textarea "x"
type textarea "The table illustrates the most spoken"
type textarea "x"
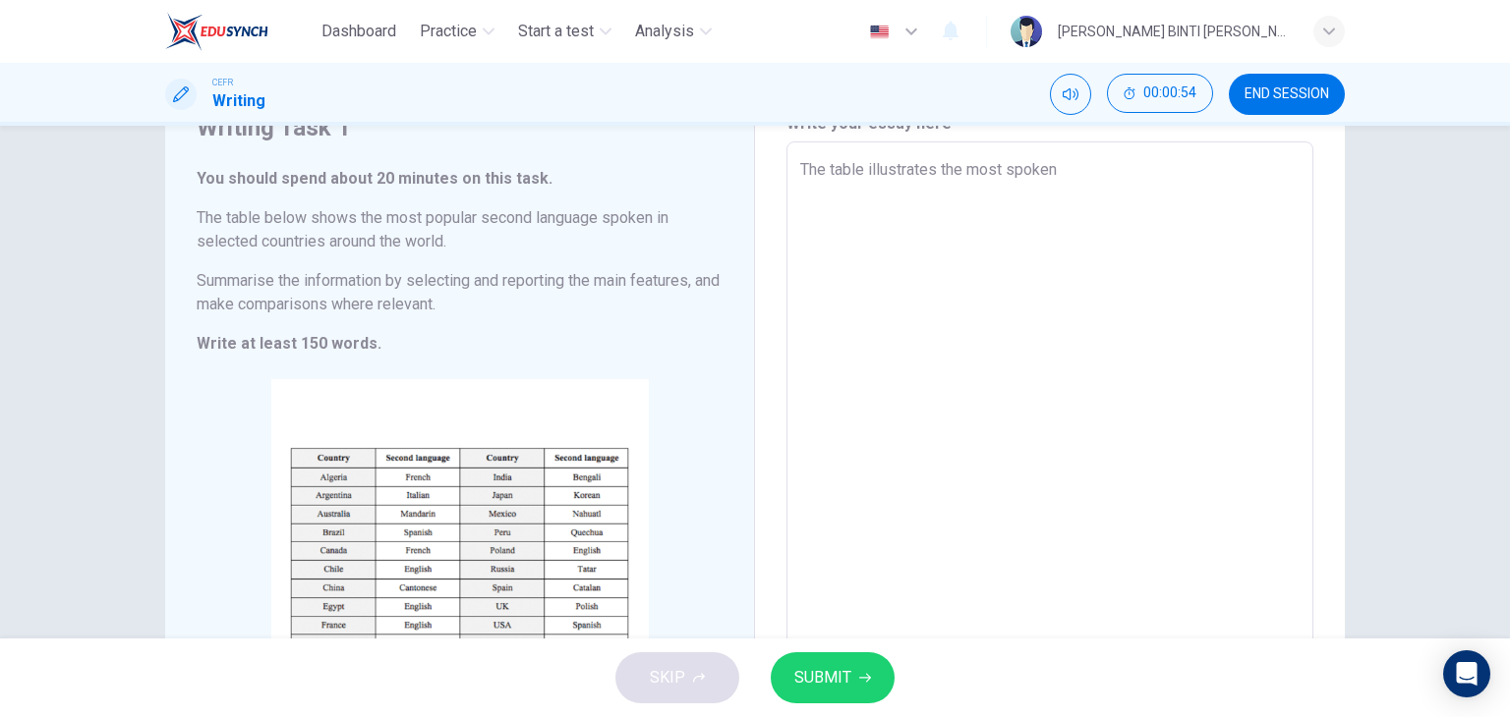
type textarea "The table illustrates the most spoken"
type textarea "x"
type textarea "The table illustrates the most spoken l"
type textarea "x"
type textarea "The table illustrates the most spoken la"
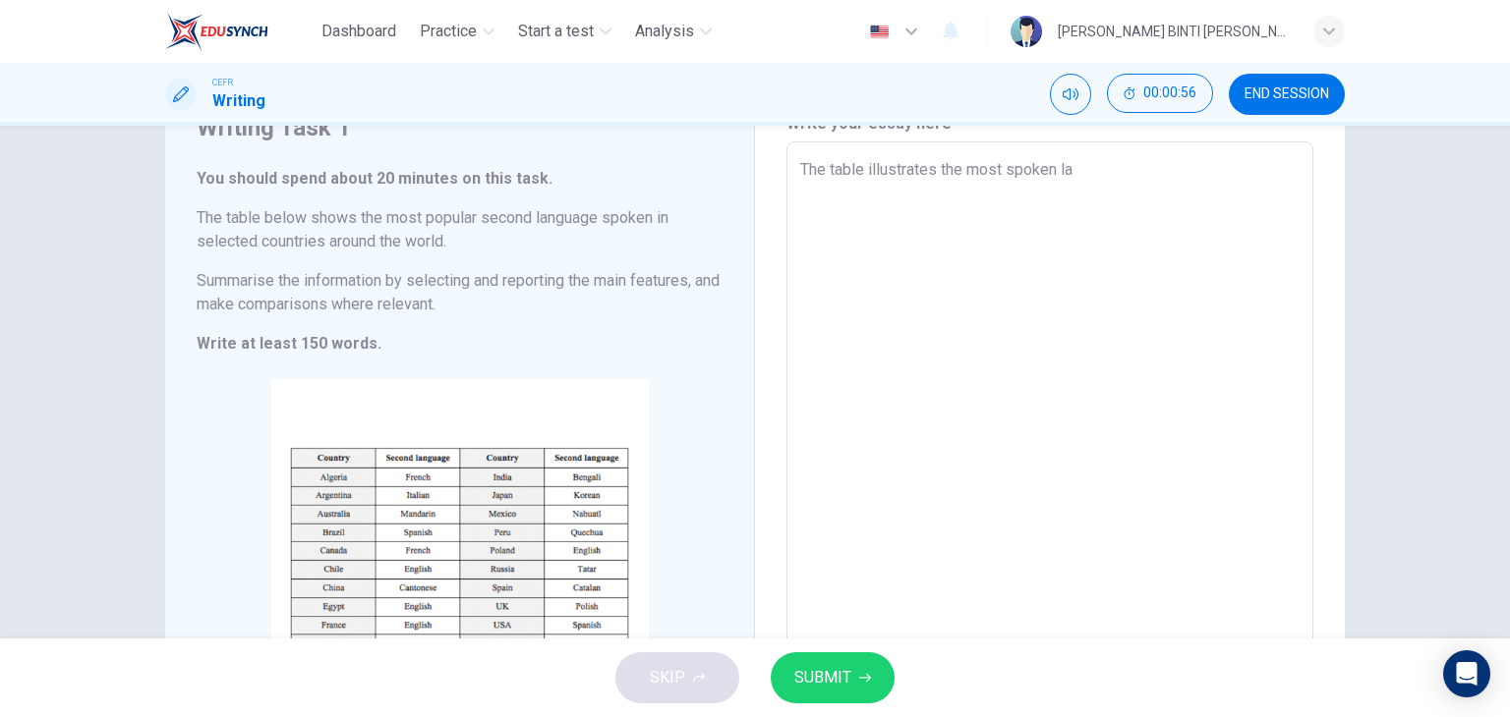
type textarea "x"
type textarea "The table illustrates the most spoken lan"
type textarea "x"
type textarea "The table illustrates the most spoken lang"
type textarea "x"
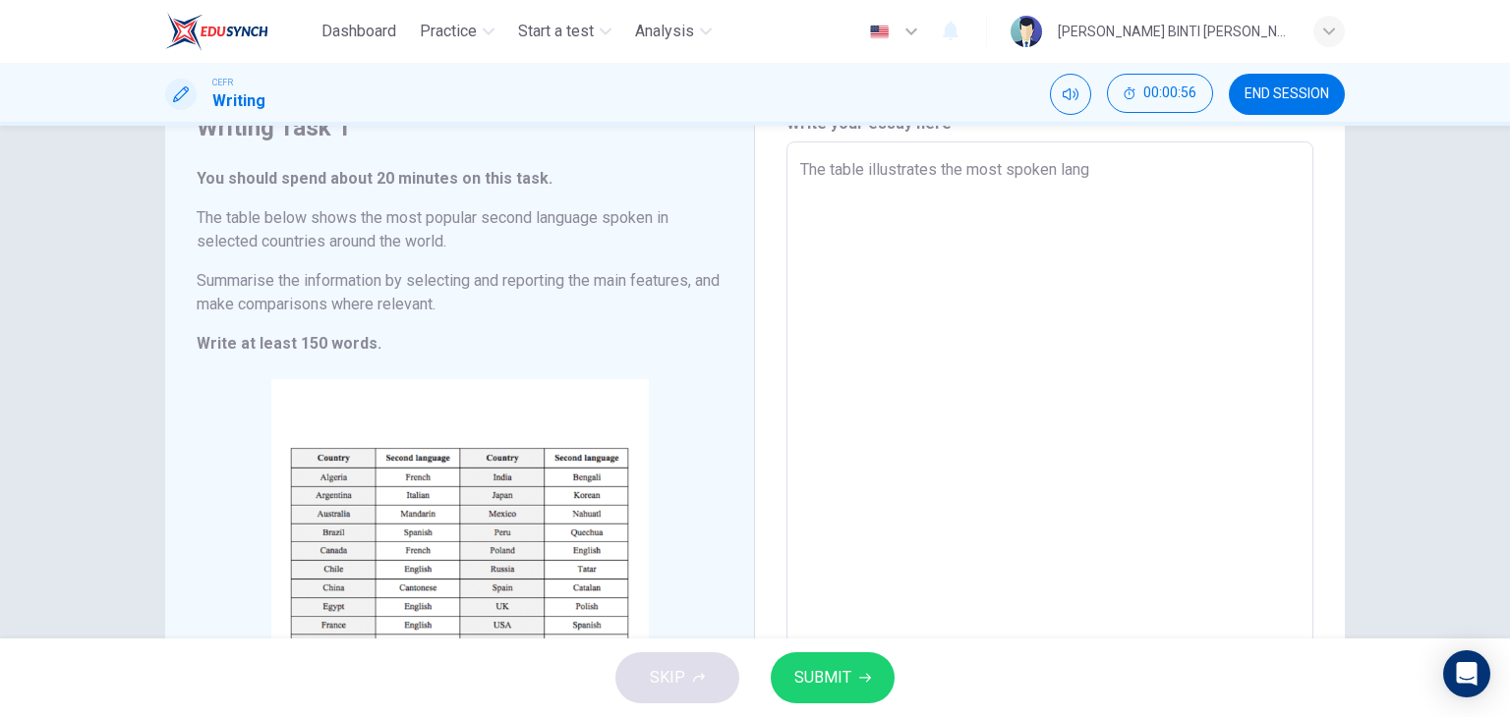
type textarea "The table illustrates the most spoken langu"
type textarea "x"
type textarea "The table illustrates the most spoken langua"
type textarea "x"
type textarea "The table illustrates the most spoken languag"
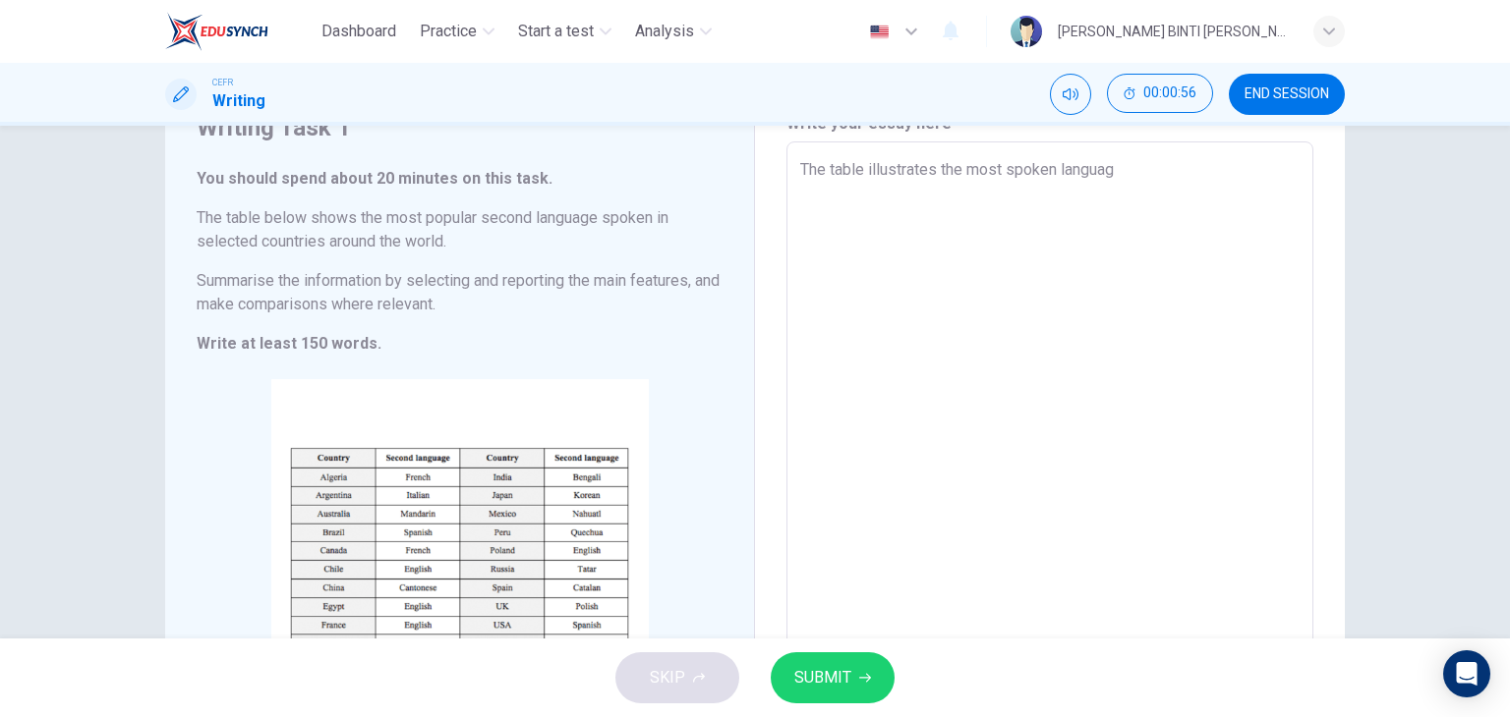
type textarea "x"
type textarea "The table illustrates the most spoken language"
type textarea "x"
type textarea "The table illustrates the most spoken languag"
type textarea "x"
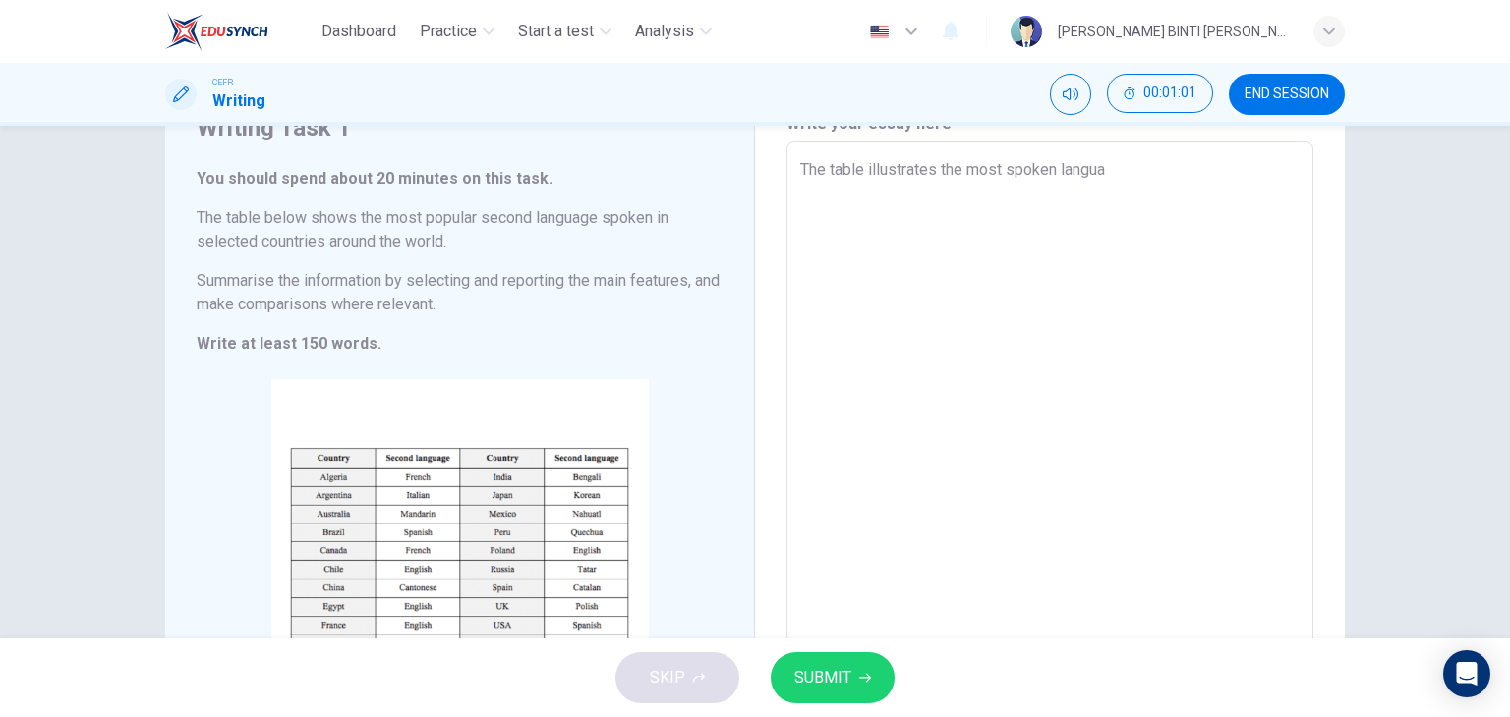
type textarea "The table illustrates the most spoken langu"
type textarea "x"
type textarea "The table illustrates the most spoken lang"
type textarea "x"
type textarea "The table illustrates the most spoken la"
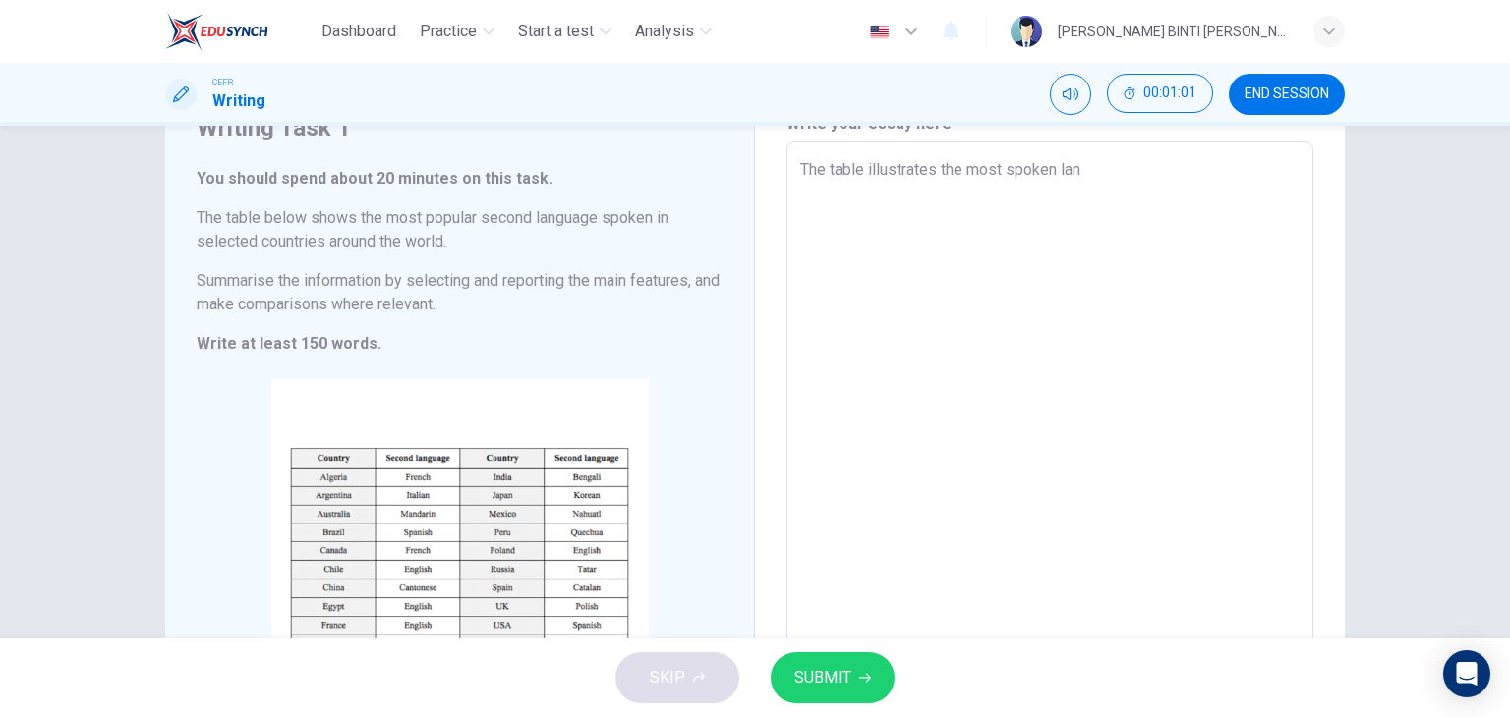
type textarea "x"
type textarea "The table illustrates the most spoken l"
type textarea "x"
type textarea "The table illustrates the most spoken"
type textarea "x"
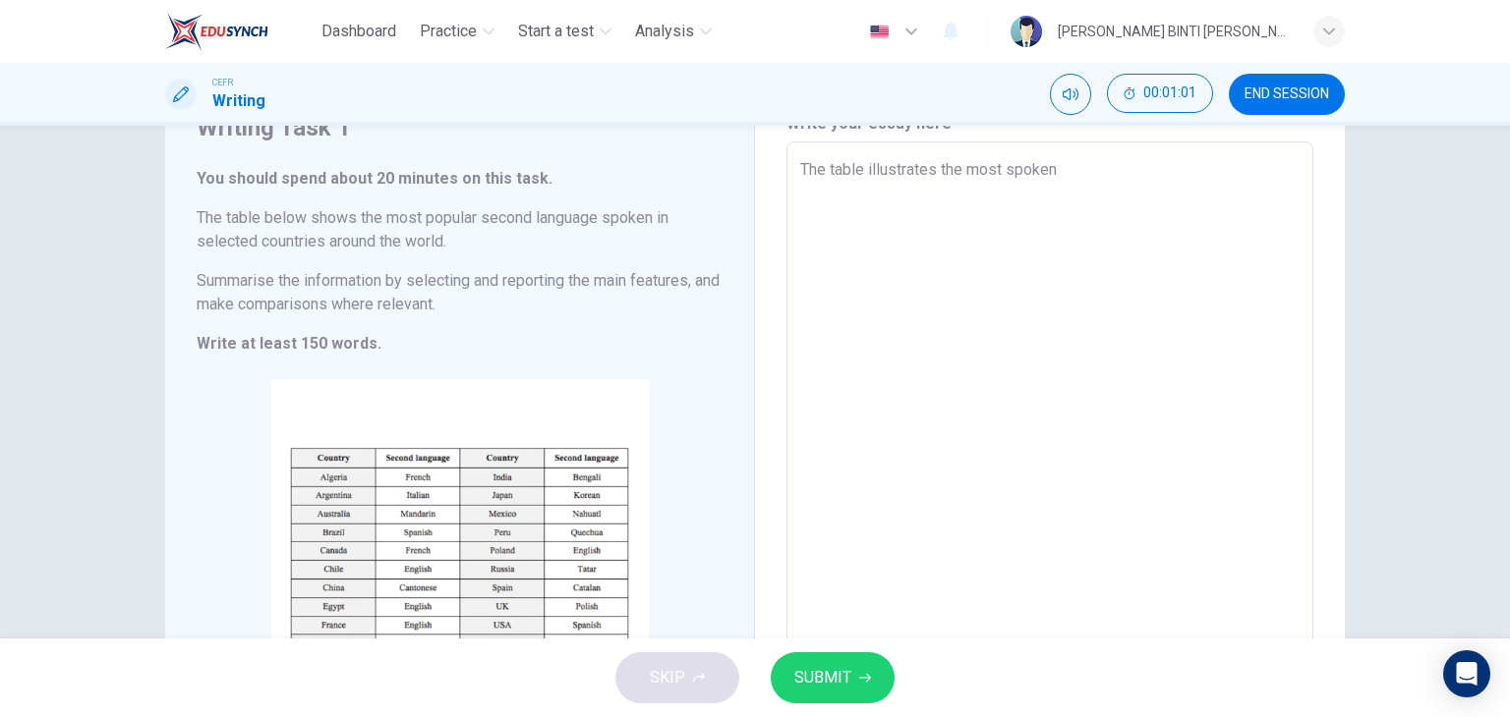
type textarea "The table illustrates the most spoken"
type textarea "x"
type textarea "The table illustrates the most spoke"
type textarea "x"
type textarea "The table illustrates the most spok"
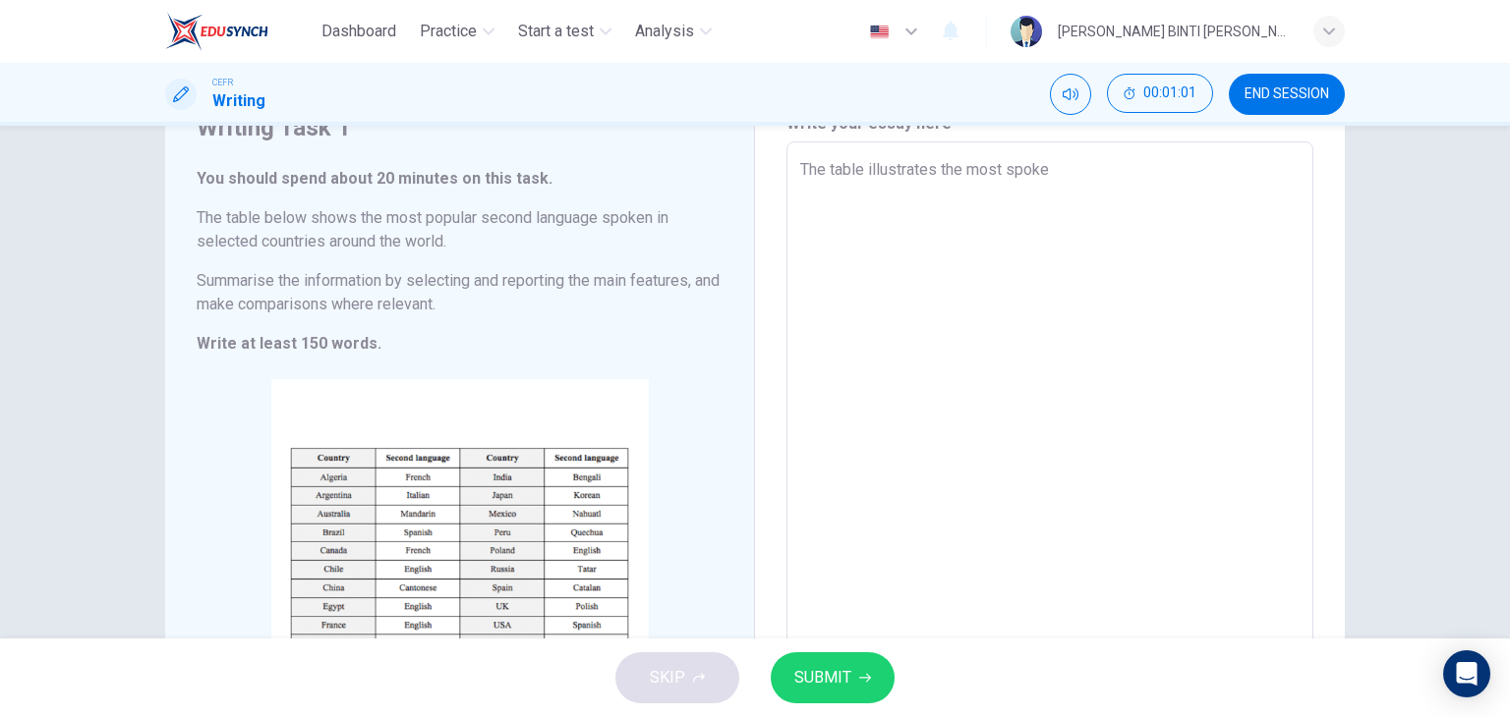
type textarea "x"
type textarea "The table illustrates the most spo"
type textarea "x"
type textarea "The table illustrates the most sp"
type textarea "x"
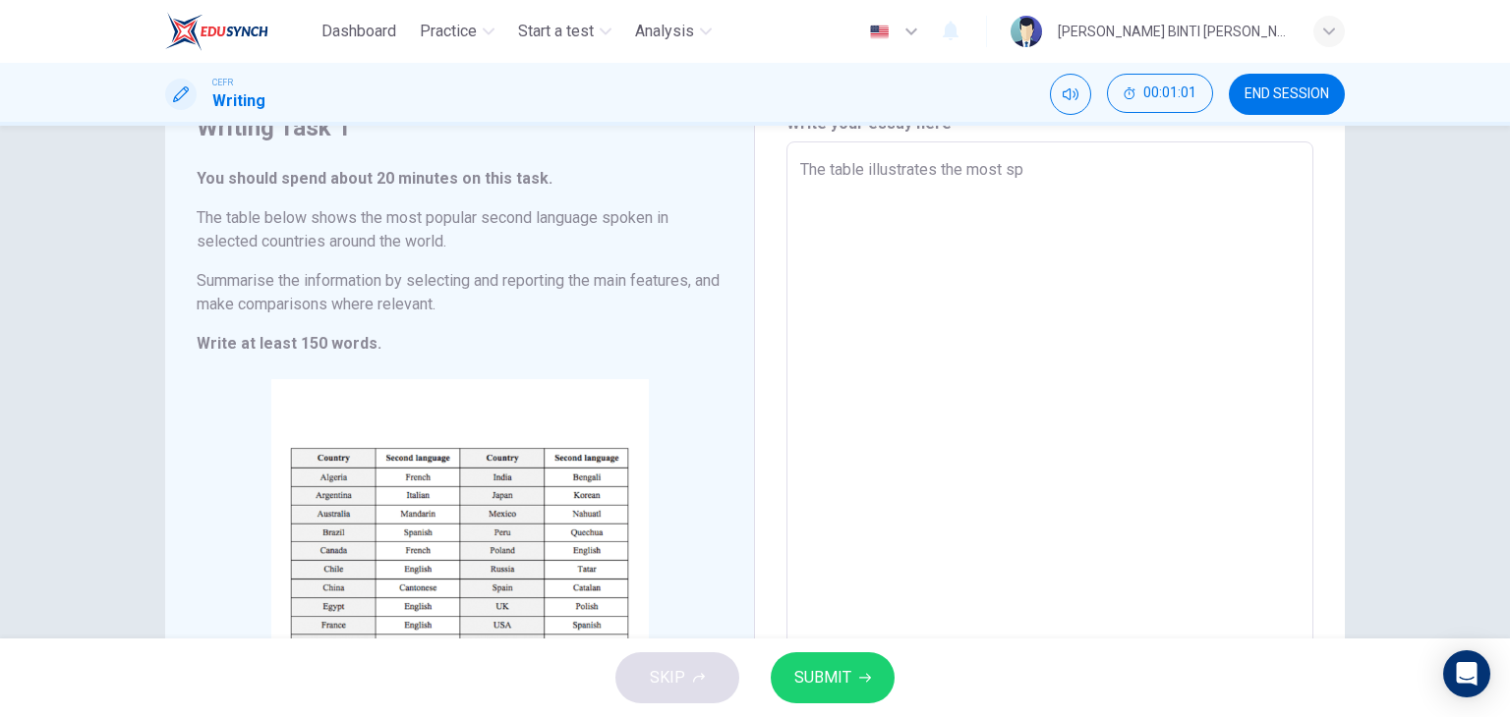
type textarea "The table illustrates the most s"
type textarea "x"
type textarea "The table illustrates the most"
type textarea "x"
type textarea "The table illustrates the most"
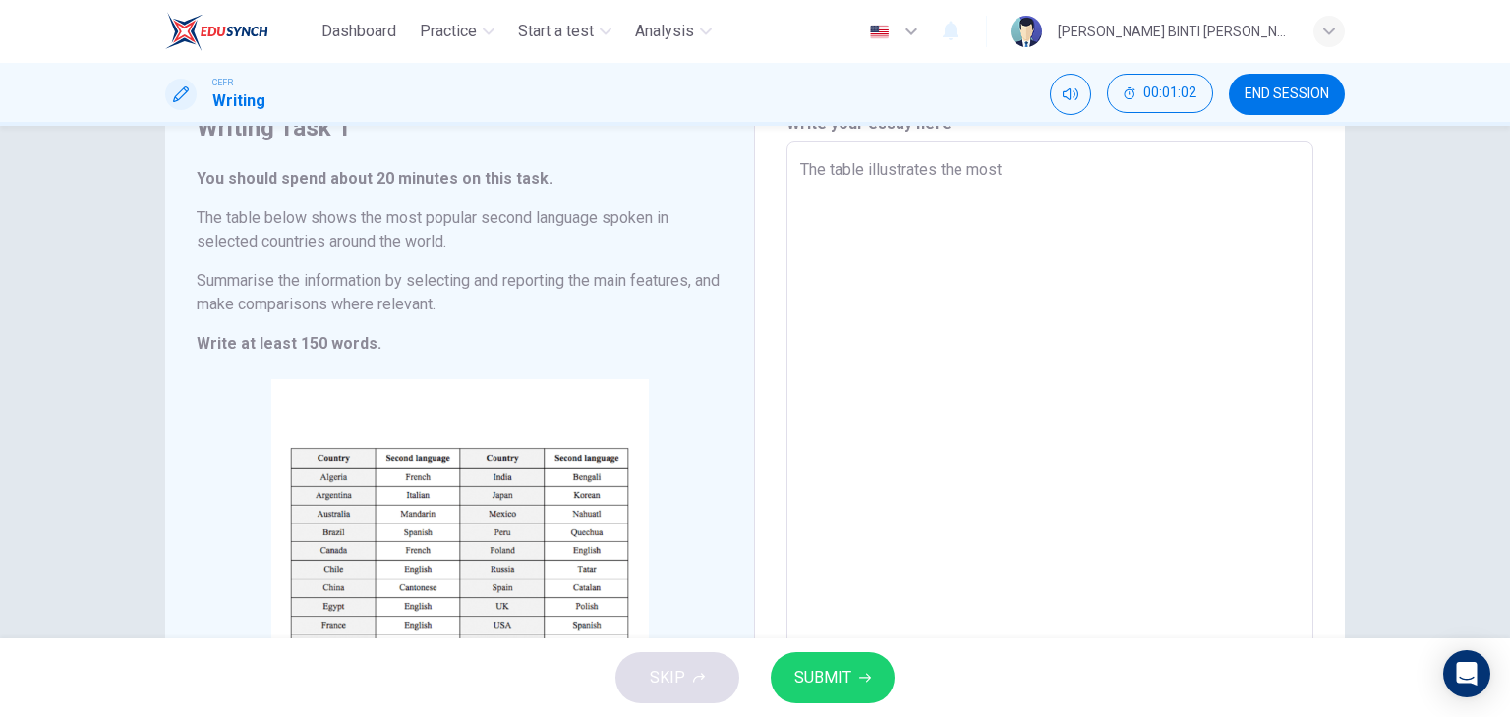
type textarea "x"
type textarea "The table illustrates the mos"
type textarea "x"
type textarea "The table illustrates the mo"
type textarea "x"
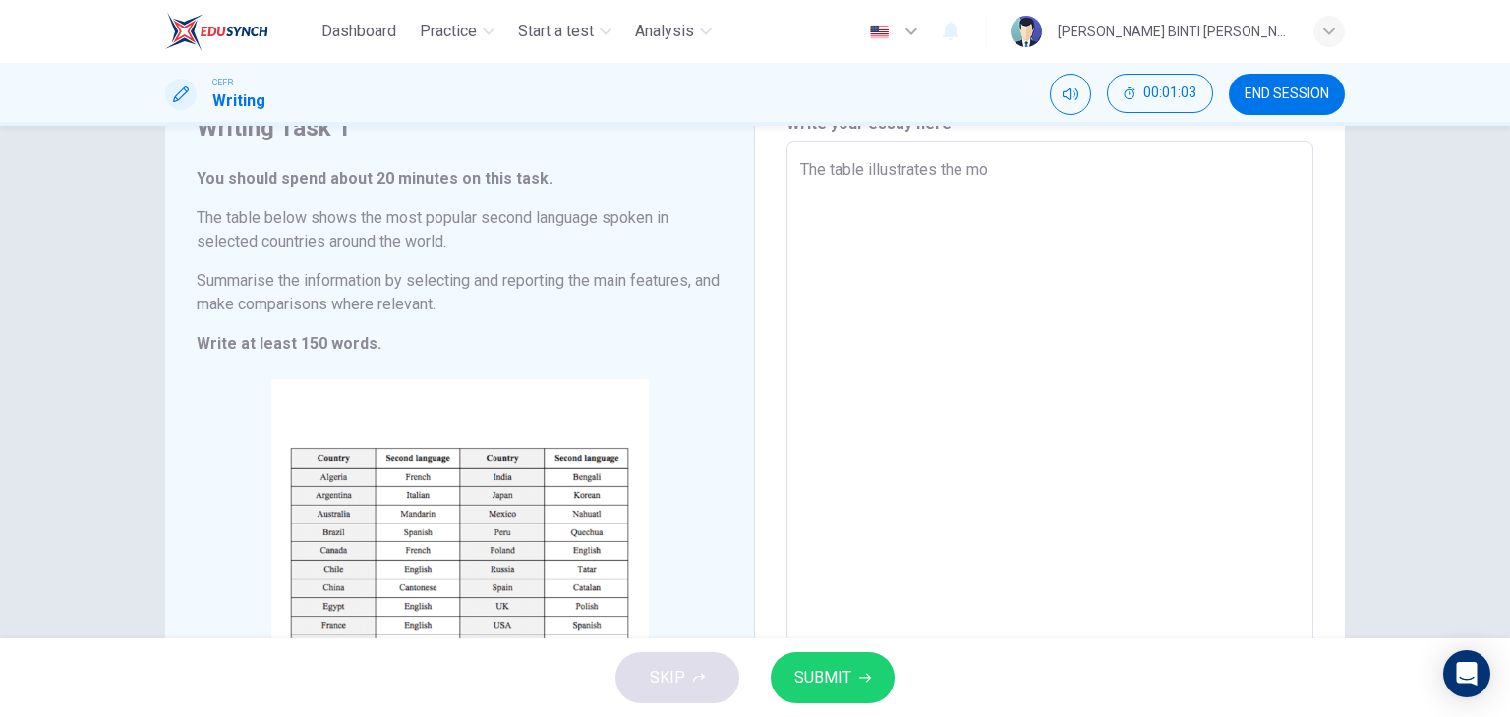
type textarea "The table illustrates the m"
type textarea "x"
type textarea "The table illustrates the"
type textarea "x"
type textarea "The table illustrates the"
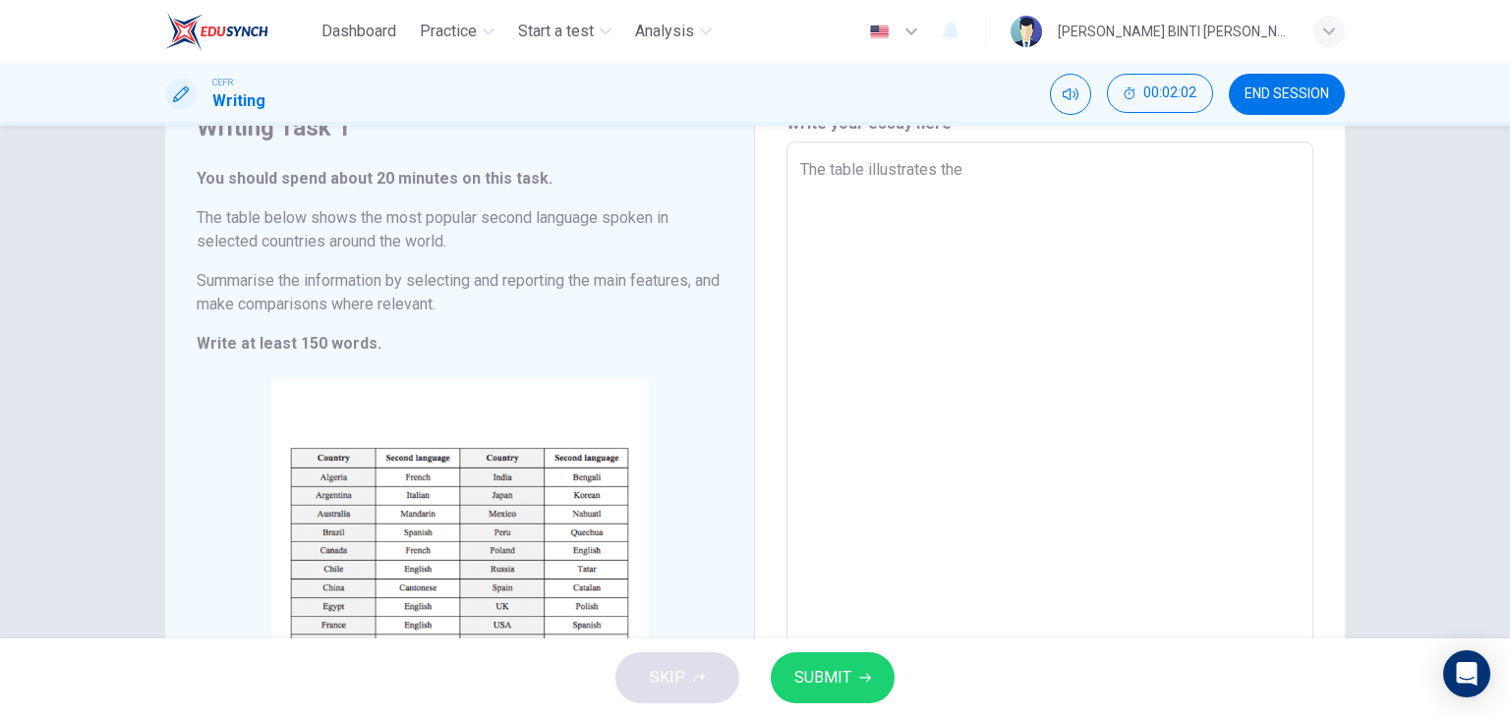
type textarea "x"
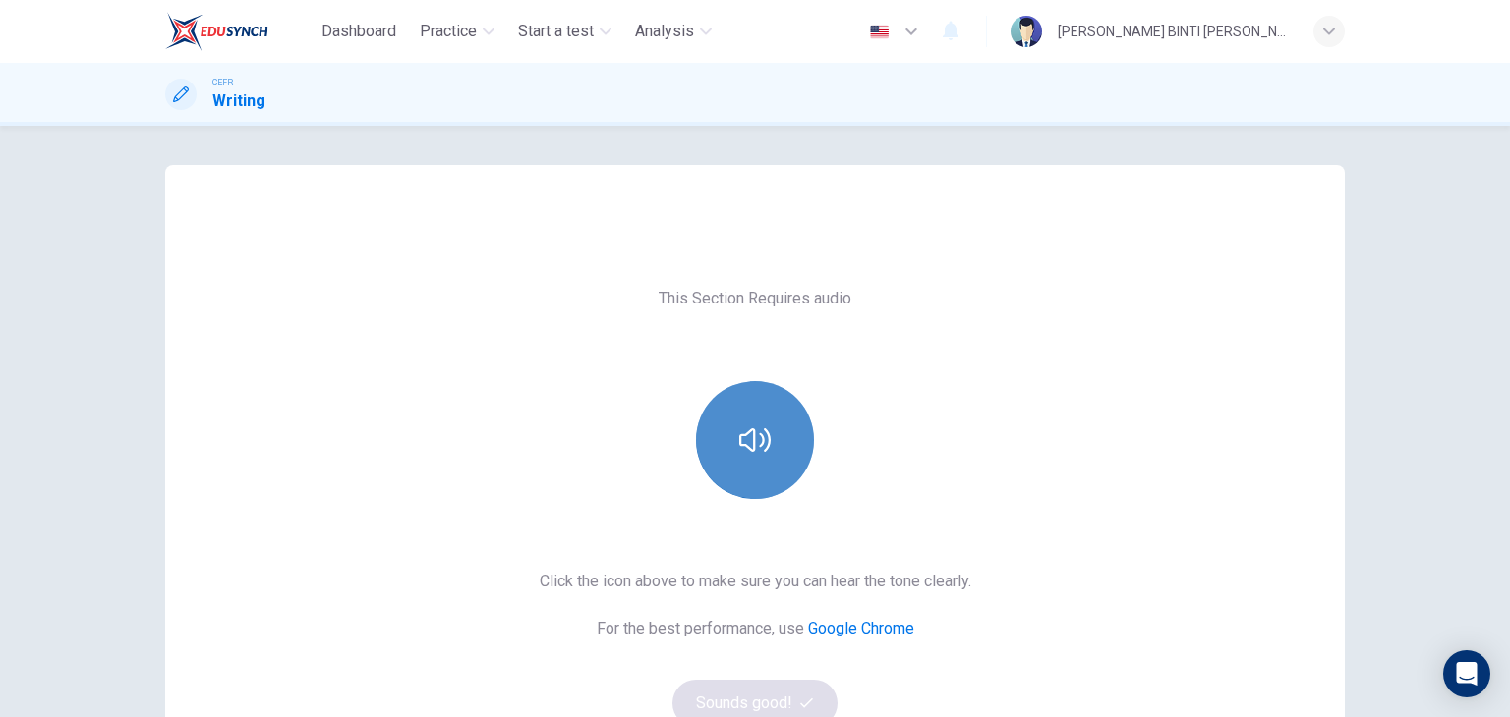
click at [797, 429] on button "button" at bounding box center [755, 440] width 118 height 118
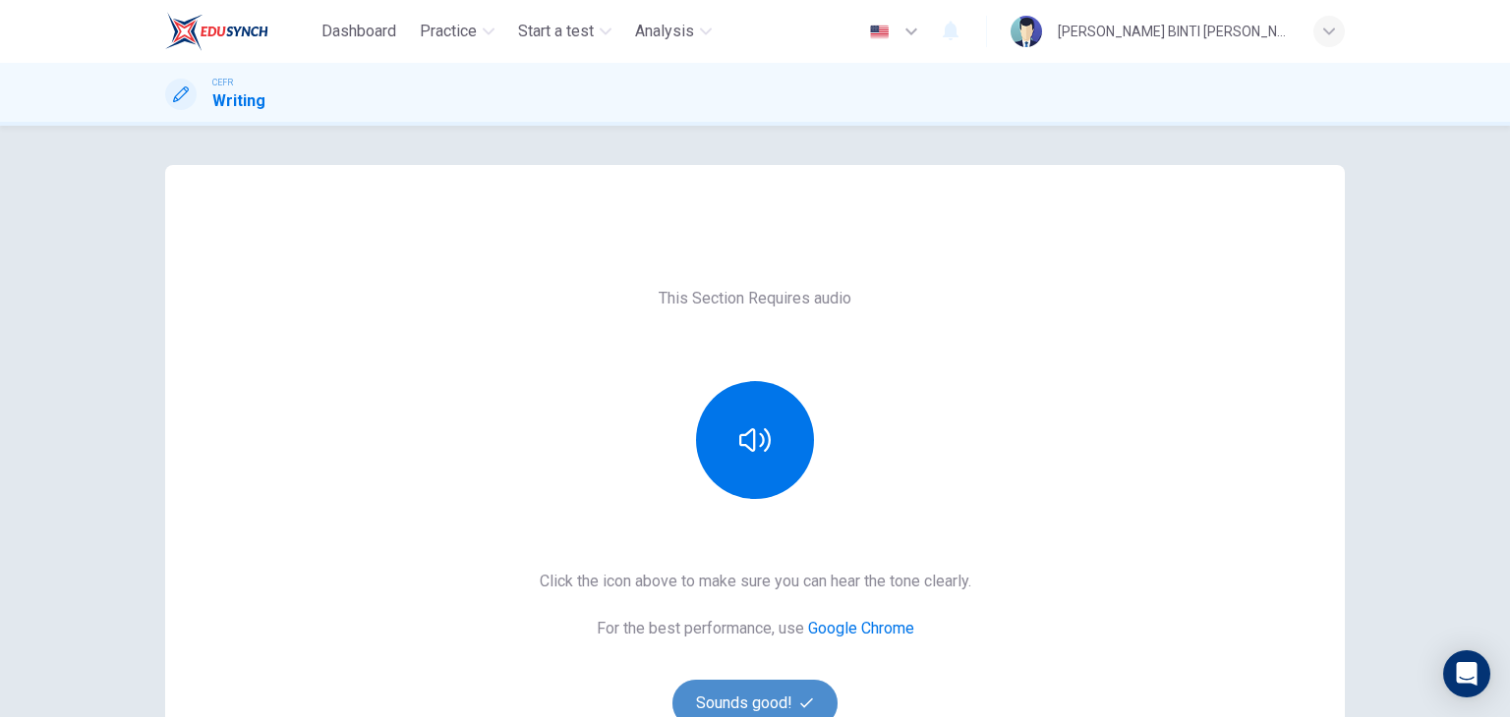
click at [762, 692] on button "Sounds good!" at bounding box center [754, 703] width 165 height 47
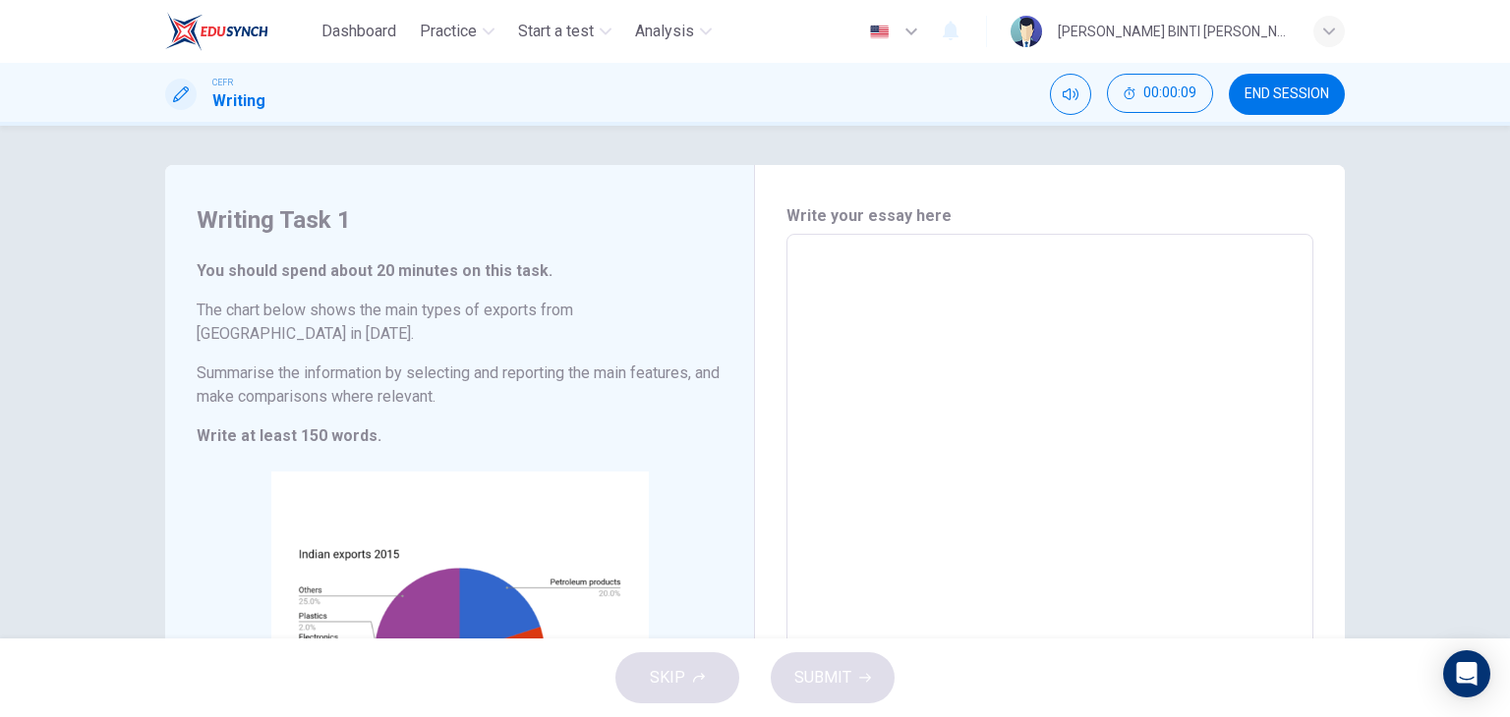
click at [826, 282] on textarea at bounding box center [1049, 525] width 499 height 548
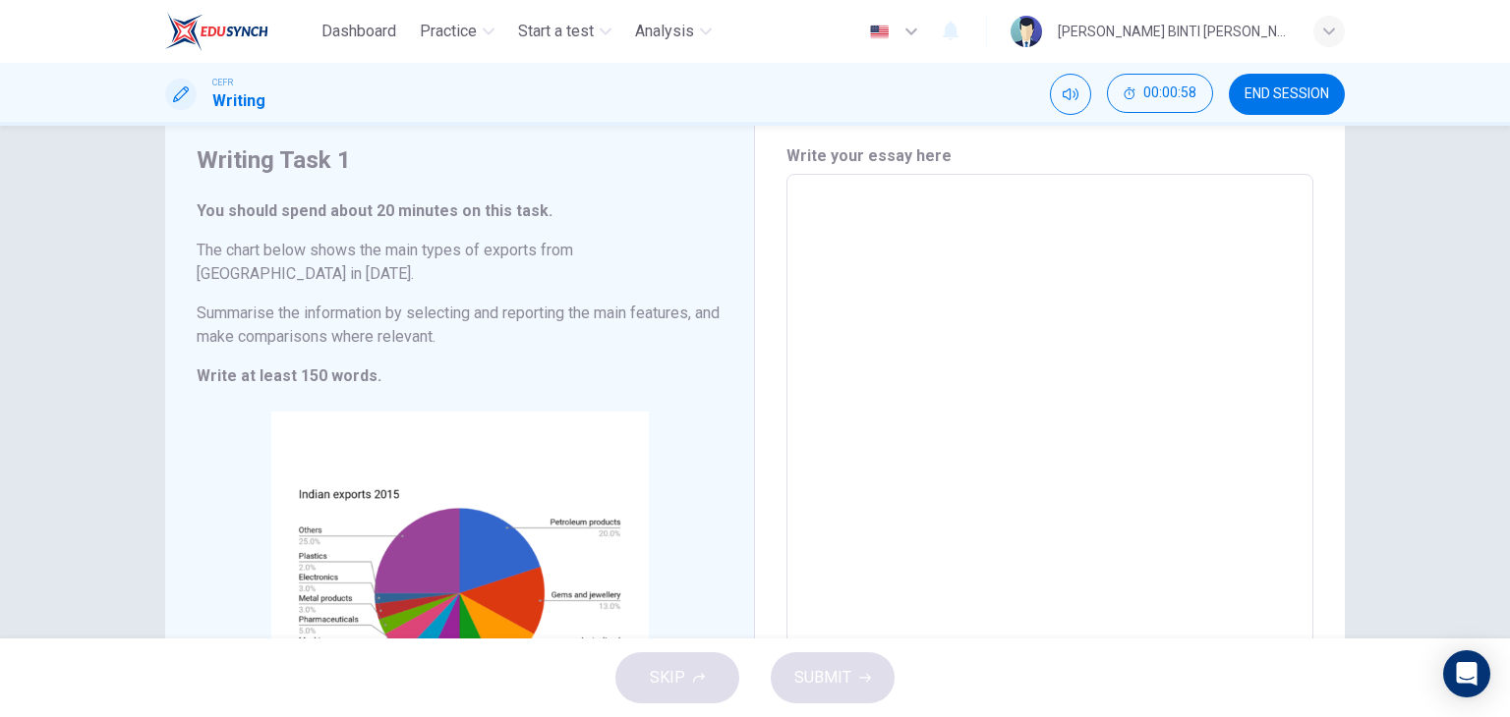
scroll to position [59, 0]
type textarea "T"
type textarea "x"
type textarea "Th"
type textarea "x"
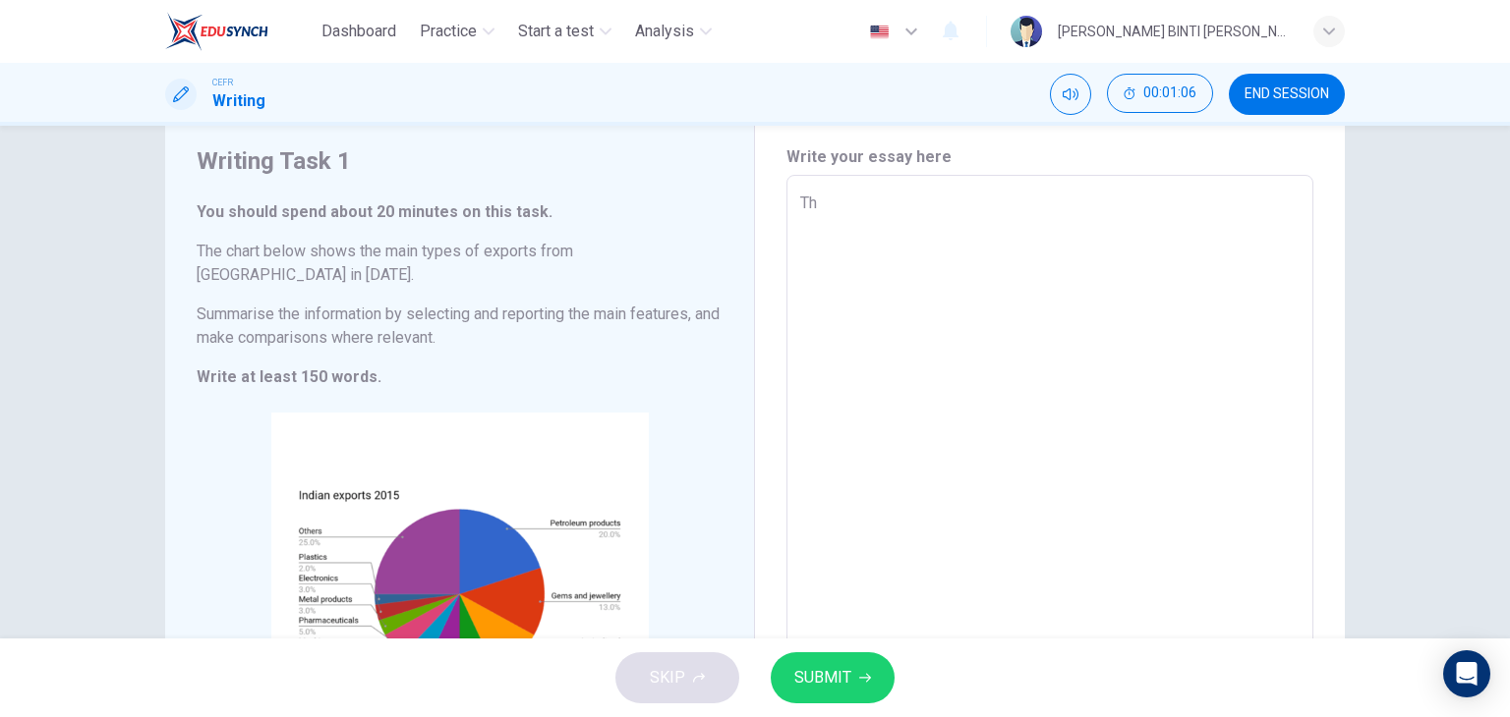
type textarea "The"
type textarea "x"
type textarea "The"
type textarea "x"
type textarea "The t"
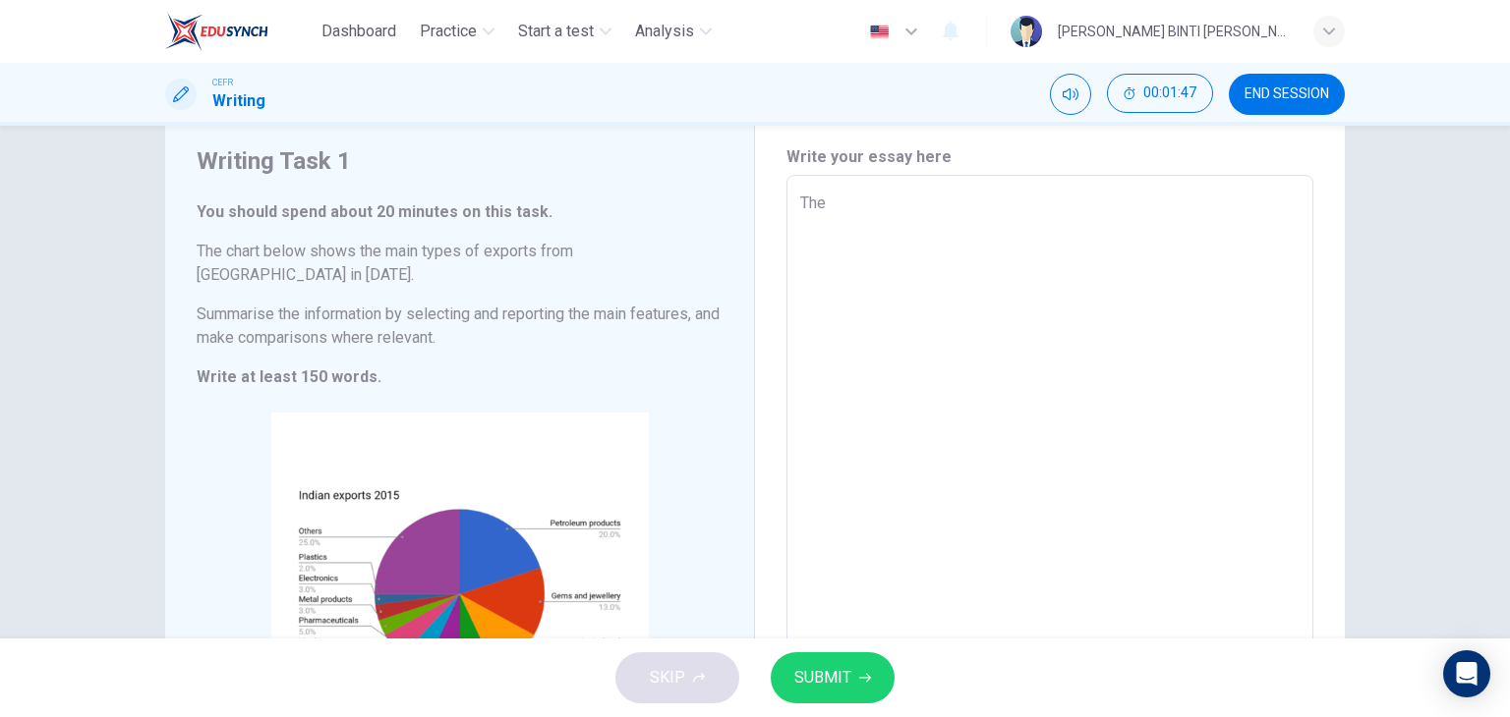
type textarea "x"
type textarea "The"
type textarea "x"
type textarea "The p"
type textarea "x"
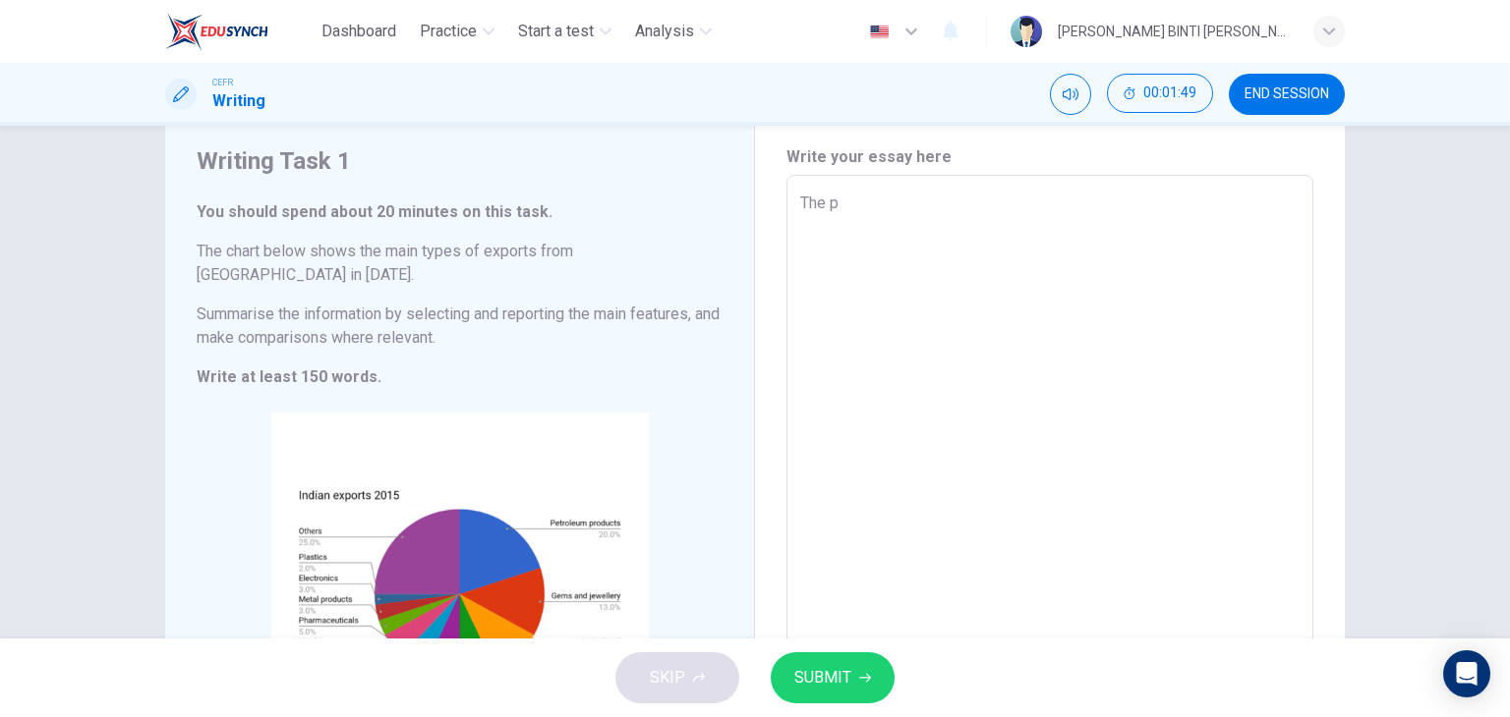
type textarea "The pi"
type textarea "x"
type textarea "The pi"
type textarea "x"
type textarea "The pi e"
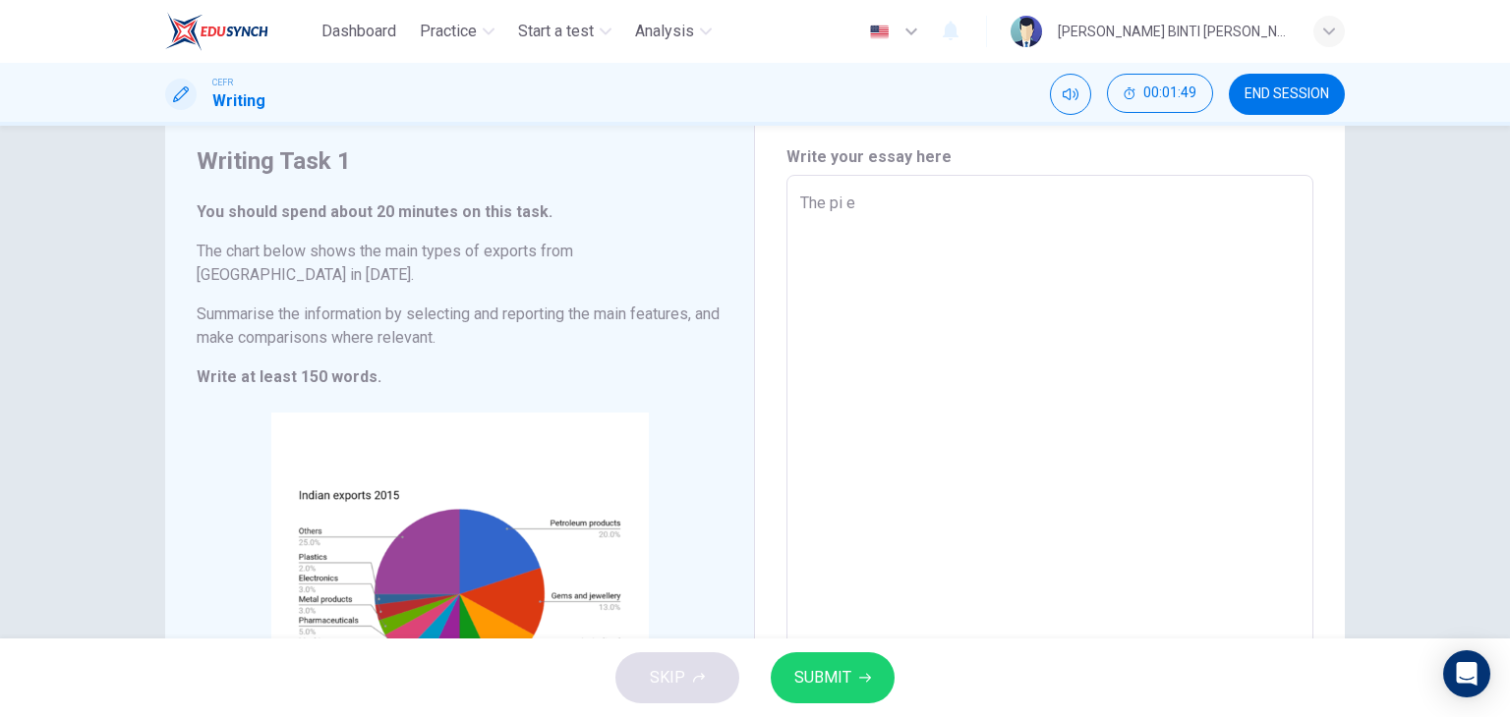
type textarea "x"
type textarea "The pi"
type textarea "x"
type textarea "The pi"
type textarea "x"
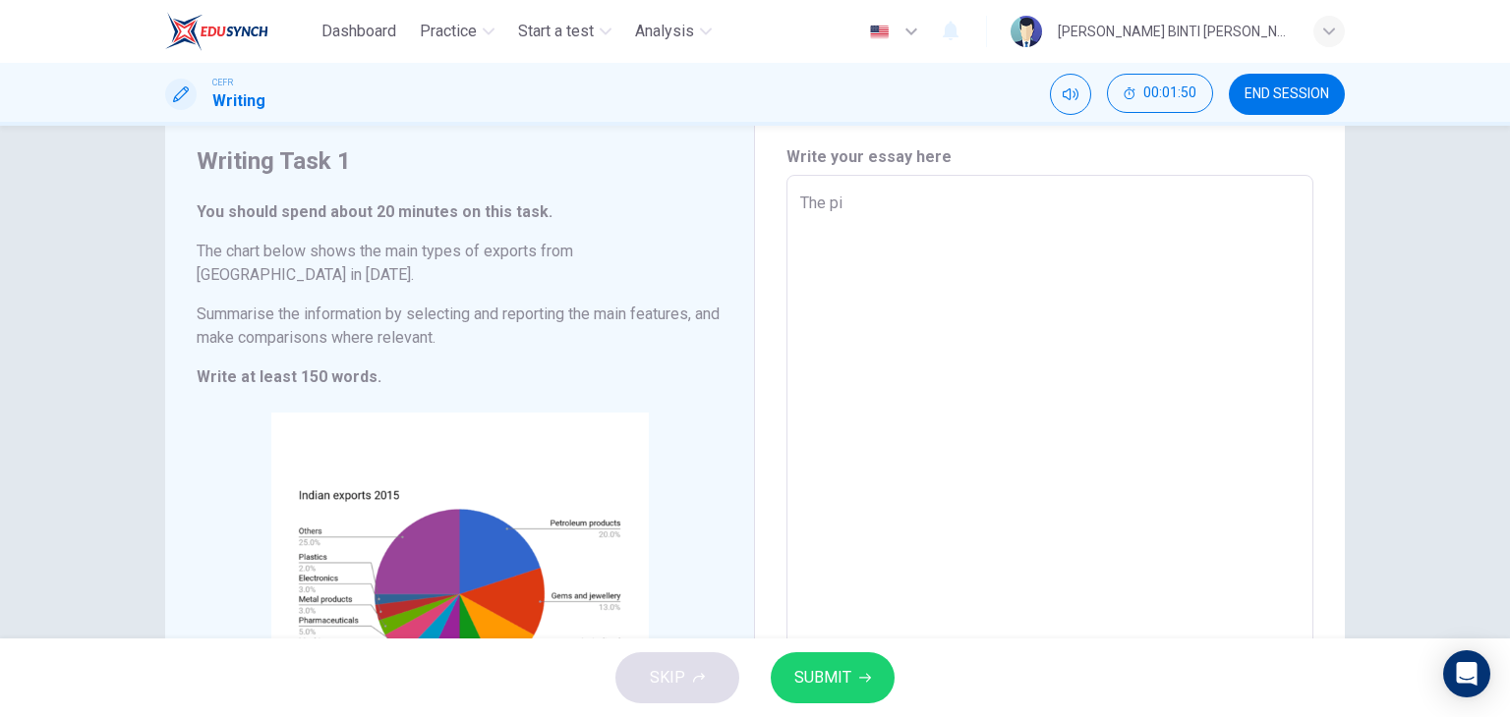
type textarea "The pie"
type textarea "x"
type textarea "The pie"
type textarea "x"
type textarea "The pie c"
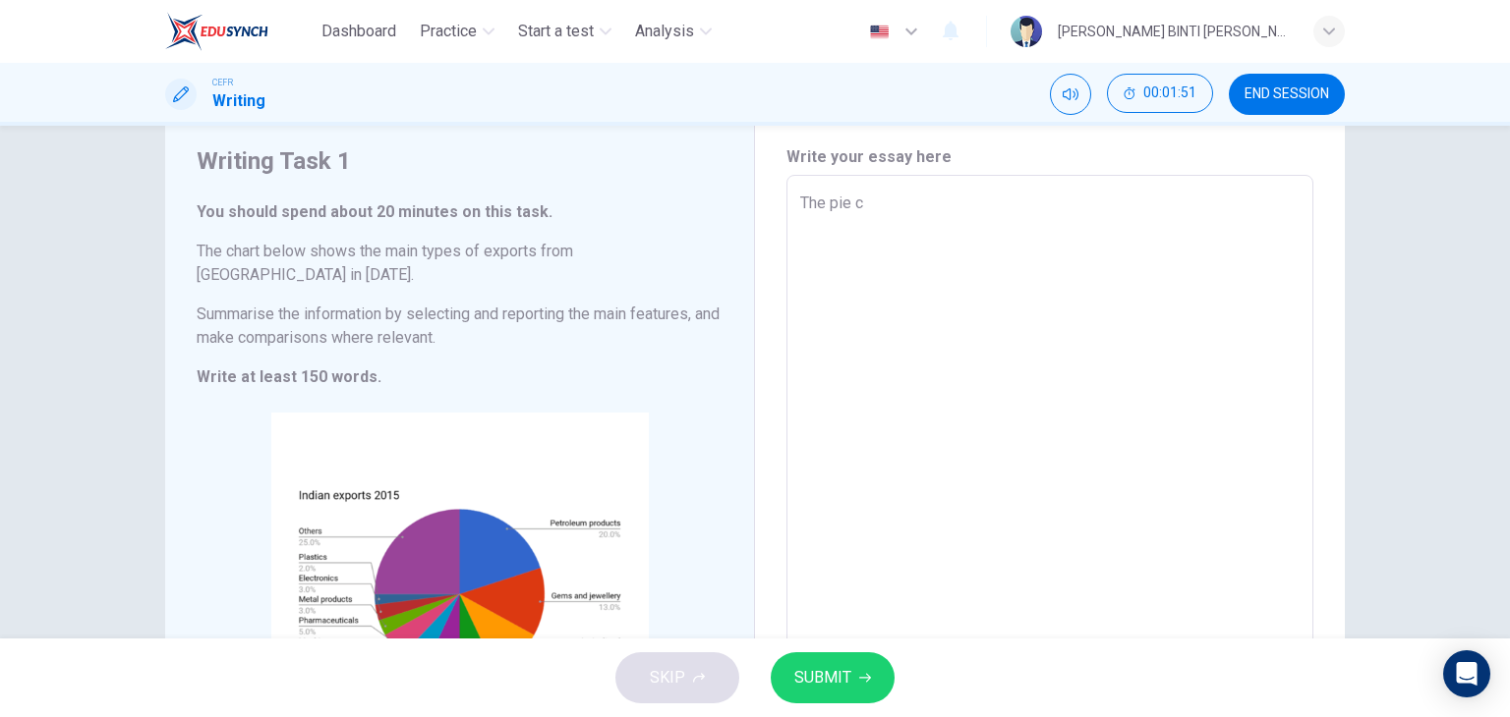
type textarea "x"
type textarea "The pie ch"
type textarea "x"
type textarea "The pie cha"
type textarea "x"
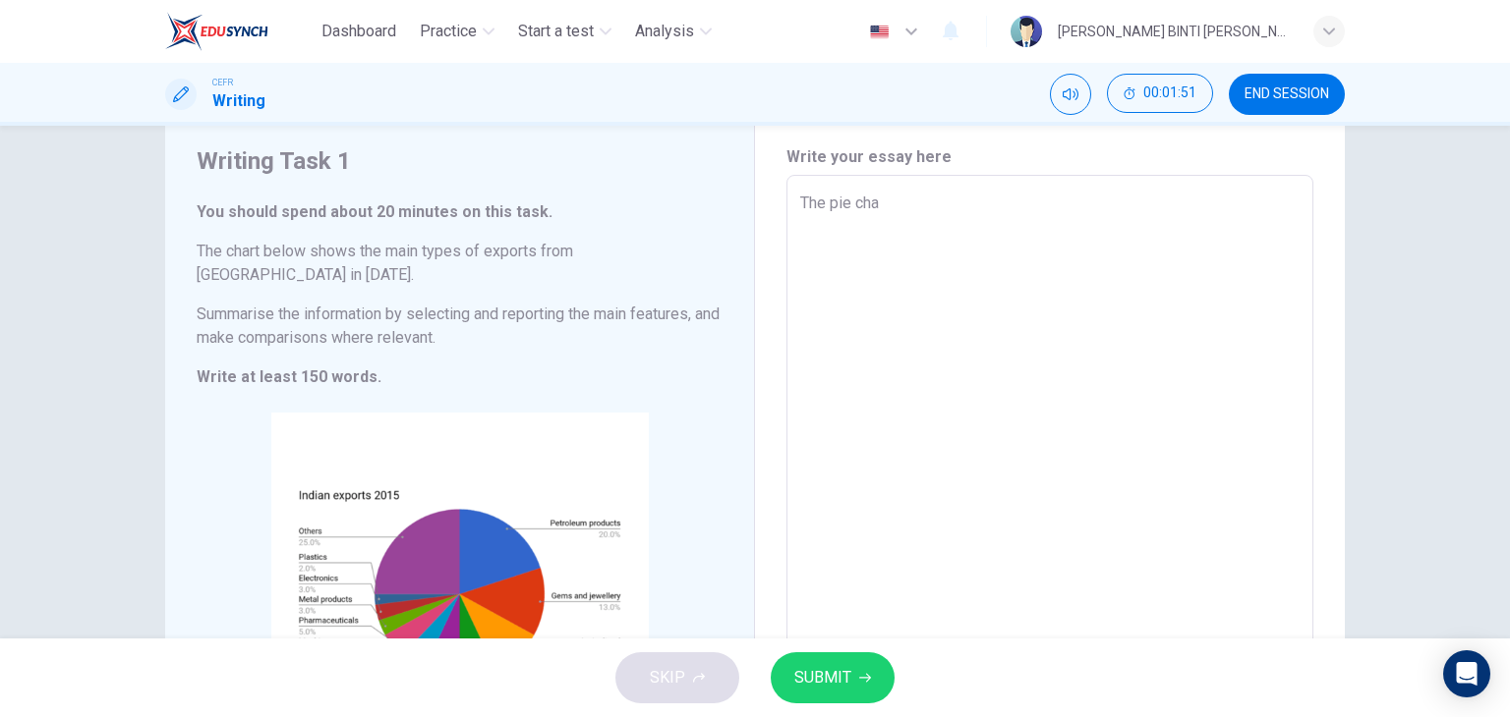
type textarea "The pie char"
type textarea "x"
type textarea "The pie chart"
type textarea "x"
type textarea "The pie chart"
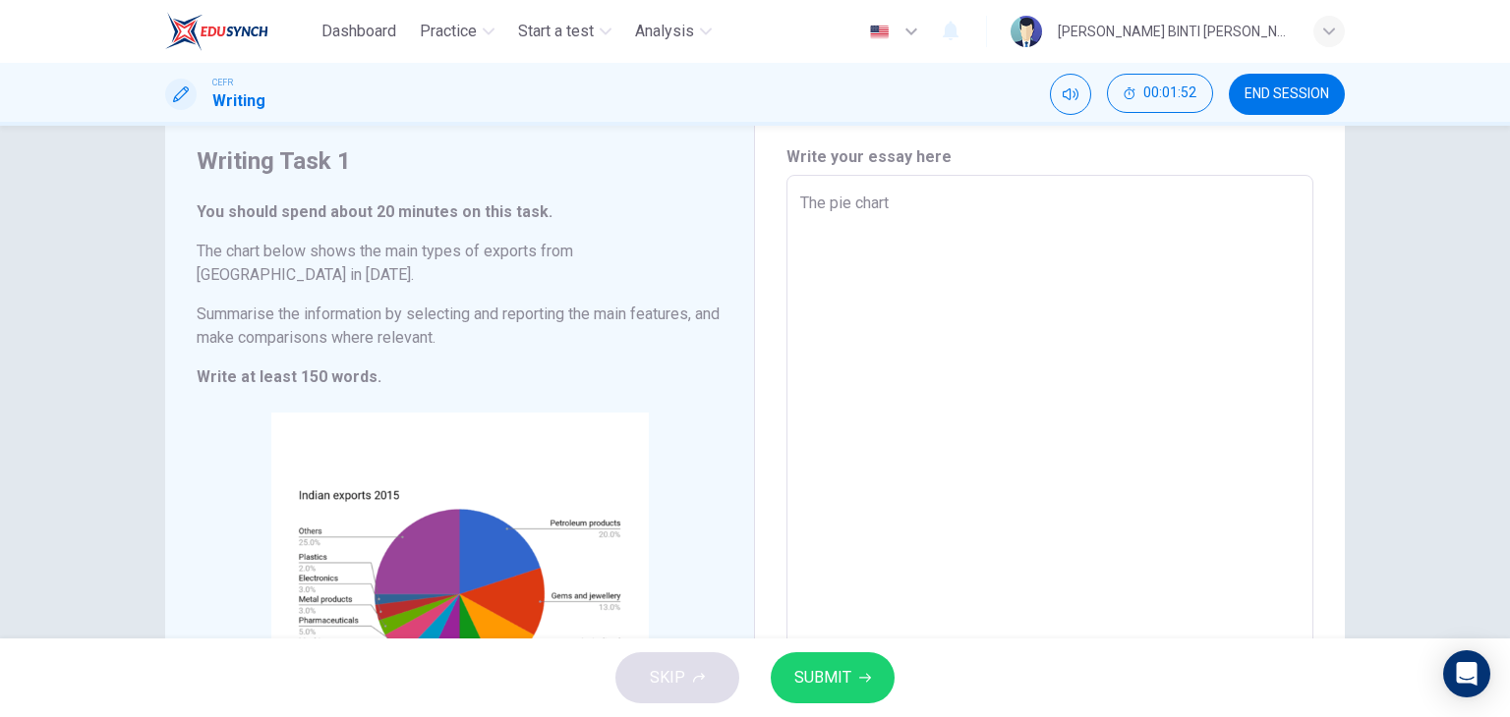
type textarea "x"
type textarea "The pie chart i"
type textarea "x"
type textarea "The pie chart il"
type textarea "x"
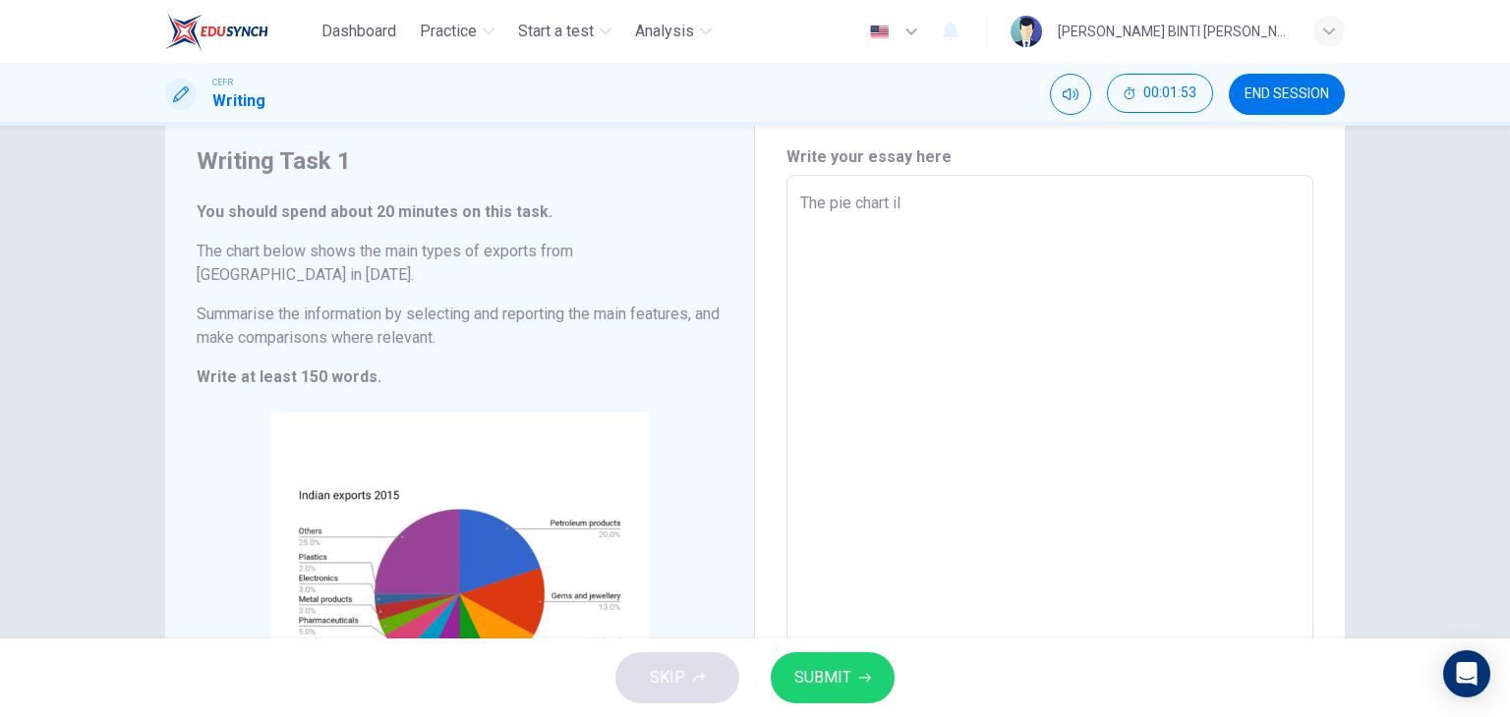
type textarea "The pie chart ill"
type textarea "x"
type textarea "The pie chart illu"
type textarea "x"
type textarea "The pie chart illus"
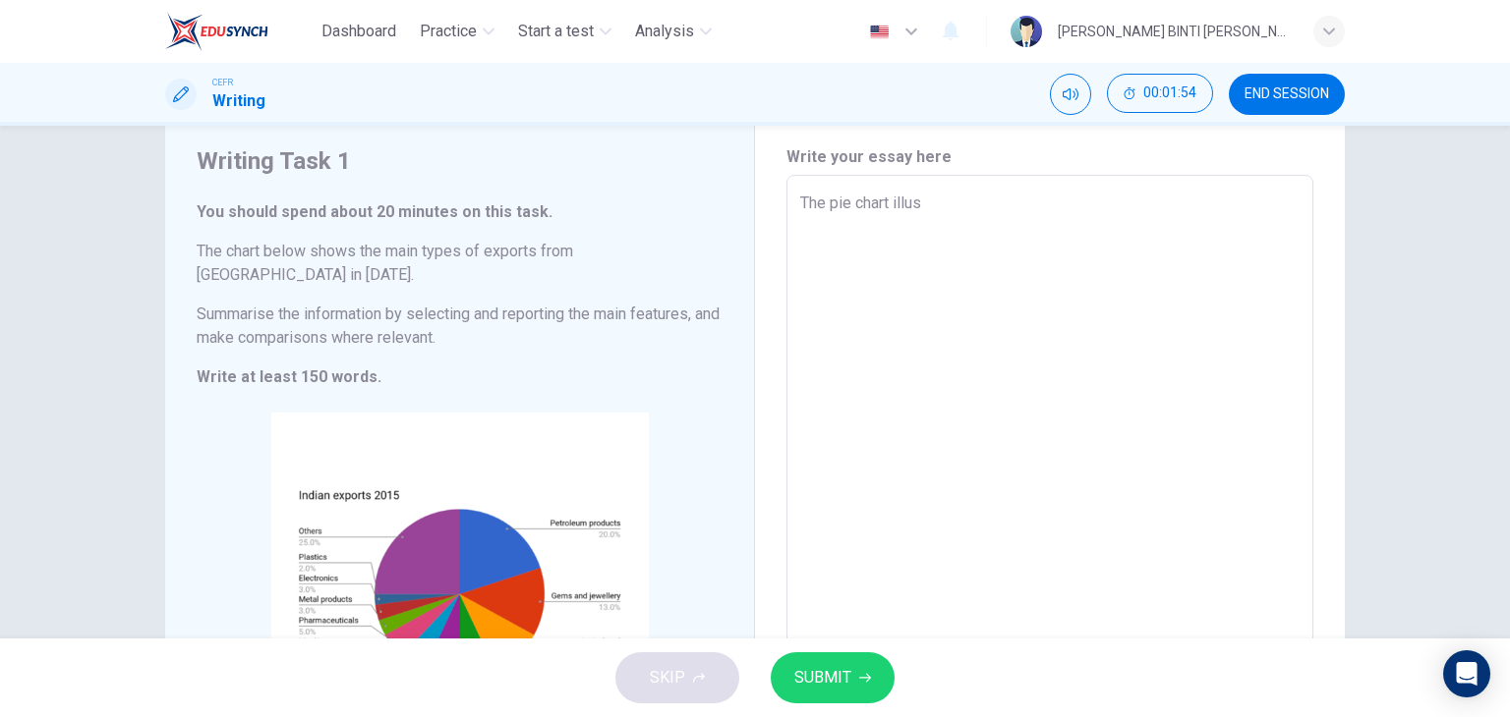
type textarea "x"
type textarea "The pie chart illust"
type textarea "x"
type textarea "The pie chart illustr"
type textarea "x"
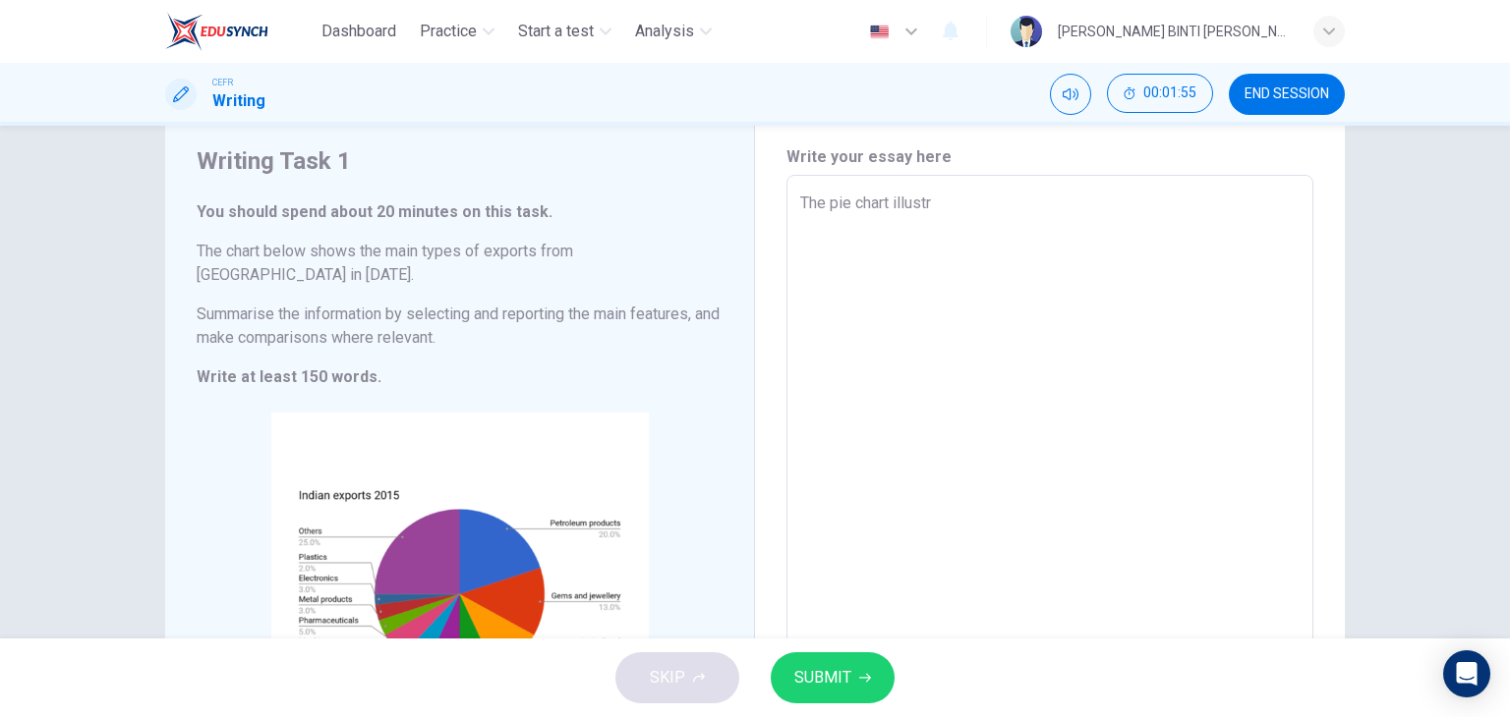
type textarea "The pie chart illustra"
type textarea "x"
type textarea "The pie chart illustrat"
type textarea "x"
type textarea "The pie chart illustrate"
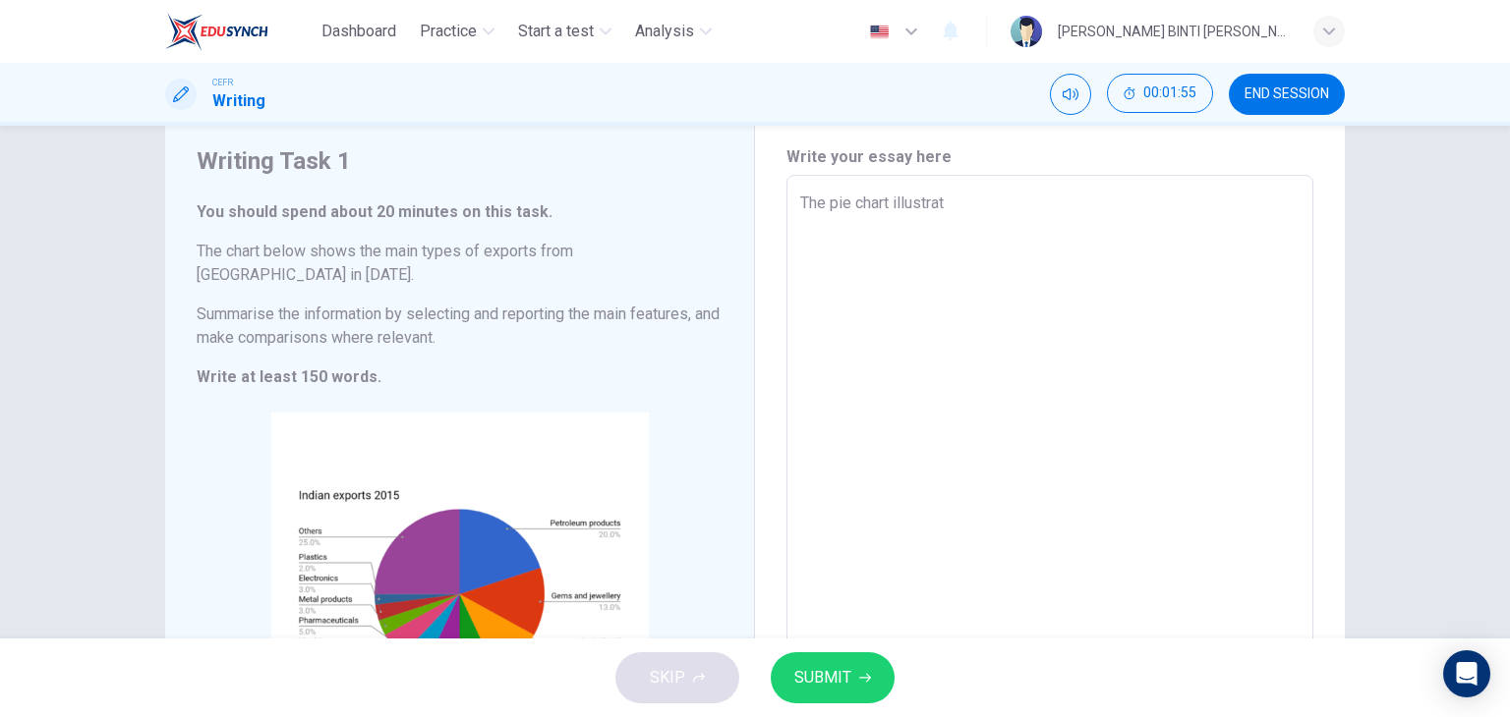
type textarea "x"
type textarea "The pie chart illustrates"
type textarea "x"
type textarea "The pie chart illustrates"
type textarea "x"
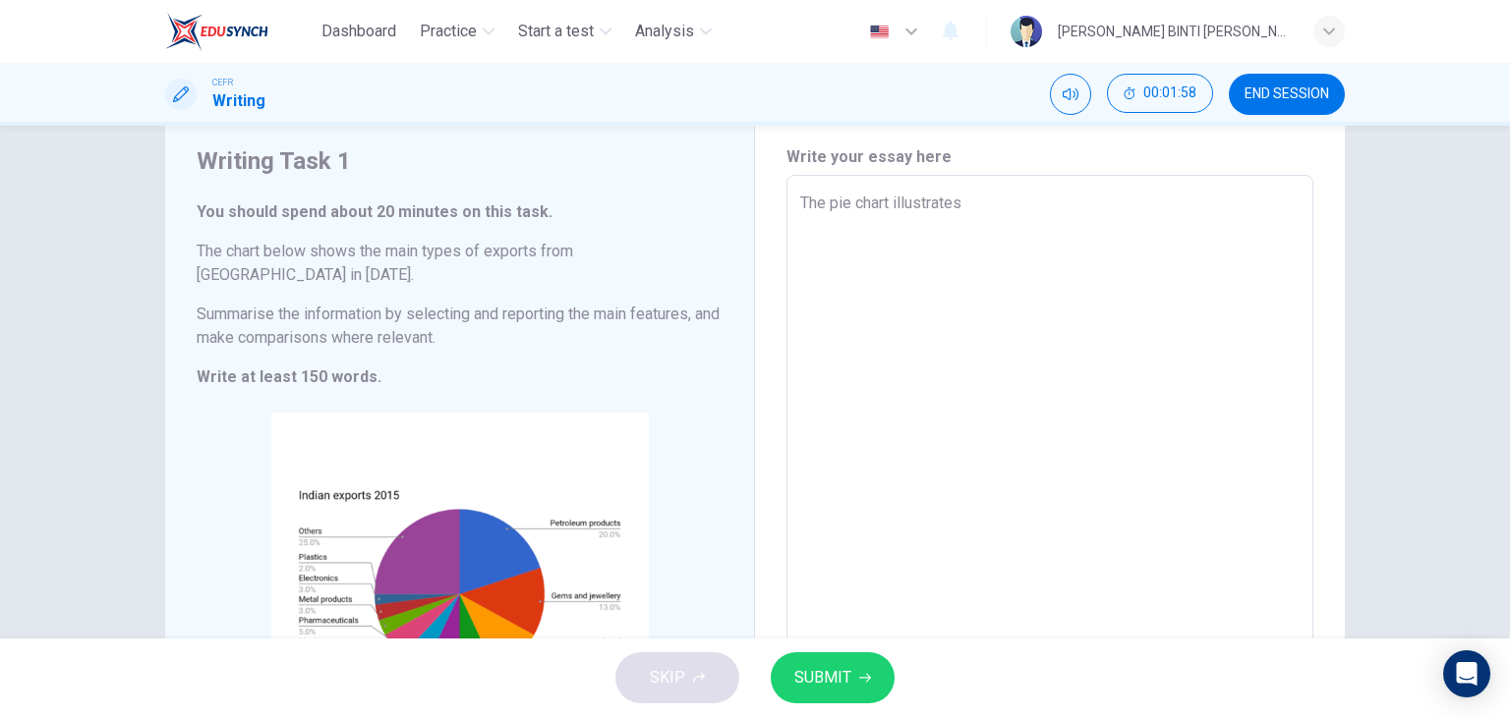
type textarea "The pie chart illustrates t"
type textarea "x"
type textarea "The pie chart illustrates th"
type textarea "x"
type textarea "The pie chart illustrates the"
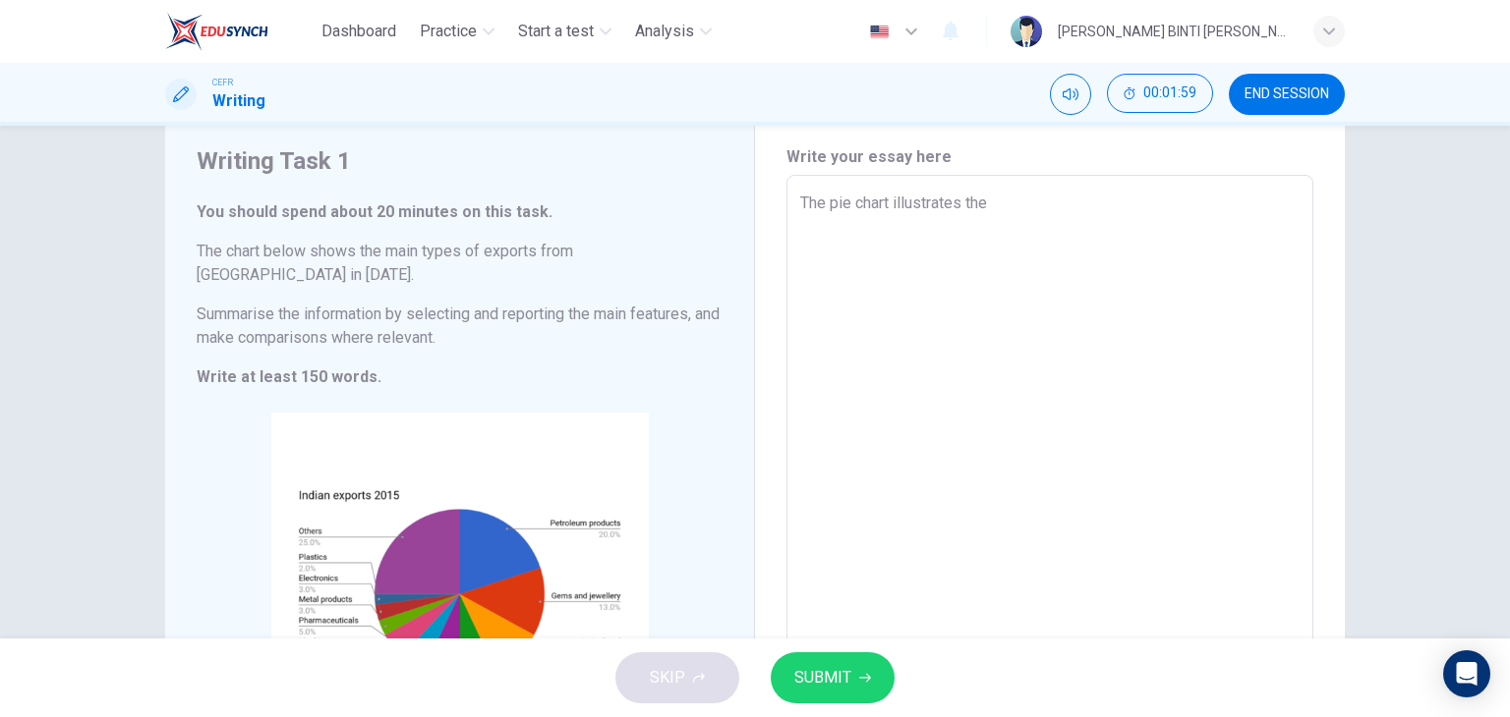
type textarea "x"
type textarea "The pie chart illustrates the"
type textarea "x"
type textarea "The pie chart illustrates the p"
type textarea "x"
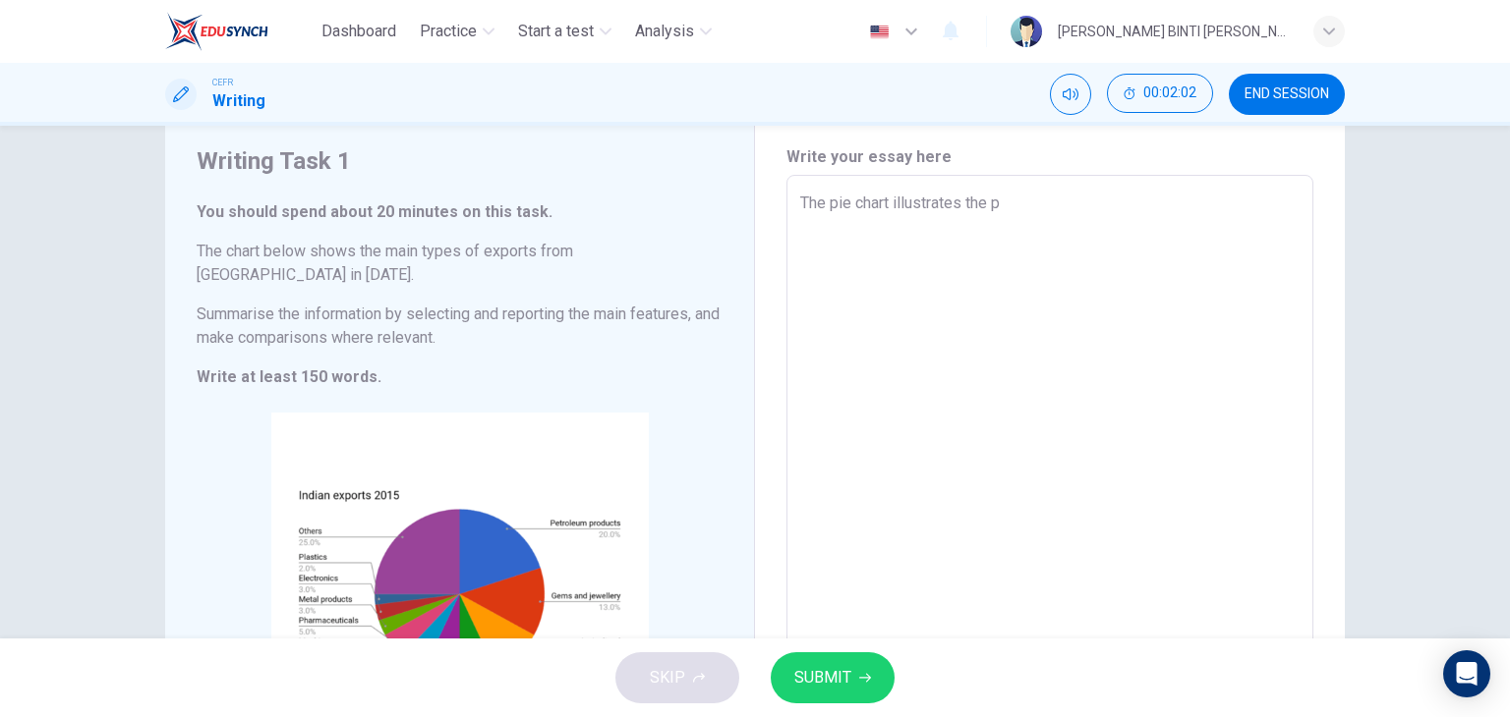
type textarea "The pie chart illustrates the pr"
type textarea "x"
type textarea "The pie chart illustrates the pro"
type textarea "x"
type textarea "The pie chart illustrates the prod"
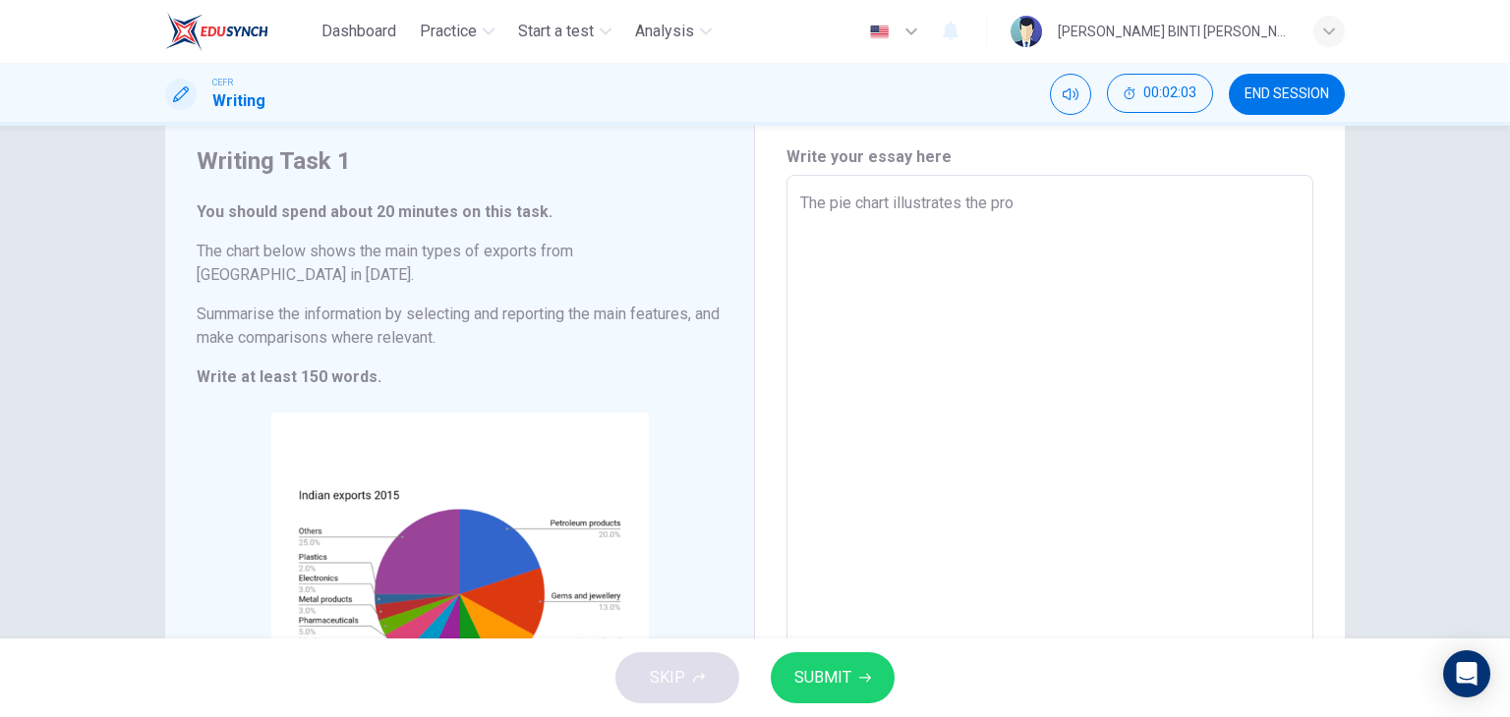
type textarea "x"
type textarea "The pie chart illustrates the pro"
type textarea "x"
type textarea "The pie chart illustrates the pr"
type textarea "x"
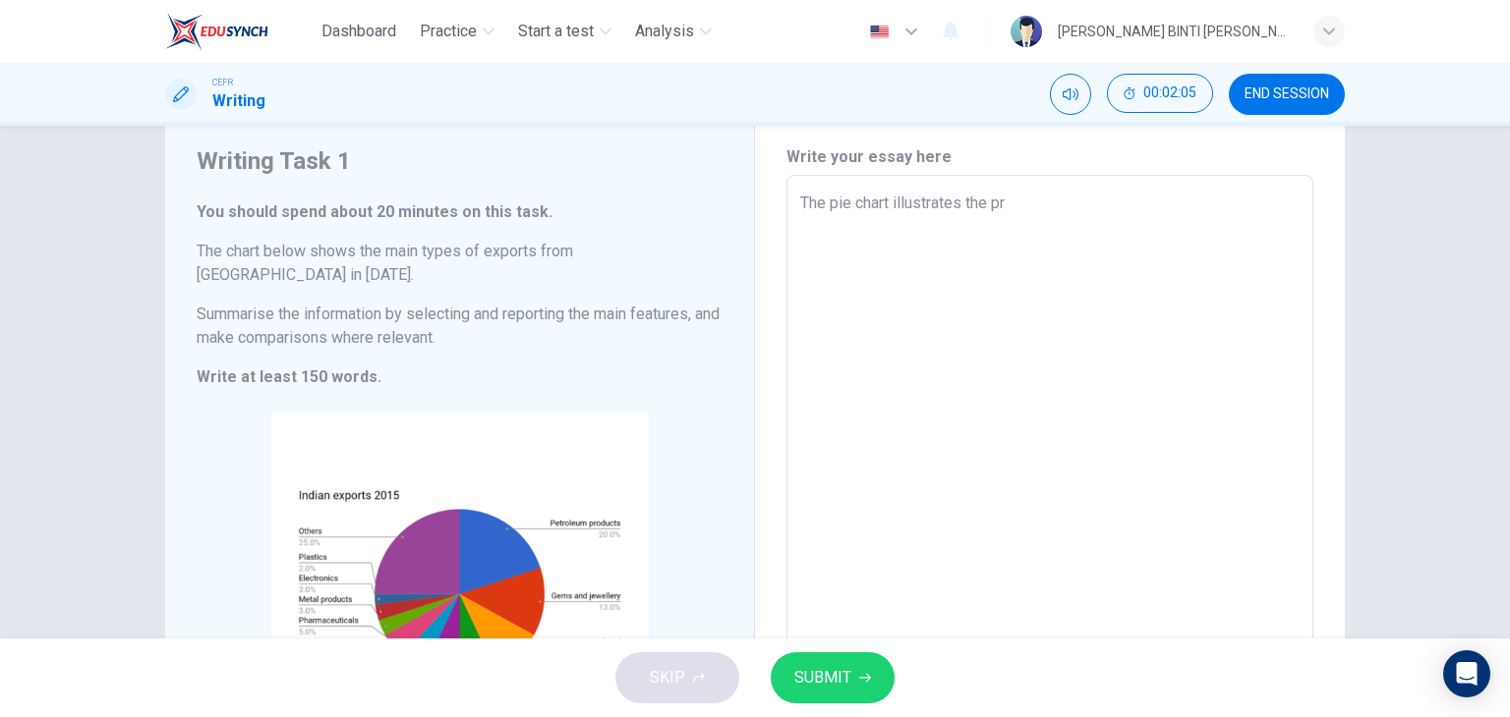
type textarea "The pie chart illustrates the p"
type textarea "x"
type textarea "The pie chart illustrates the"
type textarea "x"
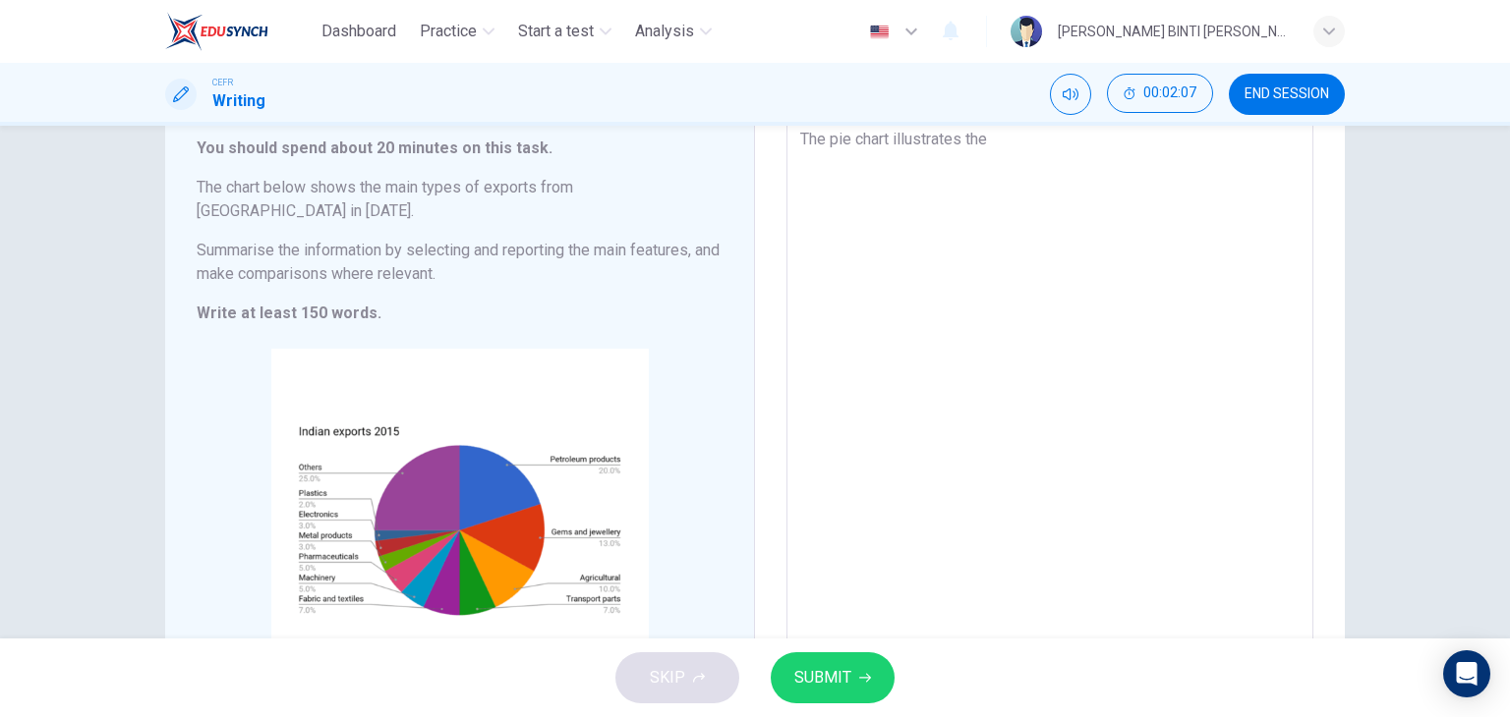
scroll to position [122, 0]
type textarea "The pie chart illustrates the p"
type textarea "x"
type textarea "The pie chart illustrates the pr"
type textarea "x"
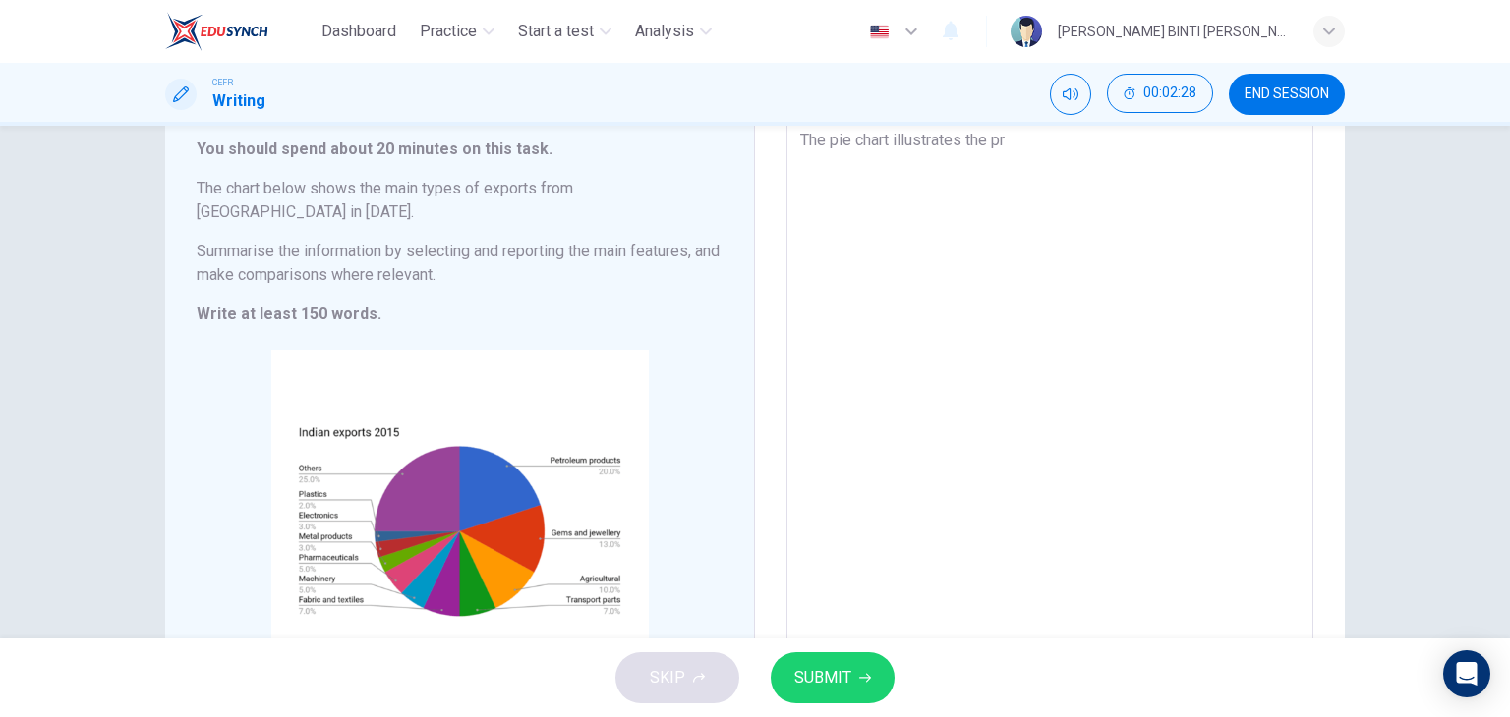
type textarea "The pie chart illustrates the pro"
type textarea "x"
type textarea "The pie chart illustrates the prop"
type textarea "x"
type textarea "The pie chart illustrates the propo"
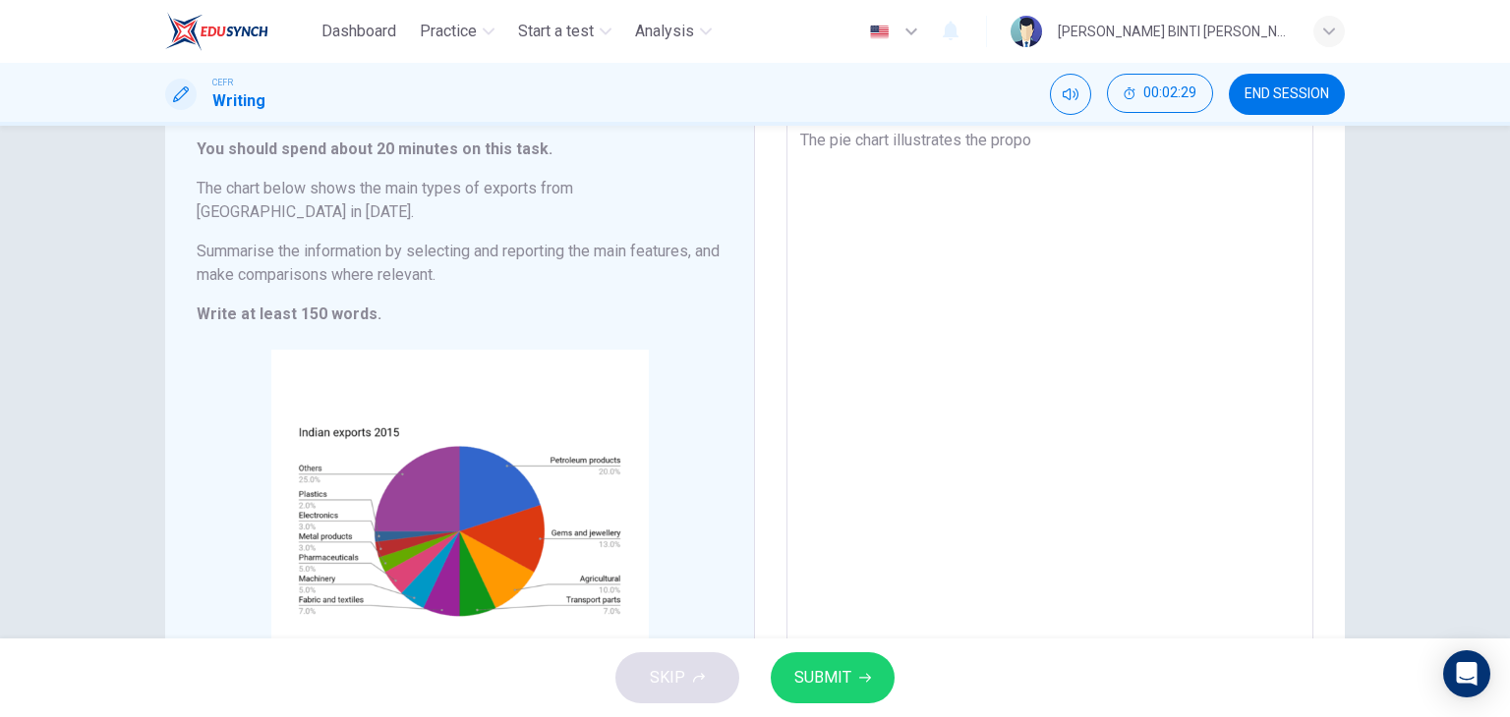
type textarea "x"
type textarea "The pie chart illustrates the propor"
type textarea "x"
type textarea "The pie chart illustrates the proport"
type textarea "x"
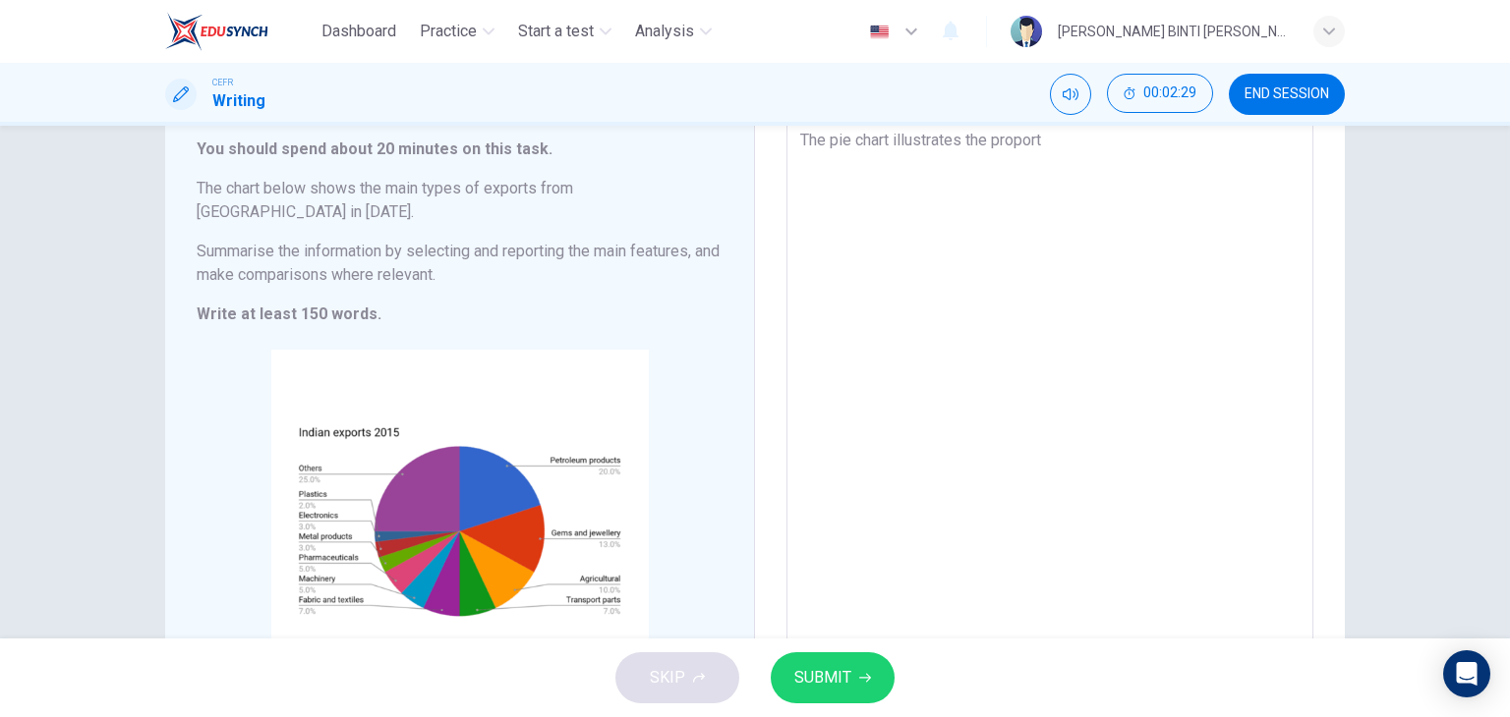
type textarea "The pie chart illustrates the proporti"
type textarea "x"
type textarea "The pie chart illustrates the proportio"
type textarea "x"
type textarea "The pie chart illustrates the proportion"
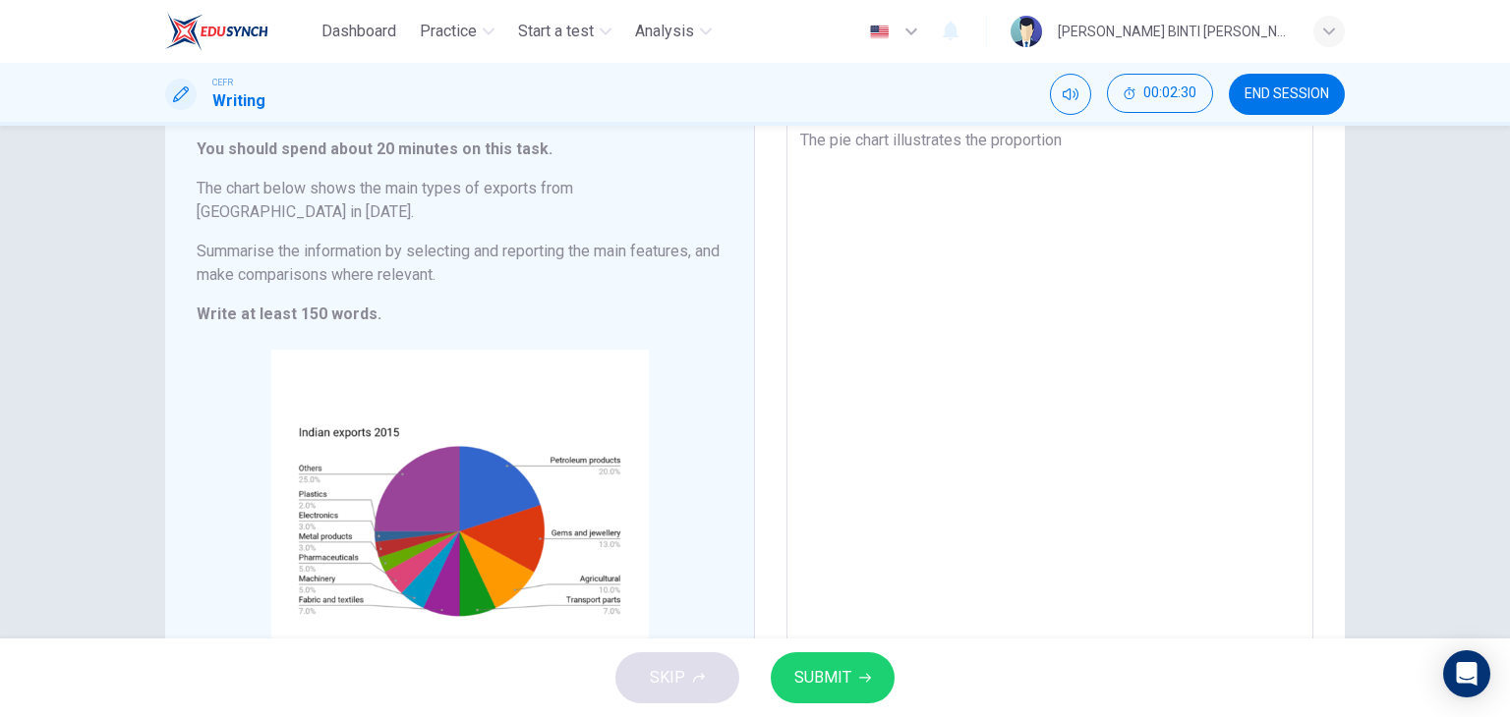
type textarea "x"
type textarea "The pie chart illustrates the proportion"
type textarea "x"
type textarea "The pie chart illustrates the proportion o"
type textarea "x"
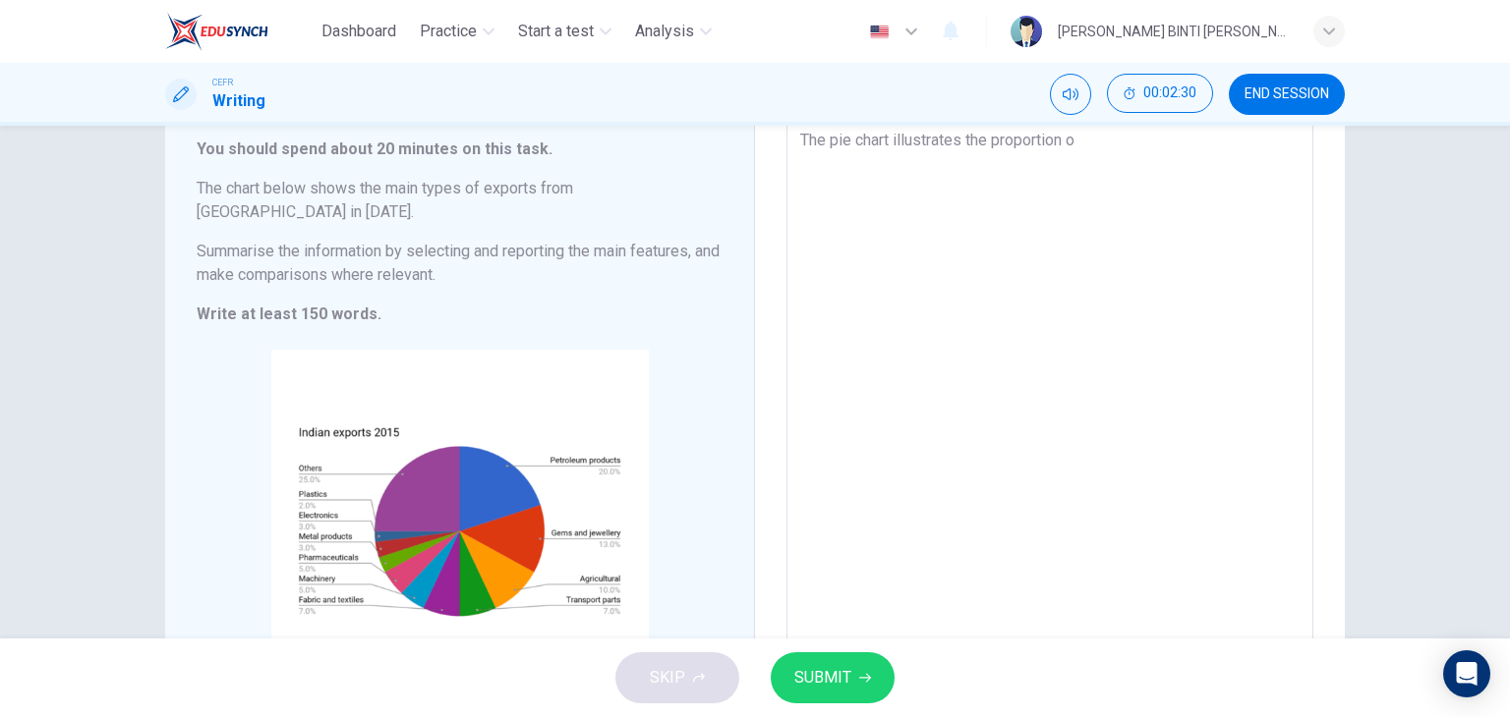
type textarea "The pie chart illustrates the proportion of"
type textarea "x"
type textarea "The pie chart illustrates the proportion of"
type textarea "x"
type textarea "The pie chart illustrates the proportion of i"
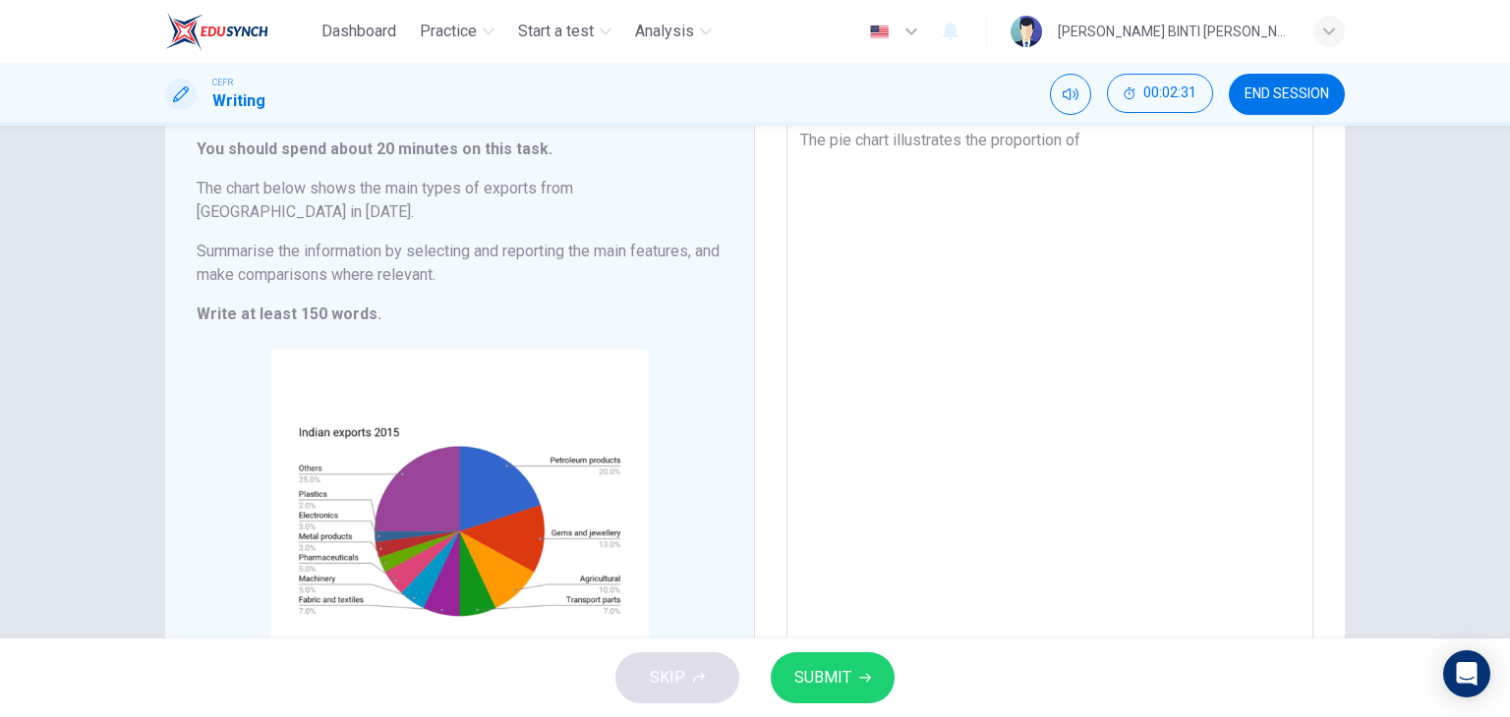
type textarea "x"
type textarea "The pie chart illustrates the proportion of im"
type textarea "x"
type textarea "The pie chart illustrates the proportion of imp"
type textarea "x"
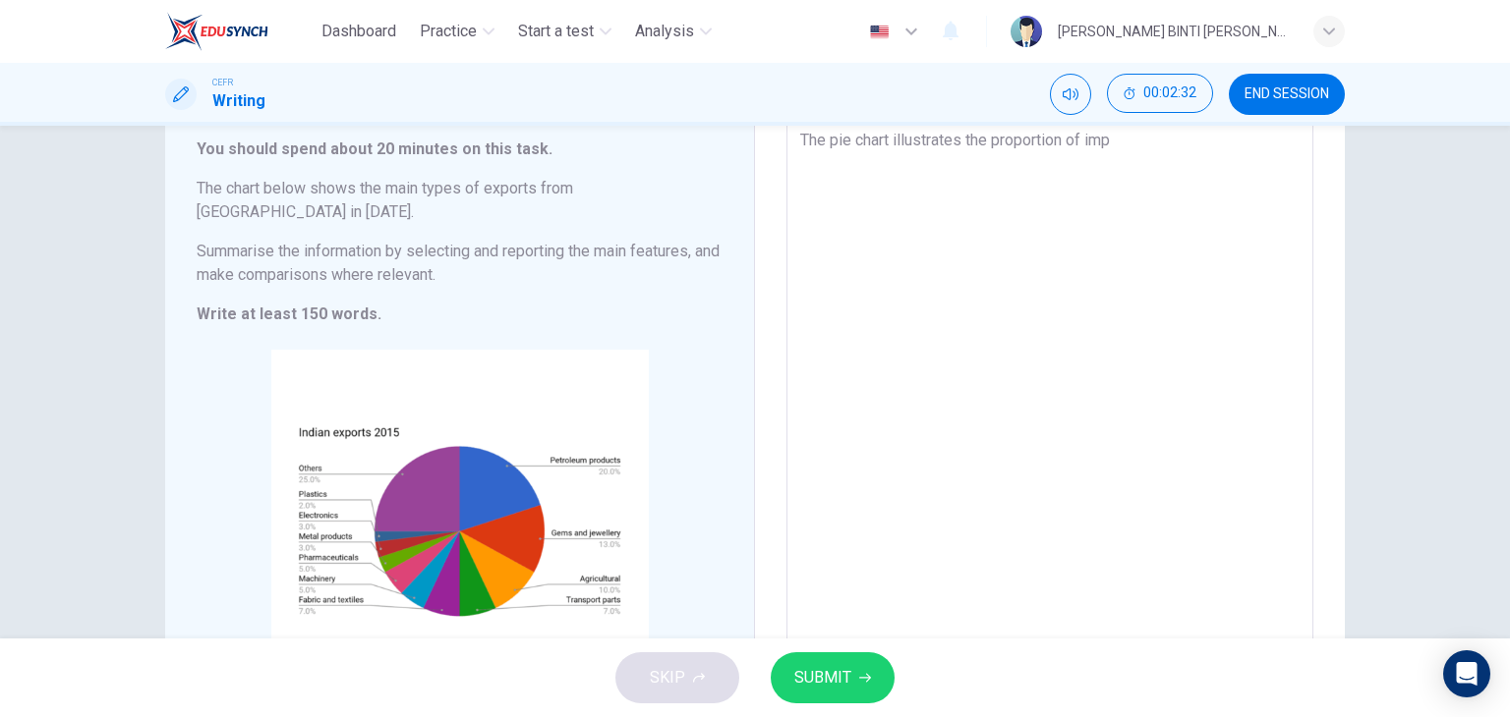
type textarea "The pie chart illustrates the proportion of impo"
type textarea "x"
type textarea "The pie chart illustrates the proportion of impor"
type textarea "x"
type textarea "The pie chart illustrates the proportion of import"
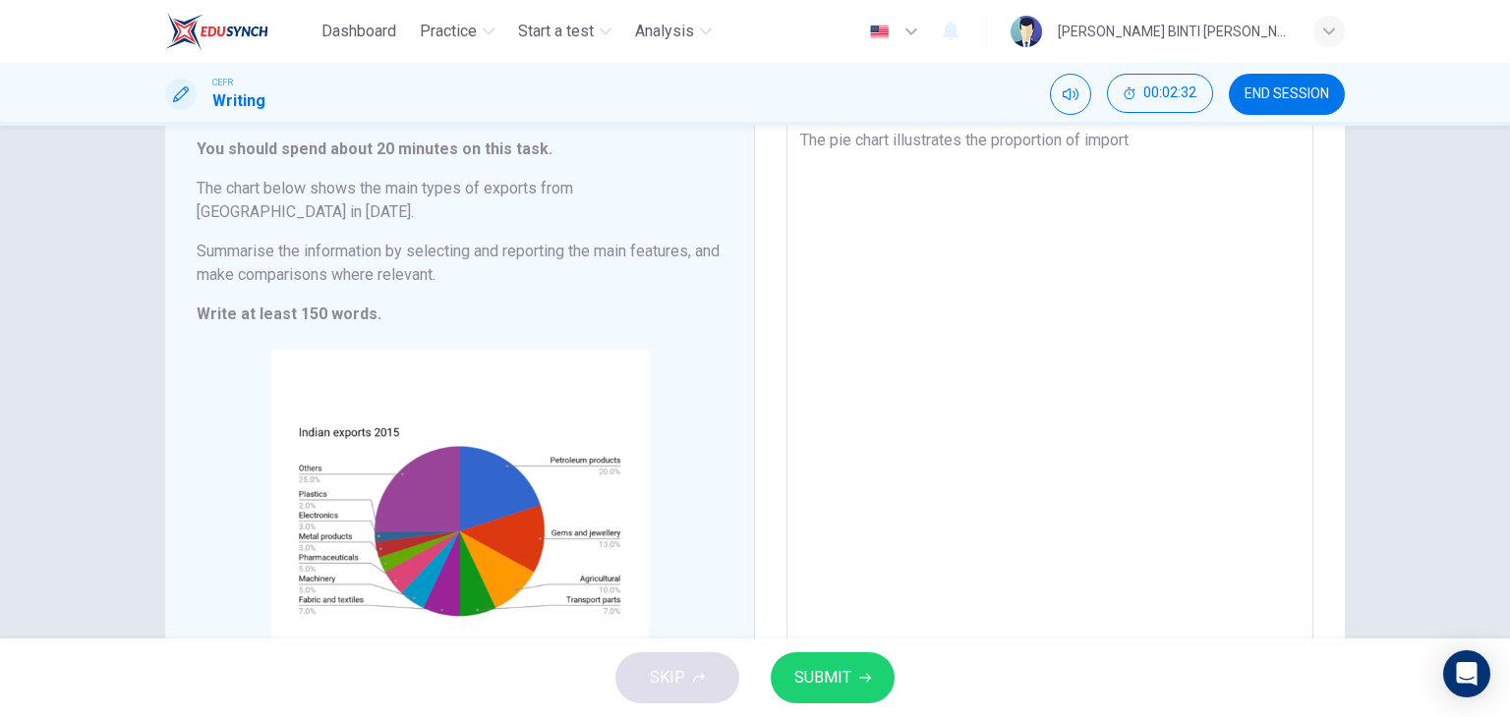
type textarea "x"
type textarea "The pie chart illustrates the proportion of importe"
type textarea "x"
type textarea "The pie chart illustrates the proportion of imported"
type textarea "x"
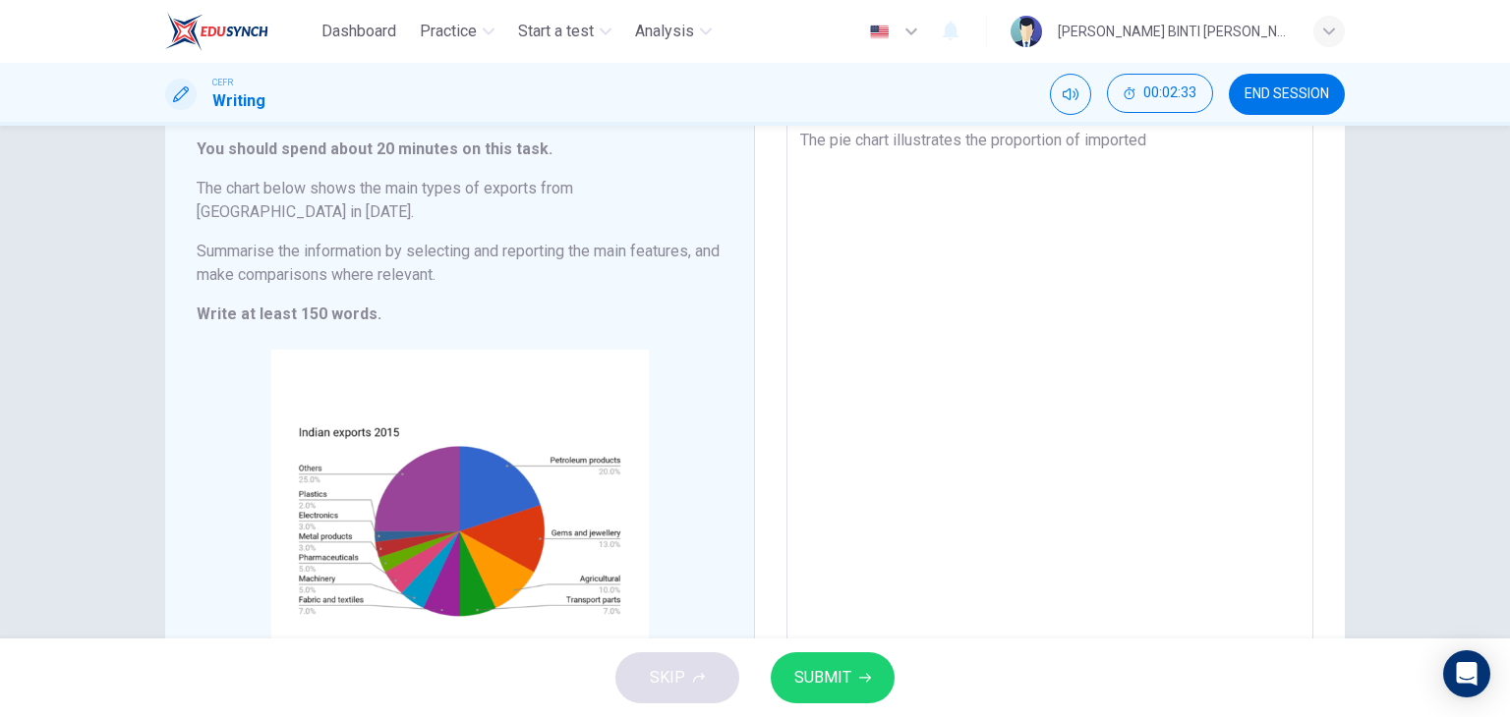
type textarea "The pie chart illustrates the proportion of importe"
type textarea "x"
type textarea "The pie chart illustrates the proportion of impor"
type textarea "x"
type textarea "The pie chart illustrates the proportion of impo"
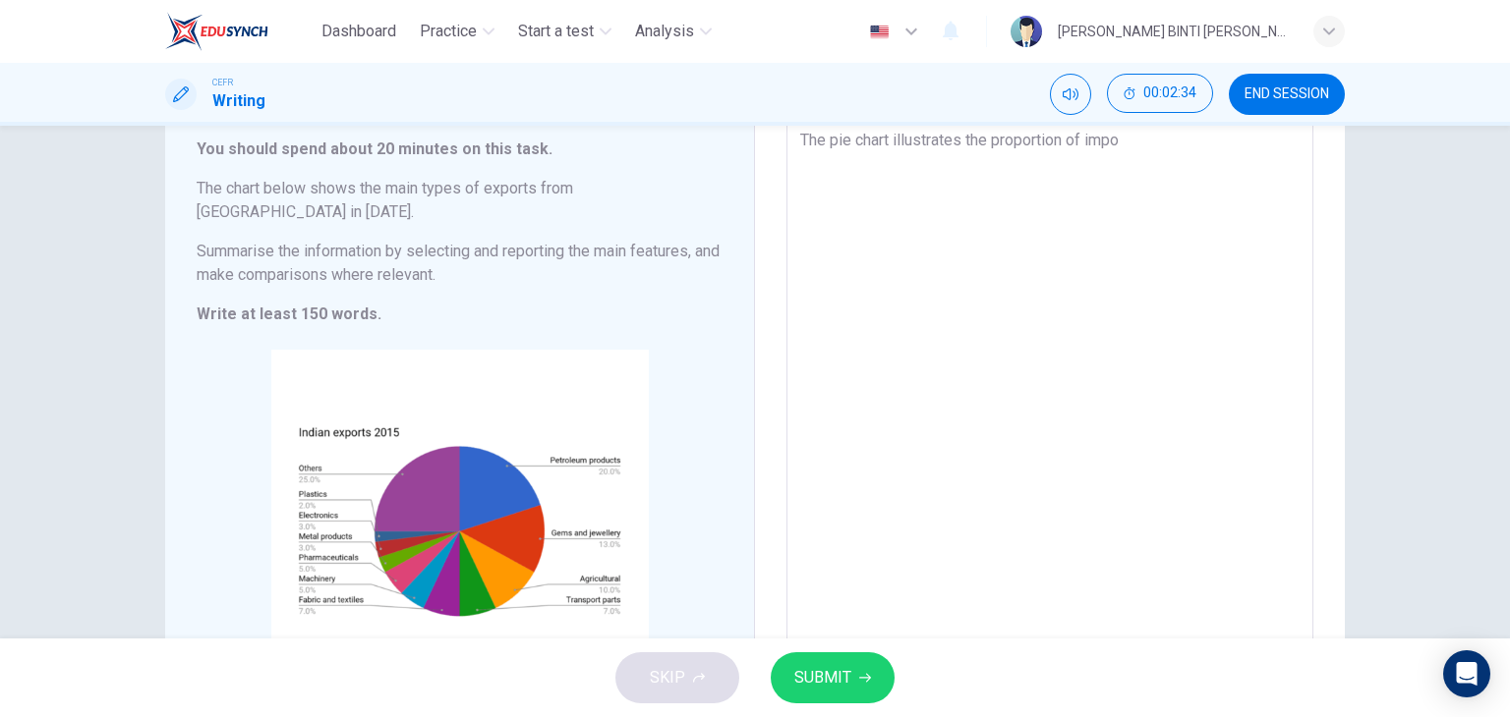
type textarea "x"
type textarea "The pie chart illustrates the proportion of imp"
type textarea "x"
type textarea "The pie chart illustrates the proportion of im"
type textarea "x"
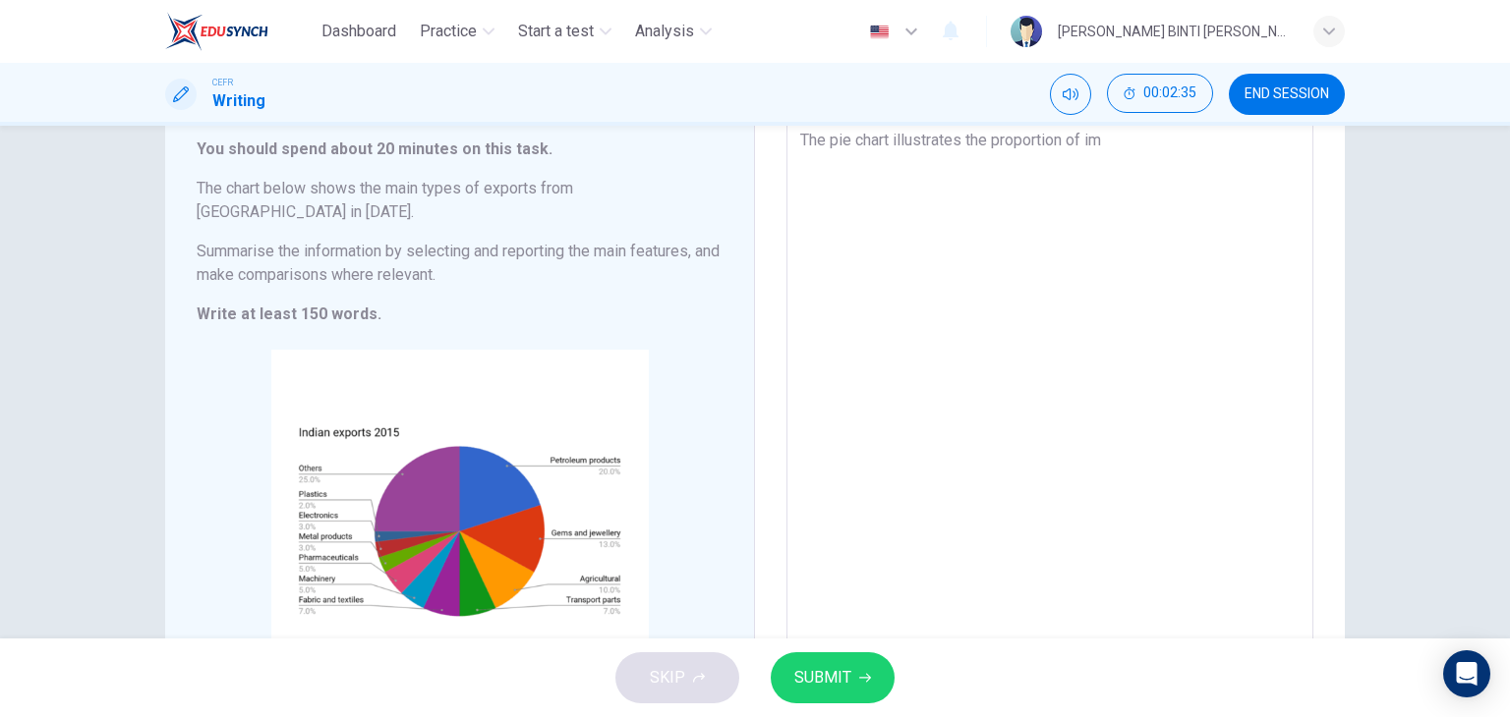
type textarea "The pie chart illustrates the proportion of i"
type textarea "x"
type textarea "The pie chart illustrates the proportion of"
type textarea "x"
type textarea "The pie chart illustrates the proportion of d"
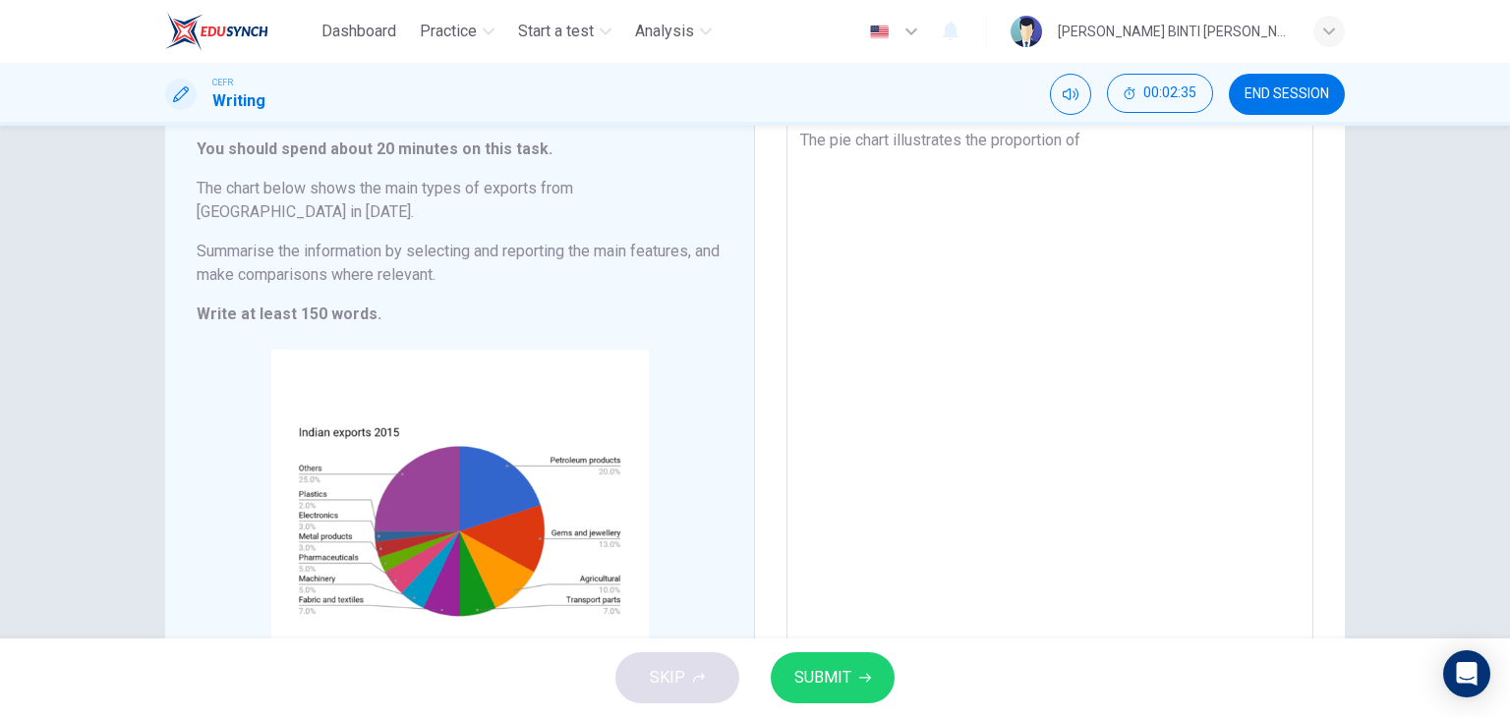
type textarea "x"
type textarea "The pie chart illustrates the proportion of di"
type textarea "x"
type textarea "The pie chart illustrates the proportion of dif"
type textarea "x"
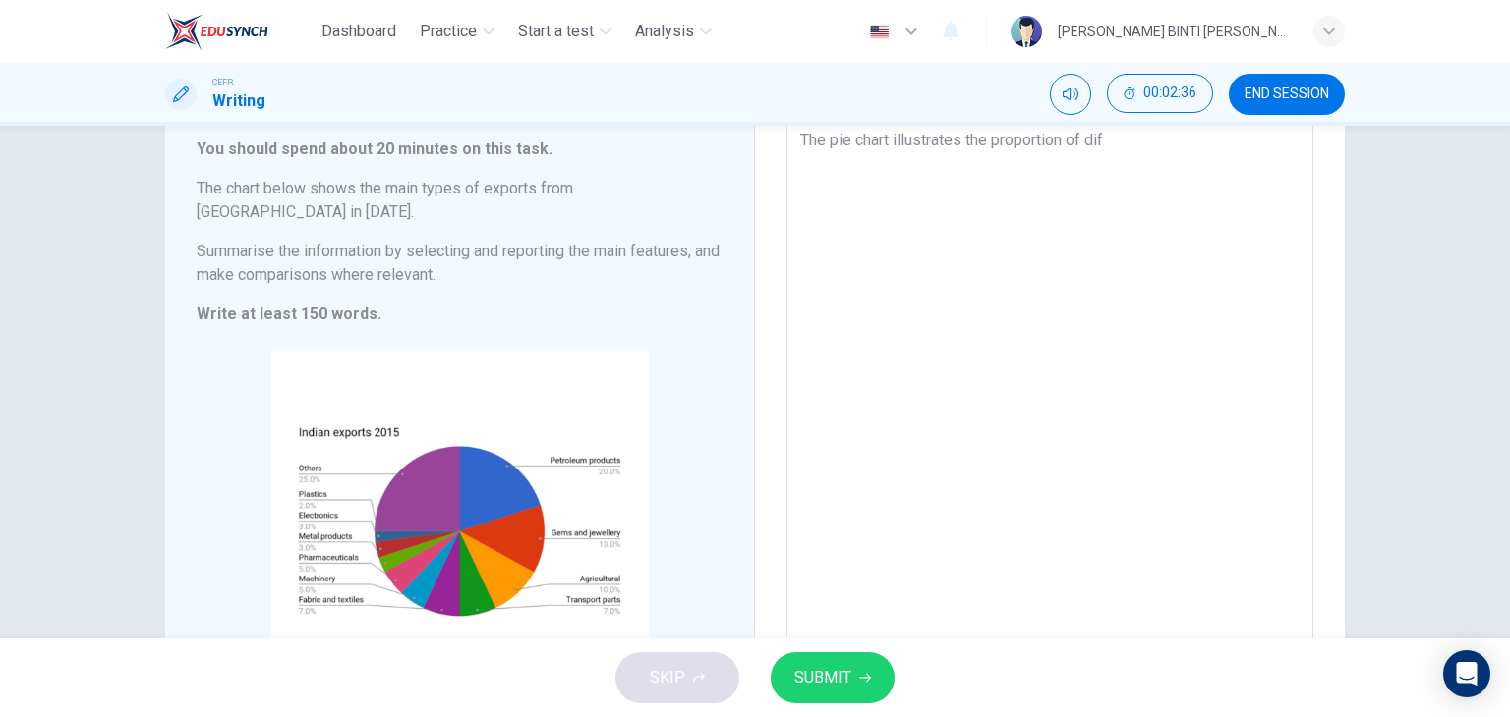
type textarea "The pie chart illustrates the proportion of diff"
type textarea "x"
type textarea "The pie chart illustrates the proportion of diffe"
type textarea "x"
type textarea "The pie chart illustrates the proportion of [PERSON_NAME]"
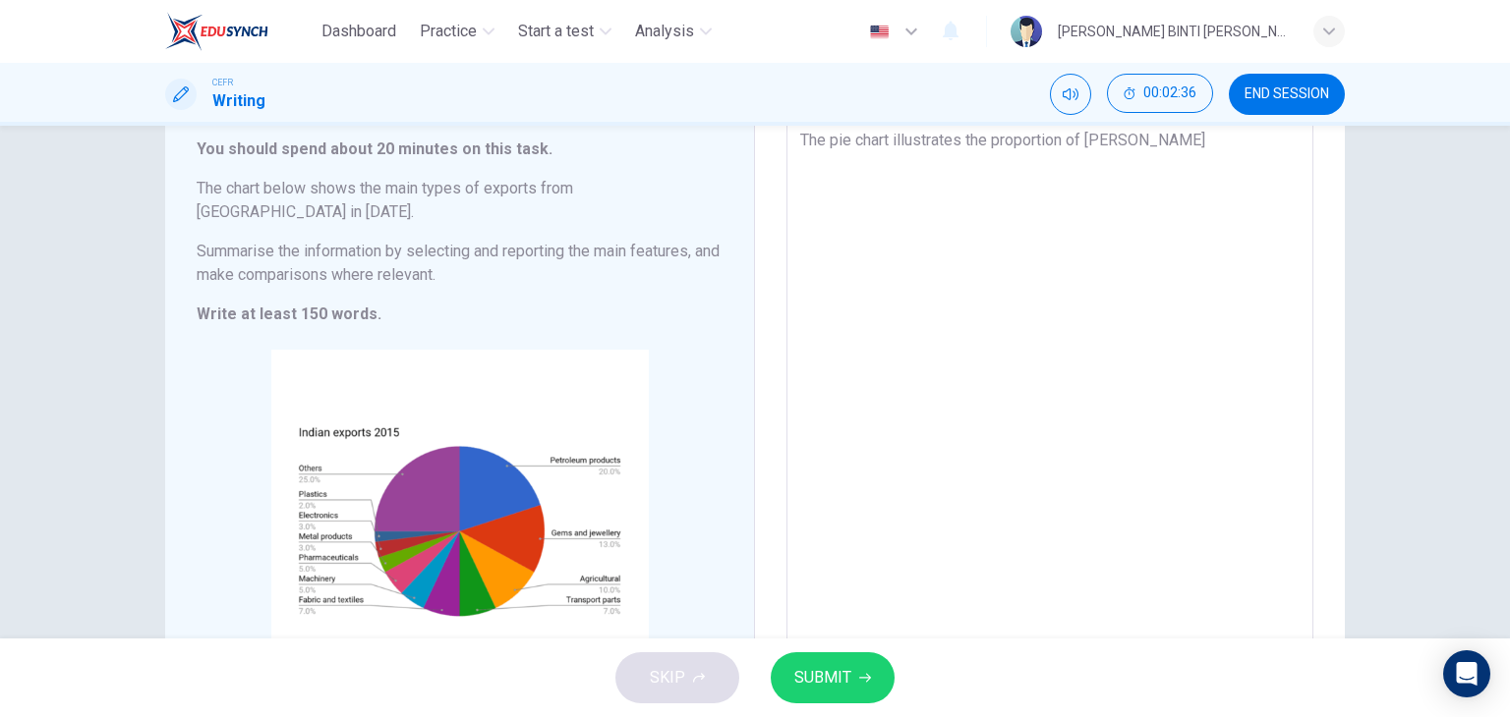
type textarea "x"
type textarea "The pie chart illustrates the proportion of diffe"
type textarea "x"
type textarea "The pie chart illustrates the proportion of diff"
type textarea "x"
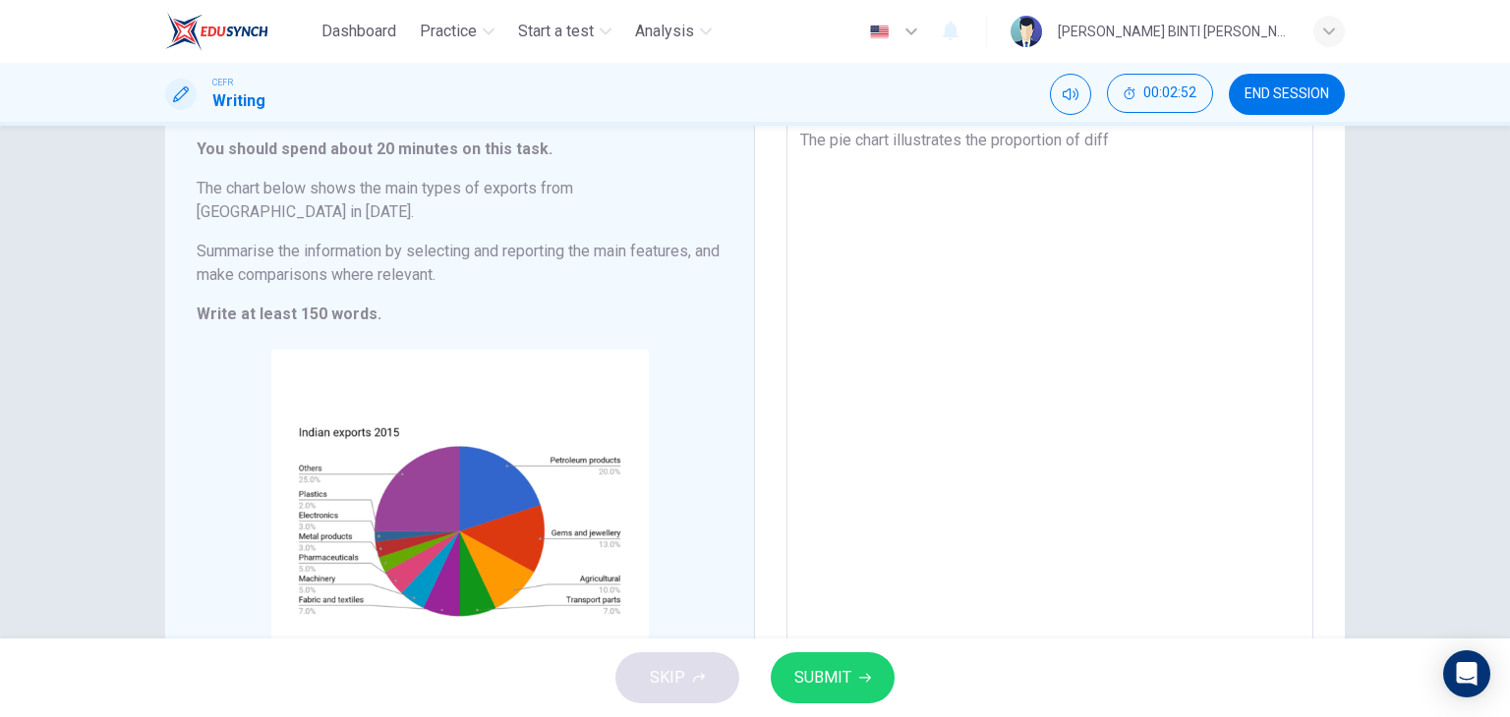
type textarea "The pie chart illustrates the proportion of diffe"
type textarea "x"
type textarea "The pie chart illustrates the proportion of differ"
type textarea "x"
type textarea "The pie chart illustrates the proportion of differe"
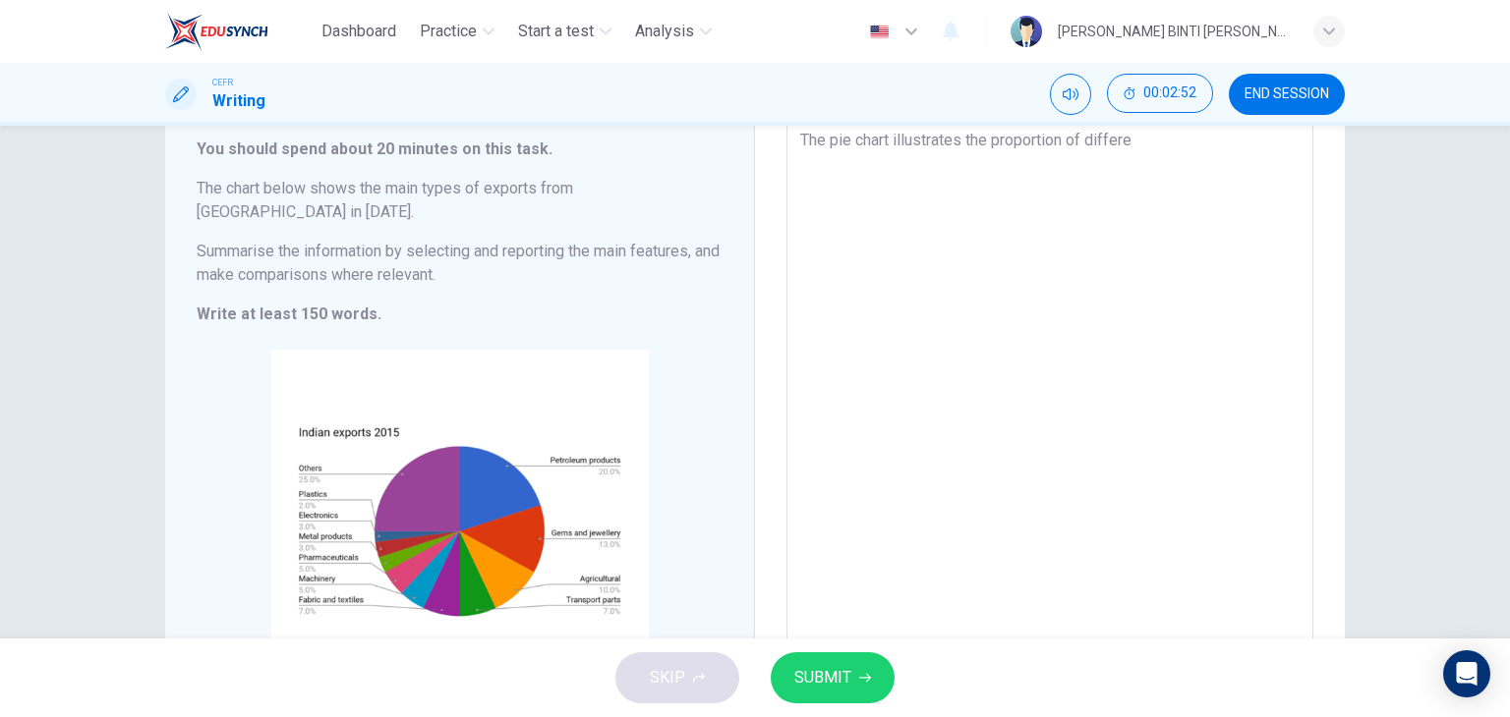
type textarea "x"
type textarea "The pie chart illustrates the proportion of differen"
type textarea "x"
type textarea "The pie chart illustrates the proportion of different"
type textarea "x"
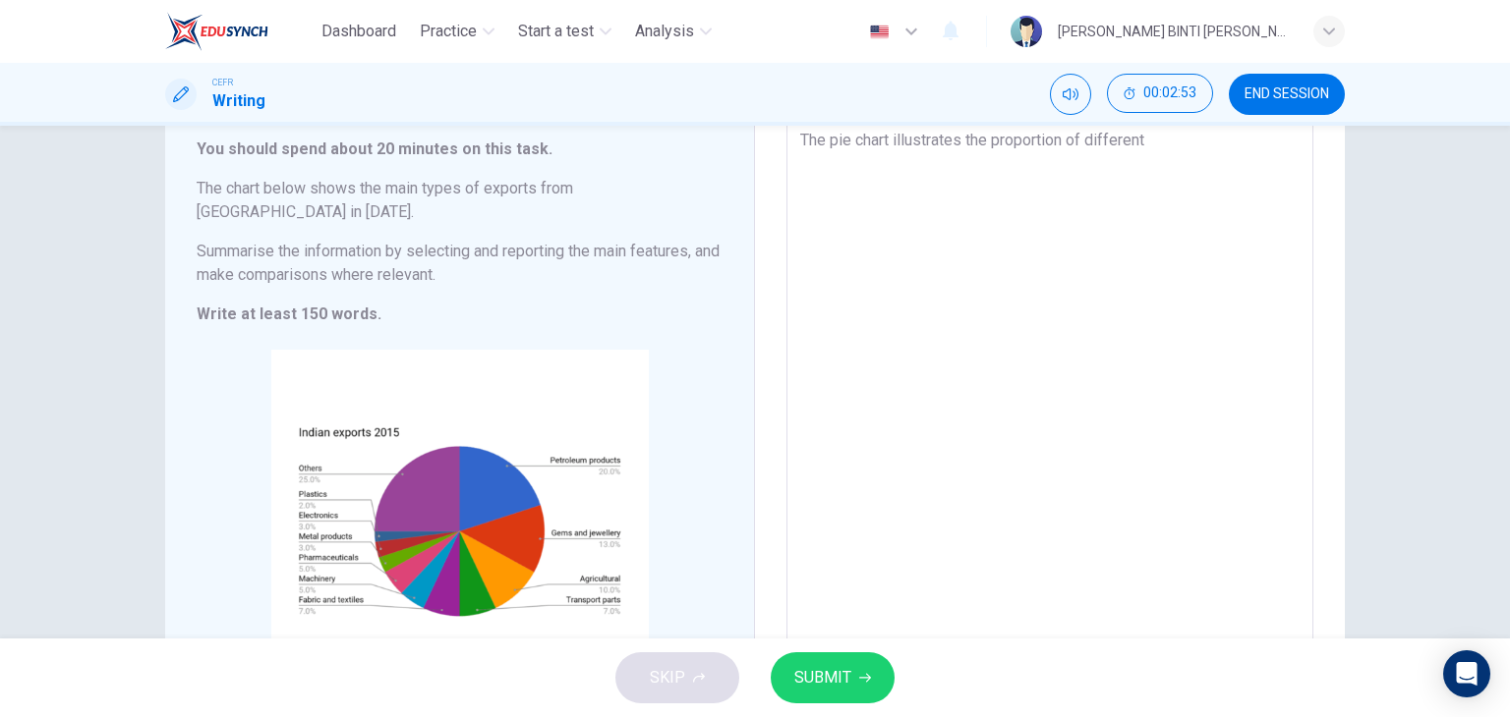
type textarea "The pie chart illustrates the proportion of different"
type textarea "x"
type textarea "The pie chart illustrates the proportion of different t"
type textarea "x"
type textarea "The pie chart illustrates the proportion of different ty"
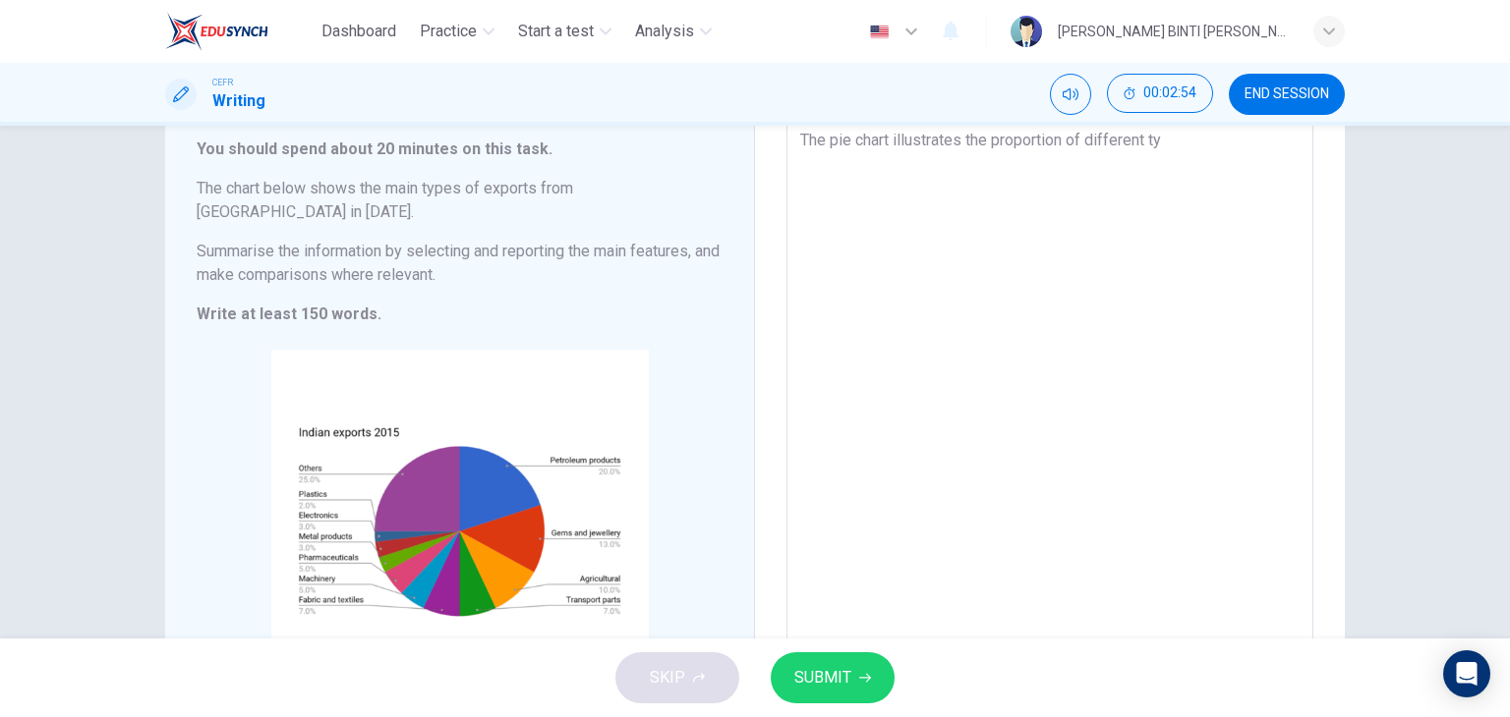
type textarea "x"
type textarea "The pie chart illustrates the proportion of different typ"
type textarea "x"
type textarea "The pie chart illustrates the proportion of different ty"
type textarea "x"
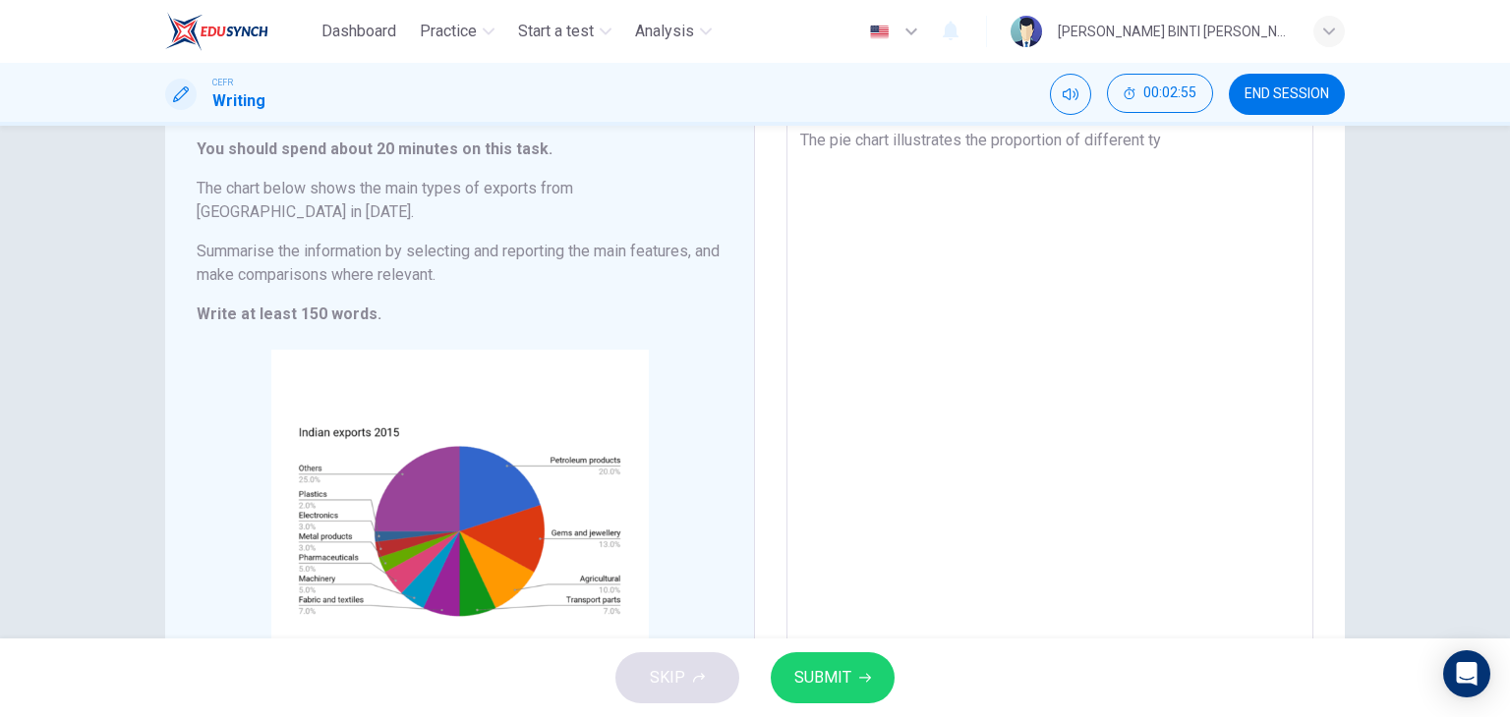
type textarea "The pie chart illustrates the proportion of different t"
type textarea "x"
type textarea "The pie chart illustrates the proportion of different"
type textarea "x"
type textarea "The pie chart illustrates the proportion of different p"
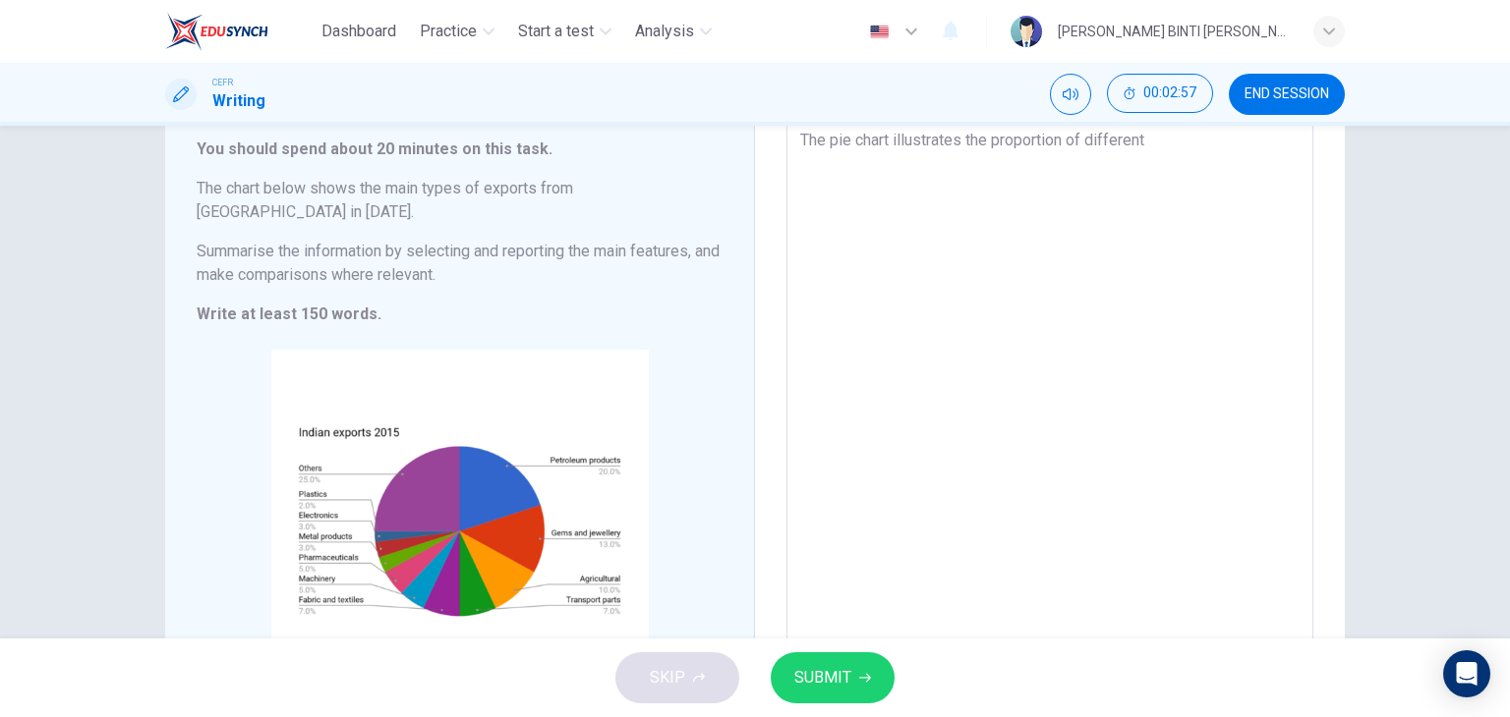
type textarea "x"
type textarea "The pie chart illustrates the proportion of different pr"
type textarea "x"
type textarea "The pie chart illustrates the proportion of different pro"
type textarea "x"
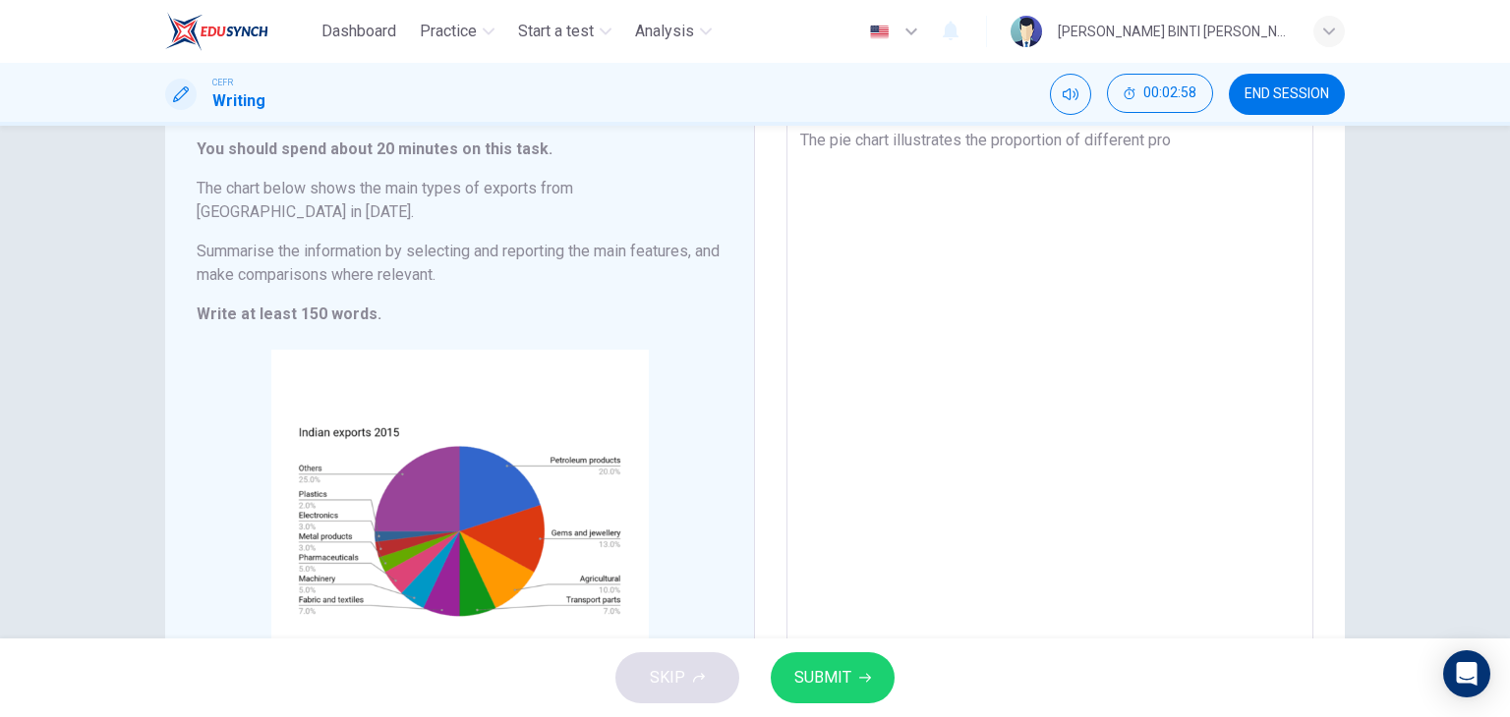
type textarea "The pie chart illustrates the proportion of different prod"
type textarea "x"
type textarea "The pie chart illustrates the proportion of different produ"
type textarea "x"
type textarea "The pie chart illustrates the proportion of different produs"
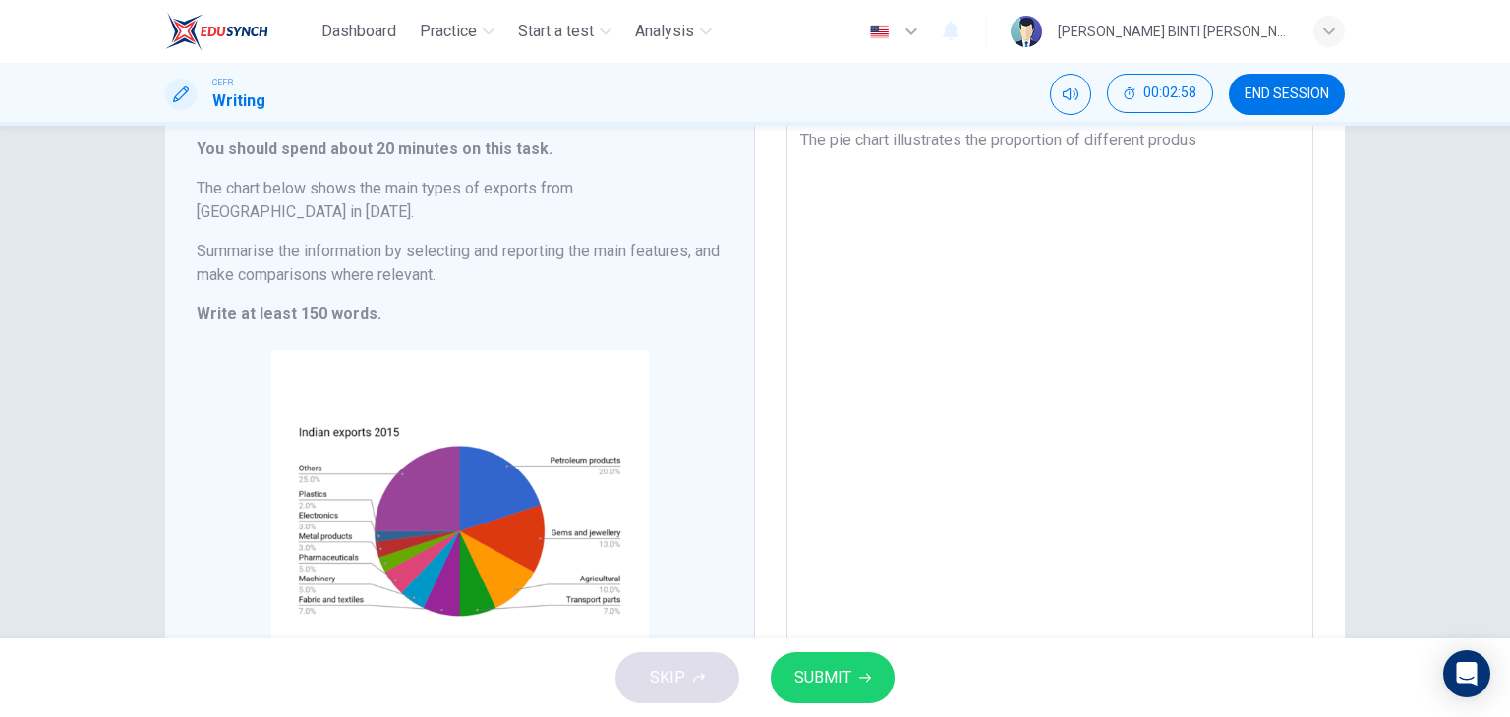
type textarea "x"
type textarea "The pie chart illustrates the proportion of different produ"
type textarea "x"
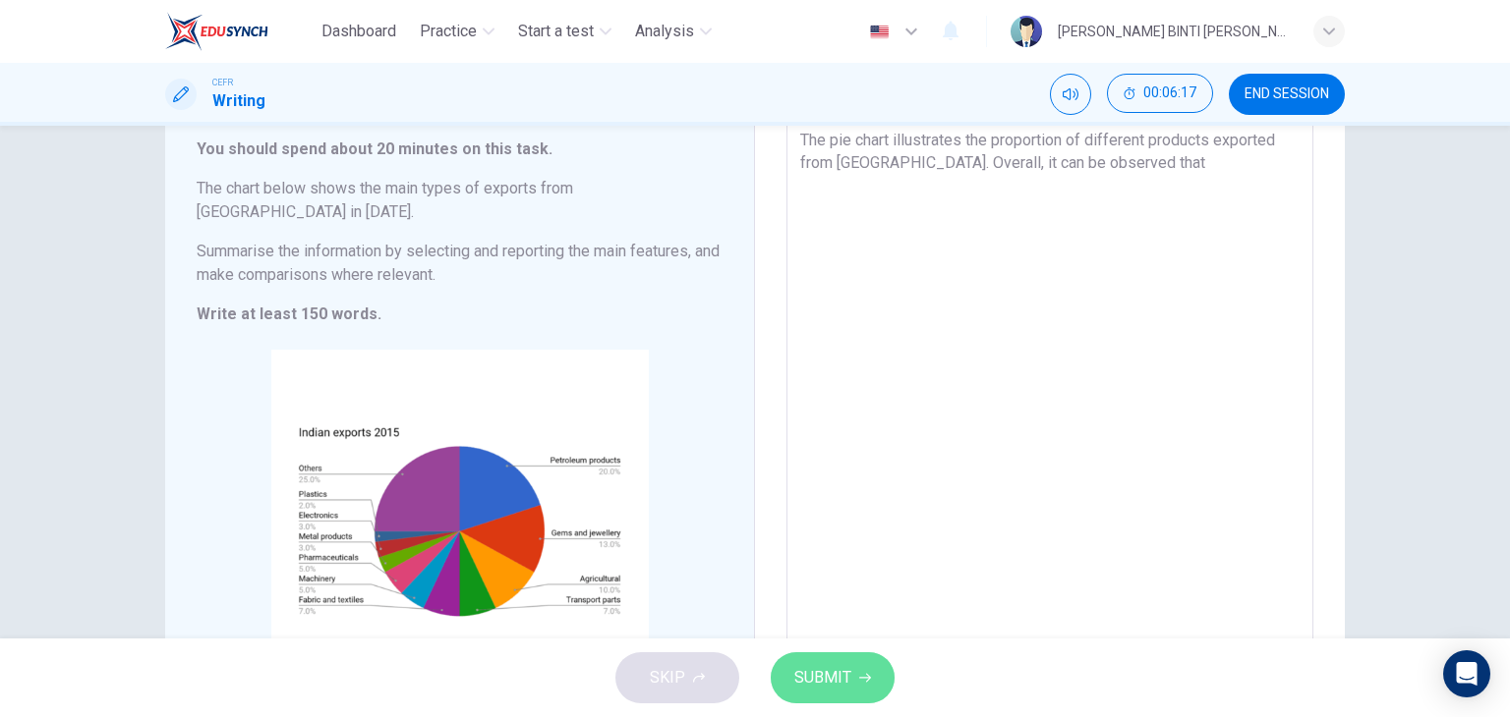
click at [831, 696] on button "SUBMIT" at bounding box center [833, 678] width 124 height 51
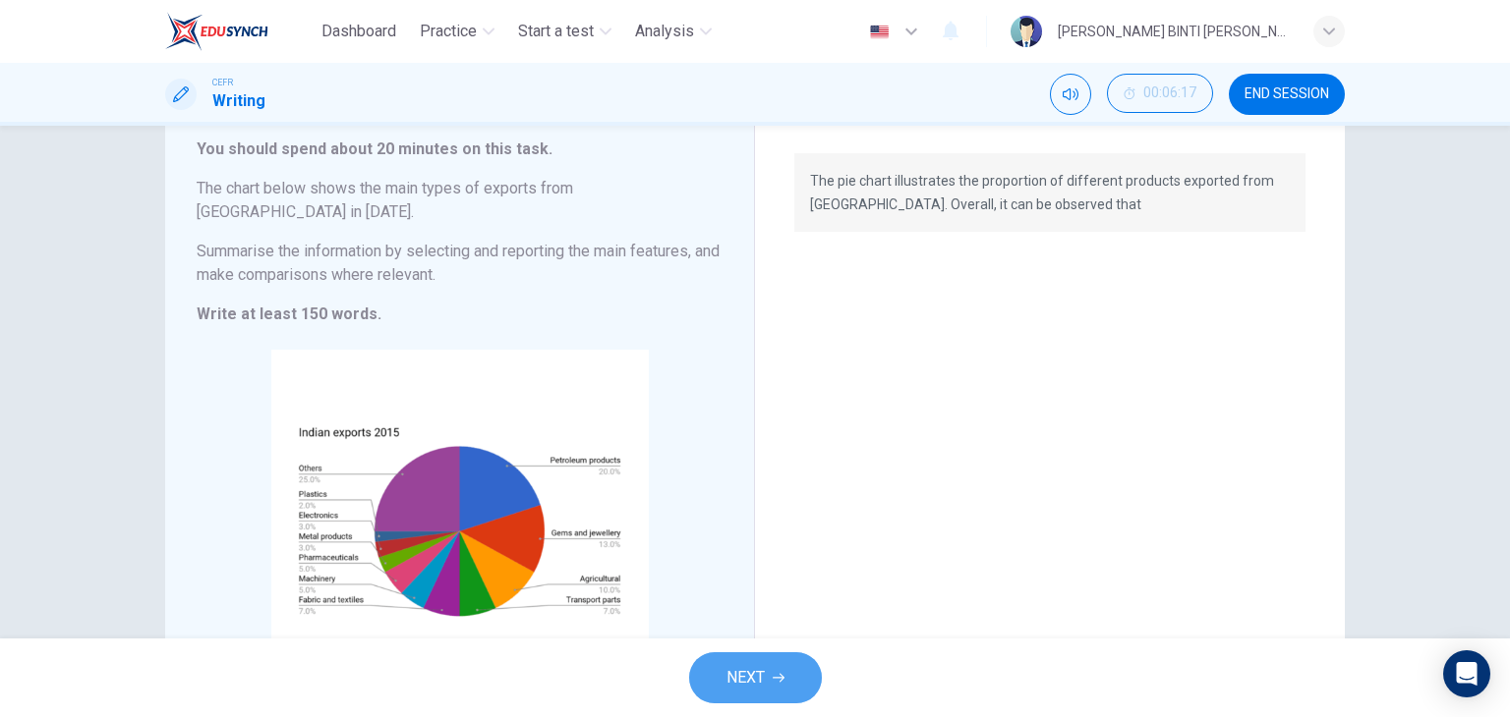
click at [747, 689] on span "NEXT" at bounding box center [745, 678] width 38 height 28
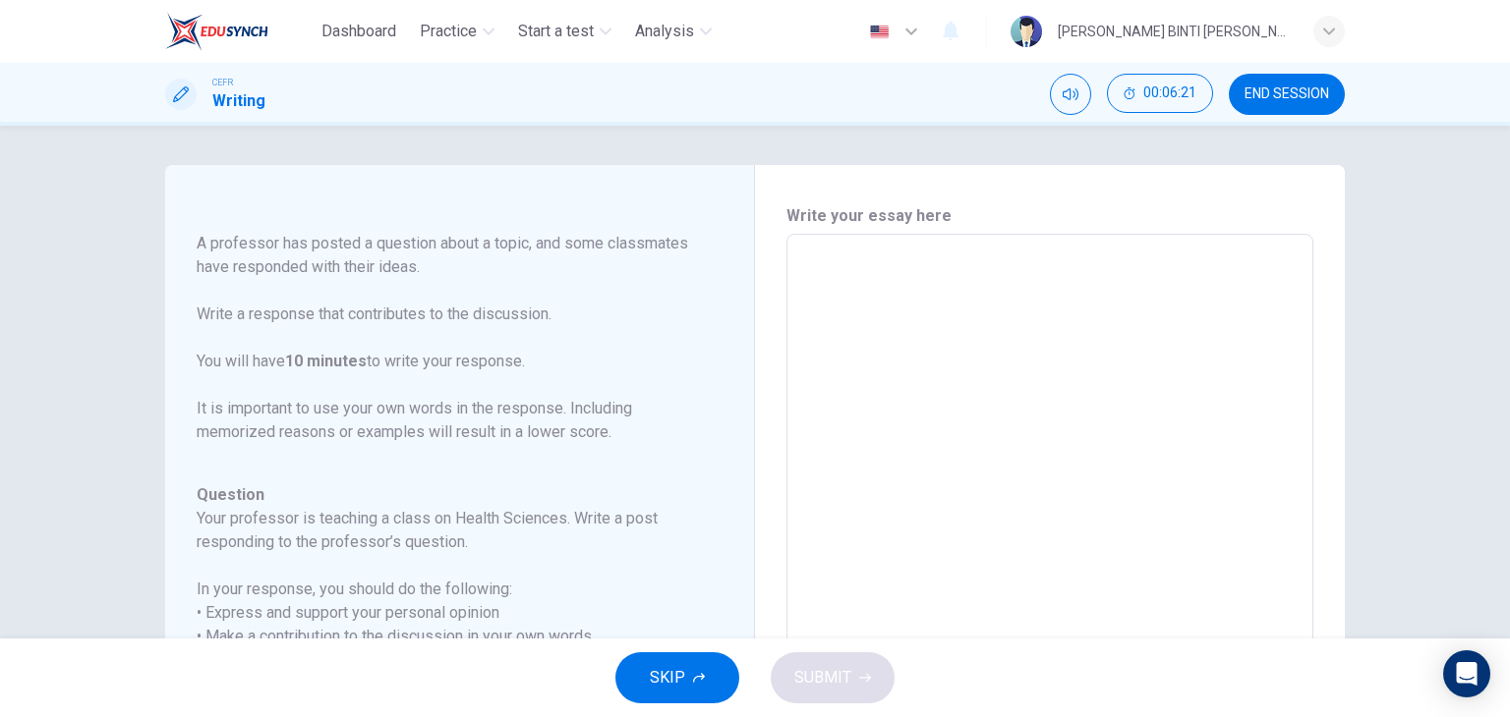
scroll to position [194, 0]
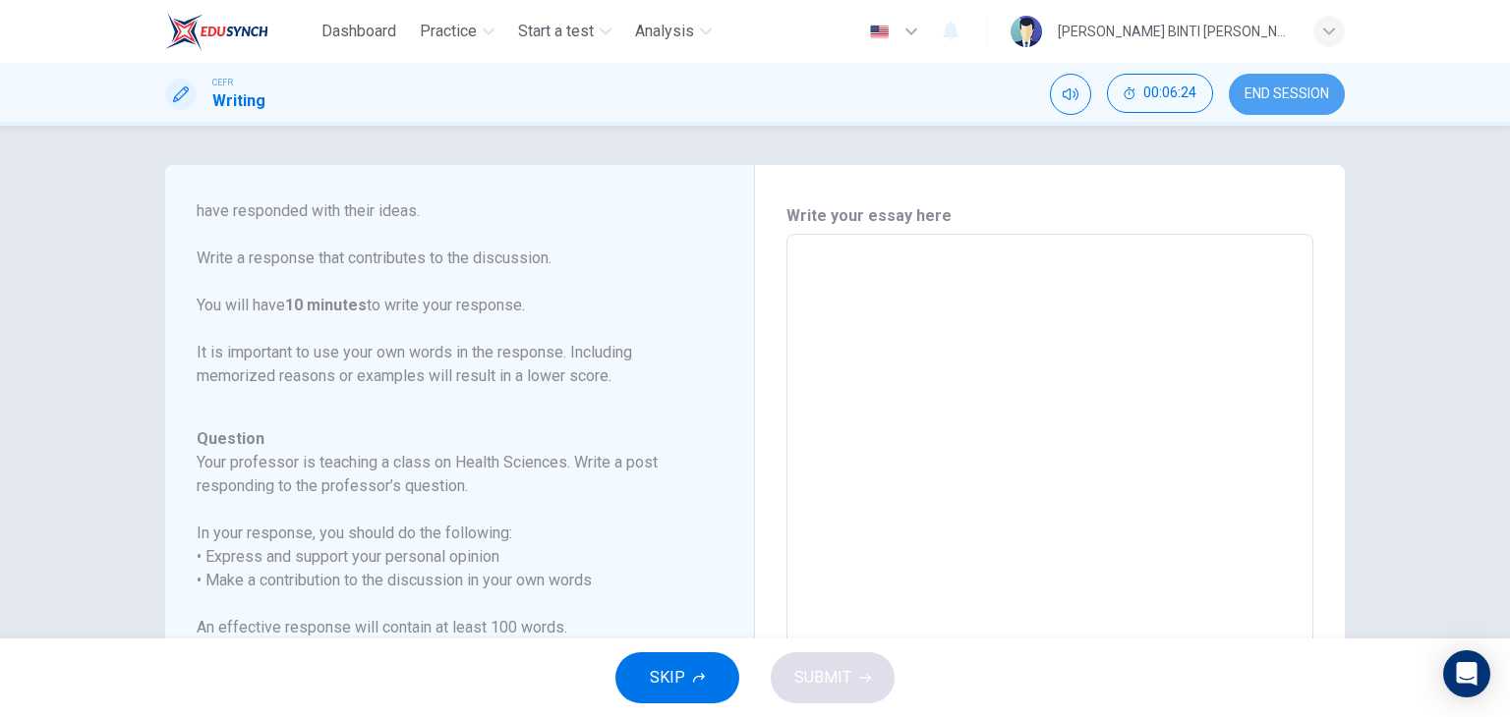
click at [1305, 110] on button "END SESSION" at bounding box center [1287, 94] width 116 height 41
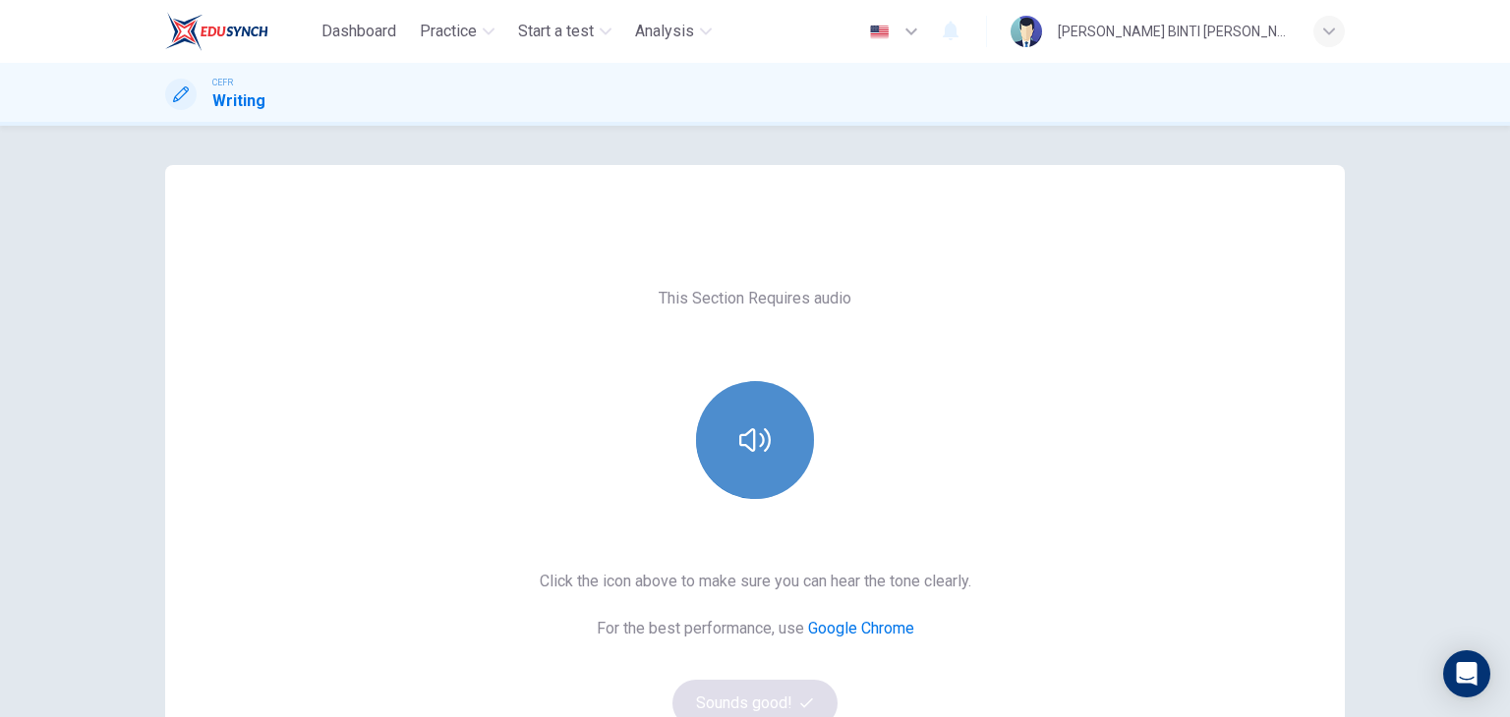
click at [759, 485] on button "button" at bounding box center [755, 440] width 118 height 118
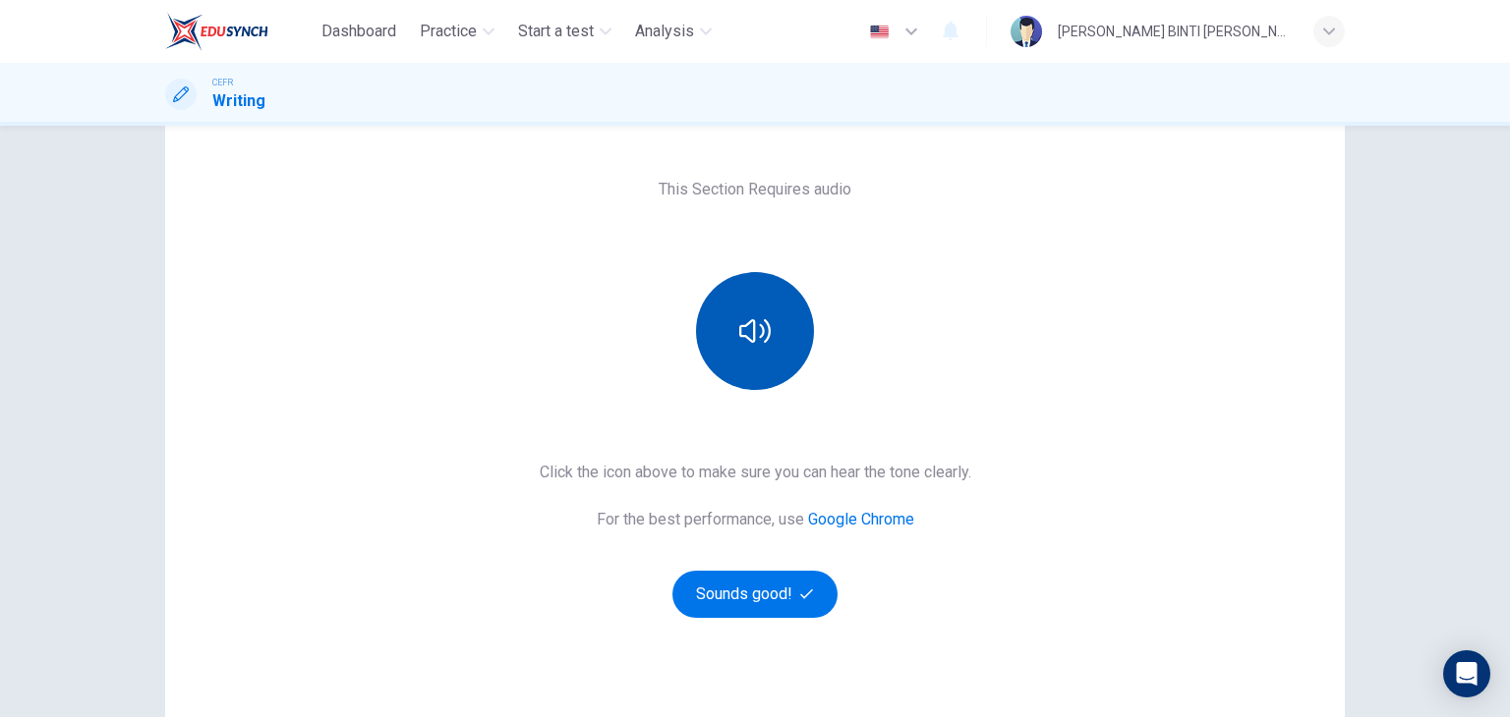
scroll to position [108, 0]
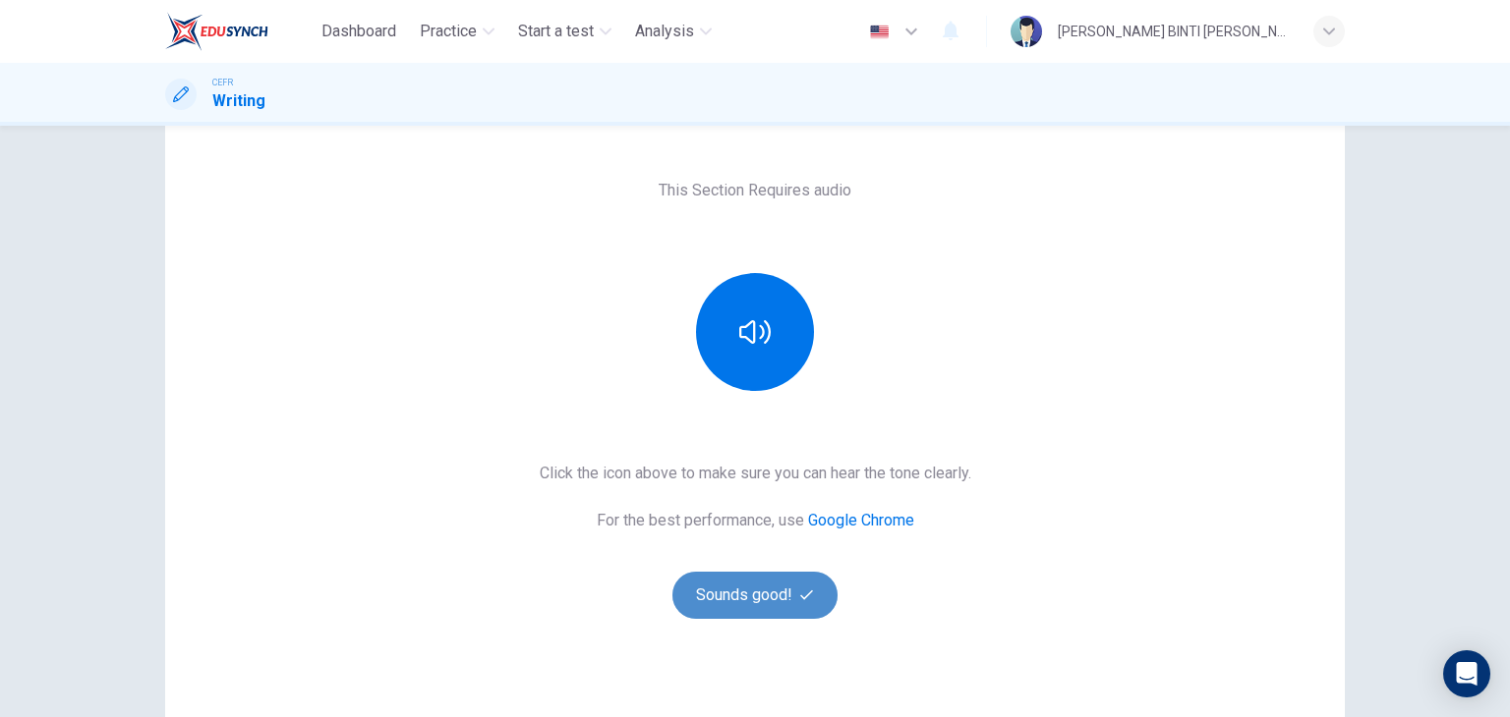
click at [747, 604] on button "Sounds good!" at bounding box center [754, 595] width 165 height 47
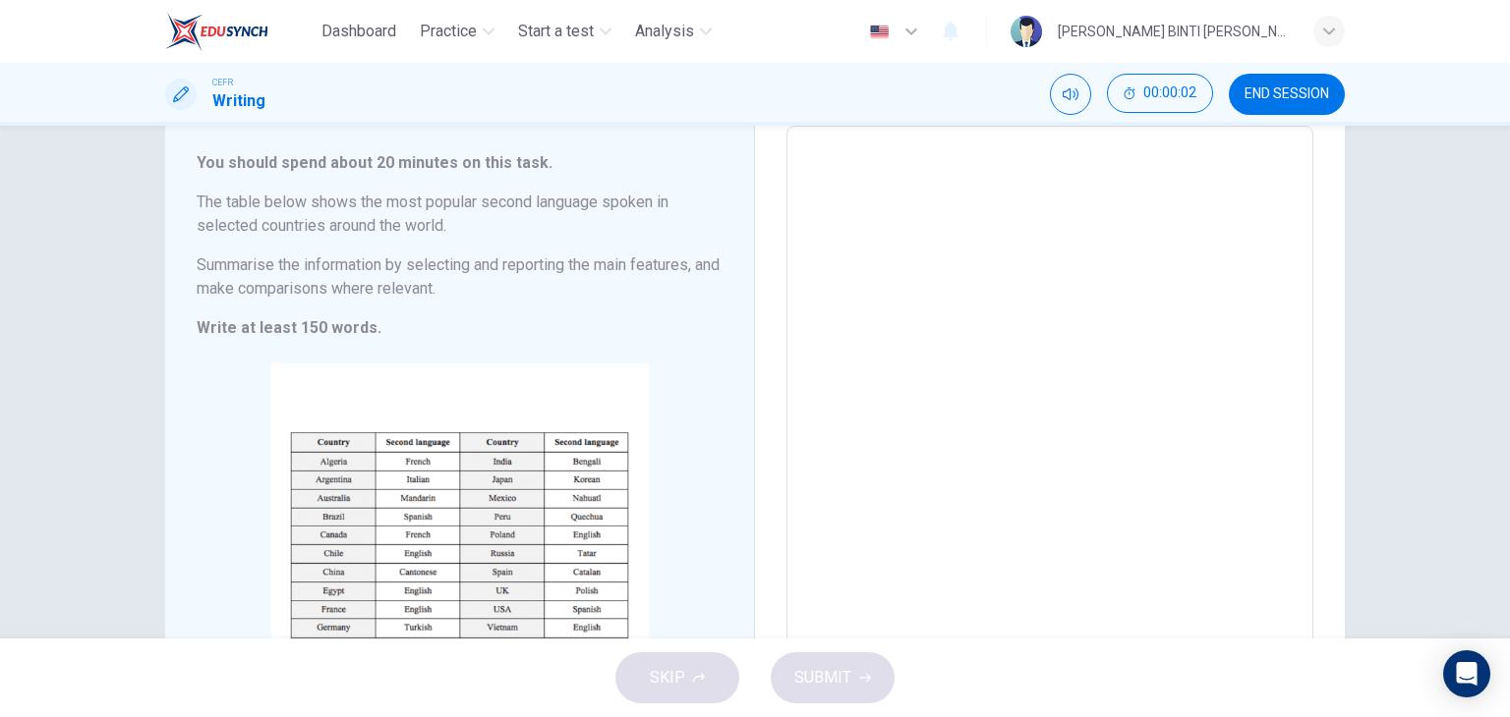
scroll to position [0, 0]
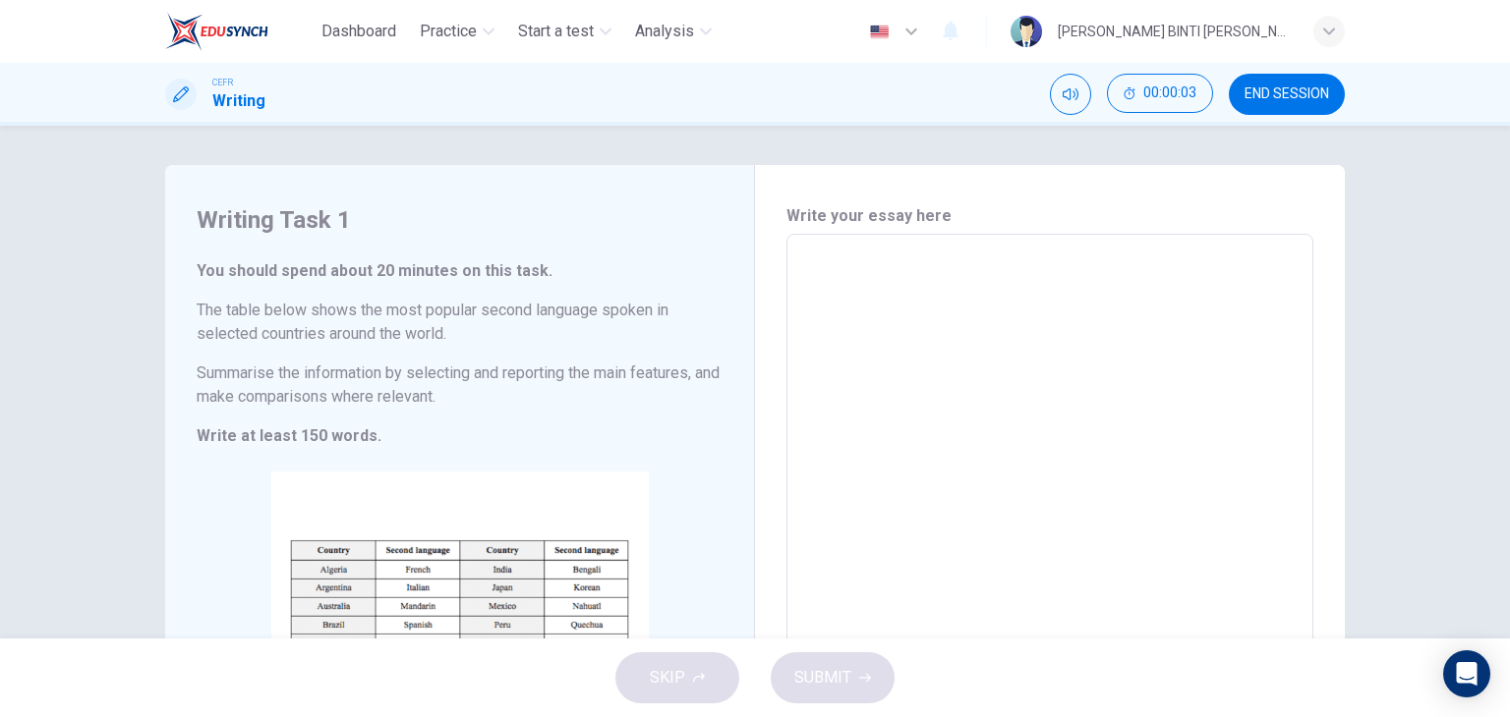
click at [912, 274] on textarea at bounding box center [1049, 525] width 499 height 548
type textarea "T"
type textarea "x"
type textarea "Th"
type textarea "x"
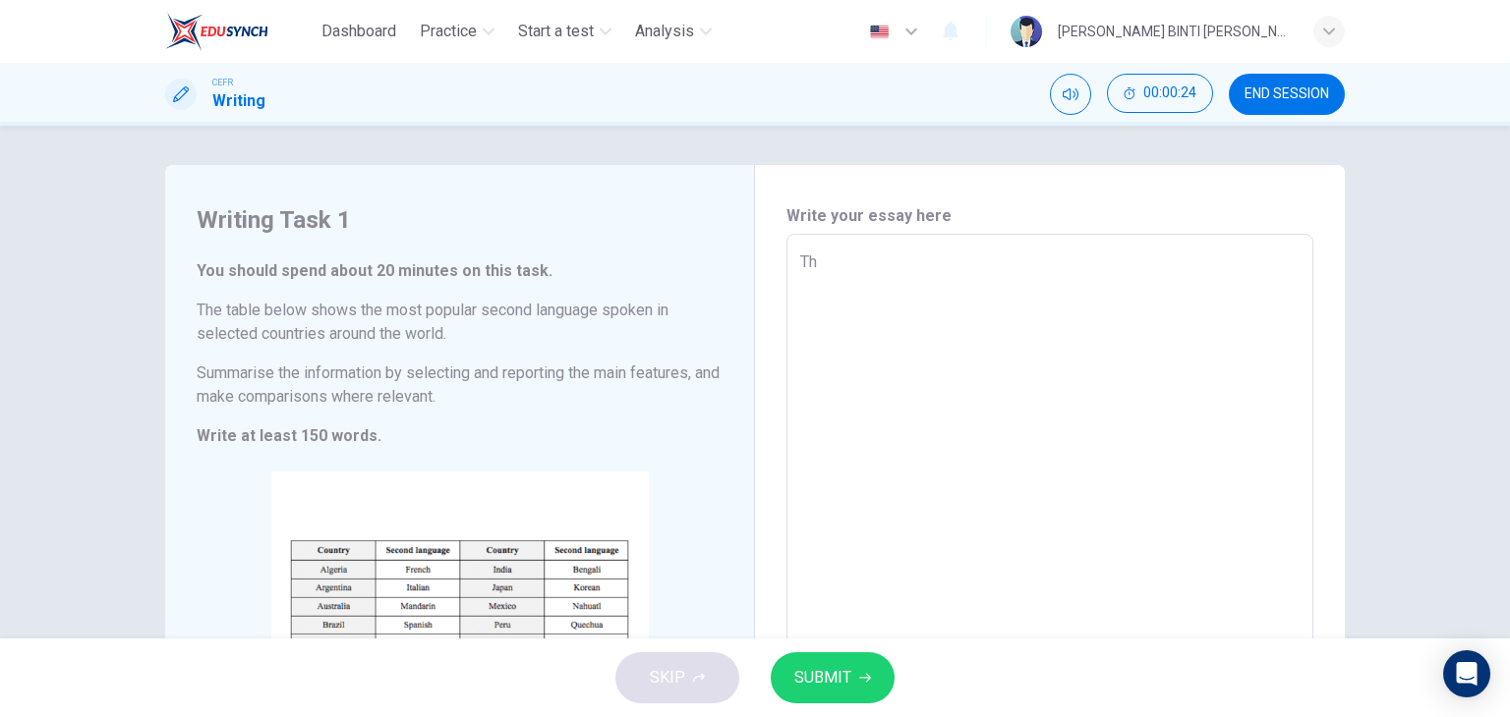
type textarea "The"
type textarea "x"
type textarea "The"
type textarea "x"
type textarea "The t"
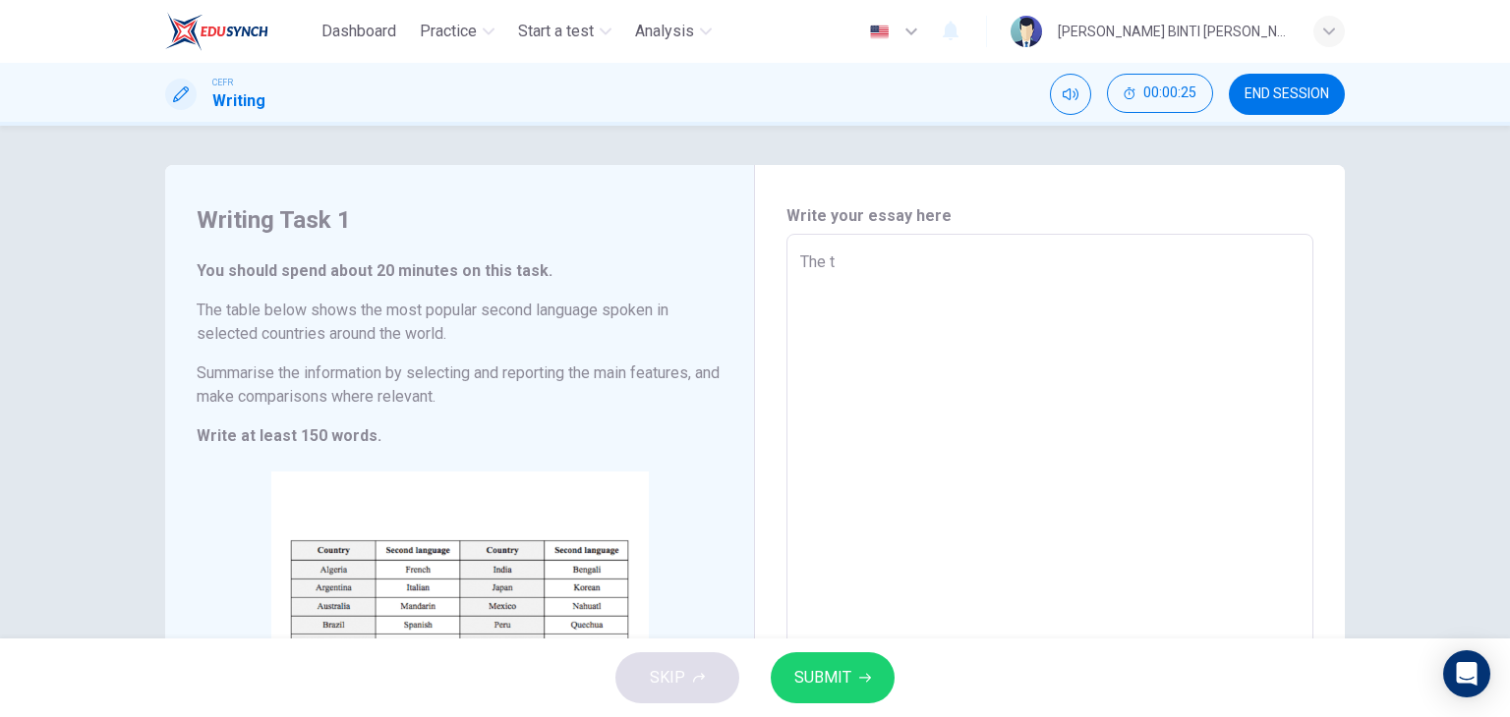
type textarea "x"
type textarea "The ta"
type textarea "x"
type textarea "The tab"
type textarea "x"
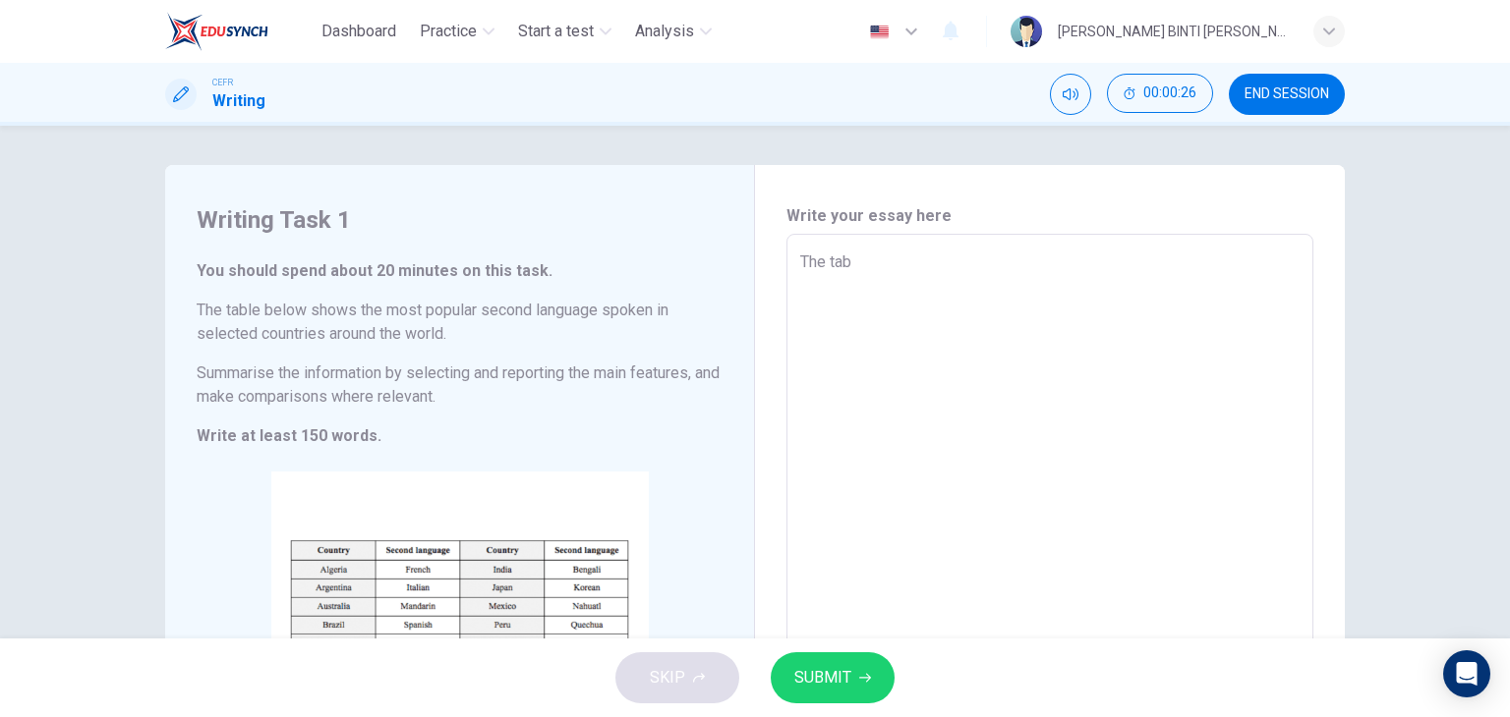
type textarea "The tabl"
type textarea "x"
type textarea "The table"
type textarea "x"
type textarea "The table"
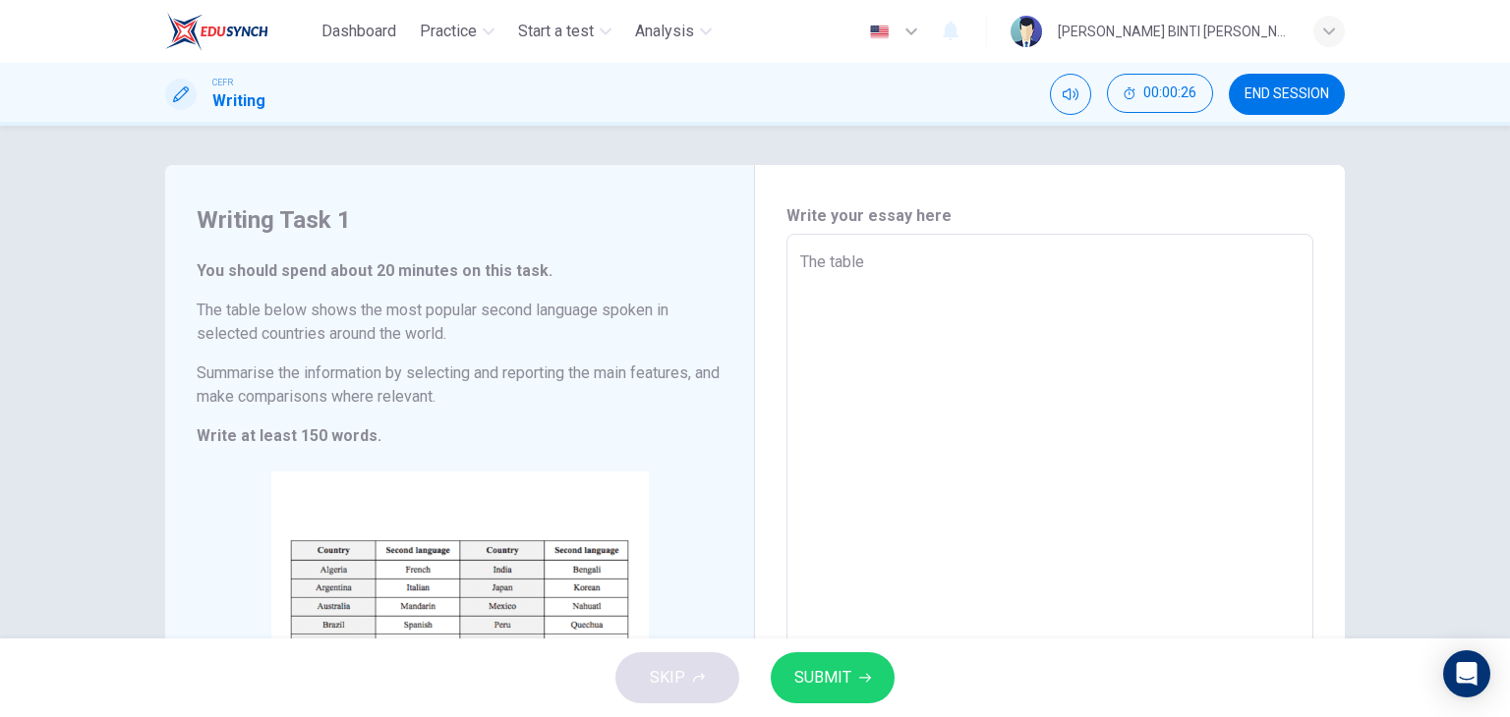
type textarea "x"
type textarea "The table i"
type textarea "x"
type textarea "The table il"
type textarea "x"
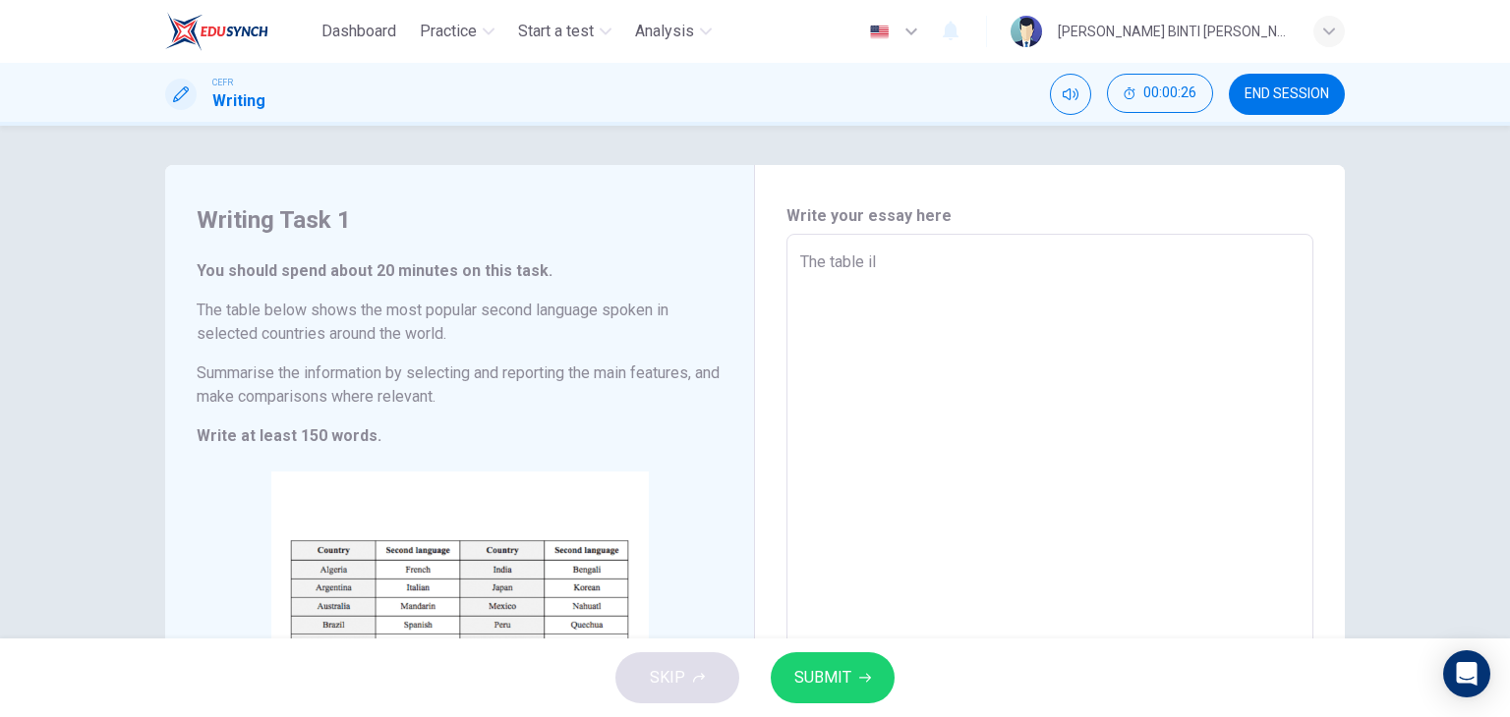
type textarea "The table ill"
type textarea "x"
type textarea "The table illu"
type textarea "x"
type textarea "The table illut"
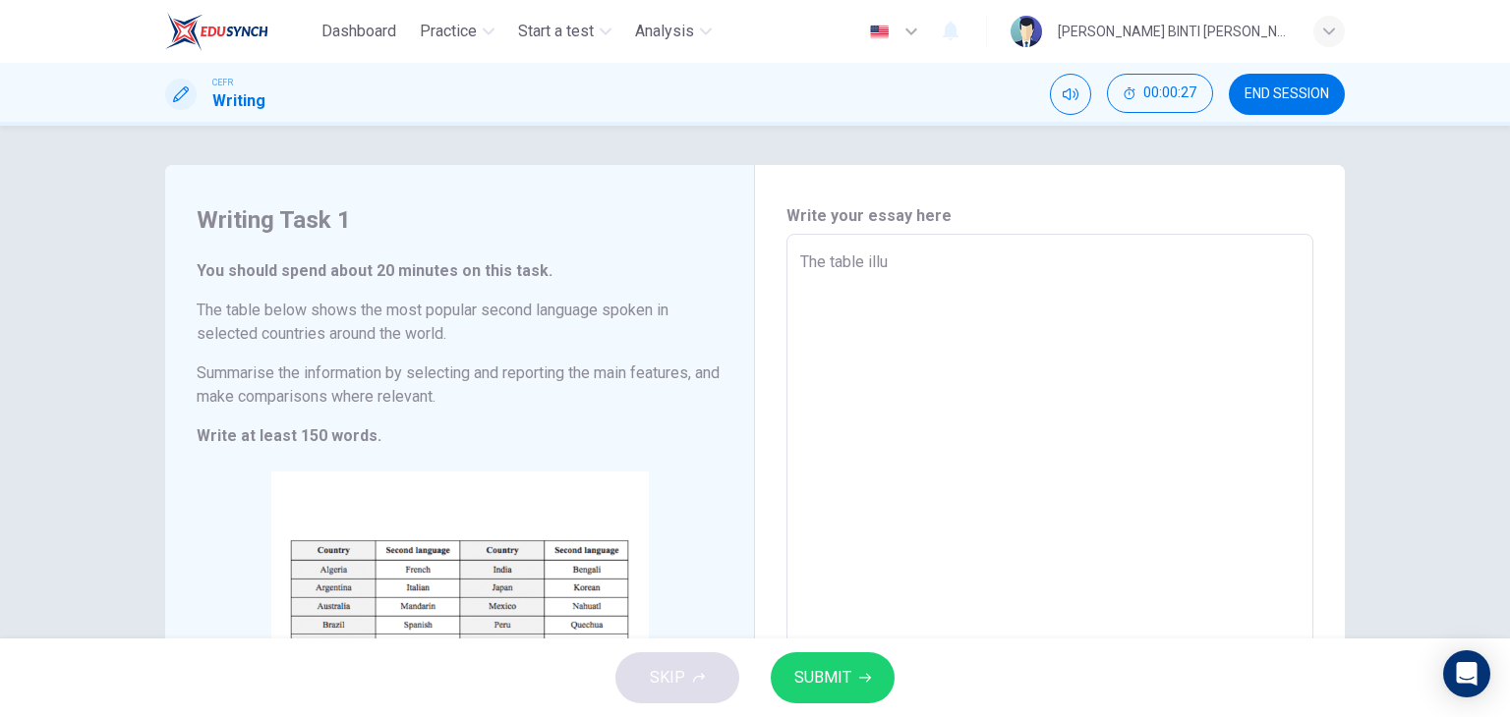
type textarea "x"
type textarea "The table illutr"
type textarea "x"
type textarea "The table illutrs"
type textarea "x"
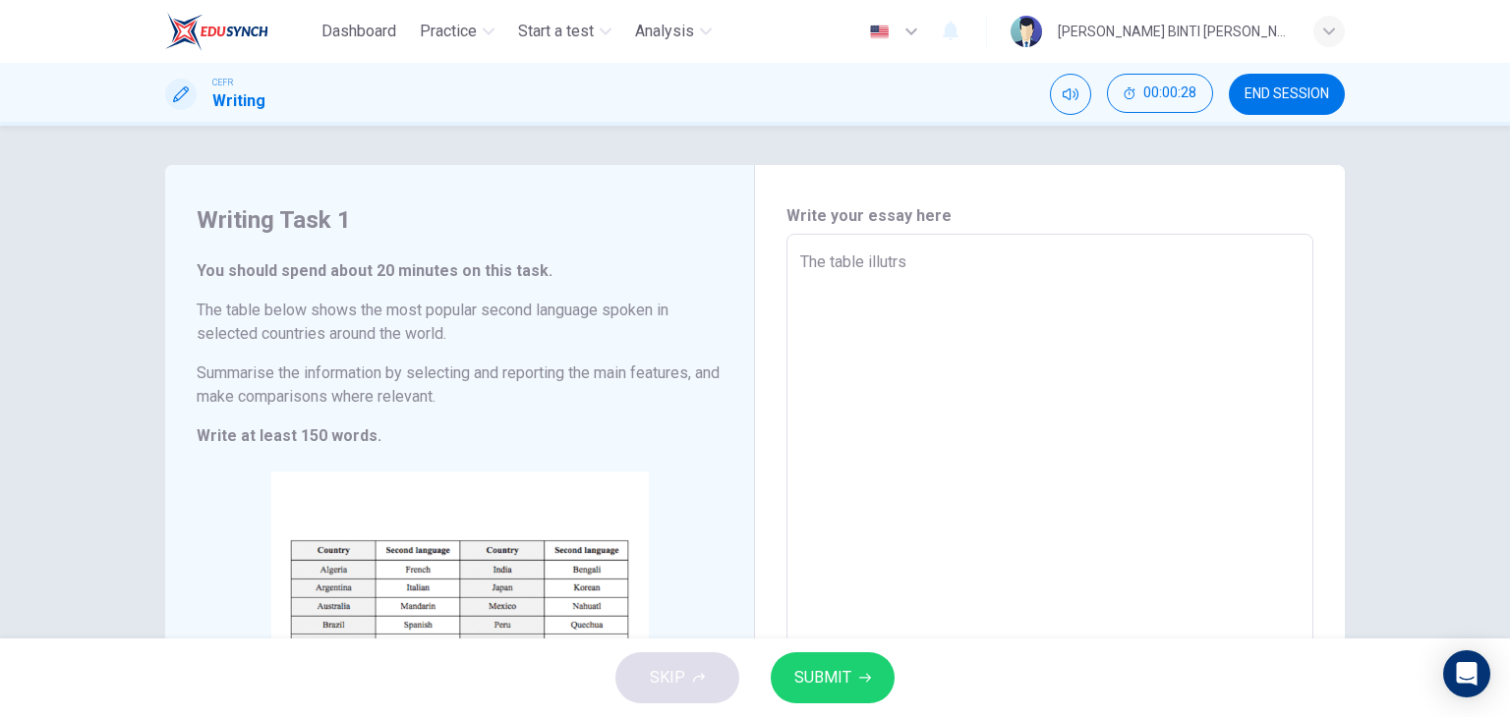
type textarea "The table illutrsa"
type textarea "x"
type textarea "The table illutrsa"
type textarea "x"
type textarea "The table illutrs"
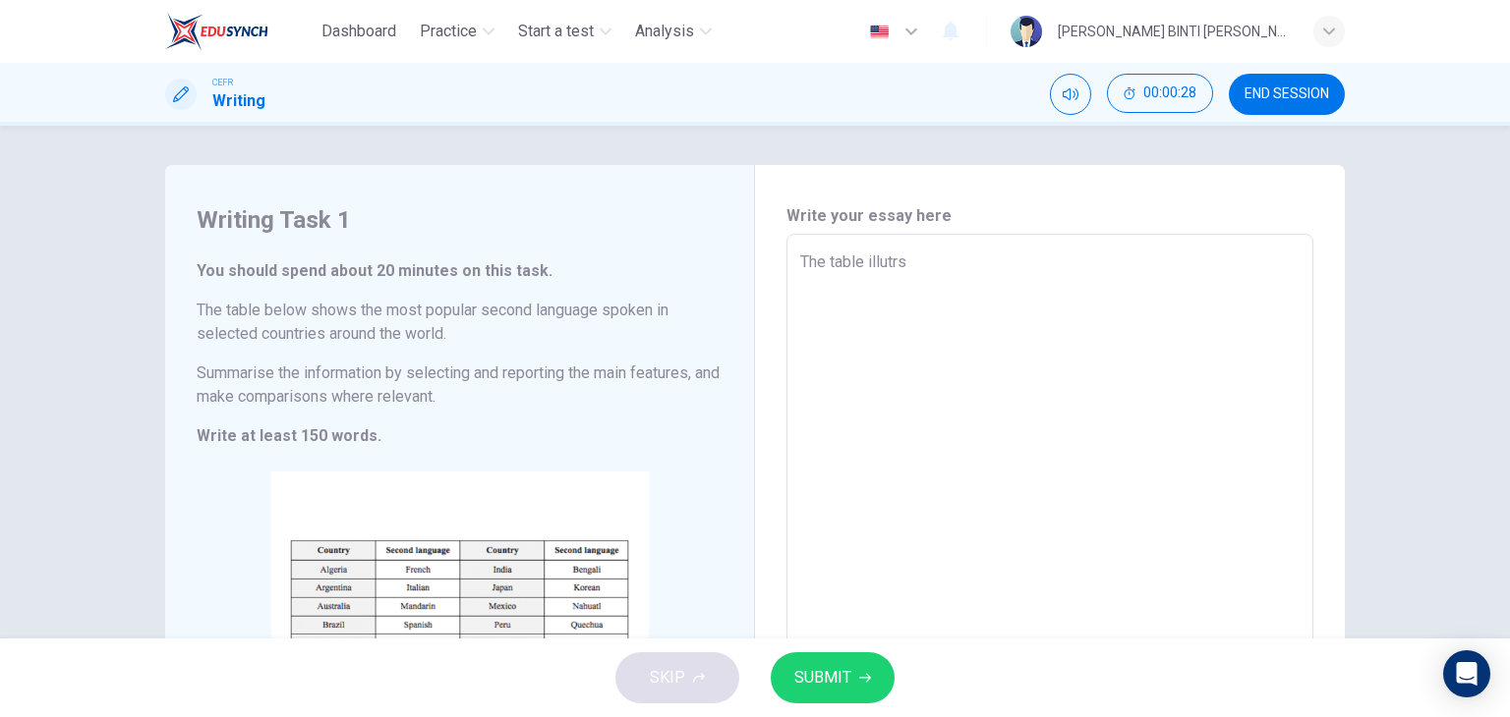
type textarea "x"
type textarea "The table illutrsa"
type textarea "x"
type textarea "The table illutrs"
type textarea "x"
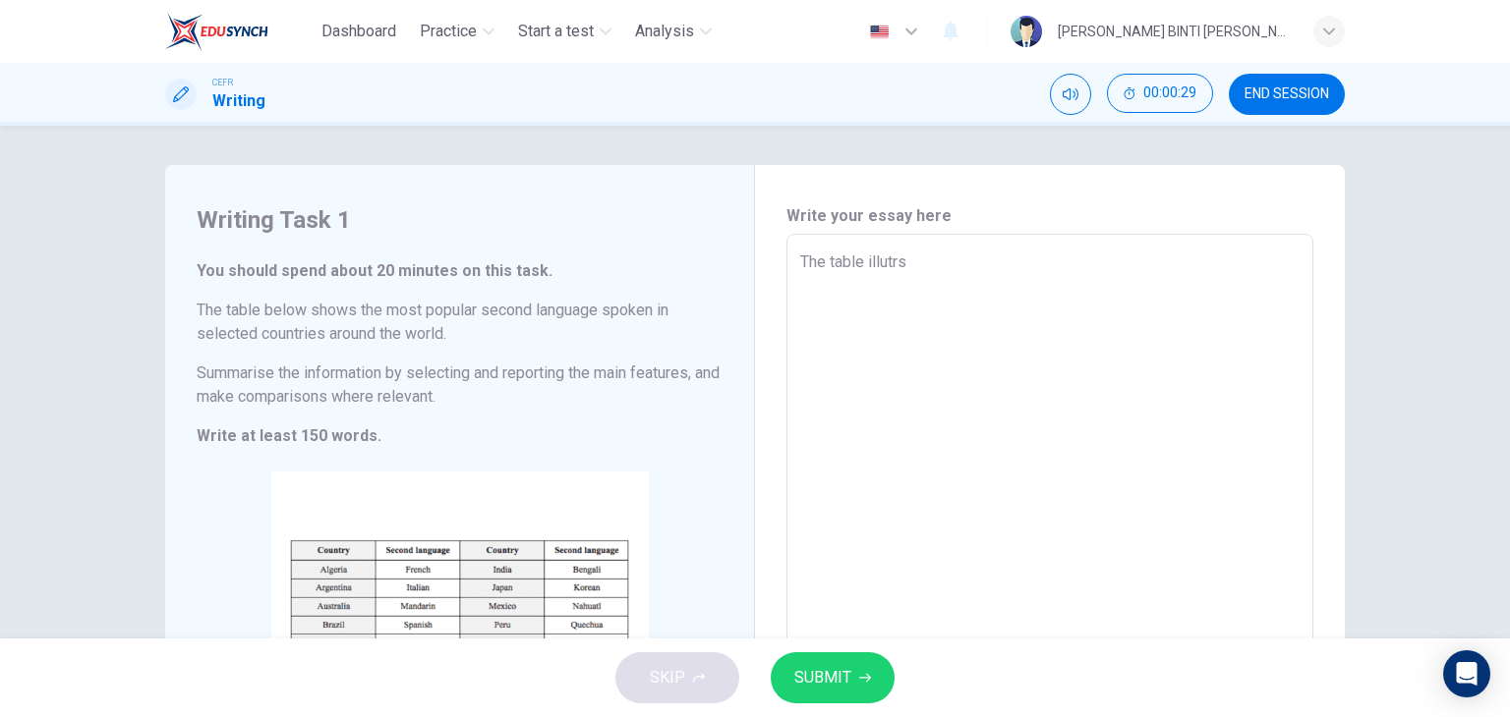
type textarea "The table illutr"
type textarea "x"
type textarea "The table illutra"
type textarea "x"
type textarea "The table illutrat"
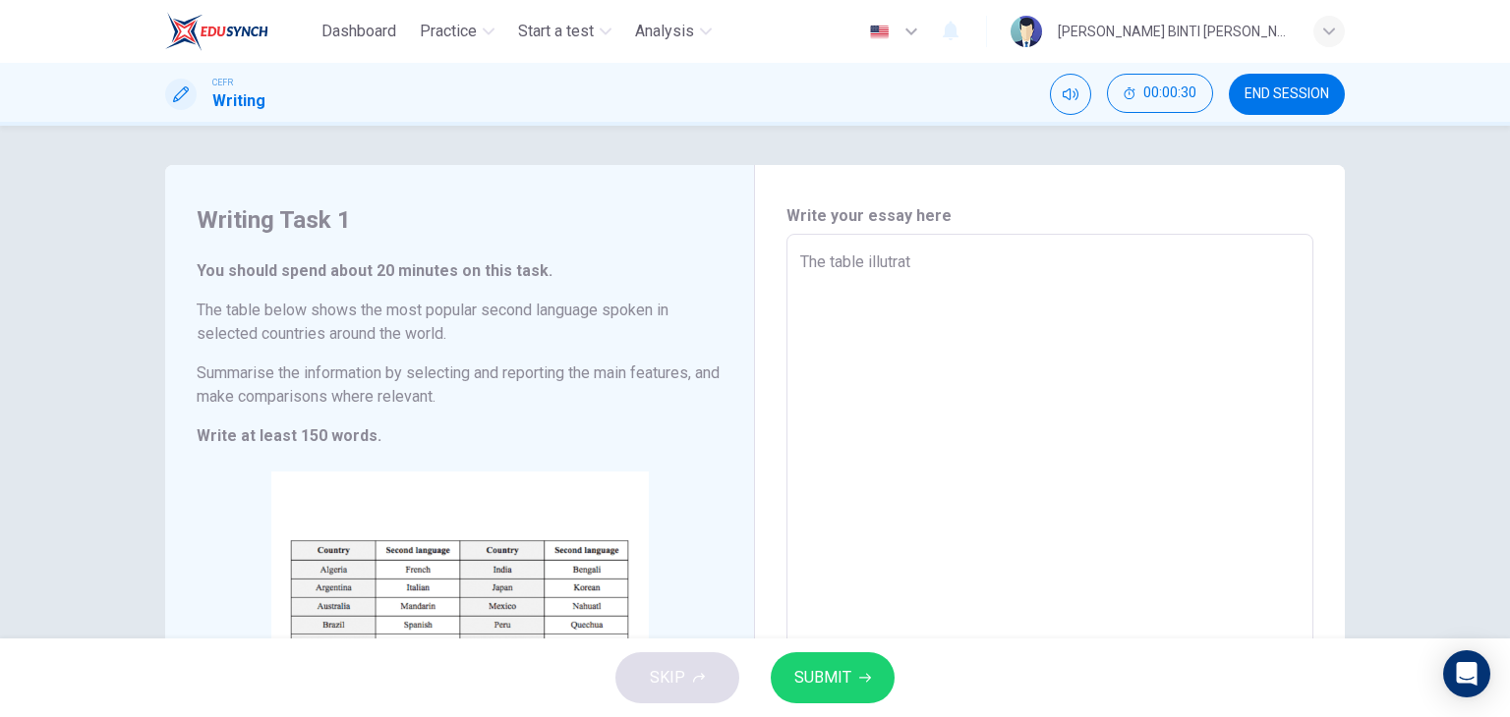
type textarea "x"
type textarea "The table illutrate"
type textarea "x"
type textarea "The table illutrates"
type textarea "x"
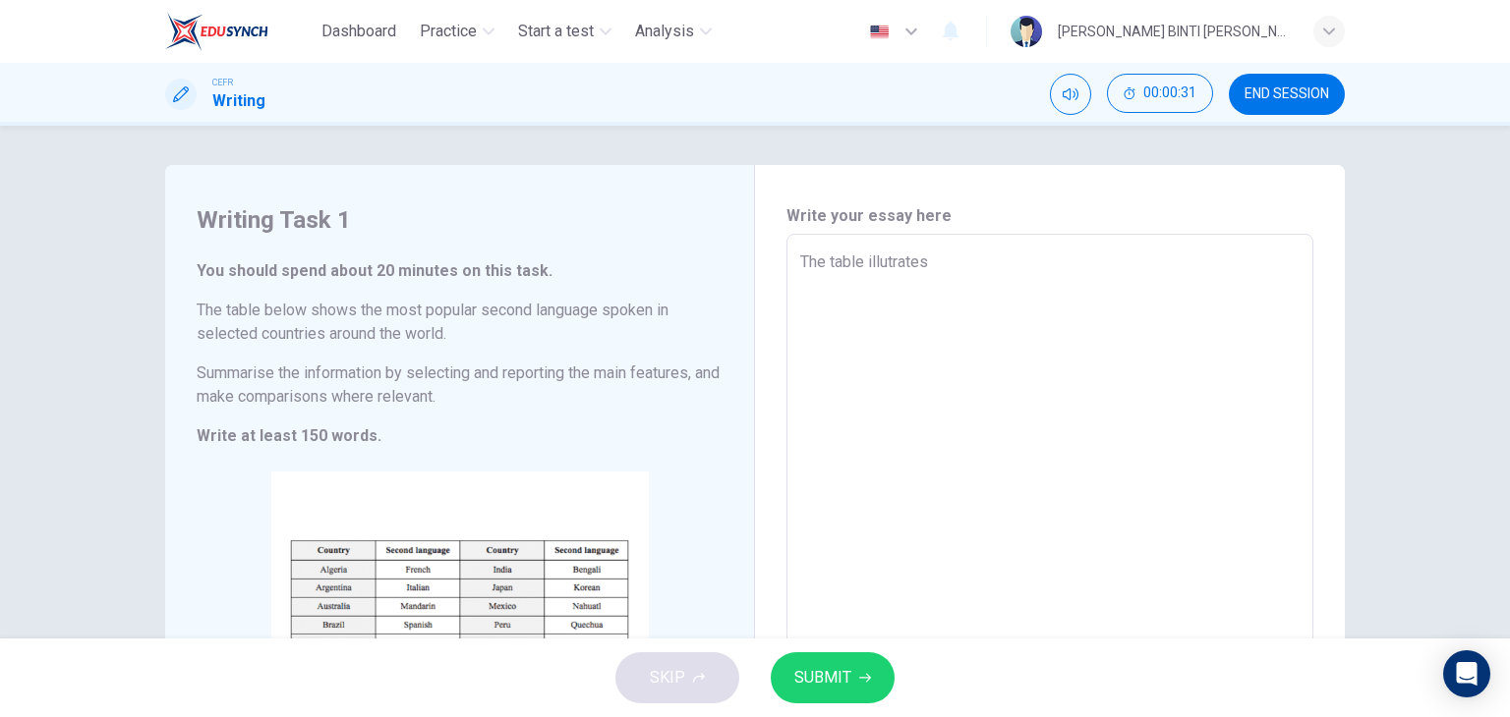
type textarea "The table illutrates"
type textarea "x"
type textarea "The table illutrates t"
type textarea "x"
type textarea "The table illutrates th"
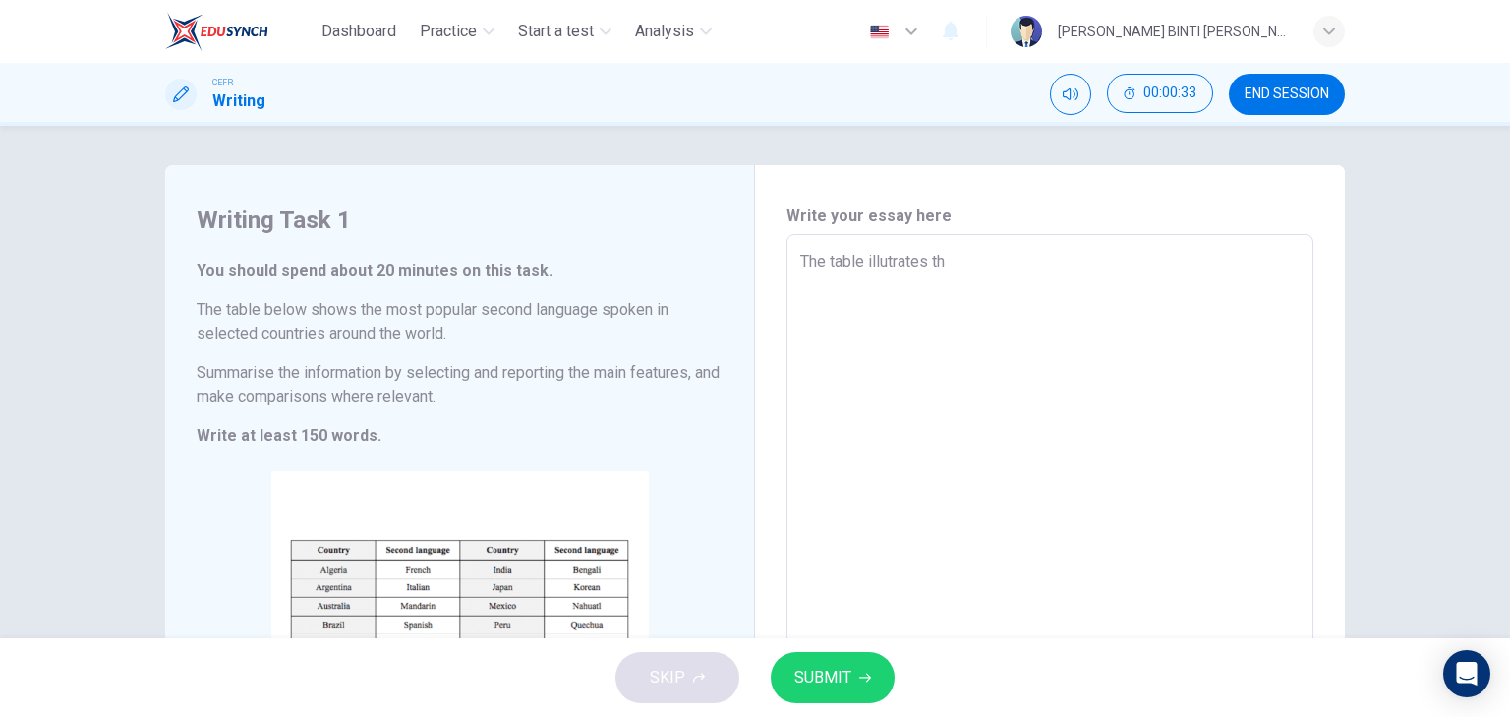
type textarea "x"
type textarea "The table illutrates the"
type textarea "x"
type textarea "The table illutrates the"
type textarea "x"
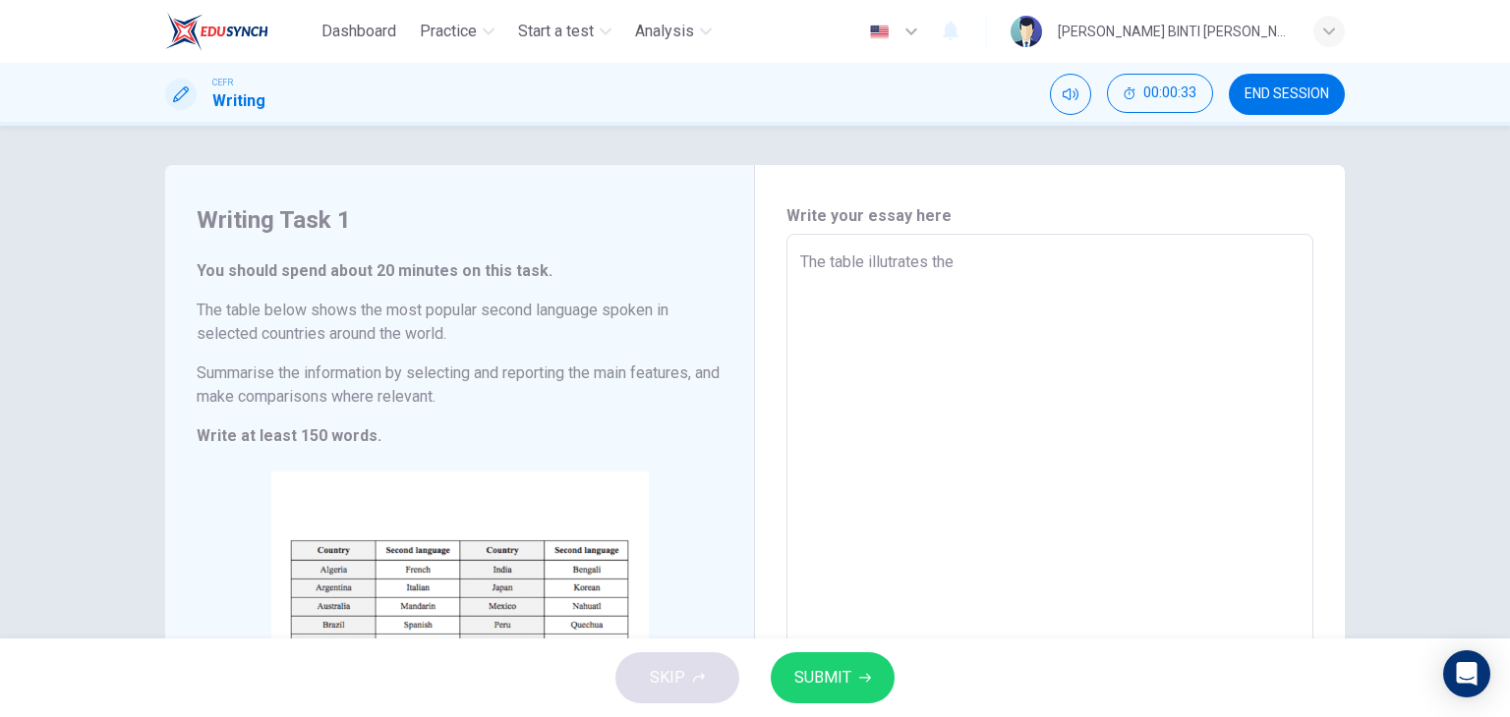
type textarea "The table illutrates the m"
type textarea "x"
type textarea "The table illutrates the mo"
type textarea "x"
type textarea "The table illutrates the mos"
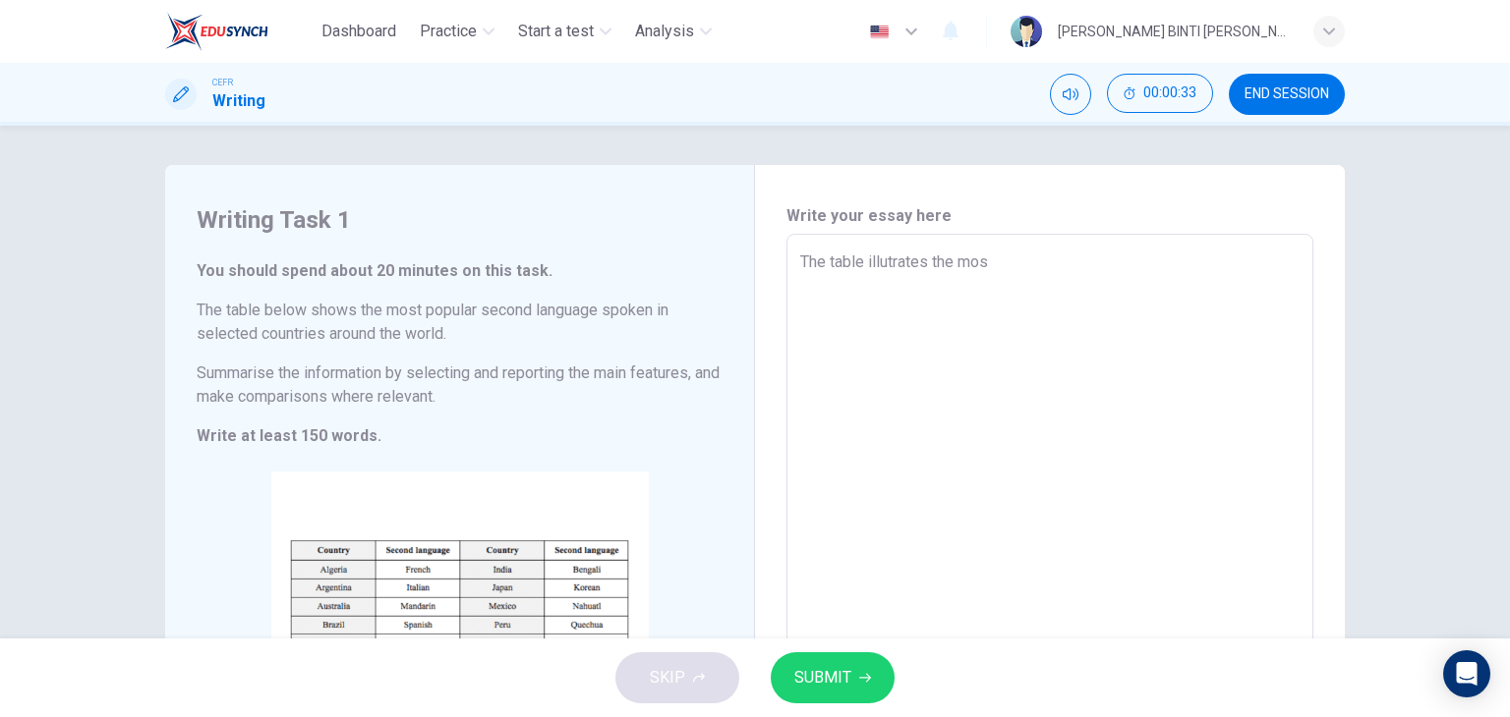
type textarea "x"
type textarea "The table illutrates the most"
type textarea "x"
type textarea "The table illutrates the most"
type textarea "x"
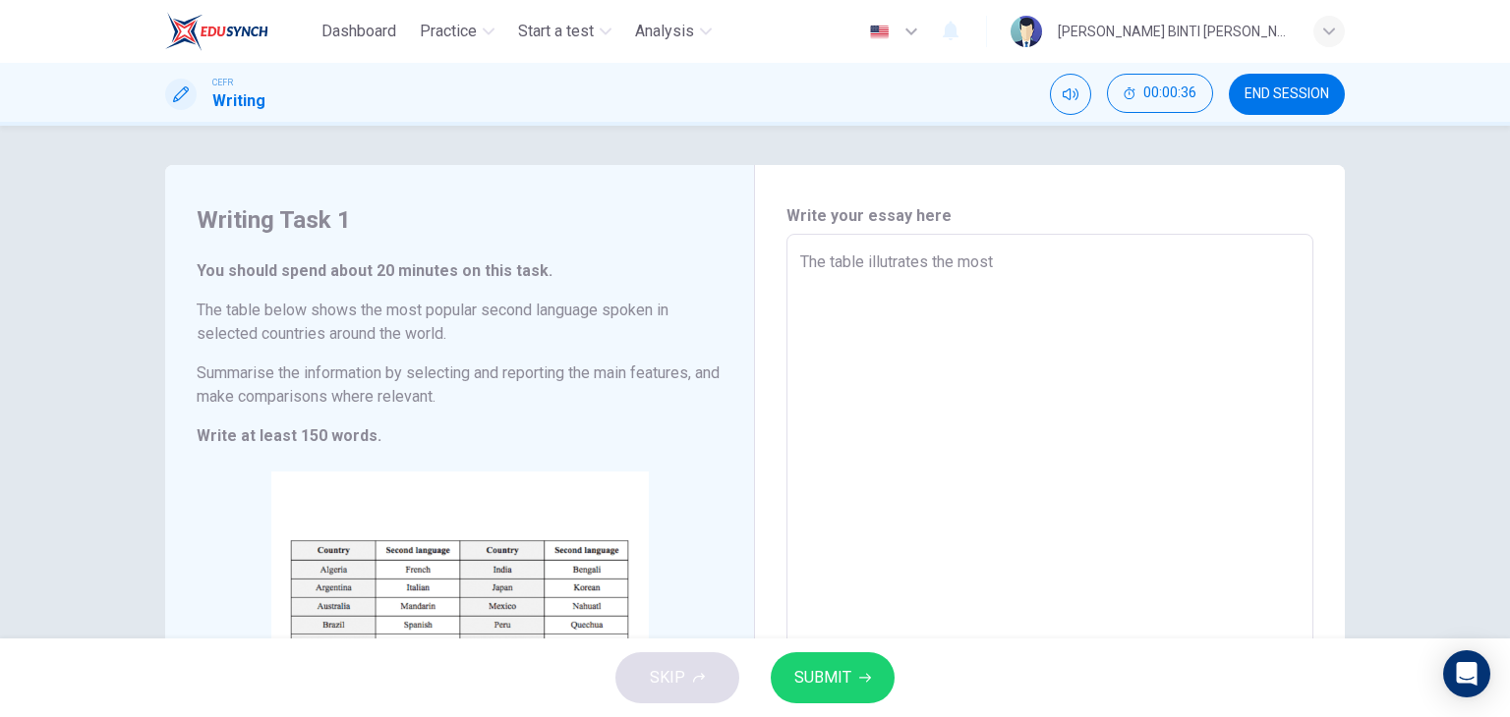
type textarea "The table illutrates the most w"
type textarea "x"
type textarea "The table illutrates the most wi"
type textarea "x"
type textarea "The table illutrates the most wid"
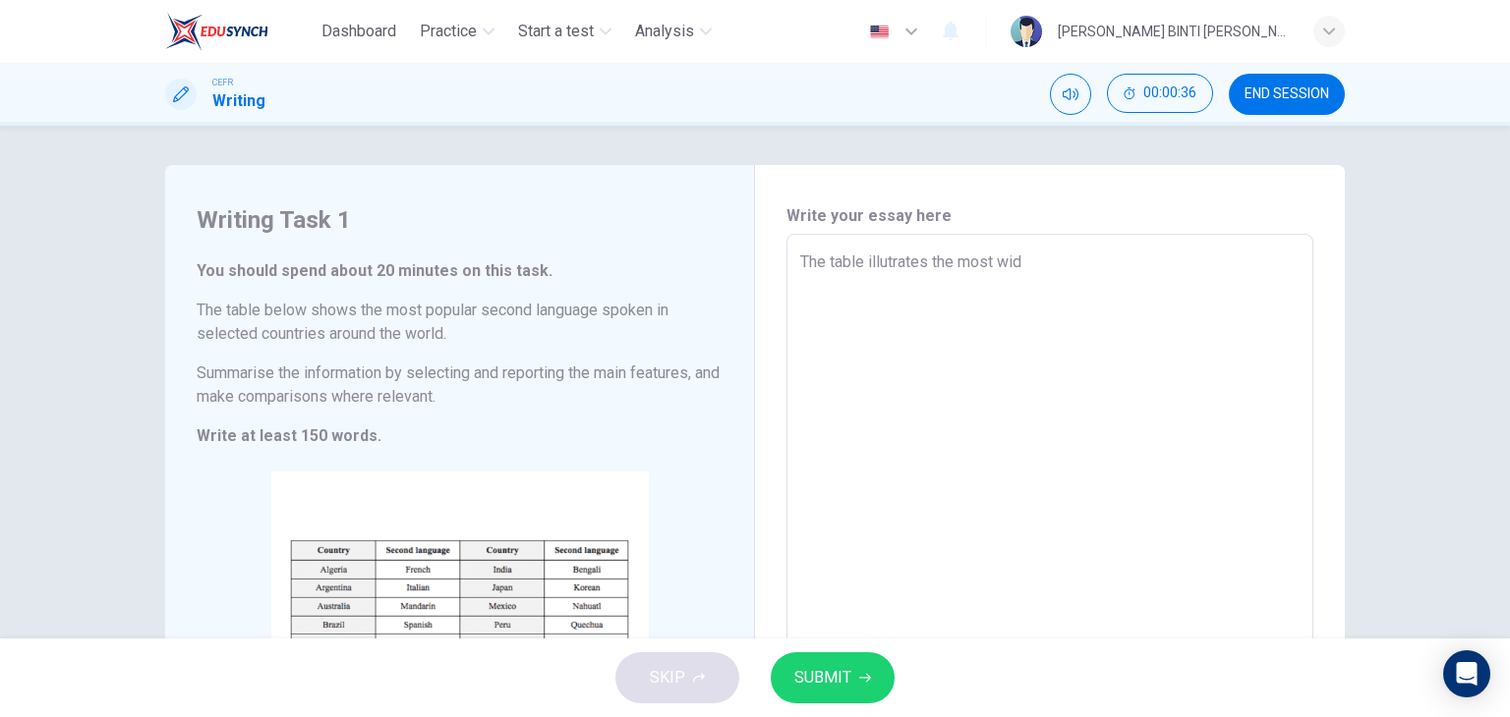
type textarea "x"
type textarea "The table illutrates the most wide"
type textarea "x"
type textarea "The table illutrates the most widel"
type textarea "x"
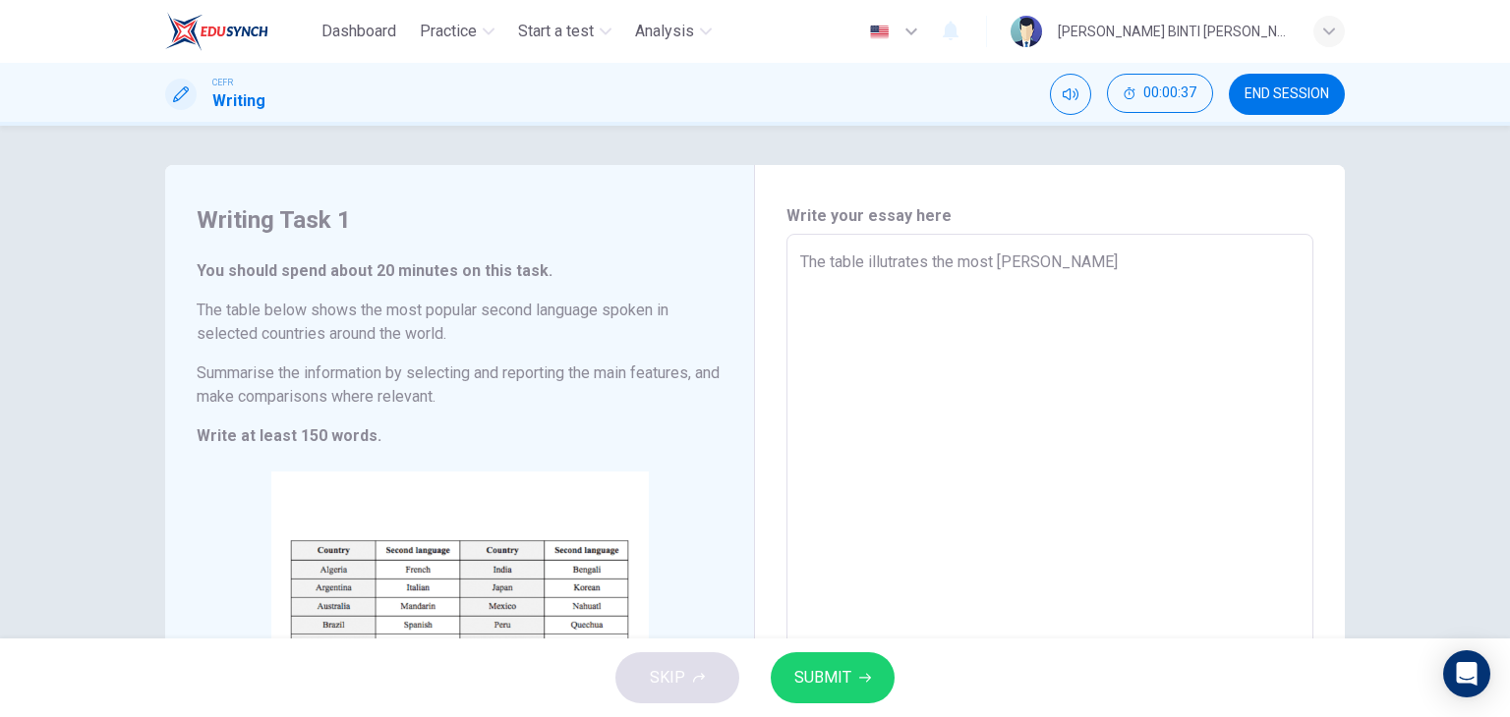
type textarea "The table illutrates the most widely"
type textarea "x"
type textarea "The table illutrates the most widely"
type textarea "x"
type textarea "The table illutrates the most widely s"
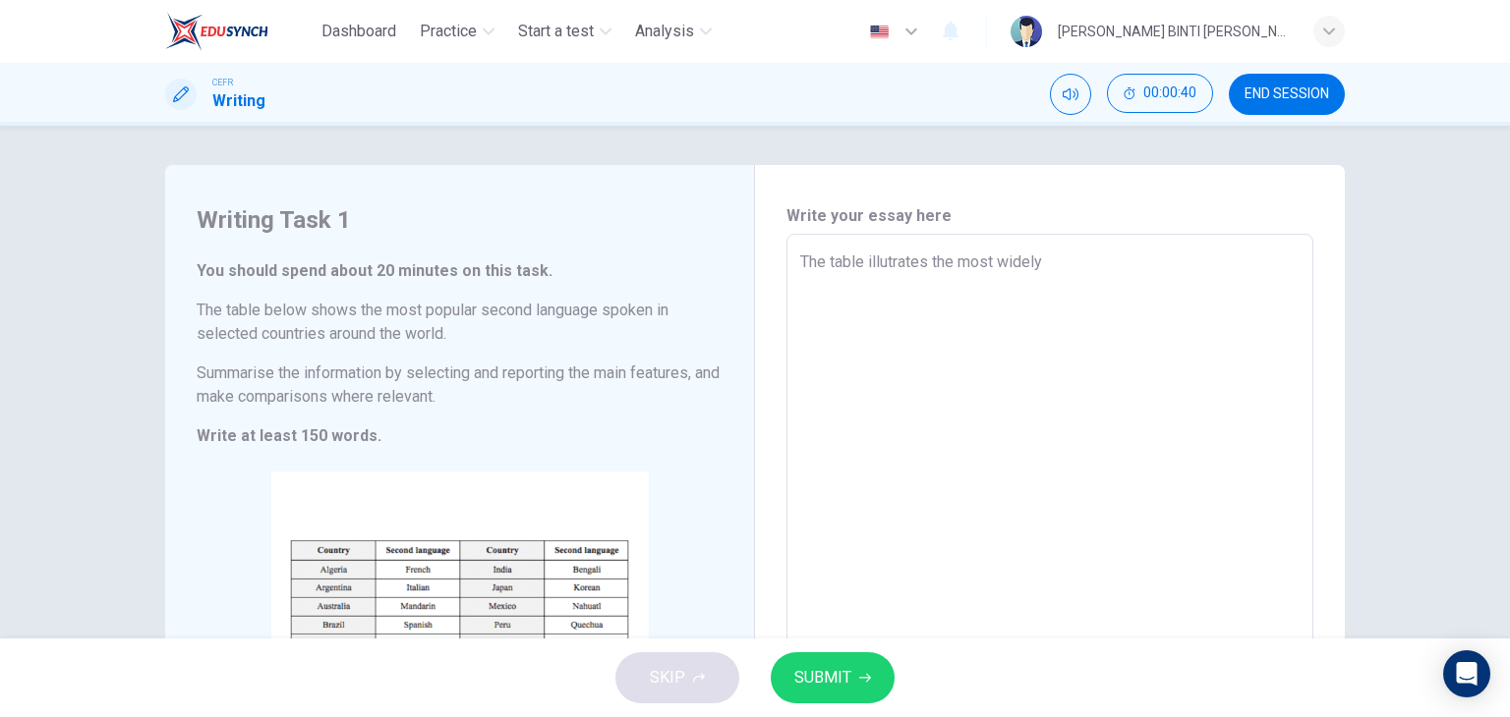
type textarea "x"
type textarea "The table illutrates the most widely sp"
type textarea "x"
type textarea "The table illutrates the most widely spo"
type textarea "x"
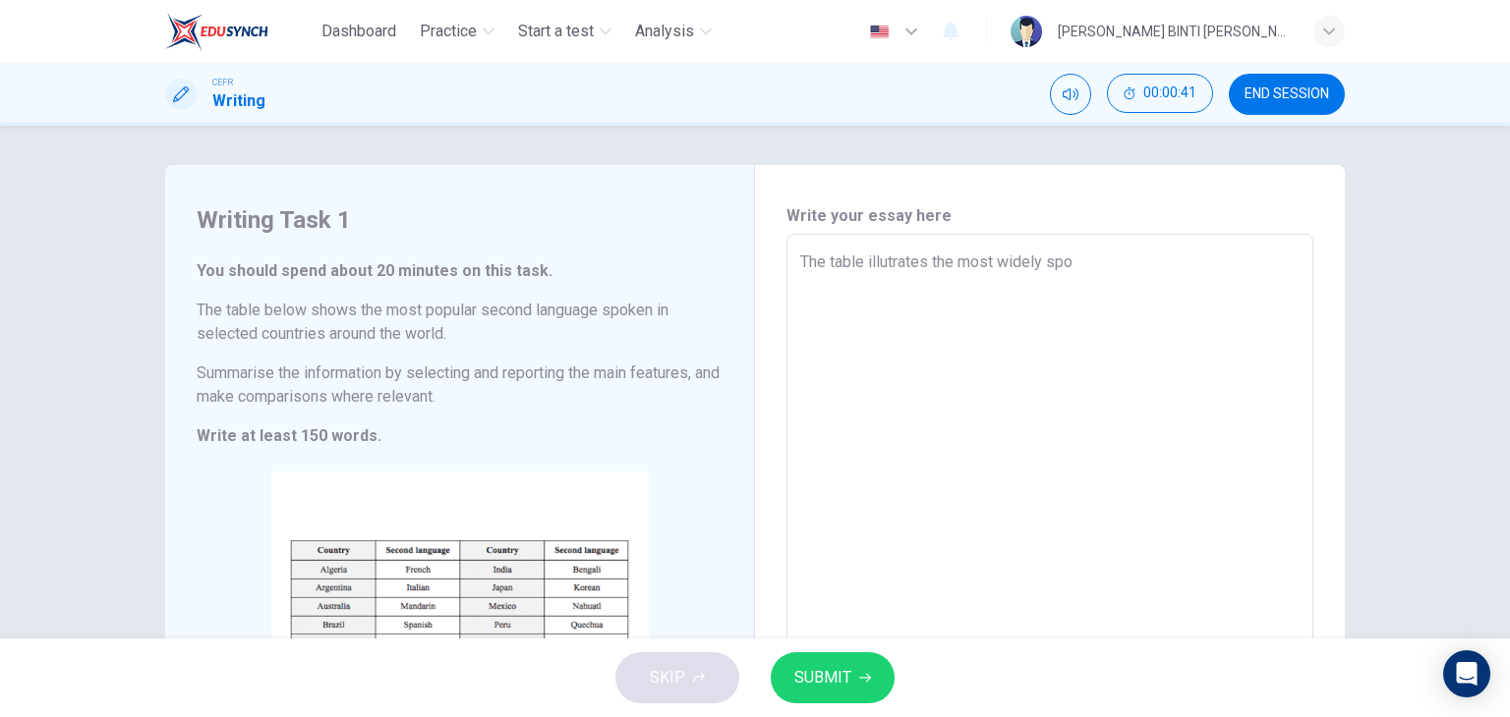
type textarea "The table illutrates the most widely spok"
type textarea "x"
type textarea "The table illutrates the most widely spoke"
type textarea "x"
type textarea "The table illutrates the most widely spoken"
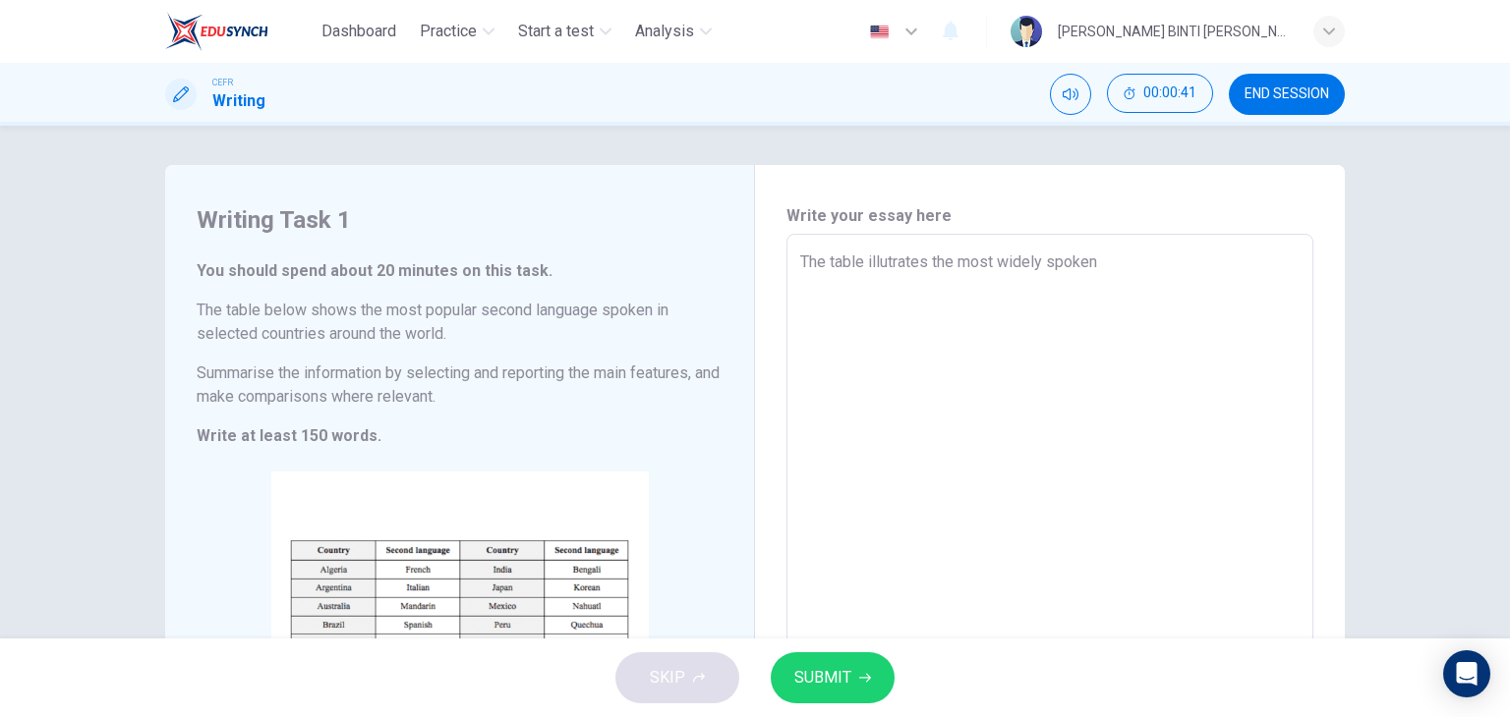
type textarea "x"
type textarea "The table illutrates the most widely spoken"
type textarea "x"
type textarea "The table illutrates the most widely spoken s"
type textarea "x"
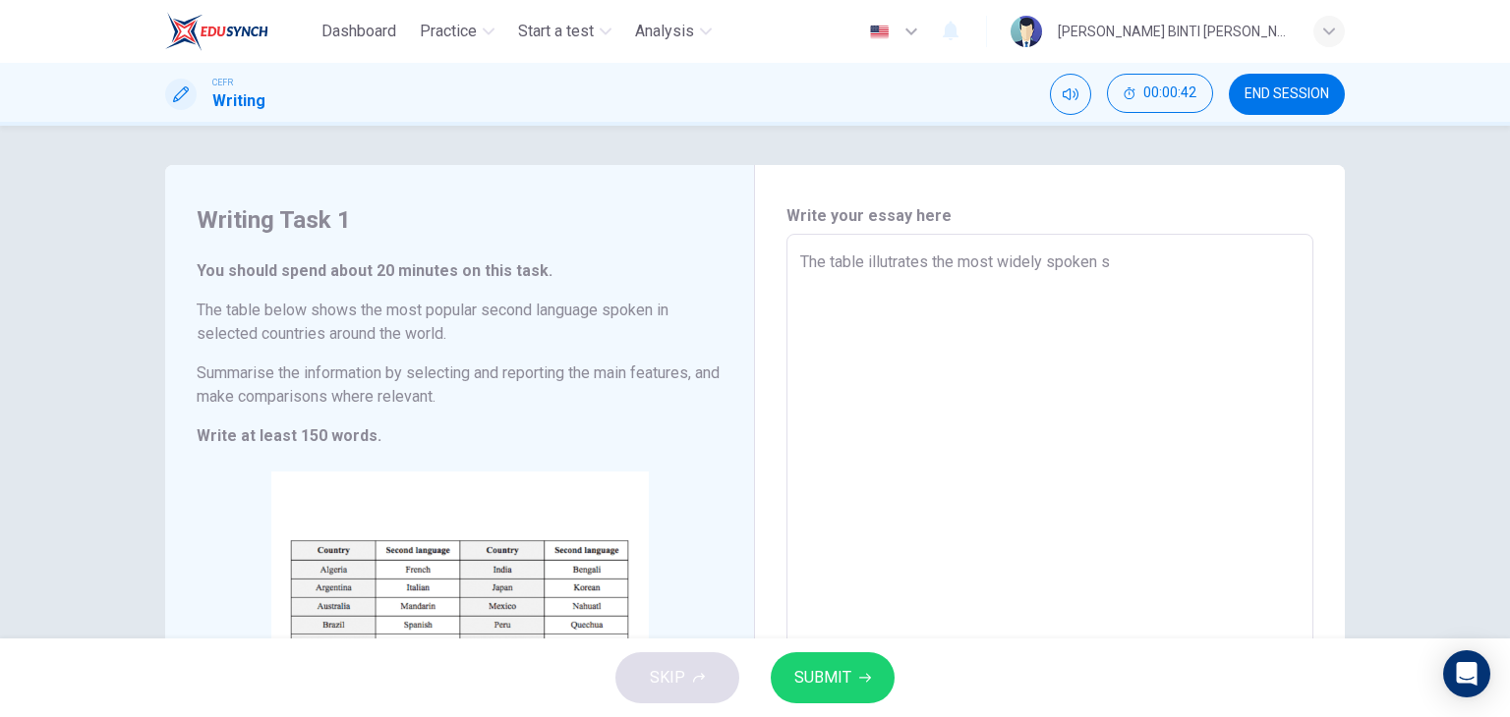
type textarea "The table illutrates the most widely spoken se"
type textarea "x"
type textarea "The table illutrates the most widely spoken sec"
type textarea "x"
type textarea "The table illutrates the most widely spoken seco"
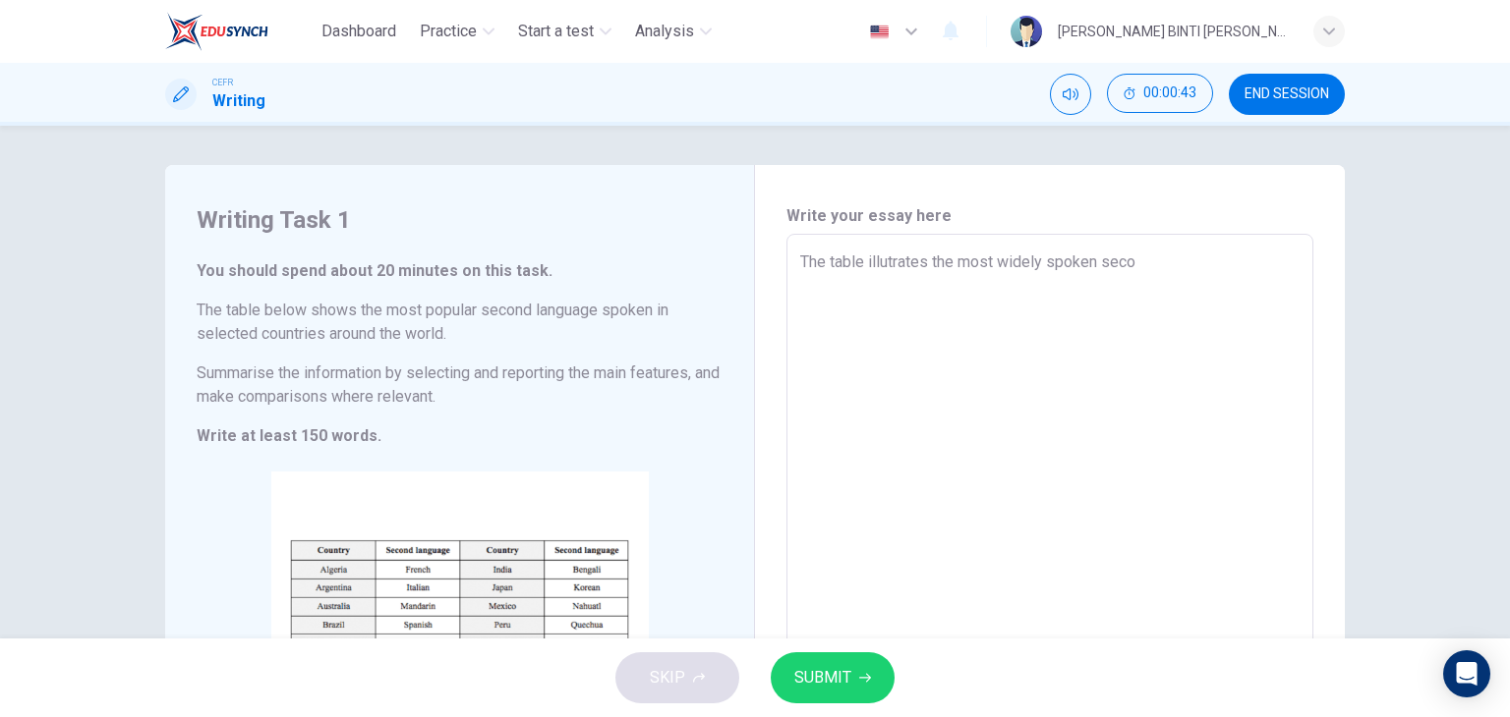
type textarea "x"
type textarea "The table illutrates the most widely spoken secon"
type textarea "x"
type textarea "The table illutrates the most widely spoken second"
type textarea "x"
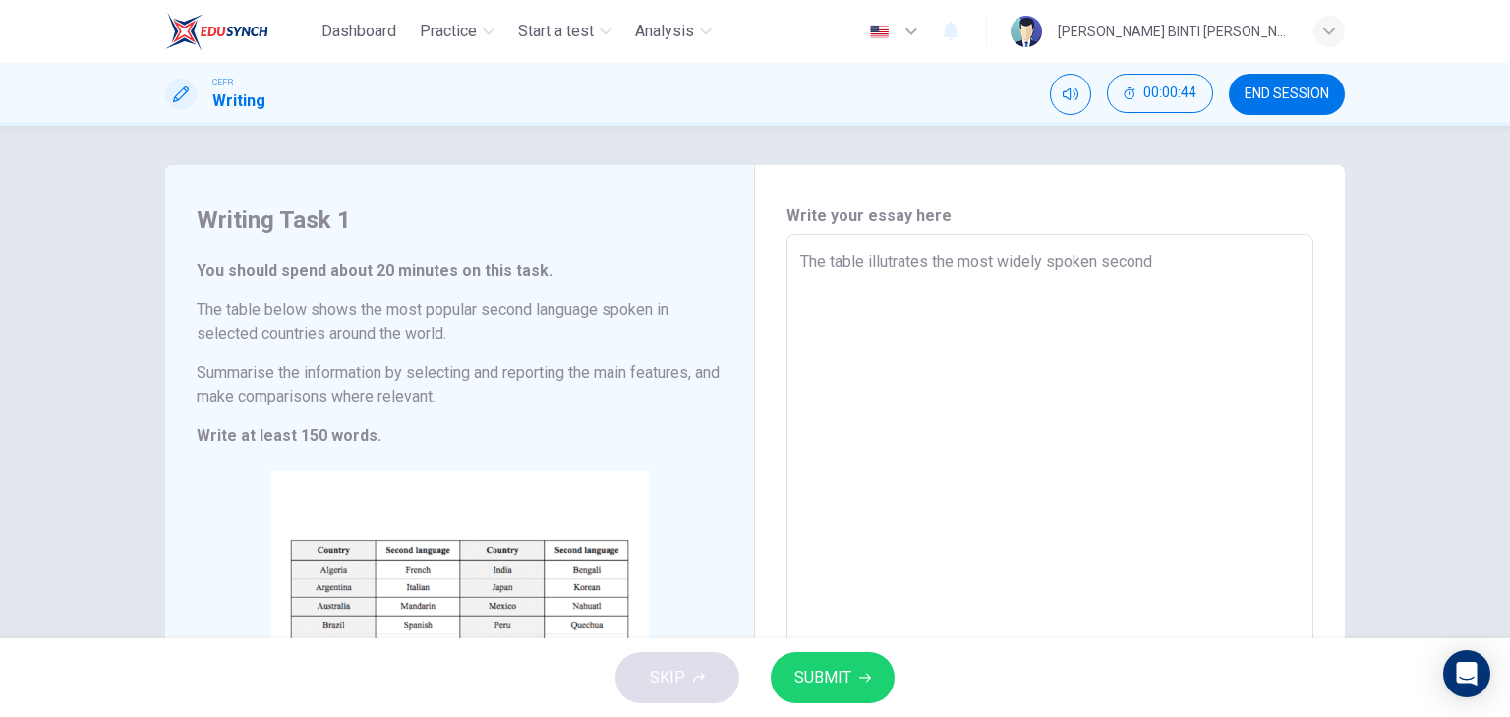
type textarea "The table illutrates the most widely spoken second"
type textarea "x"
type textarea "The table illutrates the most widely spoken second l"
type textarea "x"
type textarea "The table illutrates the most widely spoken second la"
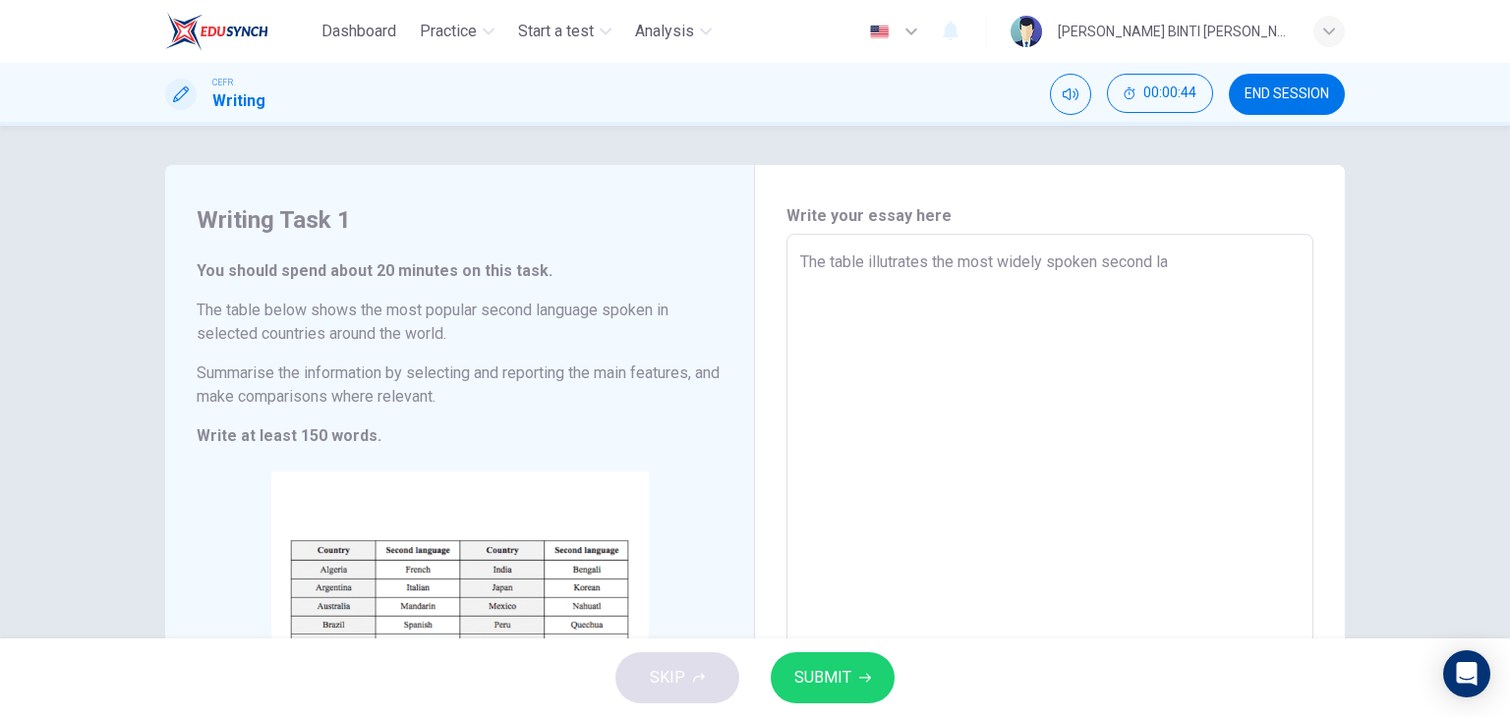
type textarea "x"
type textarea "The table illutrates the most widely spoken second lan"
type textarea "x"
type textarea "The table illutrates the most widely spoken second lang"
type textarea "x"
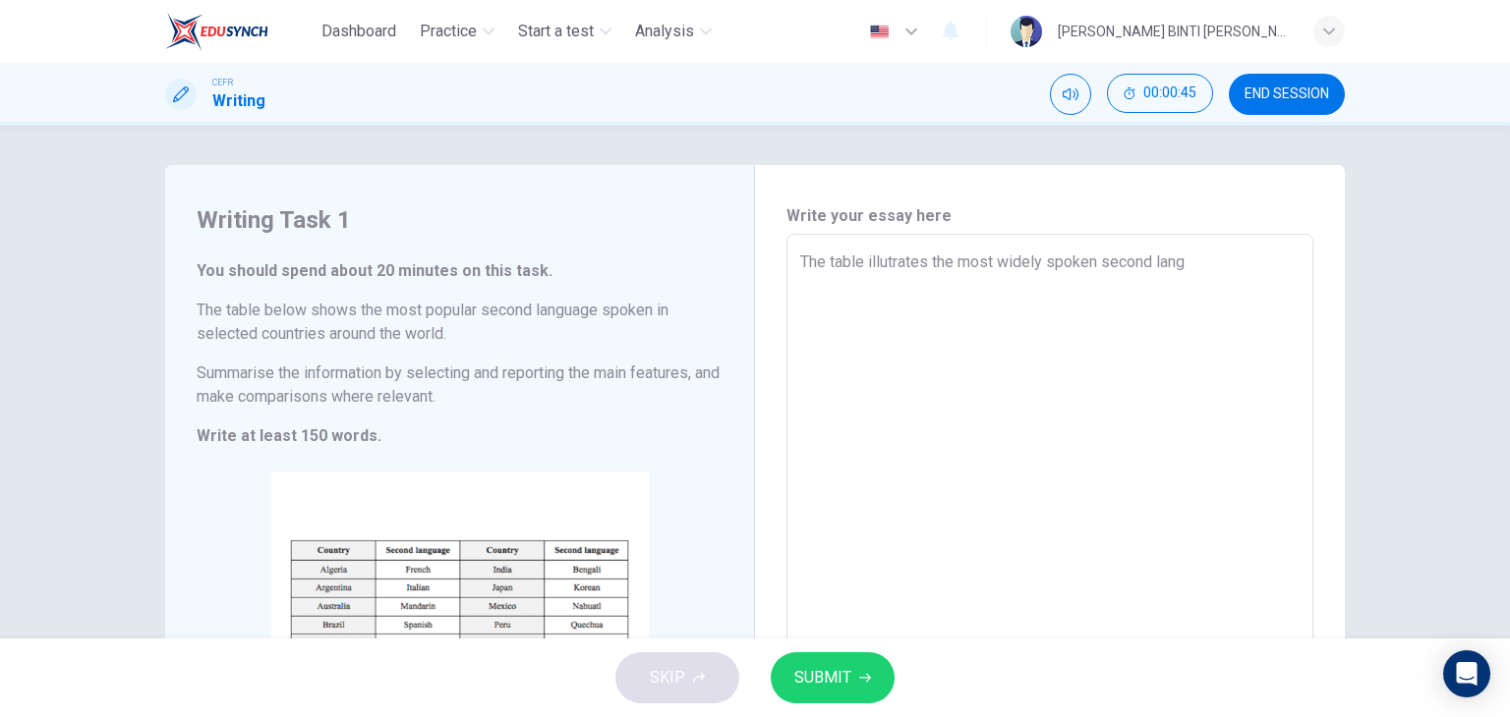
type textarea "The table illutrates the most widely spoken second langu"
type textarea "x"
type textarea "The table illutrates the most widely spoken second langua"
type textarea "x"
type textarea "The table illutrates the most widely spoken second languag"
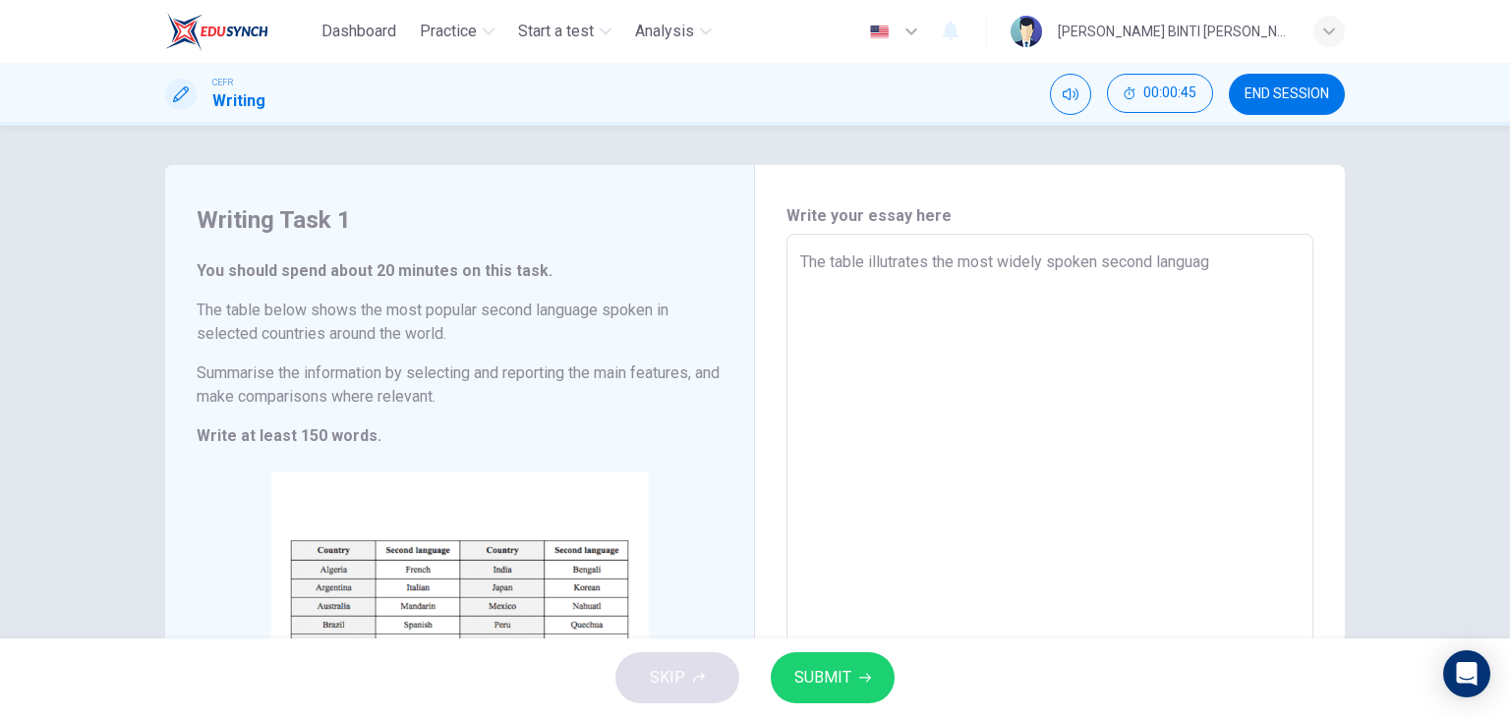
type textarea "x"
type textarea "The table illutrates the most widely spoken second language"
type textarea "x"
type textarea "The table illutrates the most widely spoken second languages"
type textarea "x"
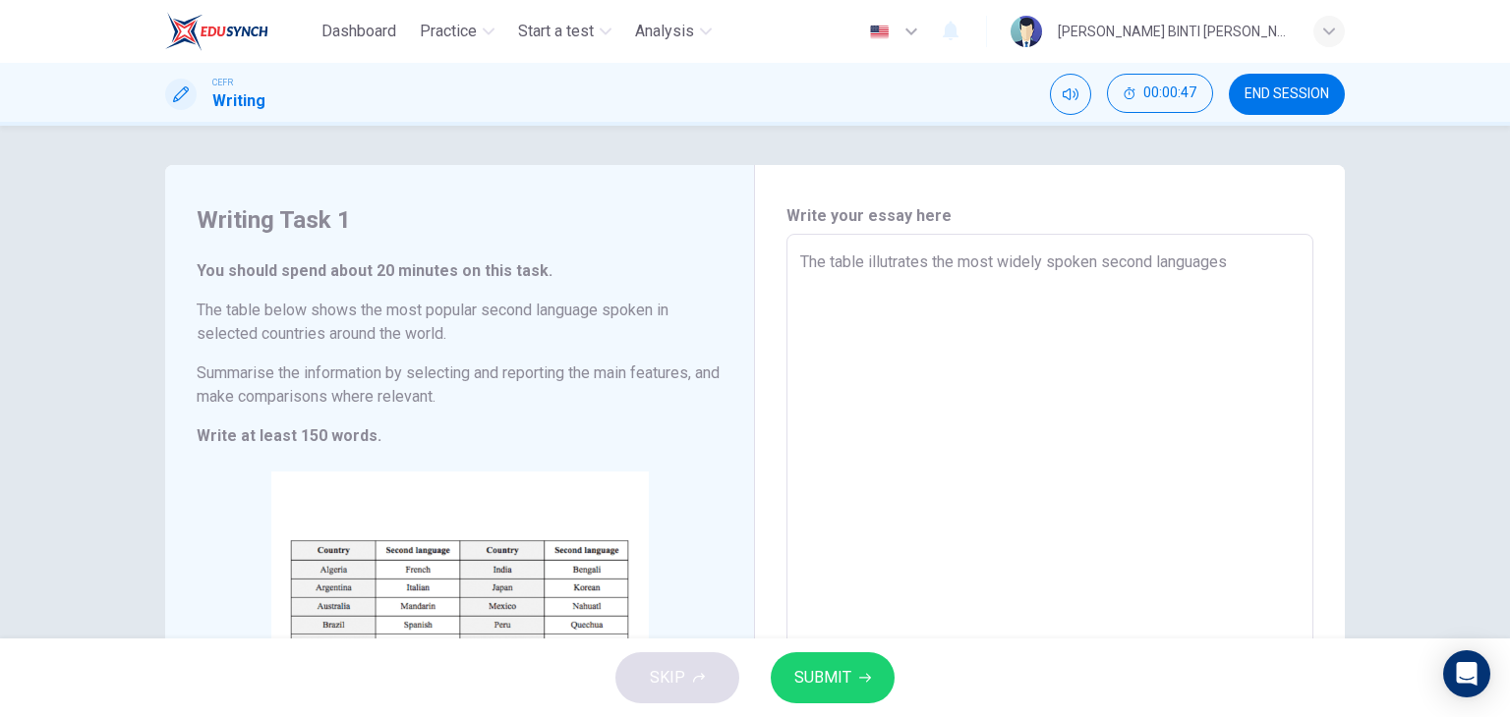
type textarea "The table illutrates the most widely spoken second languages"
type textarea "x"
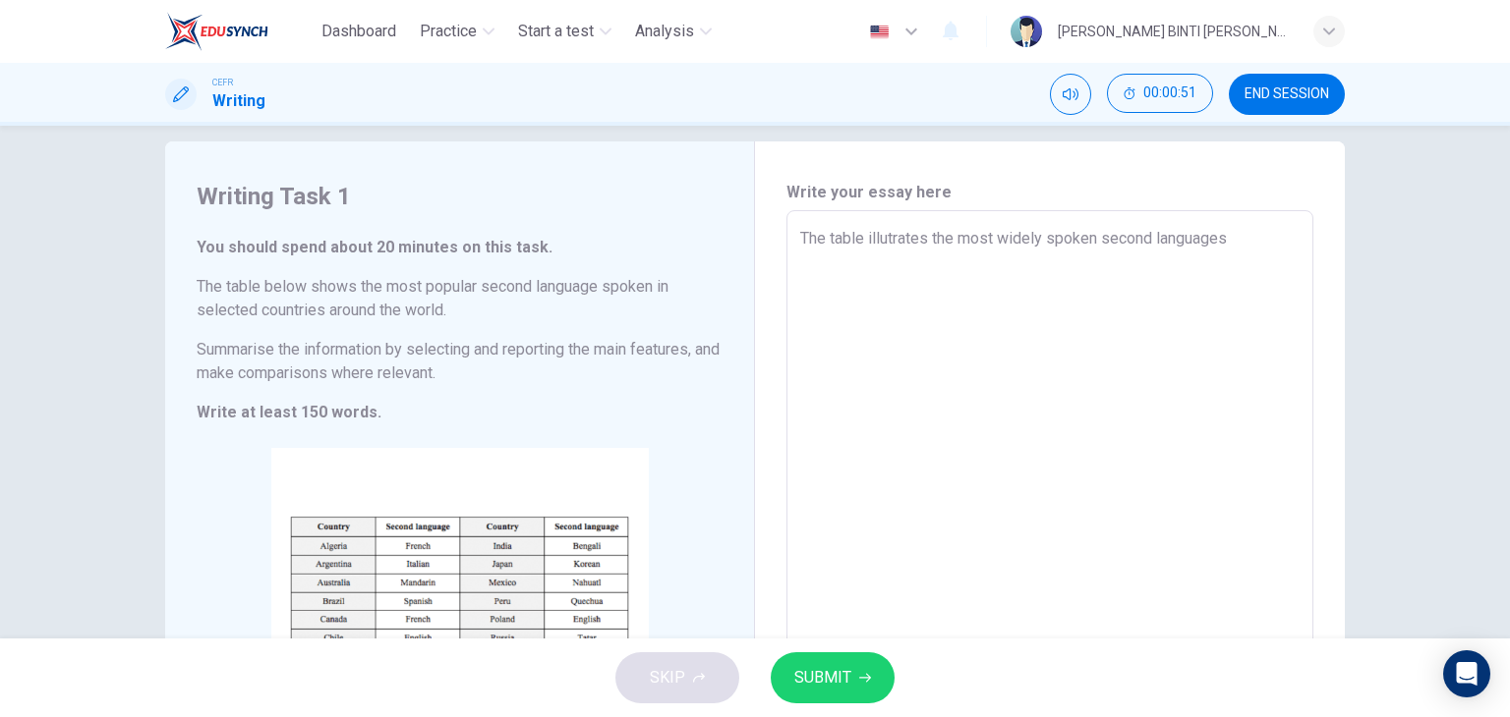
scroll to position [24, 0]
type textarea "The table illutrates the most widely spoken second languages i"
type textarea "x"
type textarea "The table illutrates the most widely spoken second languages in"
type textarea "x"
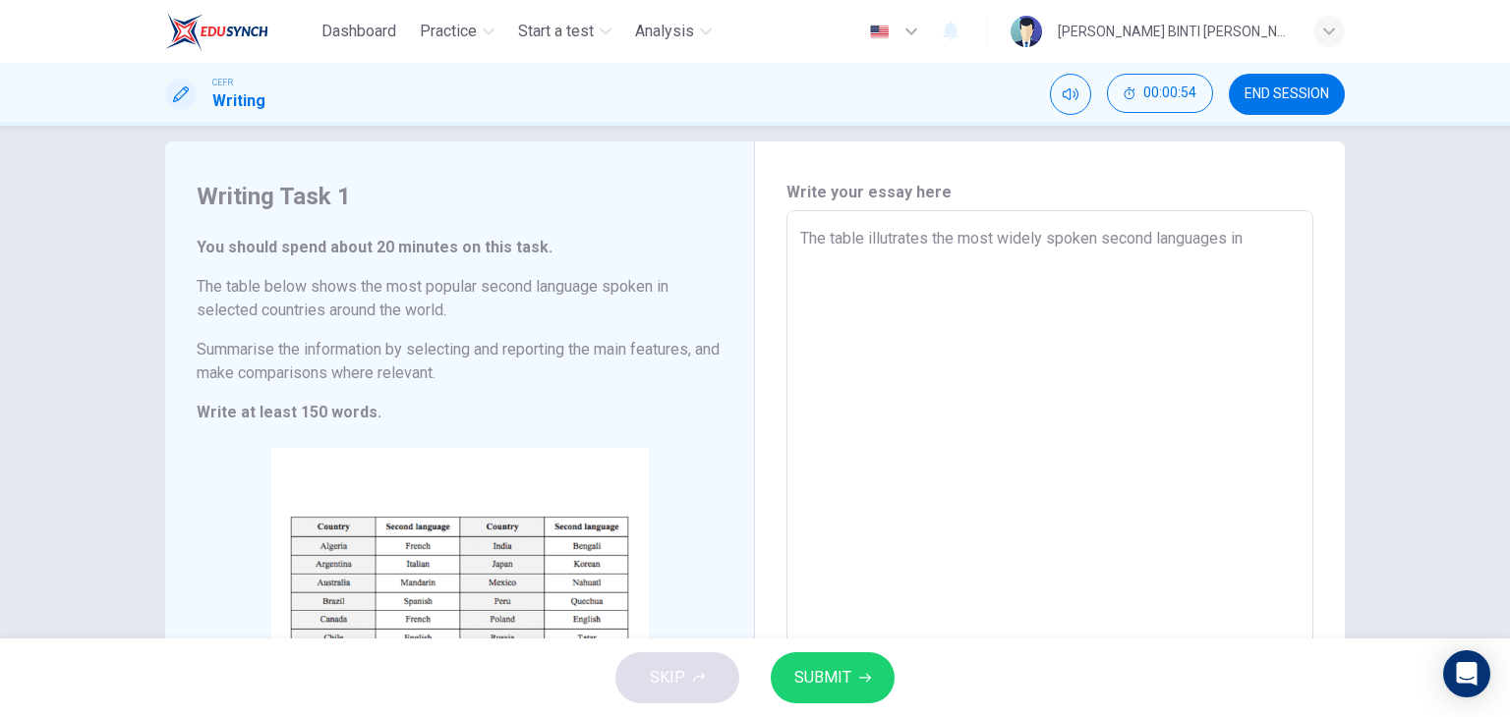
type textarea "The table illutrates the most widely spoken second languages in"
type textarea "x"
type textarea "The table illutrates the most widely spoken second languages in a"
type textarea "x"
type textarea "The table illutrates the most widely spoken second languages in a"
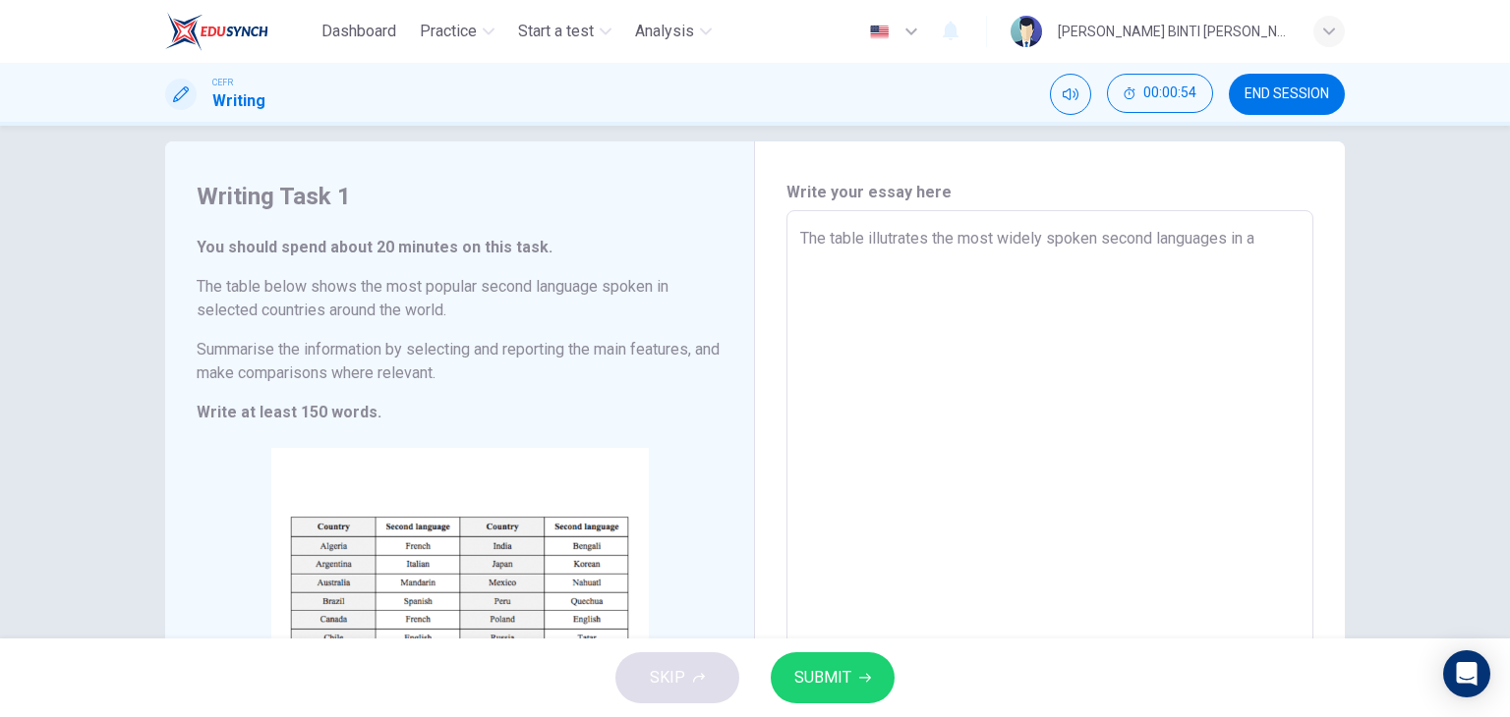
type textarea "x"
type textarea "The table illutrates the most widely spoken second languages in a s"
type textarea "x"
type textarea "The table illutrates the most widely spoken second languages in a se"
type textarea "x"
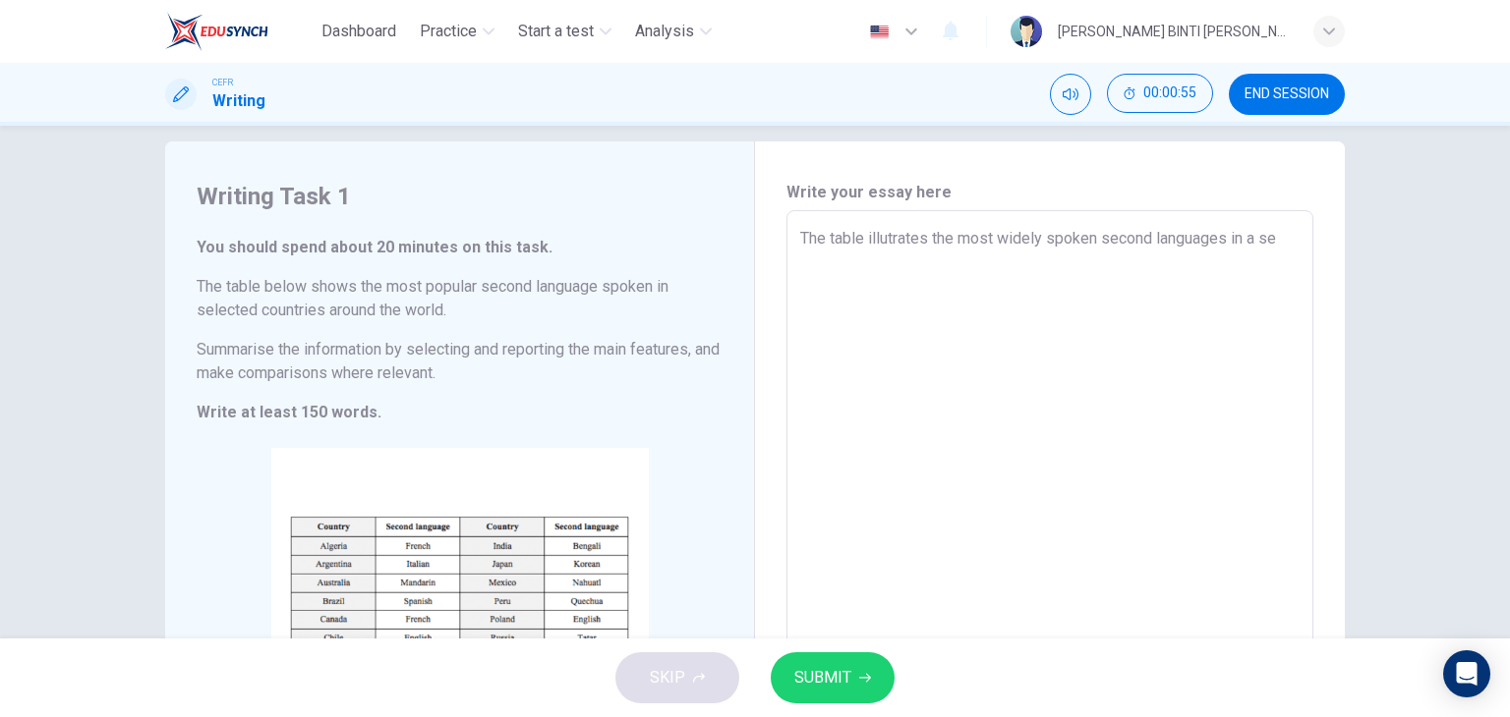
type textarea "The table illutrates the most widely spoken second languages in a sel"
type textarea "x"
type textarea "The table illutrates the most widely spoken second languages in a sele"
type textarea "x"
type textarea "The table illutrates the most widely spoken second languages in a selec"
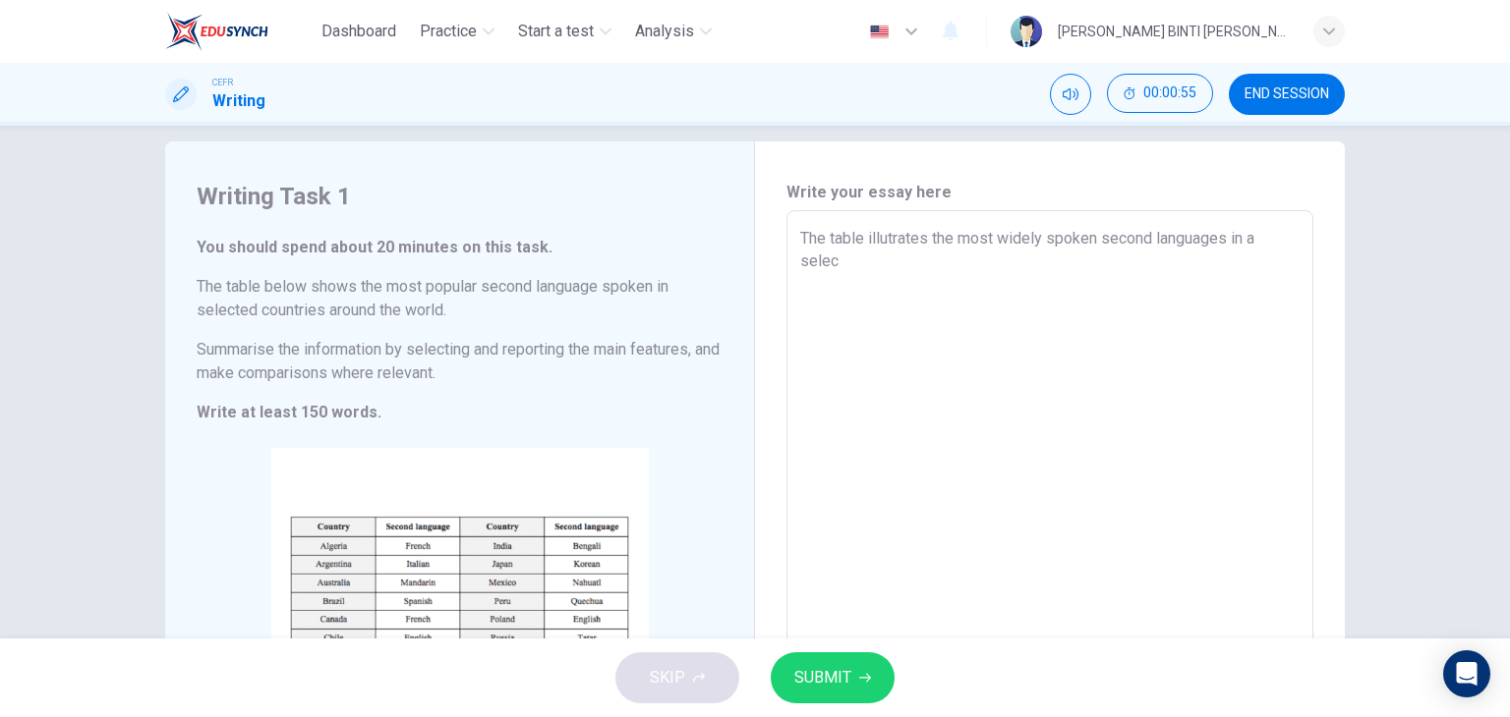
type textarea "x"
type textarea "The table illutrates the most widely spoken second languages in a select"
type textarea "x"
type textarea "The table illutrates the most widely spoken second languages in a selecti"
type textarea "x"
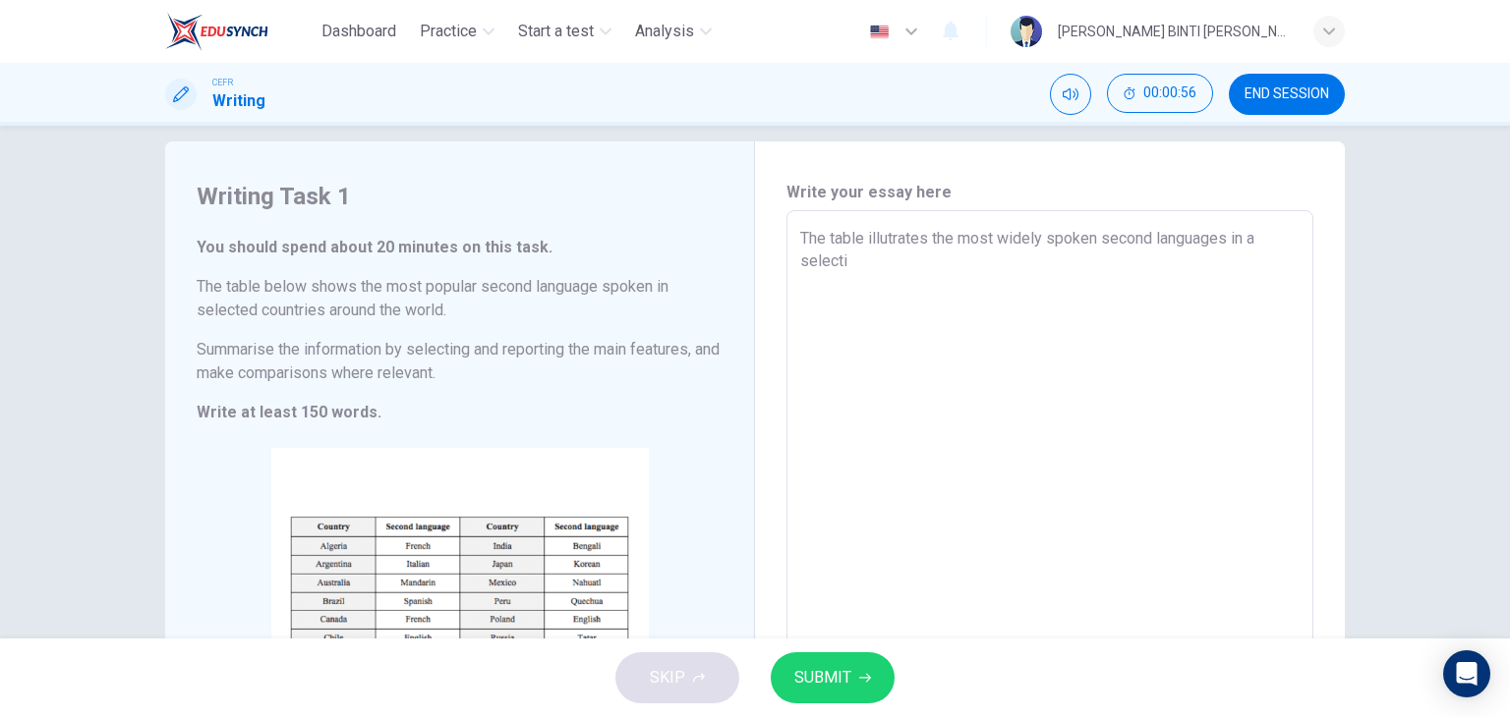
type textarea "The table illutrates the most widely spoken second languages in a selectio"
type textarea "x"
type textarea "The table illutrates the most widely spoken second languages in a selection"
type textarea "x"
type textarea "The table illutrates the most widely spoken second languages in a selection"
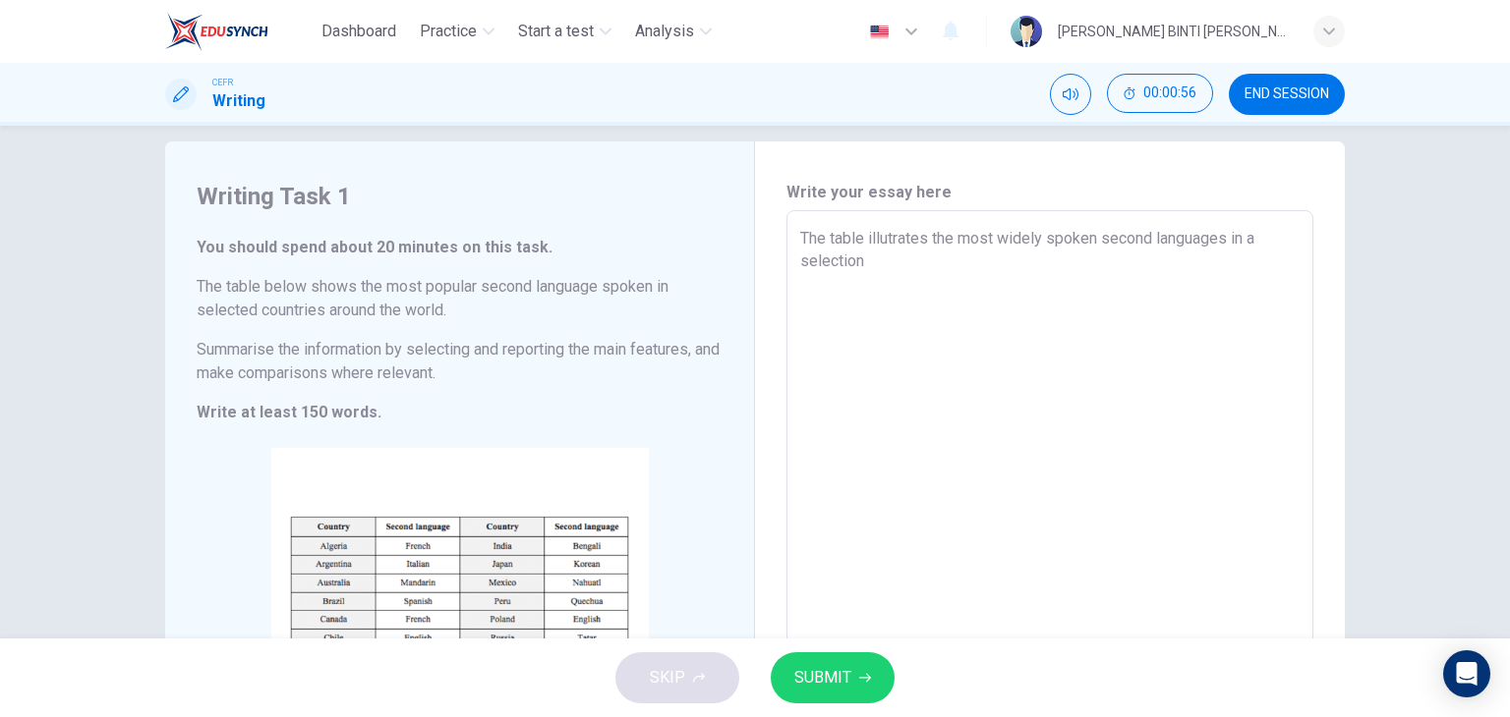
type textarea "x"
type textarea "The table illutrates the most widely spoken second languages in a selection o"
type textarea "x"
type textarea "The table illutrates the most widely spoken second languages in a selection of"
type textarea "x"
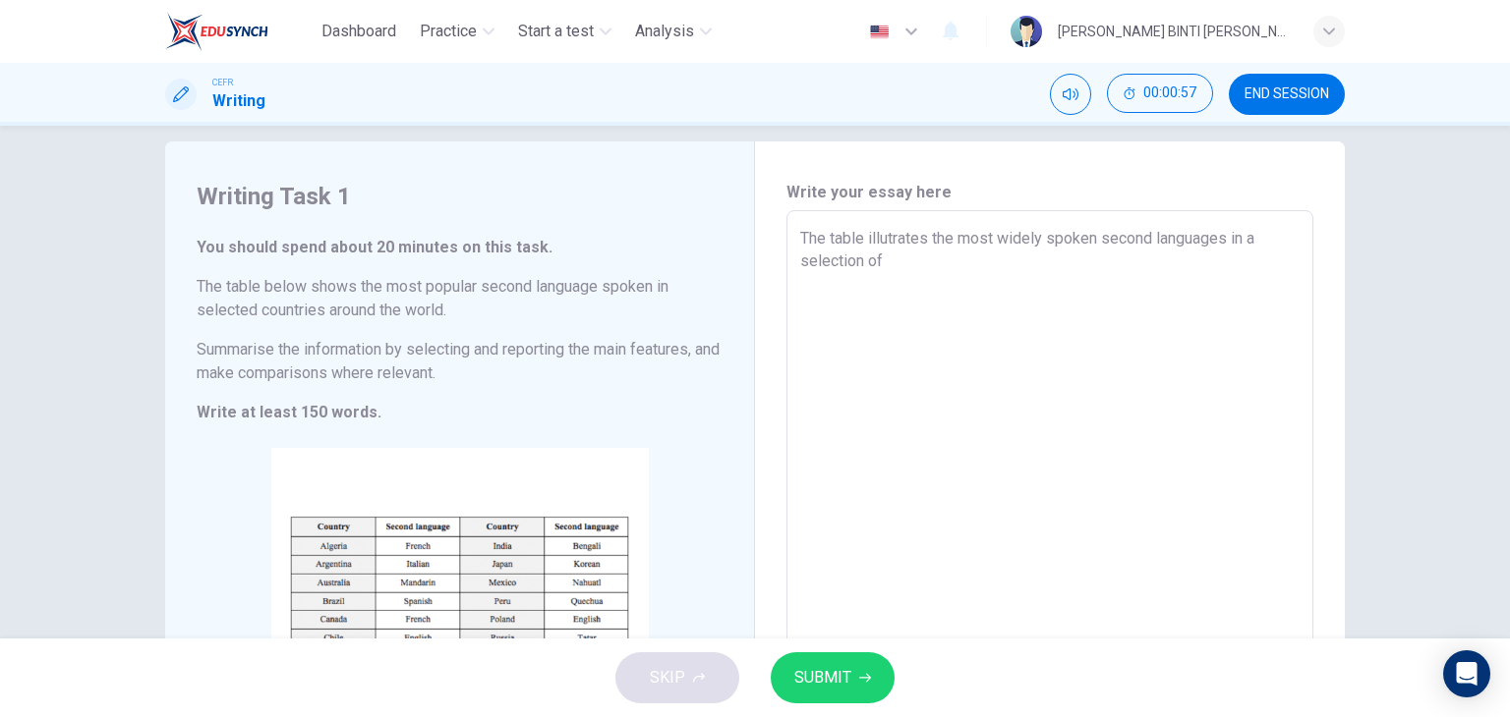
type textarea "The table illutrates the most widely spoken second languages in a selection of"
type textarea "x"
type textarea "The table illutrates the most widely spoken second languages in a selection of c"
type textarea "x"
type textarea "The table illutrates the most widely spoken second languages in a selection of …"
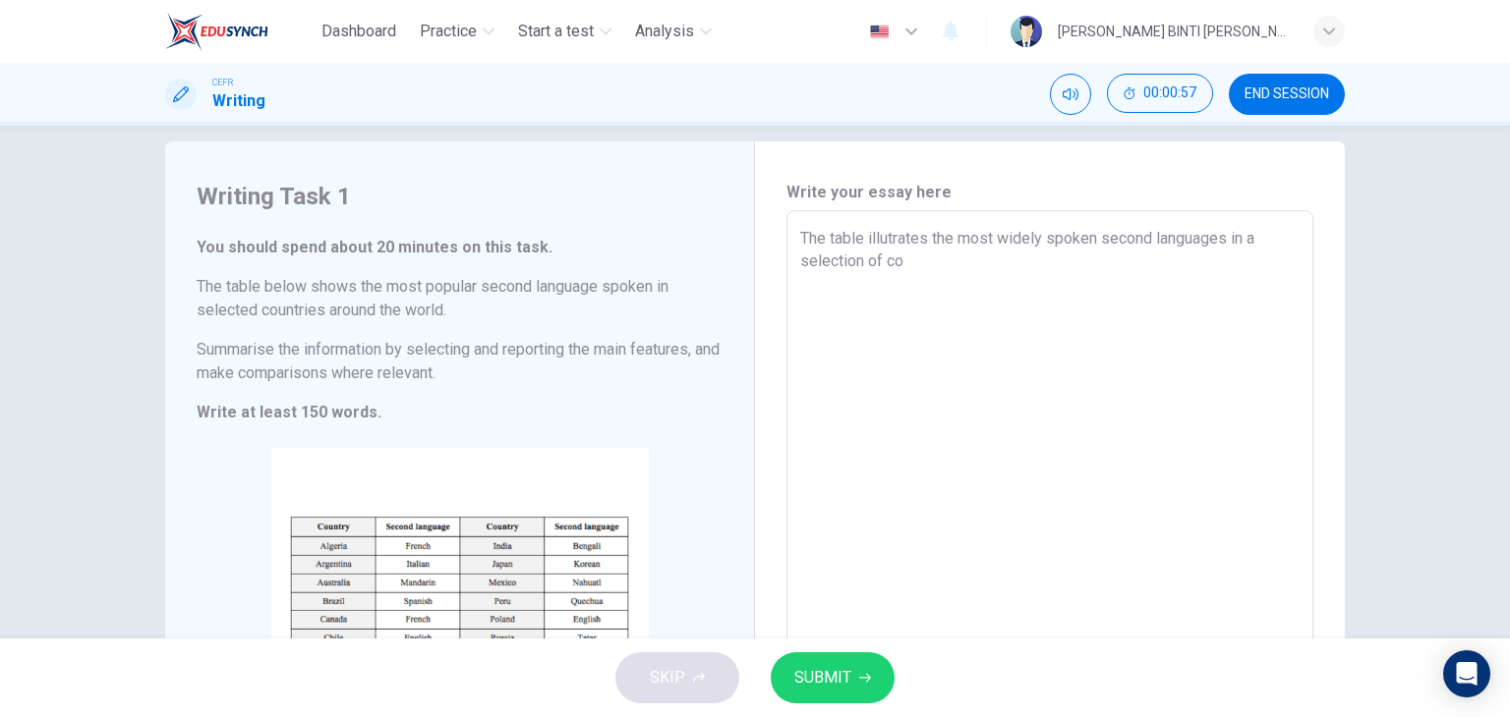
type textarea "x"
type textarea "The table illutrates the most widely spoken second languages in a selection of …"
type textarea "x"
type textarea "The table illutrates the most widely spoken second languages in a selection of …"
type textarea "x"
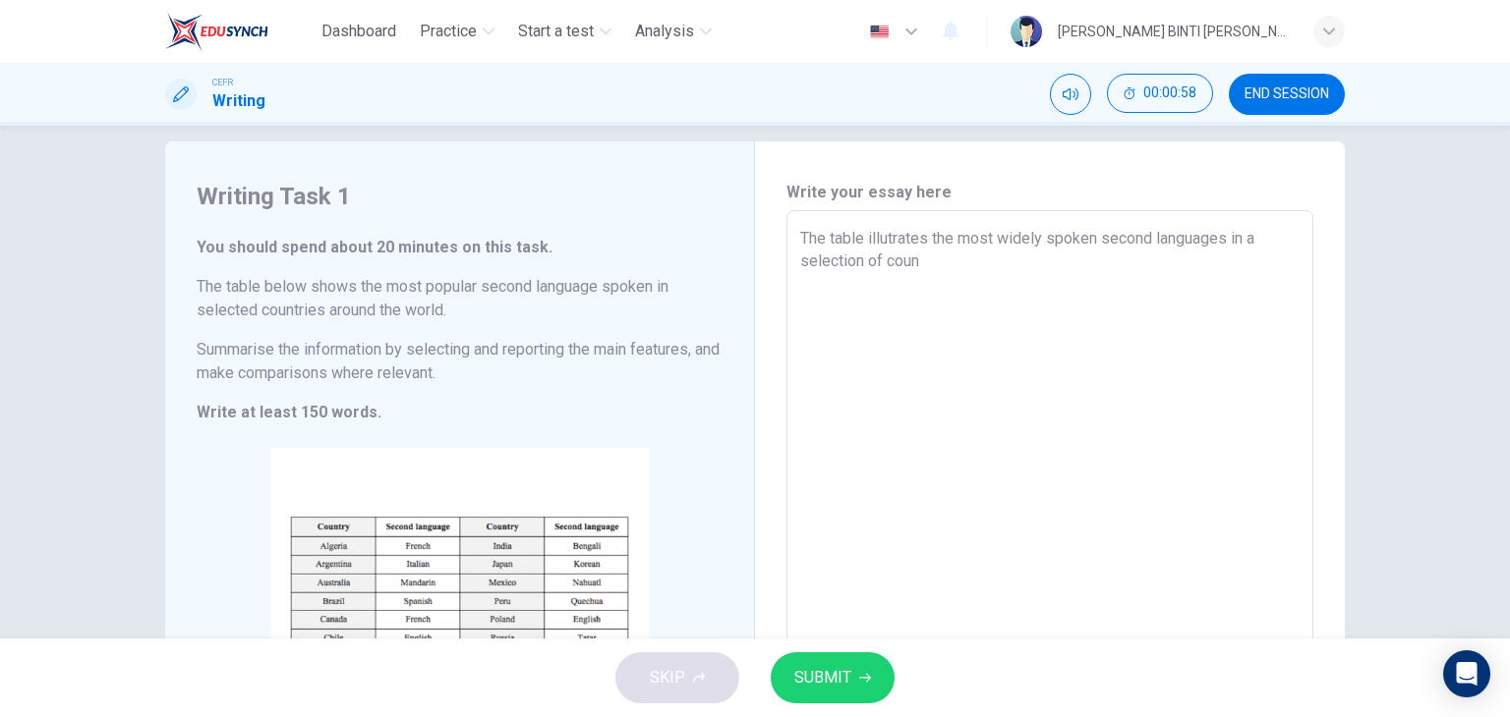
type textarea "The table illutrates the most widely spoken second languages in a selection of …"
type textarea "x"
type textarea "The table illutrates the most widely spoken second languages in a selection of …"
type textarea "x"
type textarea "The table illutrates the most widely spoken second languages in a selection of …"
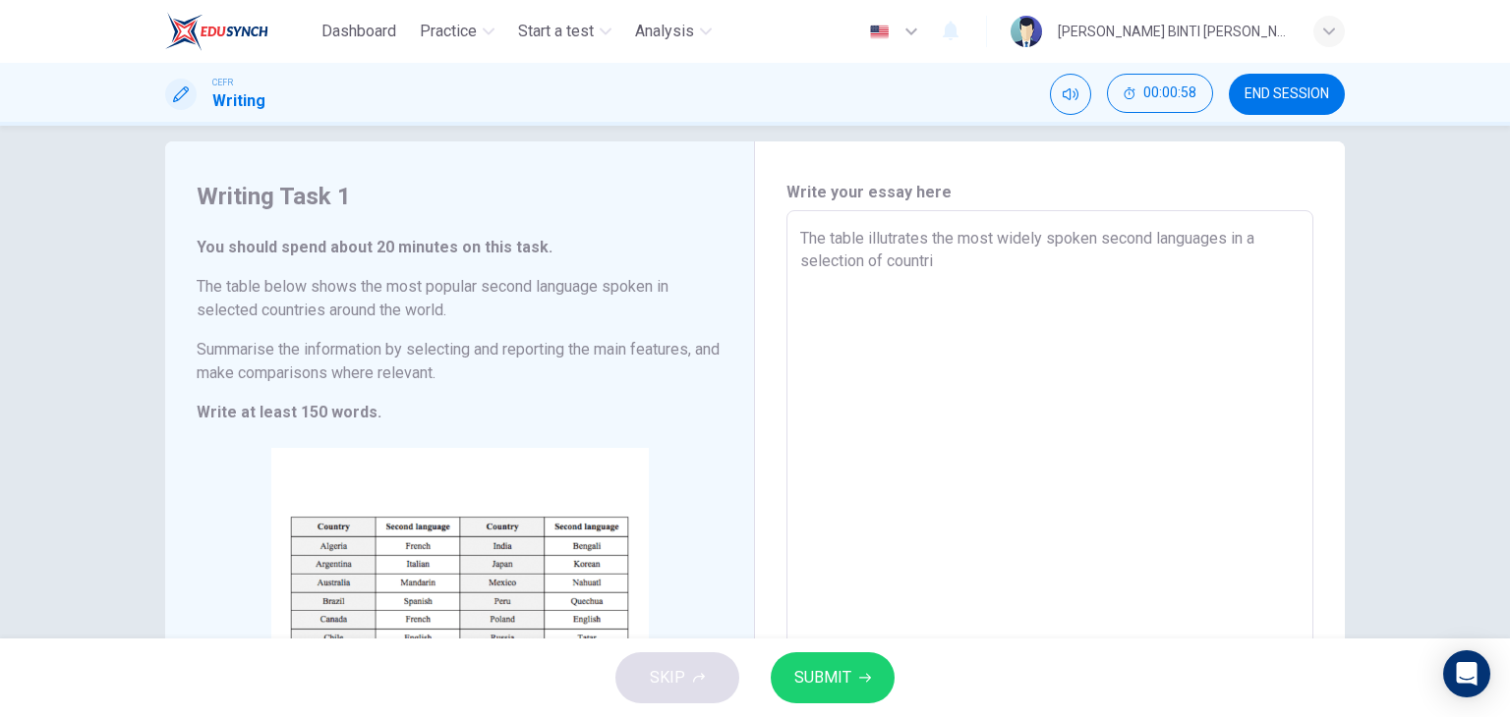
type textarea "x"
type textarea "The table illutrates the most widely spoken second languages in a selection of …"
type textarea "x"
type textarea "The table illutrates the most widely spoken second languages in a selection of …"
type textarea "x"
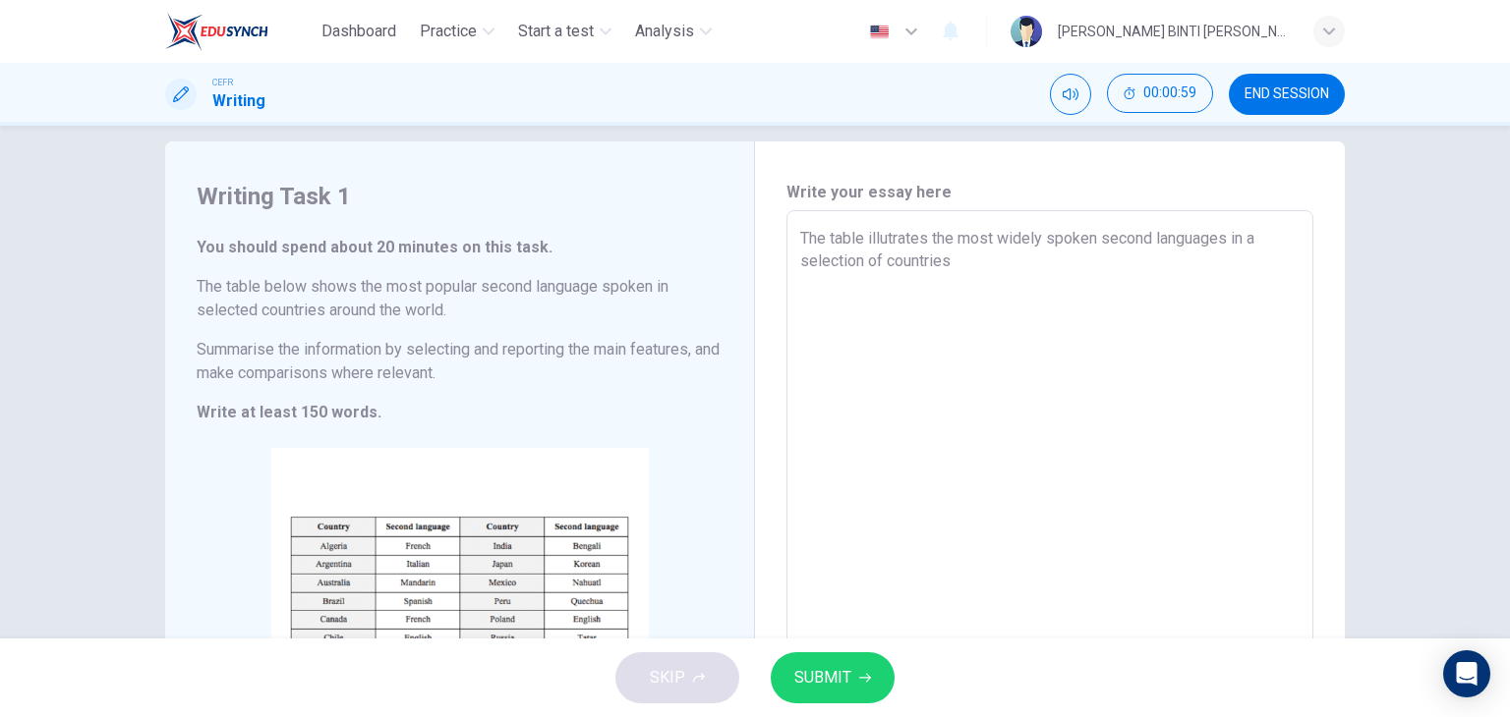
type textarea "The table illutrates the most widely spoken second languages in a selection of …"
type textarea "x"
type textarea "The table illutrates the most widely spoken second languages in a selection of …"
type textarea "x"
type textarea "The table illutrates the most widely spoken second languages in a selection of …"
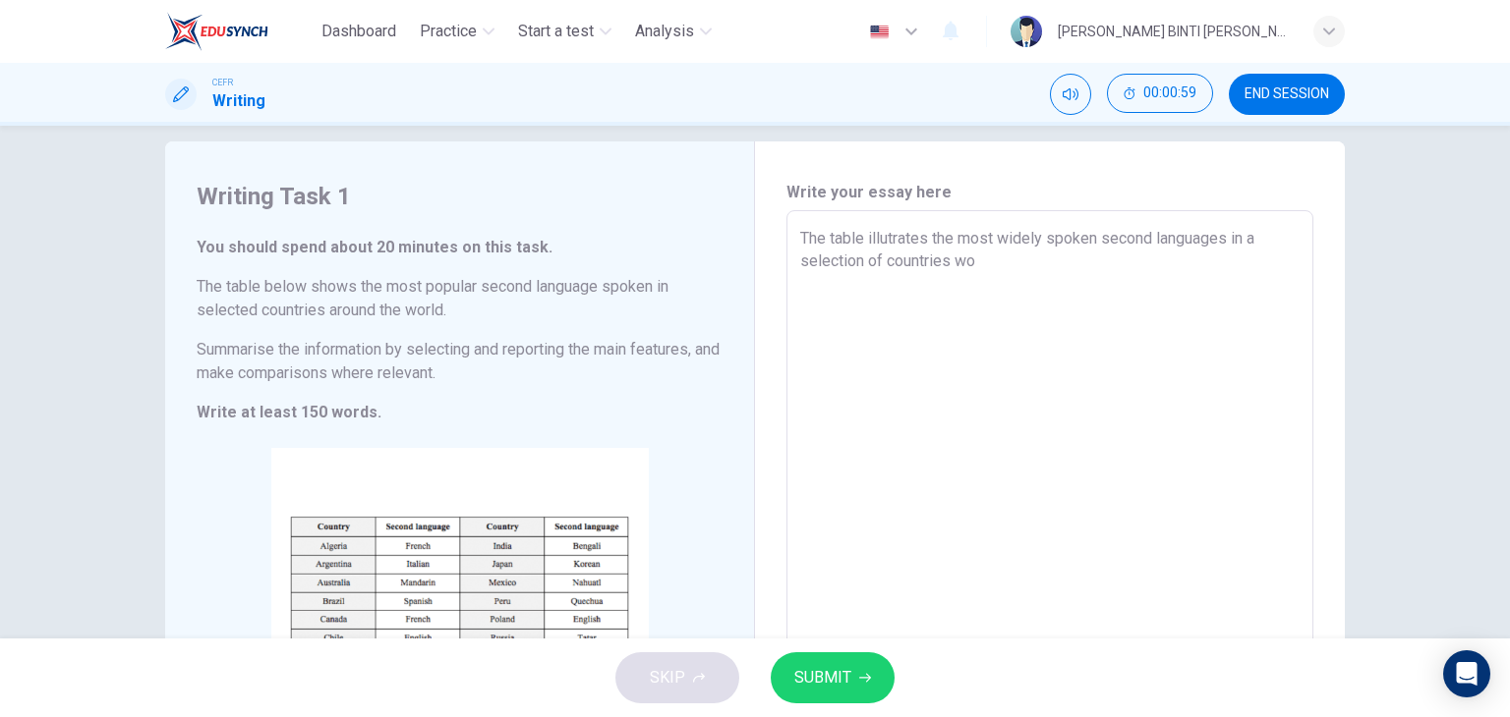
type textarea "x"
type textarea "The table illutrates the most widely spoken second languages in a selection of …"
type textarea "x"
type textarea "The table illutrates the most widely spoken second languages in a selection of …"
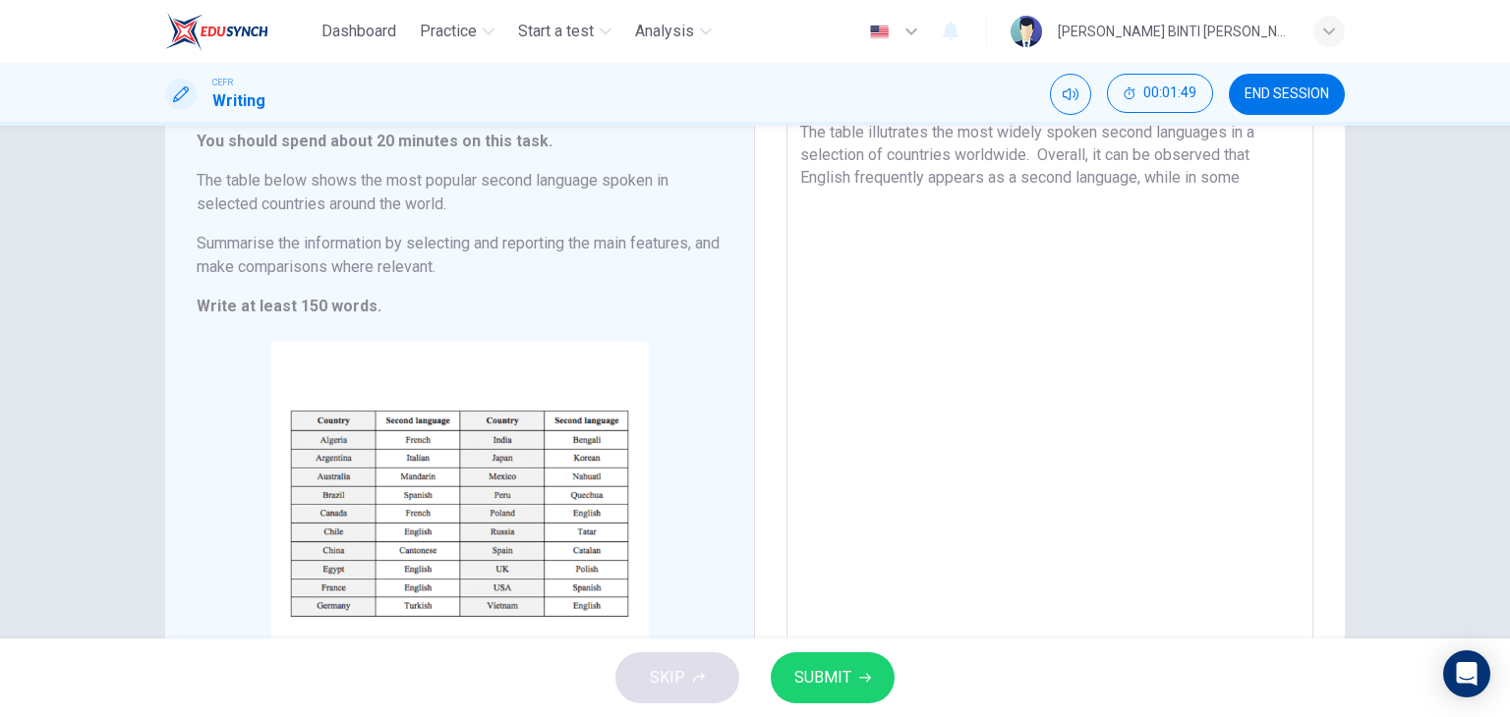
scroll to position [122, 0]
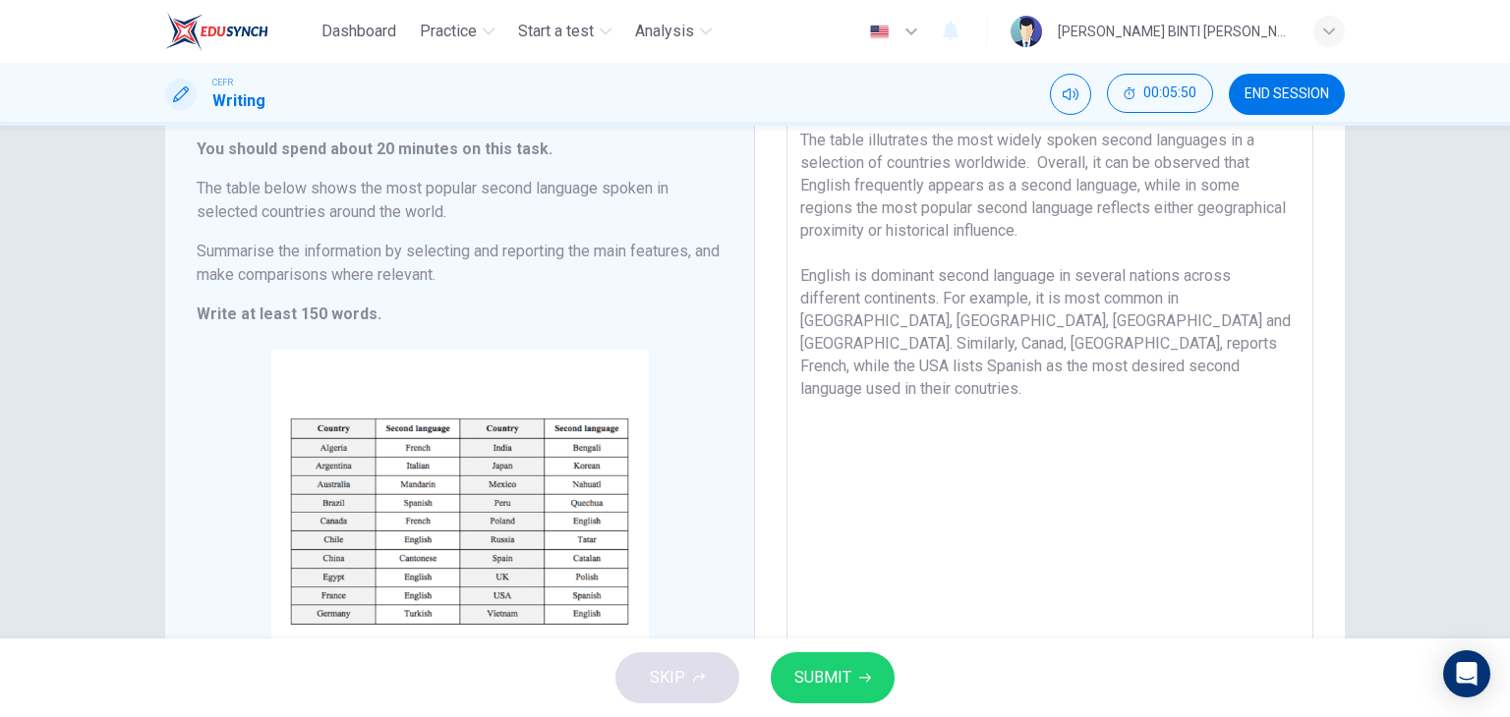
click at [832, 365] on textarea "The table illutrates the most widely spoken second languages in a selection of …" at bounding box center [1049, 403] width 499 height 548
click at [846, 406] on textarea "The table illutrates the most widely spoken second languages in a selection of …" at bounding box center [1049, 403] width 499 height 548
click at [902, 371] on textarea "The table illutrates the most widely spoken second languages in a selection of …" at bounding box center [1049, 403] width 499 height 548
click at [900, 379] on textarea "The table illutrates the most widely spoken second languages in a selection of …" at bounding box center [1049, 403] width 499 height 548
click at [889, 362] on textarea "The table illutrates the most widely spoken second languages in a selection of …" at bounding box center [1049, 403] width 499 height 548
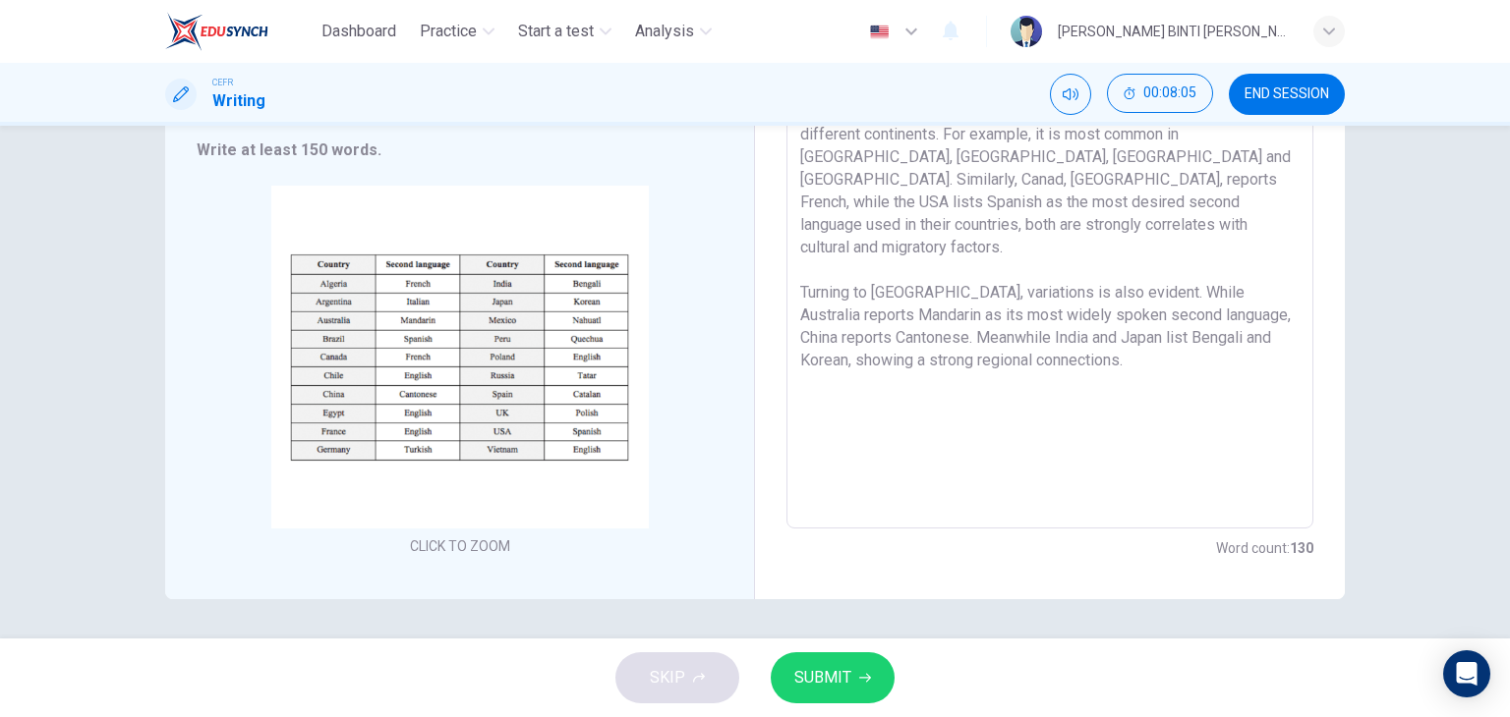
scroll to position [0, 0]
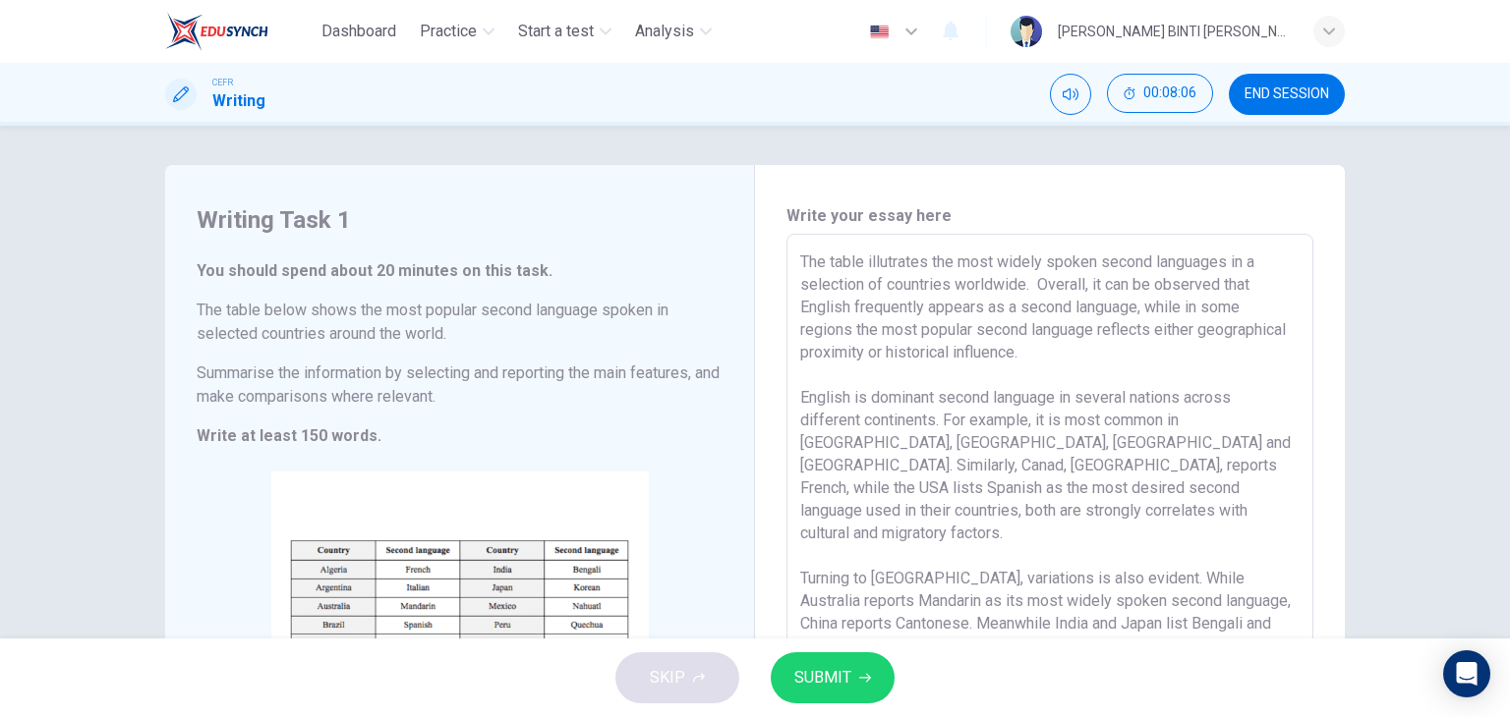
drag, startPoint x: 1070, startPoint y: 348, endPoint x: 794, endPoint y: 262, distance: 289.1
click at [800, 262] on textarea "The table illutrates the most widely spoken second languages in a selection of …" at bounding box center [1049, 525] width 499 height 548
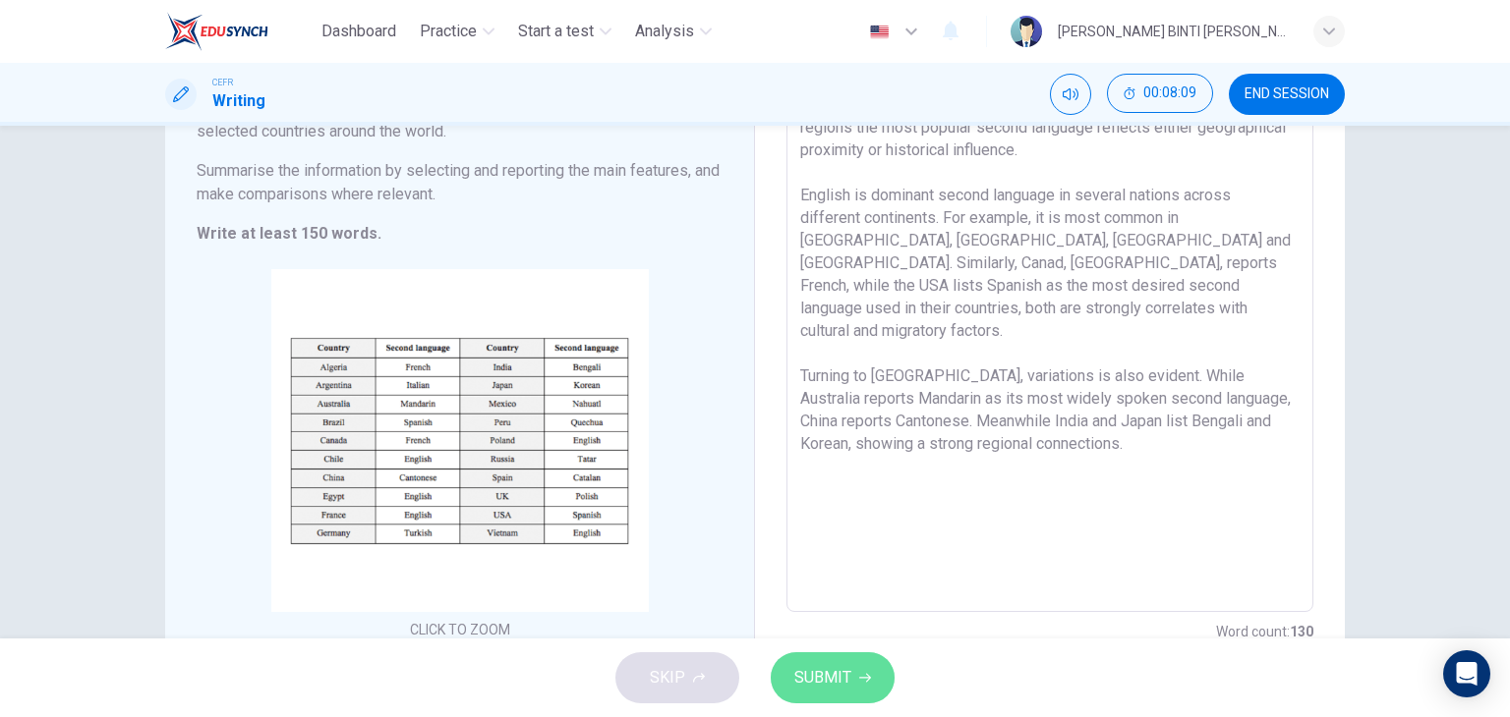
click at [840, 693] on button "SUBMIT" at bounding box center [833, 678] width 124 height 51
